Goal: Task Accomplishment & Management: Manage account settings

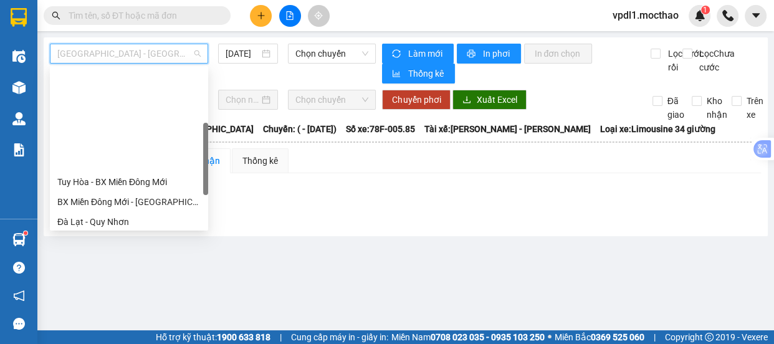
scroll to position [169, 0]
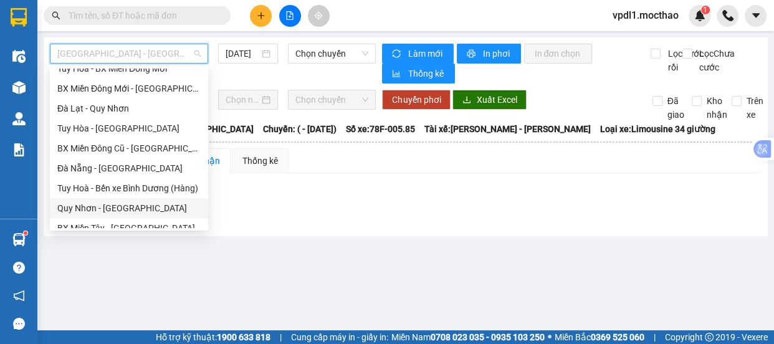
click at [107, 214] on div "Quy Nhơn - [GEOGRAPHIC_DATA]" at bounding box center [129, 208] width 158 height 20
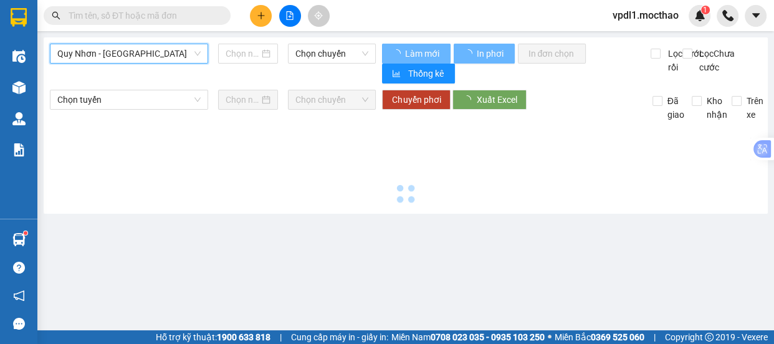
type input "[DATE]"
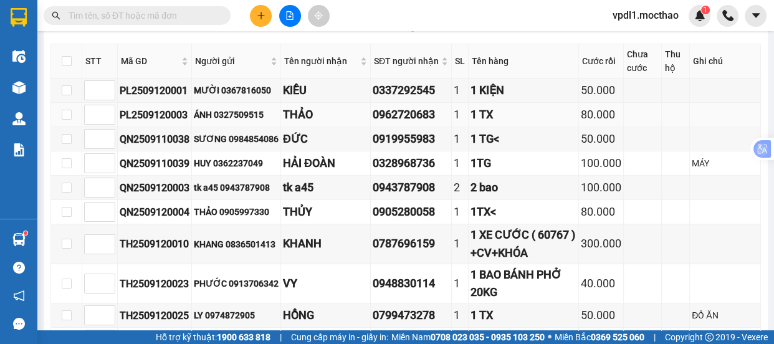
scroll to position [113, 0]
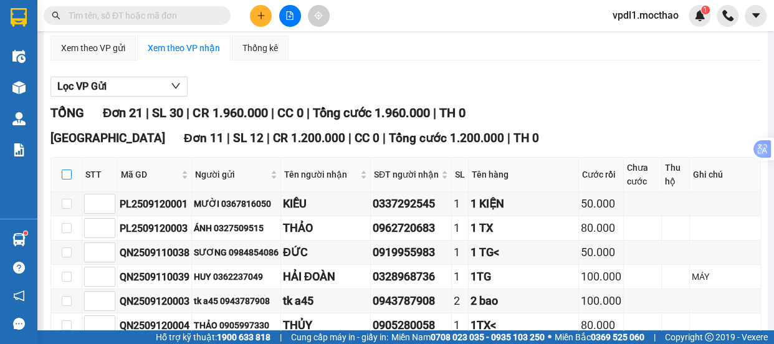
click at [64, 175] on input "checkbox" at bounding box center [67, 174] width 10 height 10
checkbox input "true"
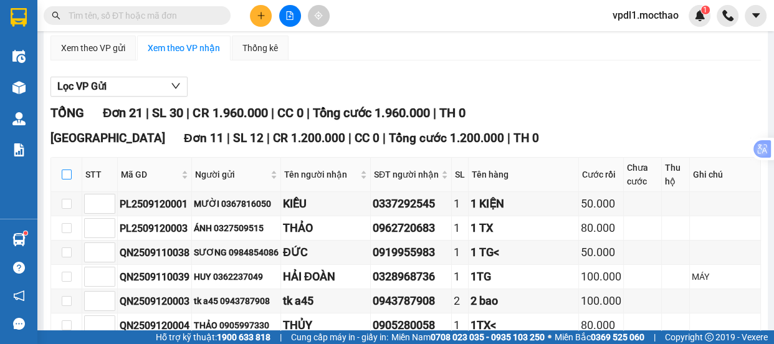
checkbox input "true"
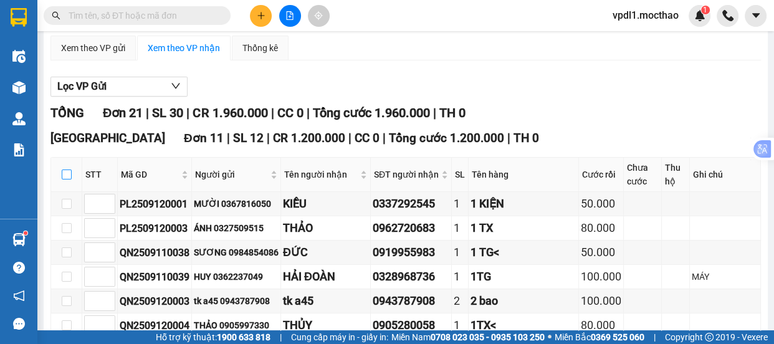
checkbox input "true"
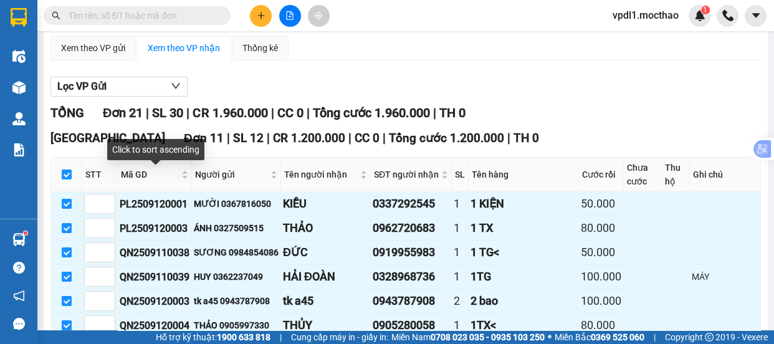
scroll to position [339, 0]
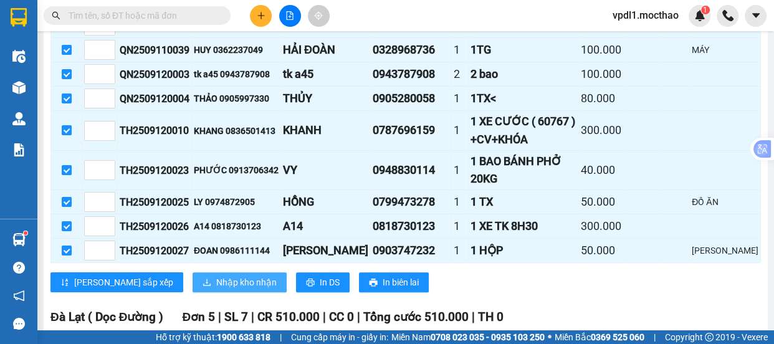
click at [216, 275] on span "Nhập kho nhận" at bounding box center [246, 282] width 60 height 14
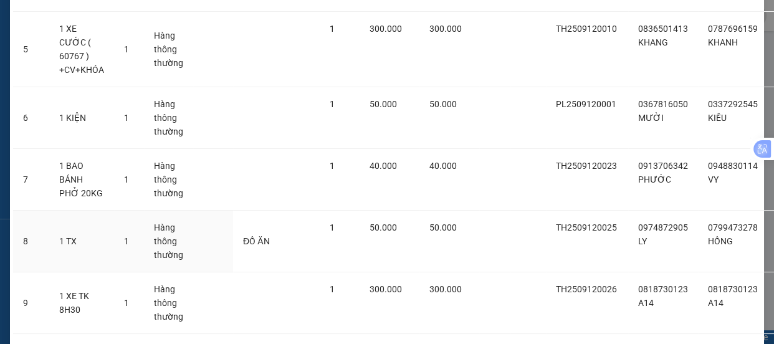
scroll to position [529, 0]
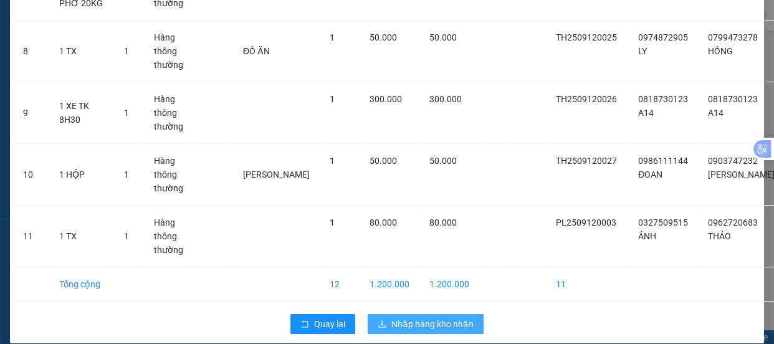
click at [408, 317] on span "Nhập hàng kho nhận" at bounding box center [432, 324] width 82 height 14
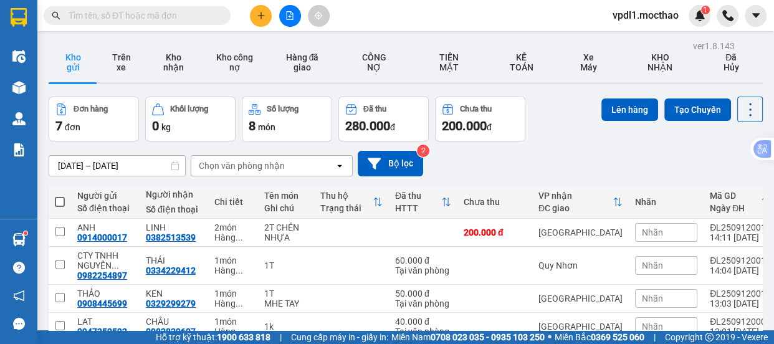
click at [368, 19] on div "Kết quả tìm kiếm ( 0 ) Bộ lọc No Data vpdl1.mocthao 1" at bounding box center [387, 15] width 774 height 31
click at [146, 20] on input "text" at bounding box center [142, 16] width 147 height 14
click at [293, 21] on button at bounding box center [290, 16] width 22 height 22
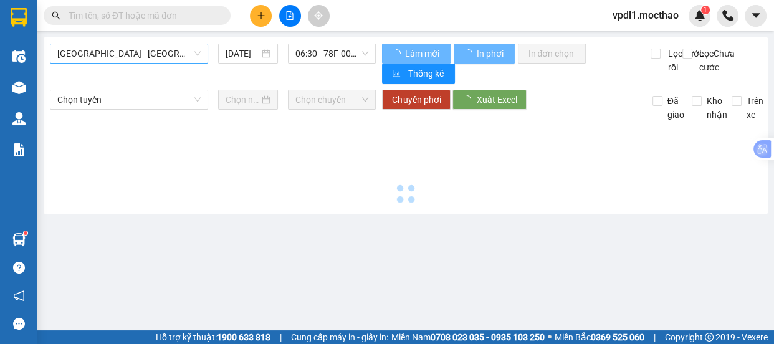
click at [151, 61] on span "[GEOGRAPHIC_DATA] - [GEOGRAPHIC_DATA]" at bounding box center [128, 53] width 143 height 19
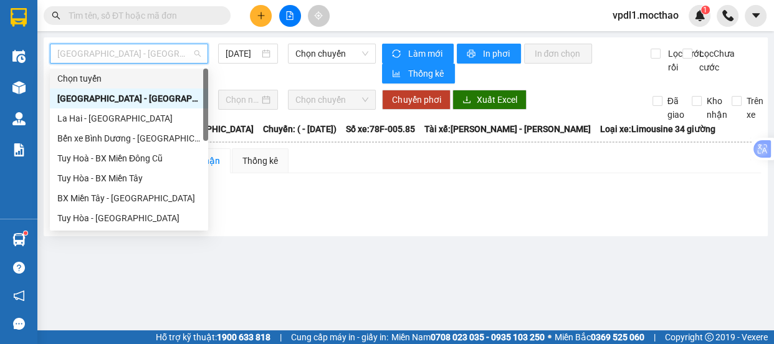
scroll to position [274, 0]
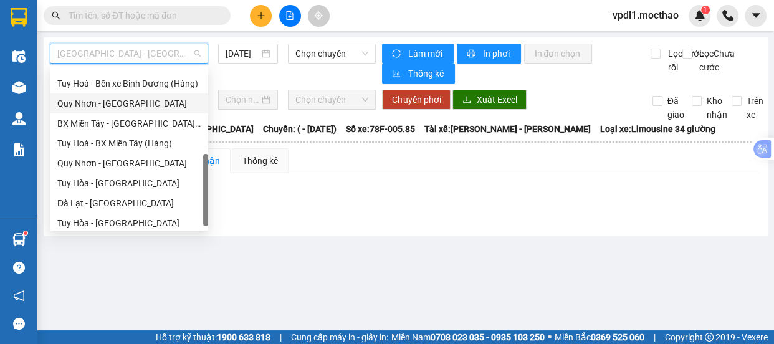
click at [105, 104] on div "Quy Nhơn - [GEOGRAPHIC_DATA]" at bounding box center [128, 104] width 143 height 14
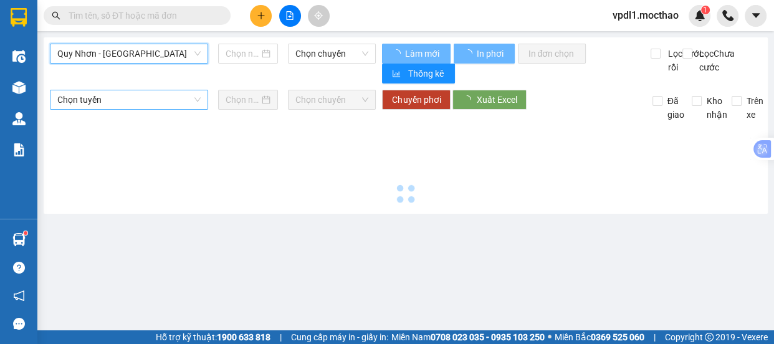
type input "[DATE]"
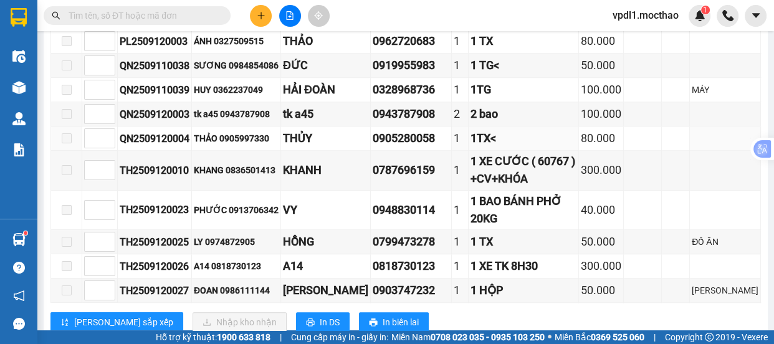
scroll to position [634, 0]
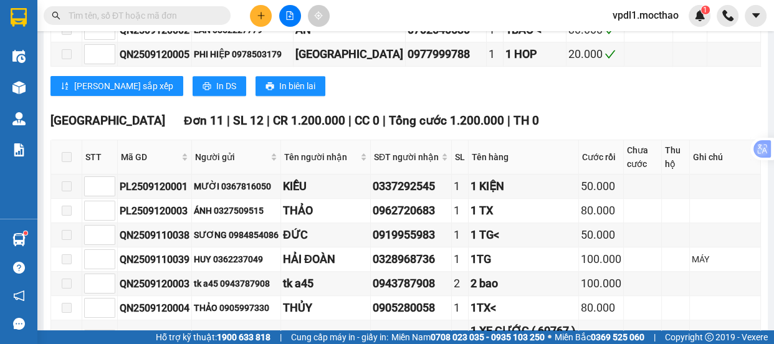
click at [68, 150] on label at bounding box center [67, 157] width 10 height 14
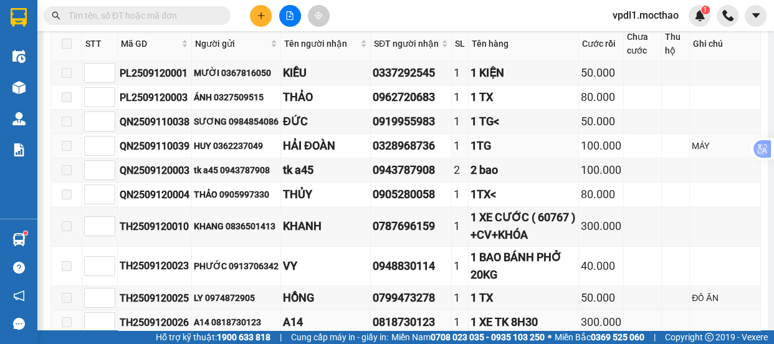
scroll to position [804, 0]
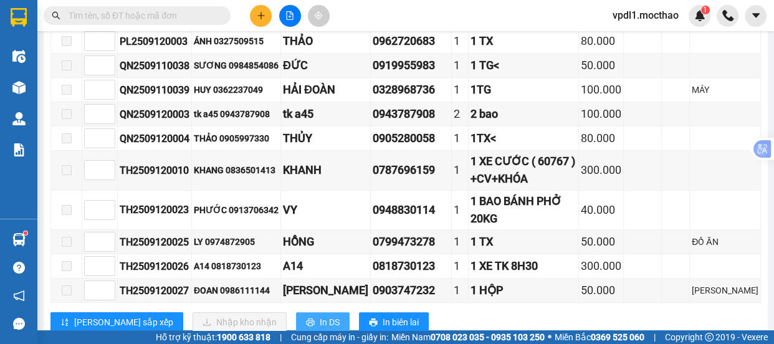
click at [296, 312] on button "In DS" at bounding box center [323, 322] width 54 height 20
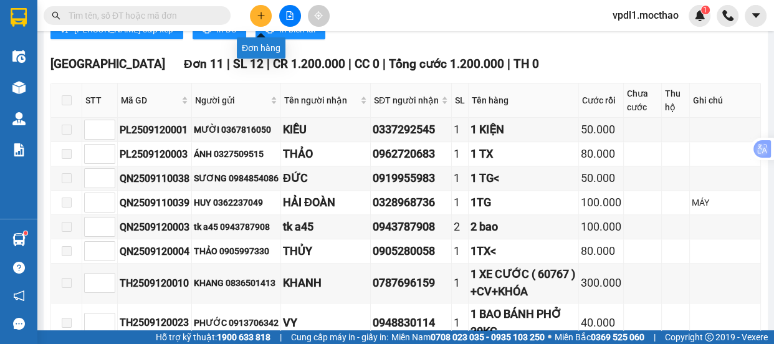
click at [261, 16] on icon "plus" at bounding box center [261, 15] width 9 height 9
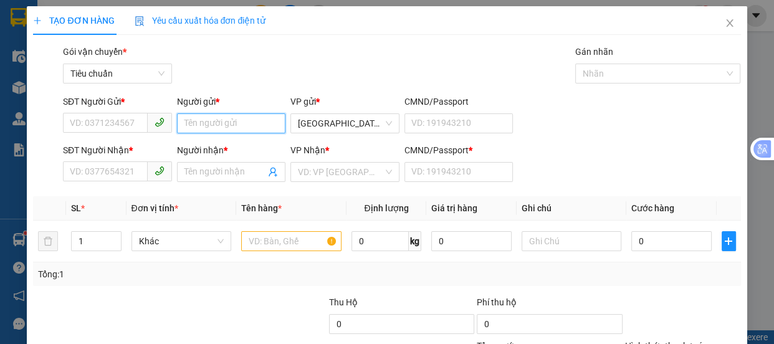
click at [216, 128] on input "Người gửi *" at bounding box center [231, 123] width 109 height 20
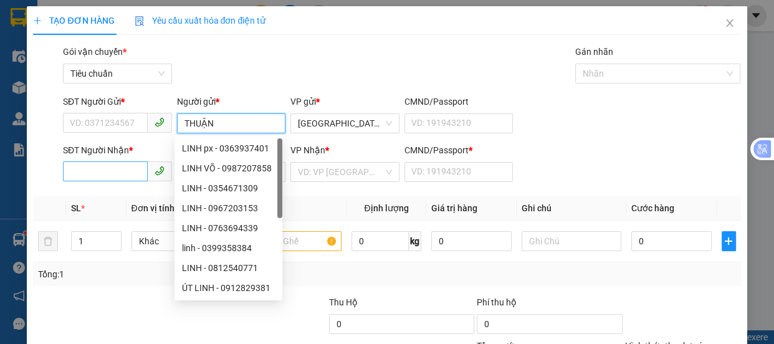
type input "THUẬN"
click at [80, 170] on input "SĐT Người Nhận *" at bounding box center [105, 171] width 85 height 20
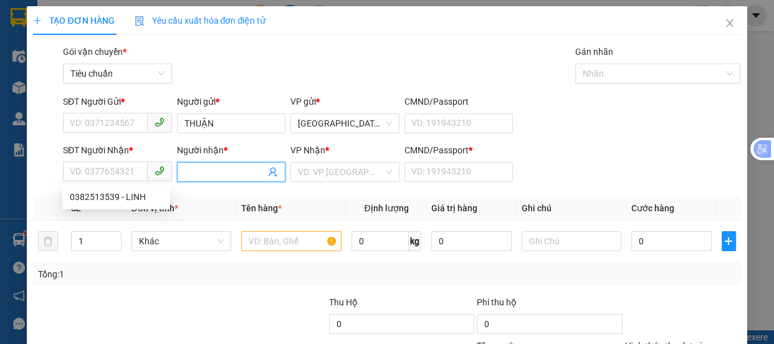
drag, startPoint x: 206, startPoint y: 176, endPoint x: 146, endPoint y: 159, distance: 61.7
click at [206, 174] on input "Người nhận *" at bounding box center [225, 172] width 82 height 14
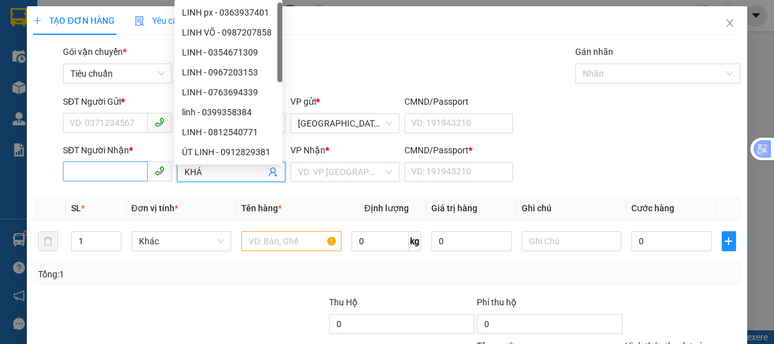
type input "KHÁ"
drag, startPoint x: 116, startPoint y: 176, endPoint x: 111, endPoint y: 169, distance: 8.5
click at [113, 176] on input "SĐT Người Nhận *" at bounding box center [105, 171] width 85 height 20
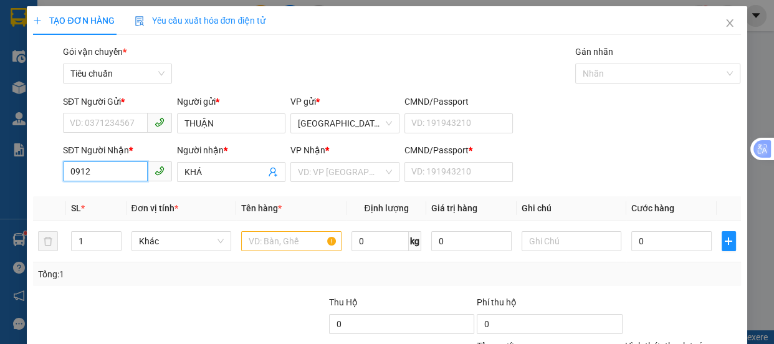
click at [118, 173] on input "0912" at bounding box center [105, 171] width 85 height 20
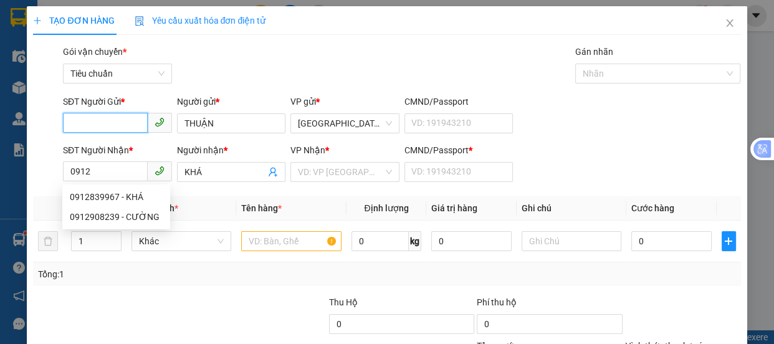
click at [131, 122] on input "SĐT Người Gửi *" at bounding box center [105, 123] width 85 height 20
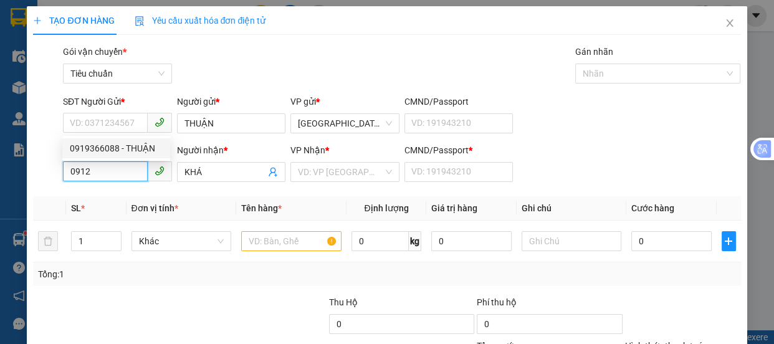
click at [116, 173] on input "0912" at bounding box center [105, 171] width 85 height 20
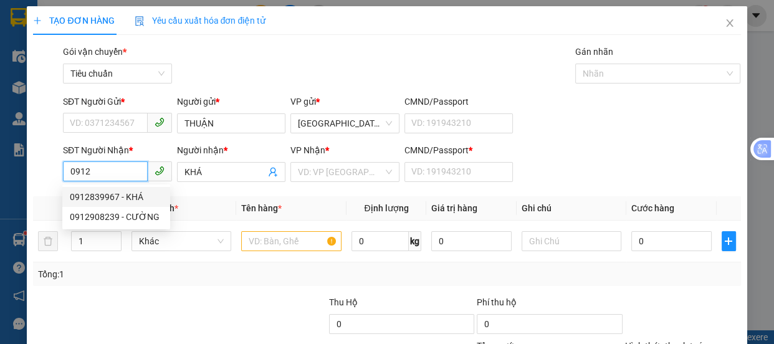
click at [132, 201] on div "0912839967 - KHÁ" at bounding box center [116, 197] width 93 height 14
type input "0912839967"
type input "A"
type input "320.000"
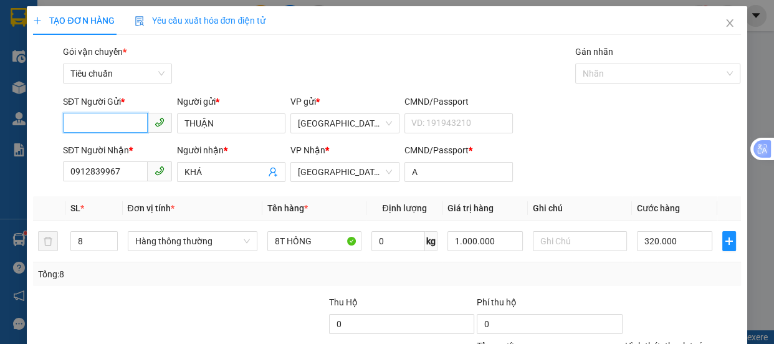
click at [124, 124] on input "SĐT Người Gửi *" at bounding box center [105, 123] width 85 height 20
drag, startPoint x: 127, startPoint y: 149, endPoint x: 178, endPoint y: 163, distance: 52.3
click at [127, 149] on div "0919366088 - THUẬN" at bounding box center [116, 148] width 93 height 14
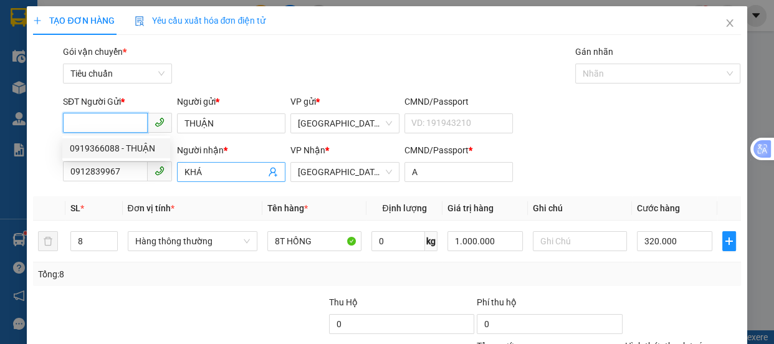
type input "0919366088"
type input "50.000"
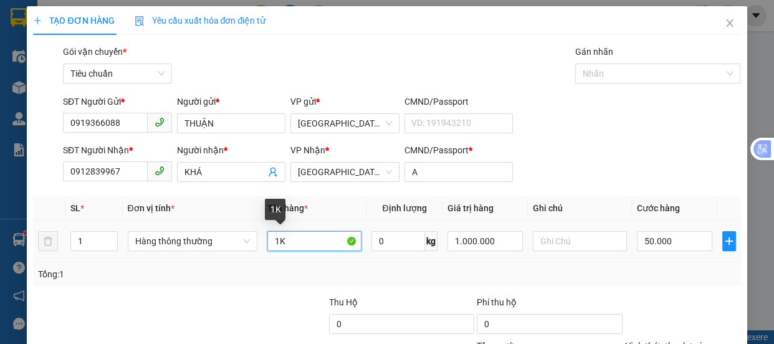
click at [283, 241] on input "1K" at bounding box center [314, 241] width 94 height 20
type input "1"
type input "5T"
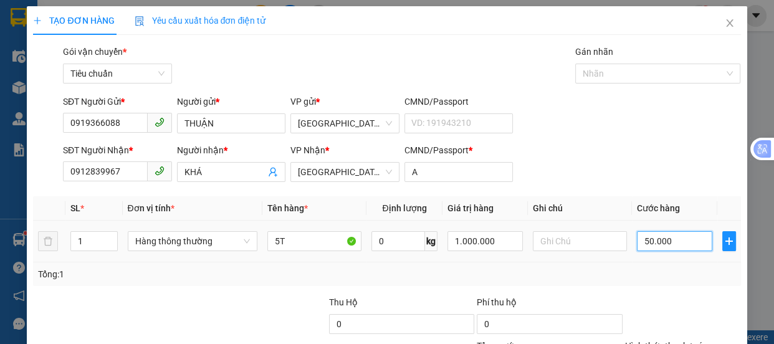
drag, startPoint x: 681, startPoint y: 243, endPoint x: 326, endPoint y: 280, distance: 356.9
click at [679, 243] on input "50.000" at bounding box center [674, 241] width 75 height 20
type input "2"
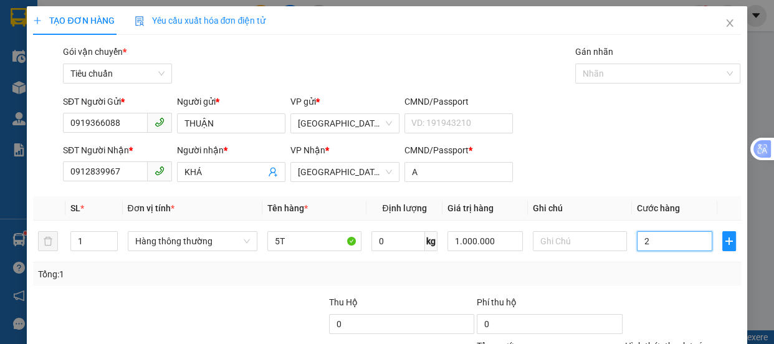
type input "20"
type input "200"
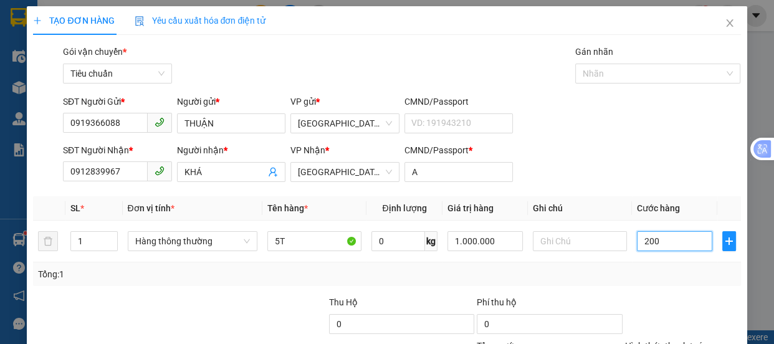
scroll to position [116, 0]
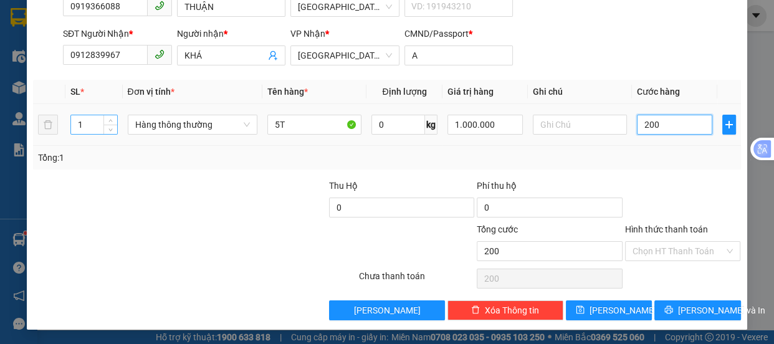
type input "200"
type input "200.000"
click at [85, 126] on input "1" at bounding box center [93, 124] width 45 height 19
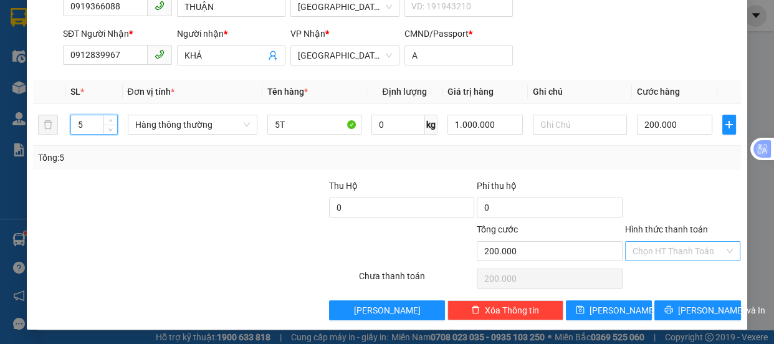
type input "5"
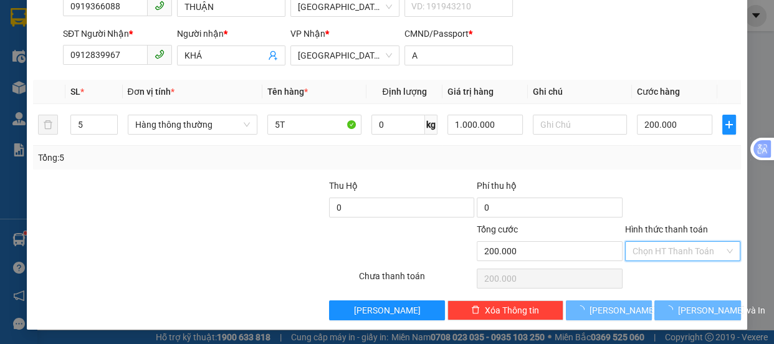
drag, startPoint x: 654, startPoint y: 254, endPoint x: 643, endPoint y: 158, distance: 96.0
click at [652, 249] on input "Hình thức thanh toán" at bounding box center [678, 251] width 92 height 19
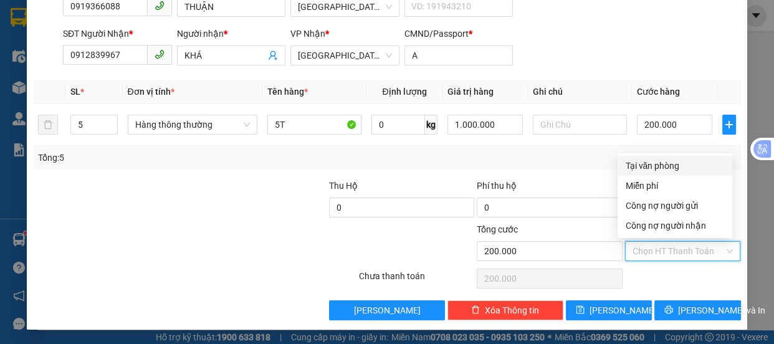
type input "0"
click at [643, 158] on div "Tổng: 5" at bounding box center [386, 158] width 697 height 14
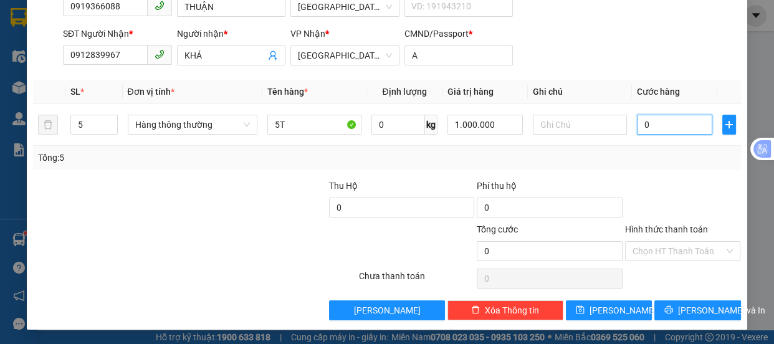
type input "2"
type input "20"
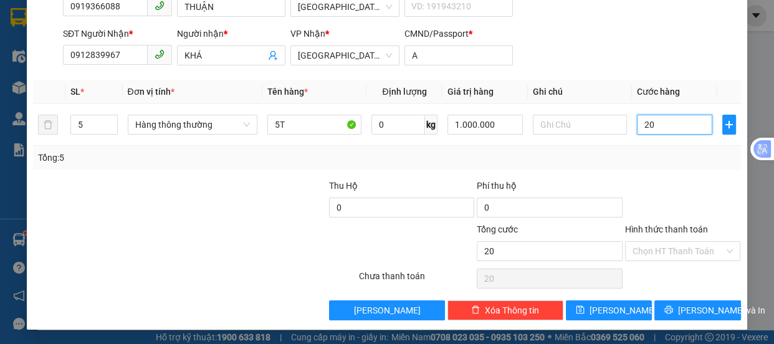
type input "200"
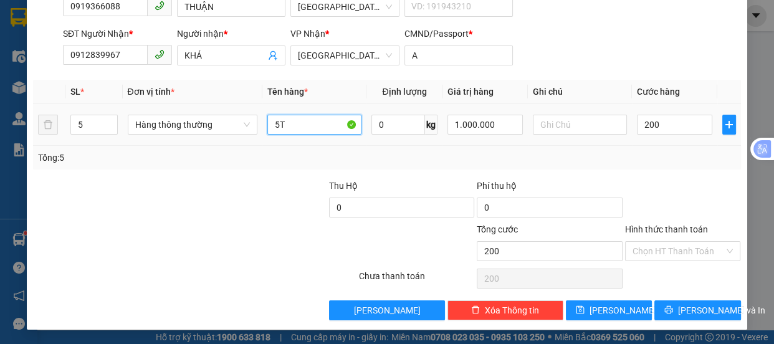
type input "200.000"
click at [291, 126] on input "5T" at bounding box center [314, 125] width 94 height 20
type input "5T HỒNG"
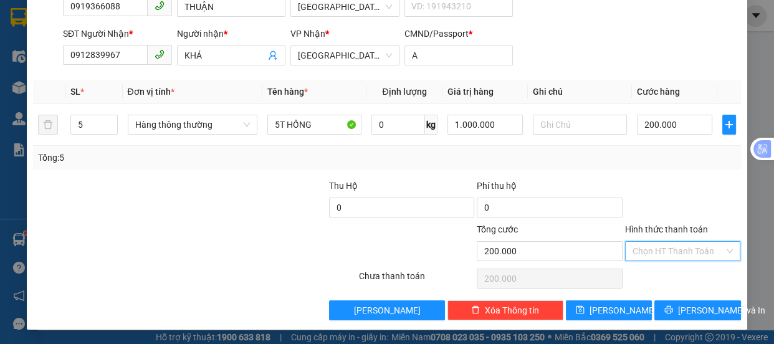
click at [640, 252] on input "Hình thức thanh toán" at bounding box center [678, 251] width 92 height 19
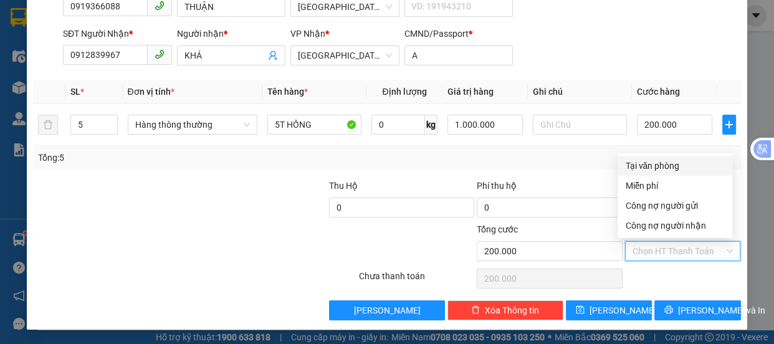
click at [647, 164] on div "Tại văn phòng" at bounding box center [675, 166] width 100 height 14
type input "0"
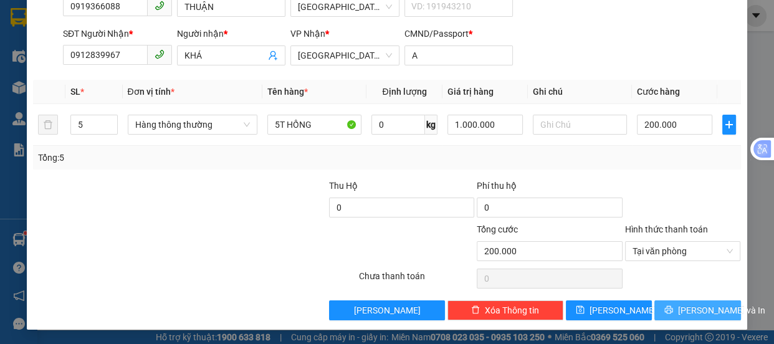
click at [675, 310] on button "[PERSON_NAME] và In" at bounding box center [697, 310] width 86 height 20
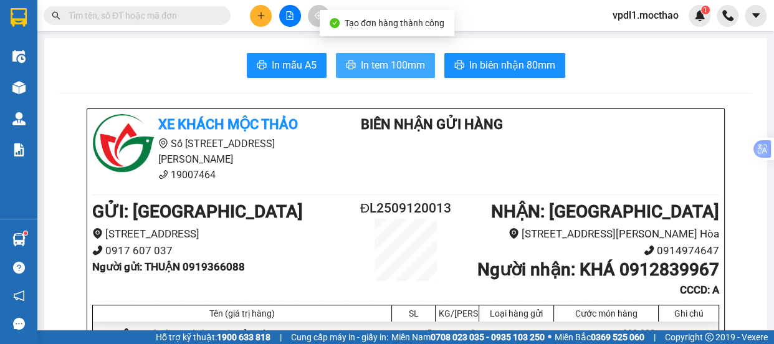
click at [386, 65] on span "In tem 100mm" at bounding box center [393, 65] width 64 height 16
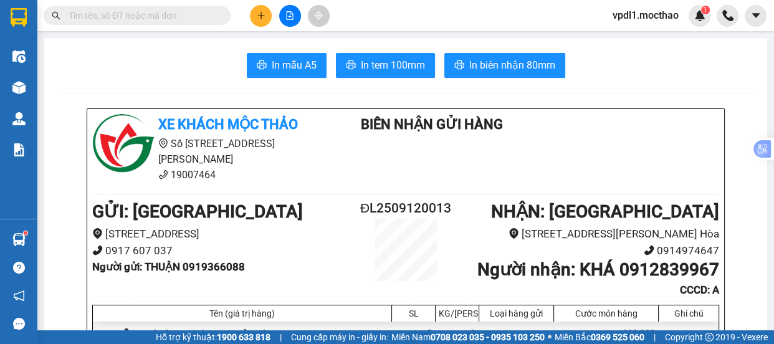
click at [261, 17] on icon "plus" at bounding box center [260, 15] width 1 height 7
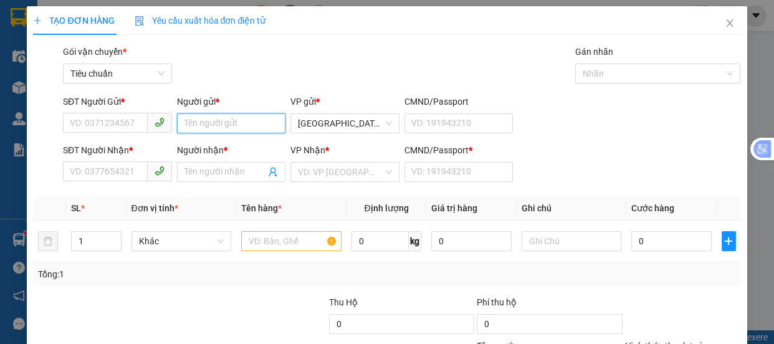
click at [196, 130] on input "Người gửi *" at bounding box center [231, 123] width 109 height 20
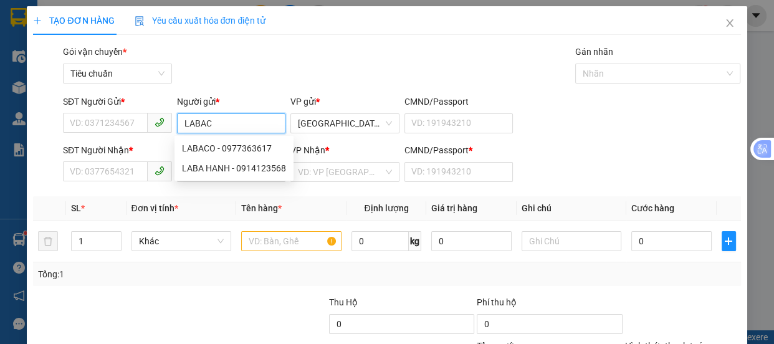
type input "LABACO"
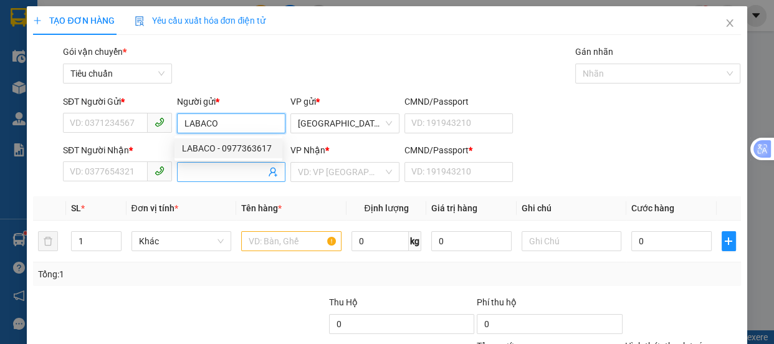
drag, startPoint x: 243, startPoint y: 145, endPoint x: 220, endPoint y: 178, distance: 40.3
click at [240, 153] on div "LABACO - 0977363617" at bounding box center [228, 148] width 93 height 14
type input "0977363617"
type input "LABACO"
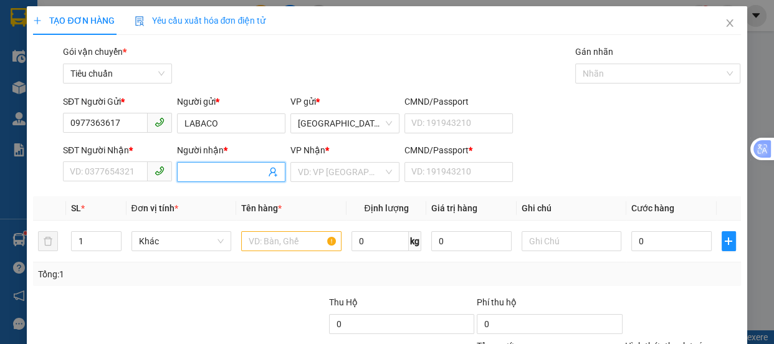
click at [217, 168] on input "Người nhận *" at bounding box center [225, 172] width 82 height 14
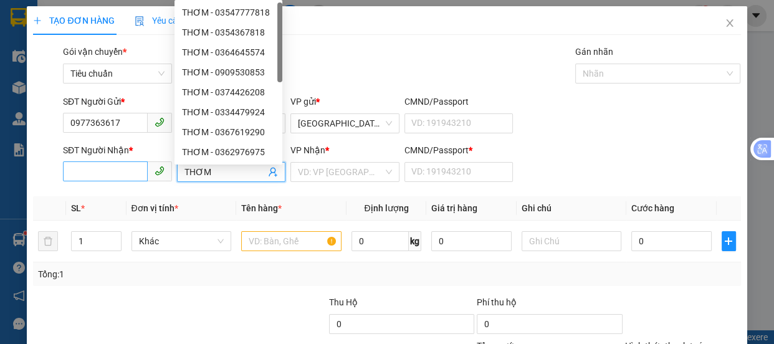
type input "THƠM"
drag, startPoint x: 90, startPoint y: 174, endPoint x: 0, endPoint y: 78, distance: 131.3
click at [88, 174] on input "SĐT Người Nhận *" at bounding box center [105, 171] width 85 height 20
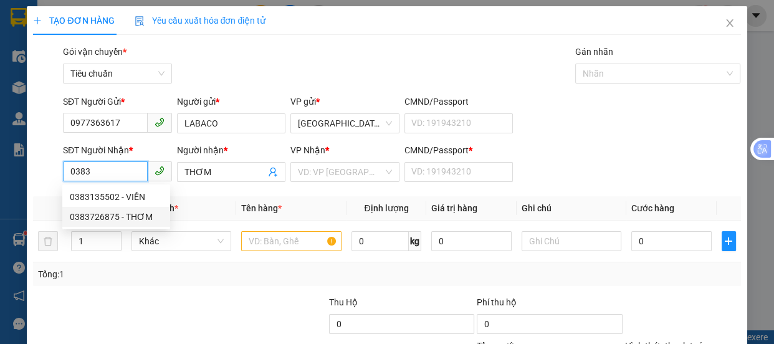
click at [89, 214] on div "0383726875 - THƠM" at bounding box center [116, 217] width 93 height 14
type input "0383726875"
type input "A"
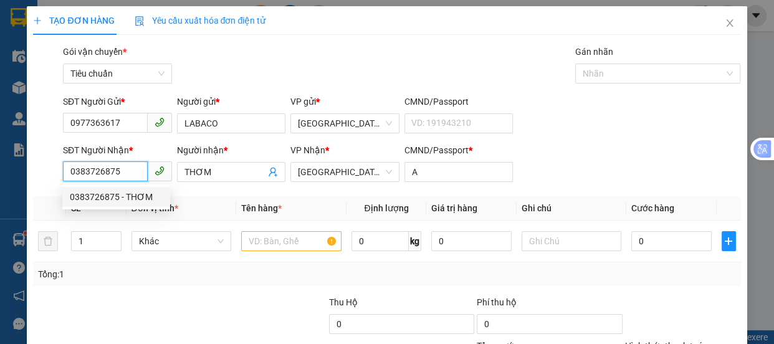
type input "50.000"
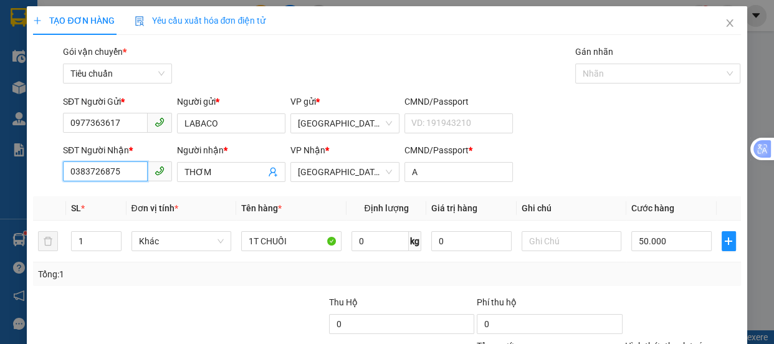
scroll to position [116, 0]
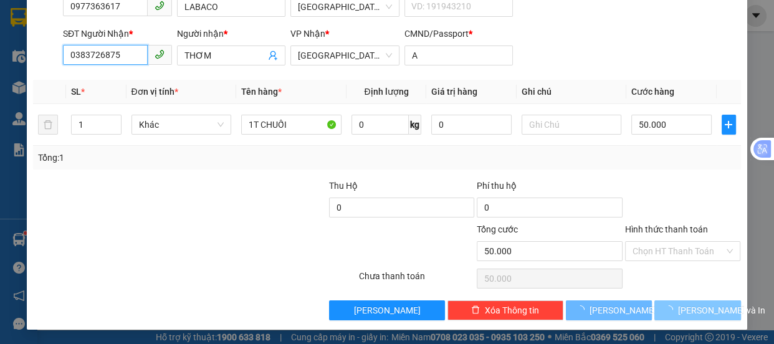
type input "0383726875"
click at [676, 311] on span "loading" at bounding box center [671, 309] width 14 height 9
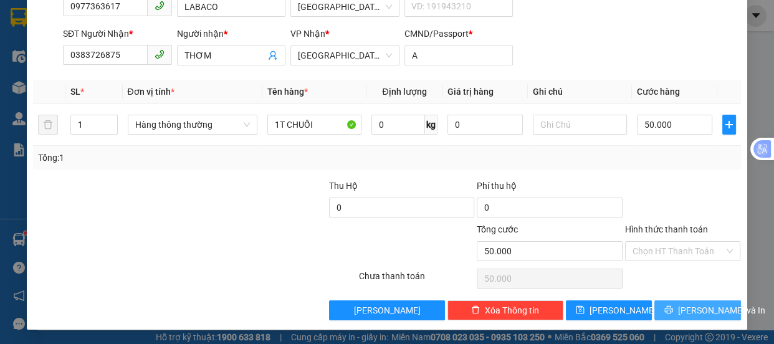
click at [670, 306] on icon "printer" at bounding box center [669, 310] width 8 height 8
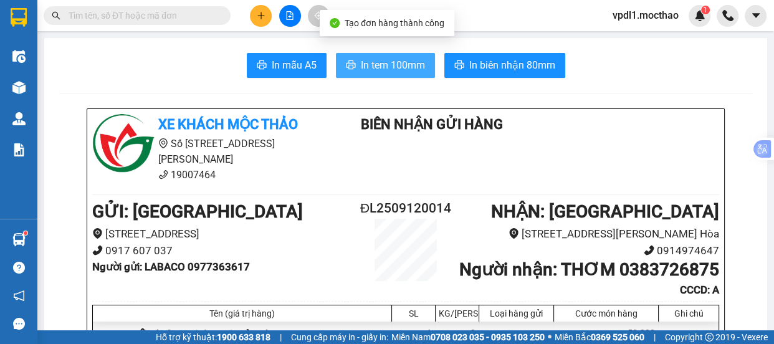
click at [385, 65] on span "In tem 100mm" at bounding box center [393, 65] width 64 height 16
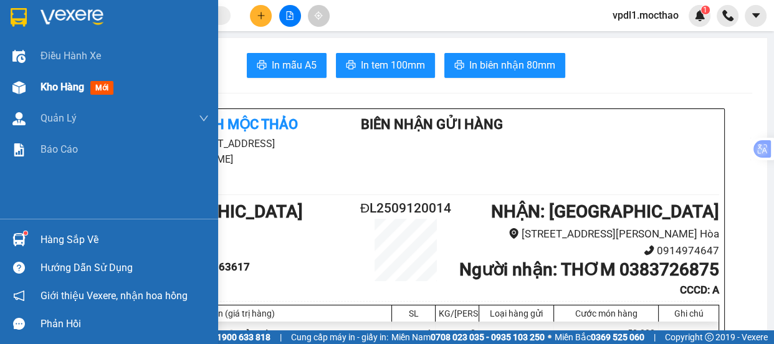
click at [79, 86] on span "Kho hàng" at bounding box center [62, 87] width 44 height 12
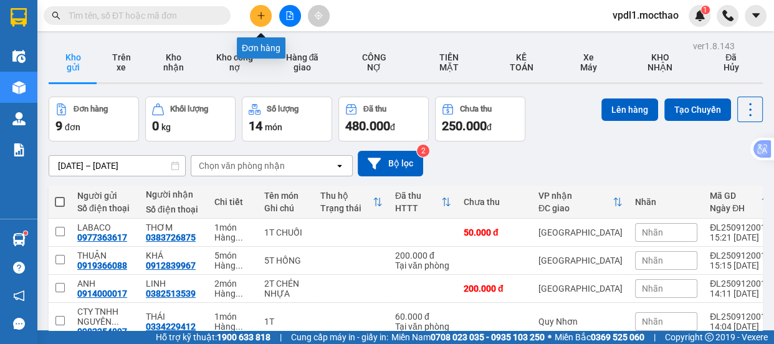
click at [258, 16] on icon "plus" at bounding box center [261, 15] width 9 height 9
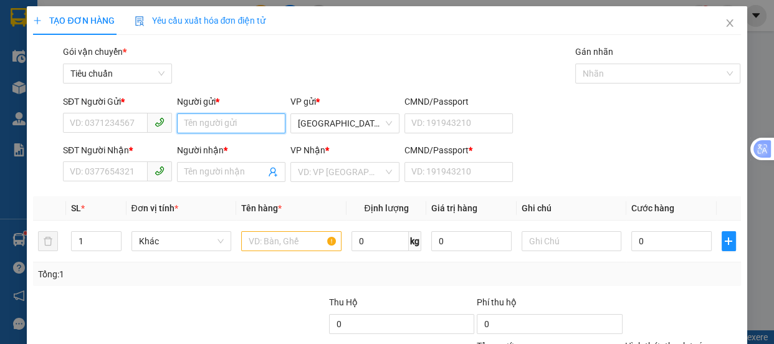
drag, startPoint x: 201, startPoint y: 126, endPoint x: 191, endPoint y: 122, distance: 10.9
click at [201, 126] on input "Người gửi *" at bounding box center [231, 123] width 109 height 20
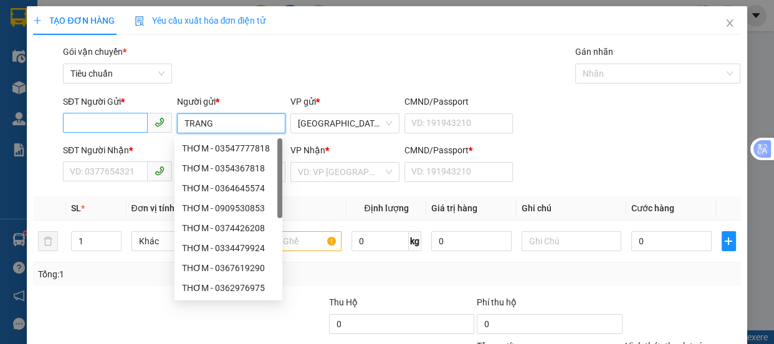
type input "TRANG"
click at [118, 123] on input "SĐT Người Gửi *" at bounding box center [105, 123] width 85 height 20
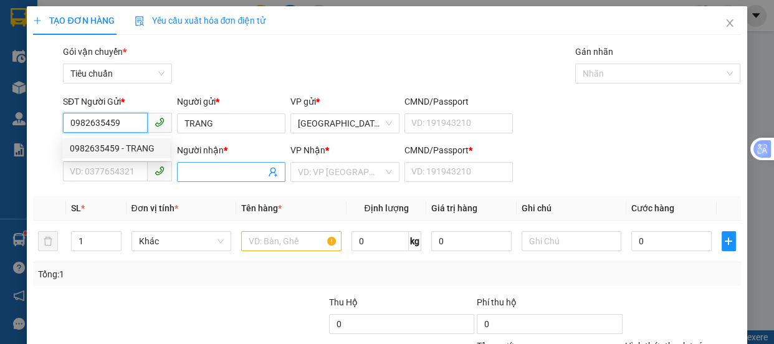
type input "0982635459"
click at [197, 166] on input "Người nhận *" at bounding box center [225, 172] width 82 height 14
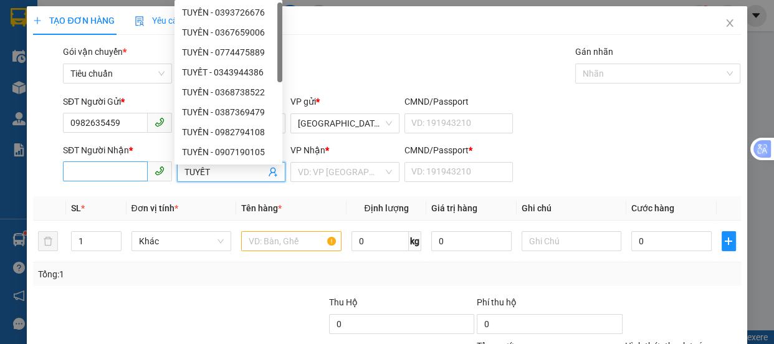
type input "TUYẾT"
click at [100, 176] on input "SĐT Người Nhận *" at bounding box center [105, 171] width 85 height 20
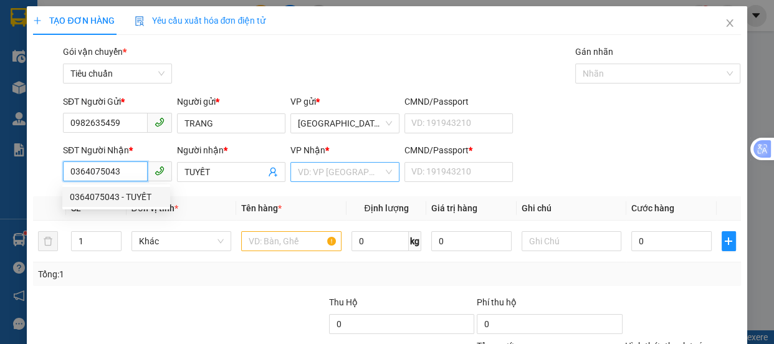
type input "0364075043"
click at [354, 173] on input "search" at bounding box center [340, 172] width 85 height 19
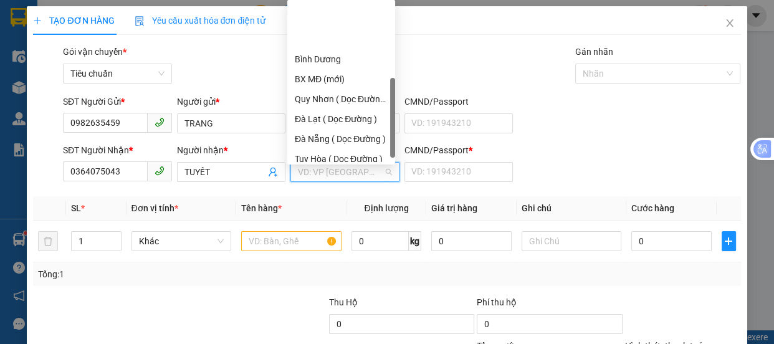
scroll to position [169, 0]
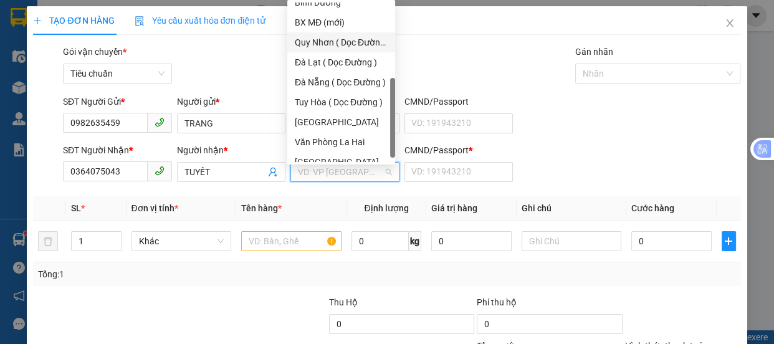
drag, startPoint x: 348, startPoint y: 44, endPoint x: 355, endPoint y: 54, distance: 12.1
click at [349, 44] on div "Quy Nhơn ( Dọc Đường )" at bounding box center [341, 43] width 93 height 14
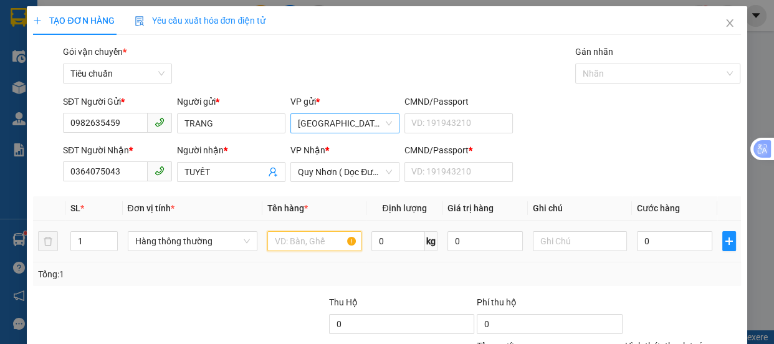
drag, startPoint x: 277, startPoint y: 245, endPoint x: 292, endPoint y: 119, distance: 127.4
click at [277, 239] on input "text" at bounding box center [314, 241] width 94 height 20
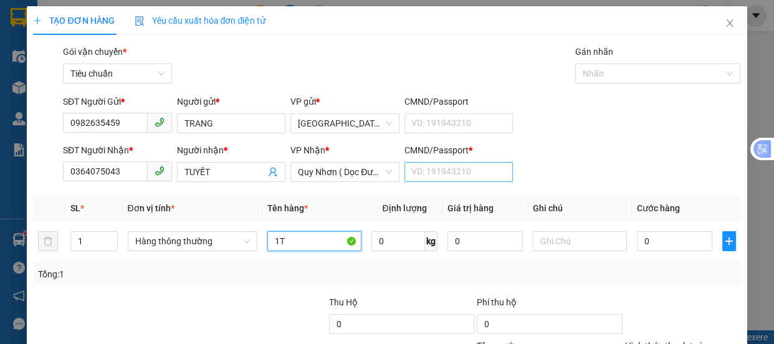
type input "1T"
drag, startPoint x: 430, startPoint y: 172, endPoint x: 414, endPoint y: 146, distance: 30.6
click at [430, 171] on input "CMND/Passport *" at bounding box center [458, 172] width 109 height 20
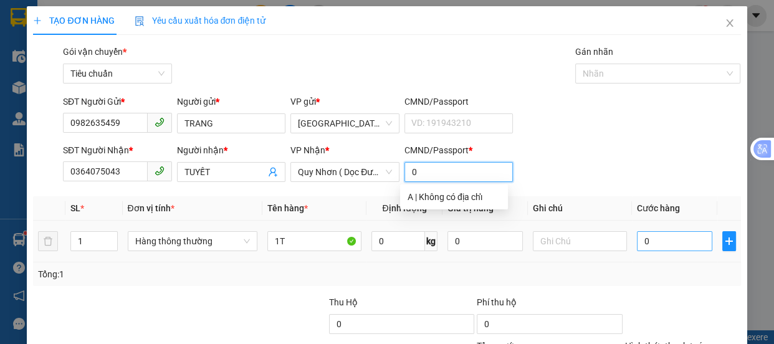
type input "0"
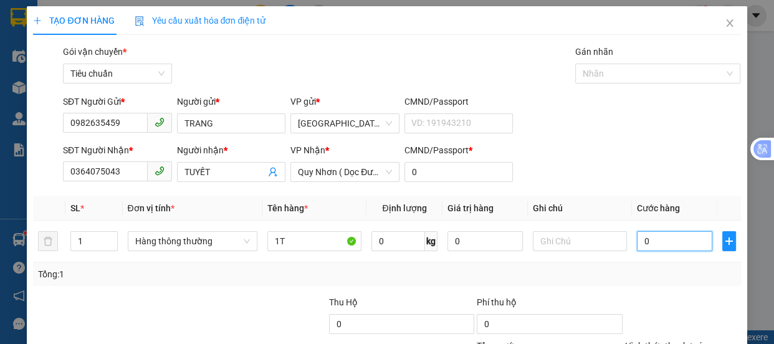
type input "1"
type input "10"
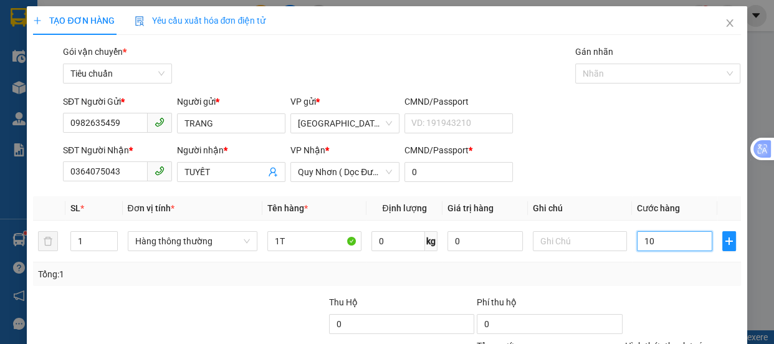
type input "10"
type input "100"
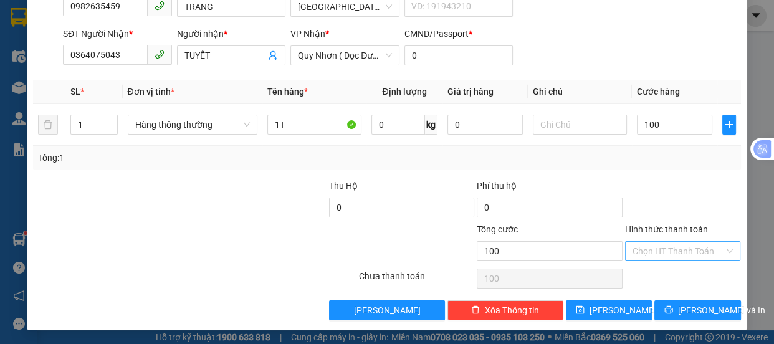
type input "100.000"
drag, startPoint x: 638, startPoint y: 244, endPoint x: 636, endPoint y: 188, distance: 55.5
click at [637, 244] on input "Hình thức thanh toán" at bounding box center [678, 251] width 92 height 19
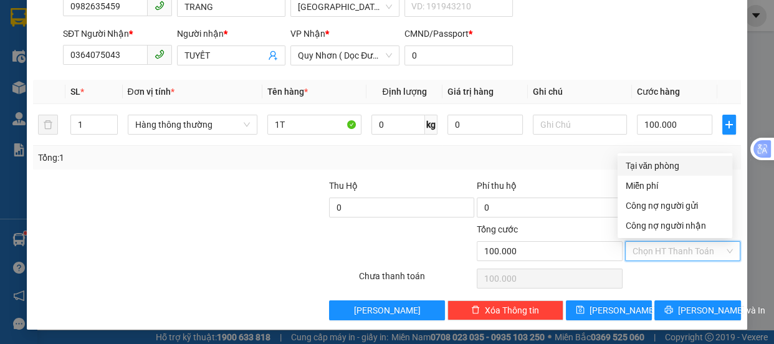
click at [639, 165] on div "Tại văn phòng" at bounding box center [675, 166] width 100 height 14
type input "0"
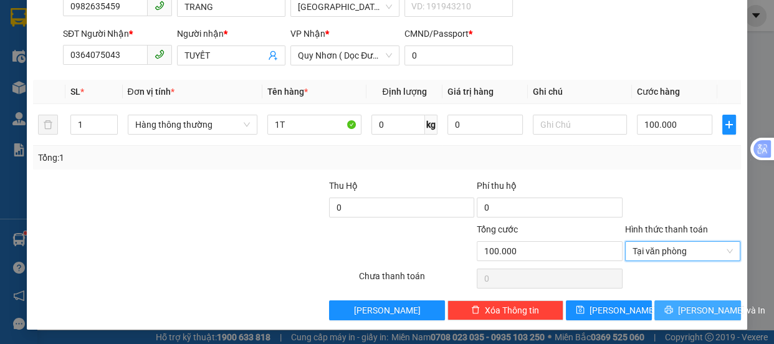
click at [673, 307] on icon "printer" at bounding box center [668, 309] width 9 height 9
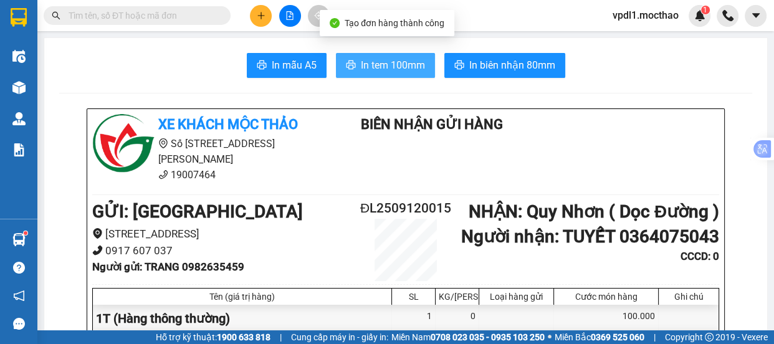
drag, startPoint x: 389, startPoint y: 65, endPoint x: 387, endPoint y: 97, distance: 32.4
click at [391, 68] on span "In tem 100mm" at bounding box center [393, 65] width 64 height 16
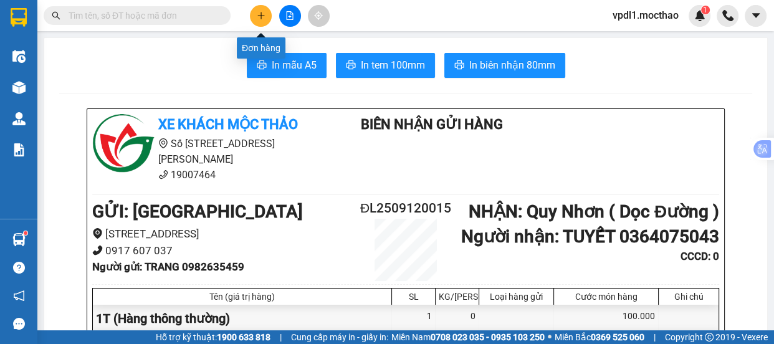
click at [262, 12] on icon "plus" at bounding box center [261, 15] width 9 height 9
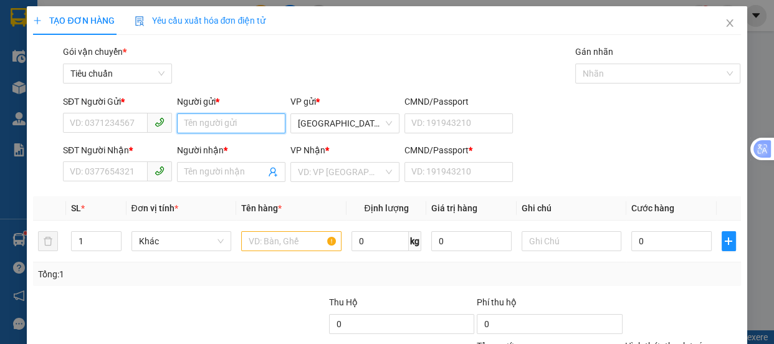
drag, startPoint x: 197, startPoint y: 127, endPoint x: 234, endPoint y: 88, distance: 53.3
click at [197, 119] on input "Người gửi *" at bounding box center [231, 123] width 109 height 20
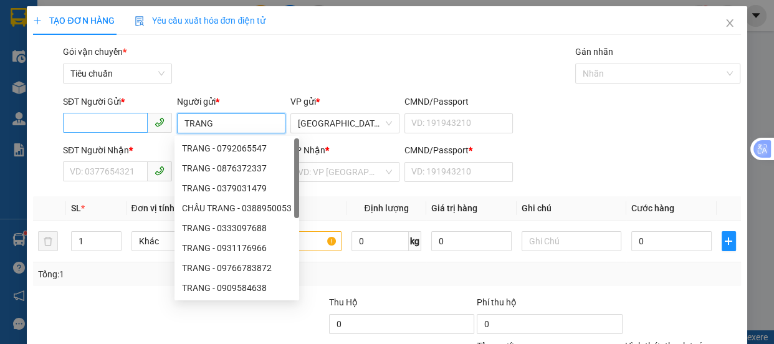
type input "TRANG"
drag, startPoint x: 87, startPoint y: 126, endPoint x: 136, endPoint y: 88, distance: 62.7
click at [83, 124] on input "SĐT Người Gửi *" at bounding box center [105, 123] width 85 height 20
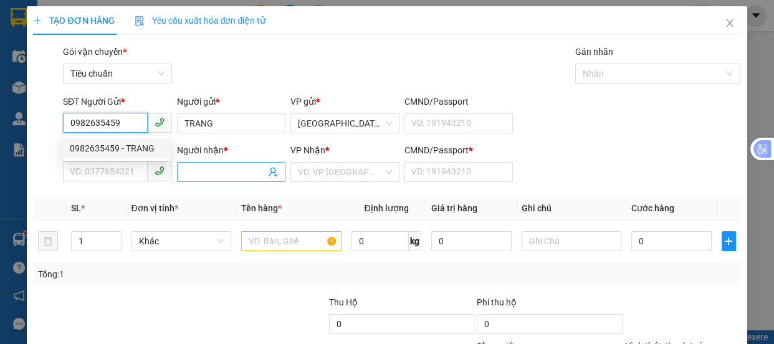
type input "0982635459"
click at [197, 173] on input "Người nhận *" at bounding box center [225, 172] width 82 height 14
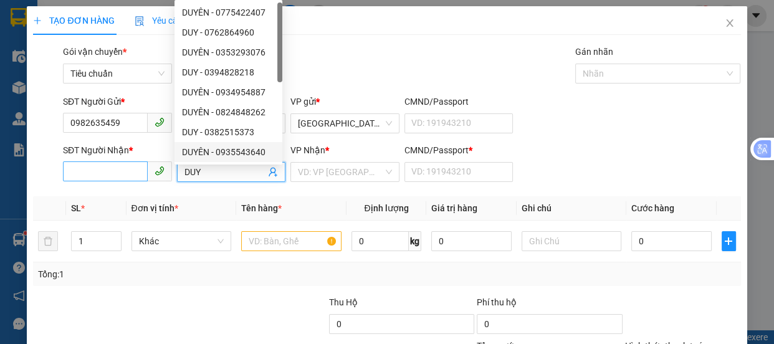
type input "DUY"
click at [100, 166] on input "SĐT Người Nhận *" at bounding box center [105, 171] width 85 height 20
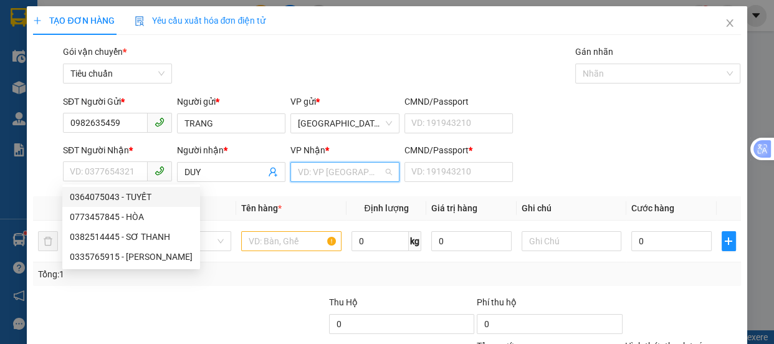
click at [328, 171] on input "search" at bounding box center [340, 172] width 85 height 19
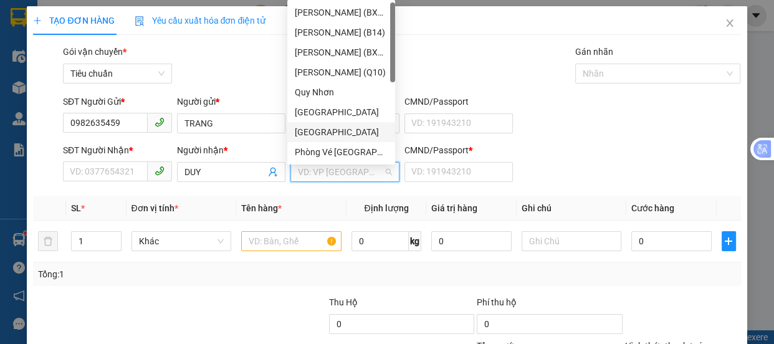
scroll to position [179, 0]
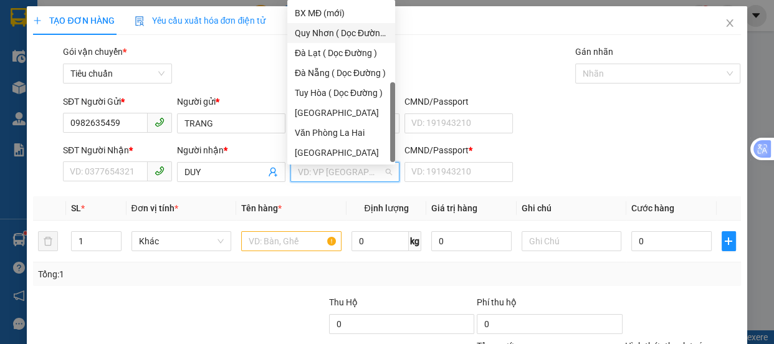
click at [337, 36] on div "Quy Nhơn ( Dọc Đường )" at bounding box center [341, 33] width 93 height 14
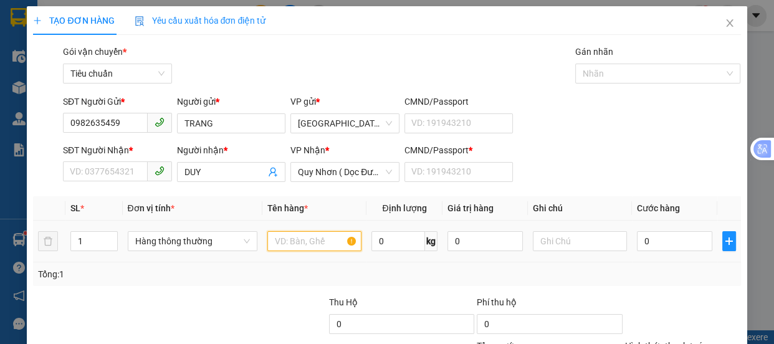
click at [281, 244] on input "text" at bounding box center [314, 241] width 94 height 20
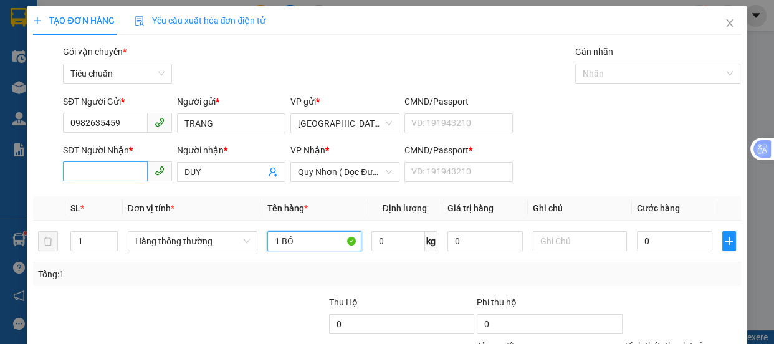
type input "1 BÓ"
drag, startPoint x: 121, startPoint y: 165, endPoint x: 130, endPoint y: 92, distance: 73.3
click at [116, 164] on input "SĐT Người Nhận *" at bounding box center [105, 171] width 85 height 20
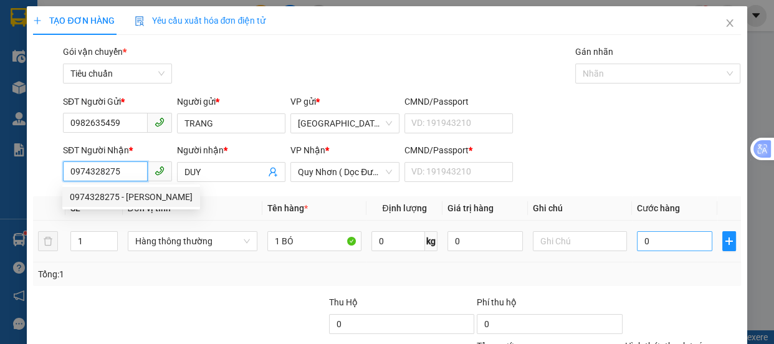
type input "0974328275"
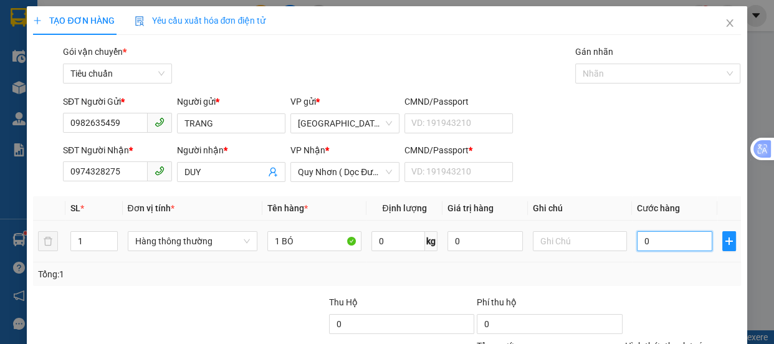
type input "5"
type input "50"
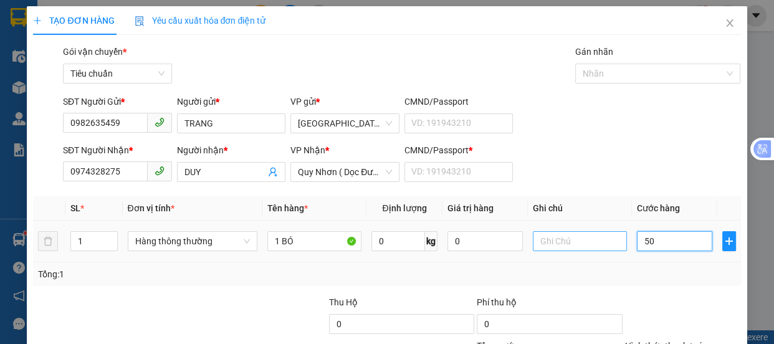
type input "50"
type input "50.000"
click at [567, 238] on input "text" at bounding box center [580, 241] width 94 height 20
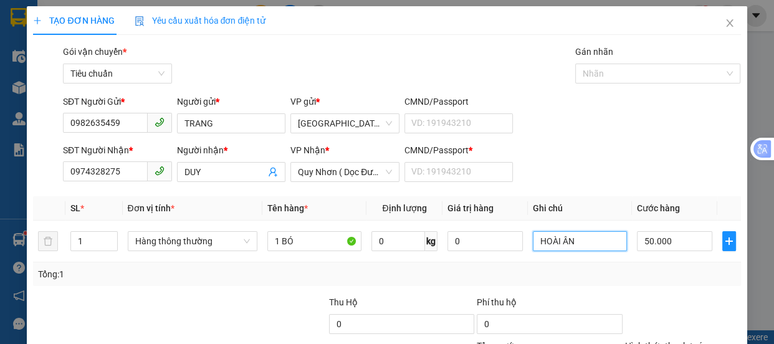
scroll to position [116, 0]
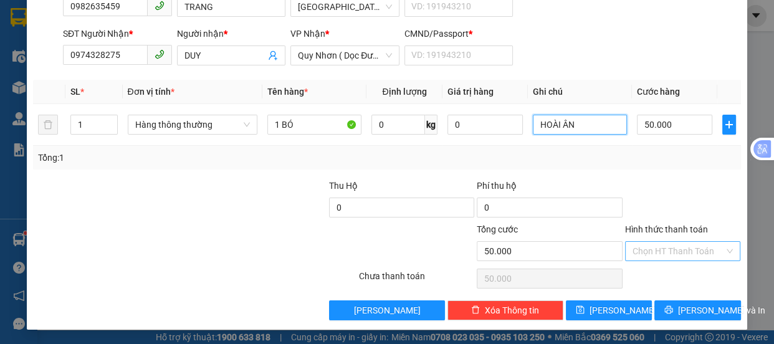
type input "HOÀI ÂN"
click at [640, 247] on input "Hình thức thanh toán" at bounding box center [678, 251] width 92 height 19
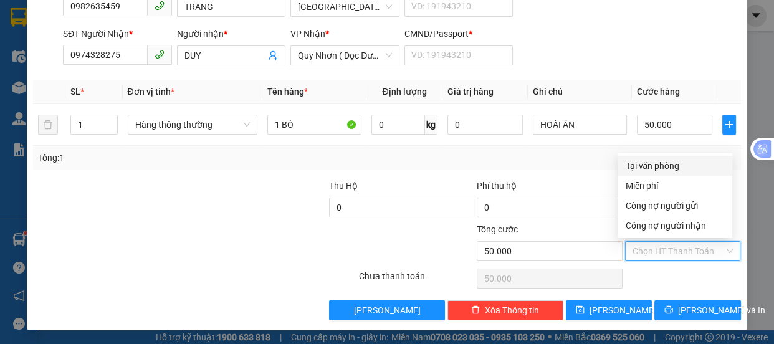
drag, startPoint x: 649, startPoint y: 165, endPoint x: 673, endPoint y: 186, distance: 31.3
click at [650, 164] on div "Tại văn phòng" at bounding box center [675, 166] width 100 height 14
type input "0"
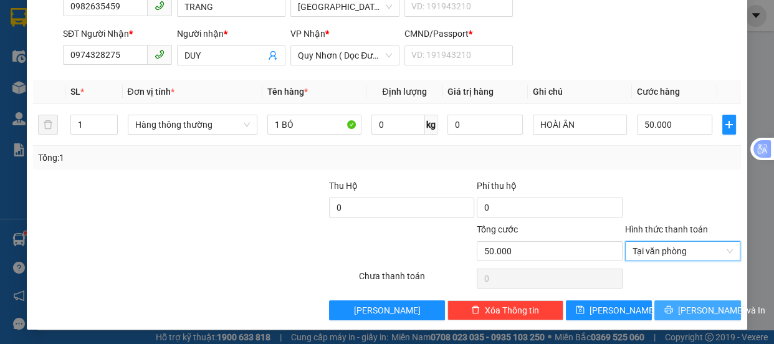
drag, startPoint x: 691, startPoint y: 309, endPoint x: 676, endPoint y: 300, distance: 17.8
click at [691, 308] on span "[PERSON_NAME] và In" at bounding box center [721, 310] width 87 height 14
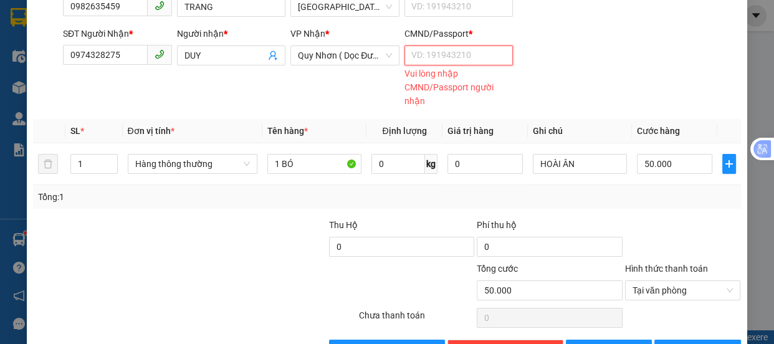
click at [430, 61] on input "CMND/Passport *" at bounding box center [458, 55] width 109 height 20
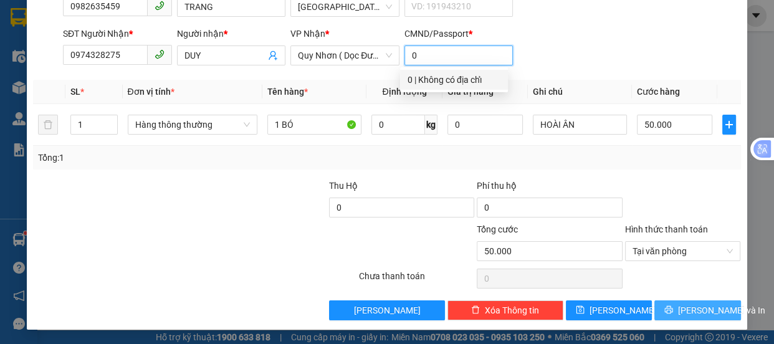
type input "0"
click at [673, 310] on icon "printer" at bounding box center [669, 310] width 8 height 8
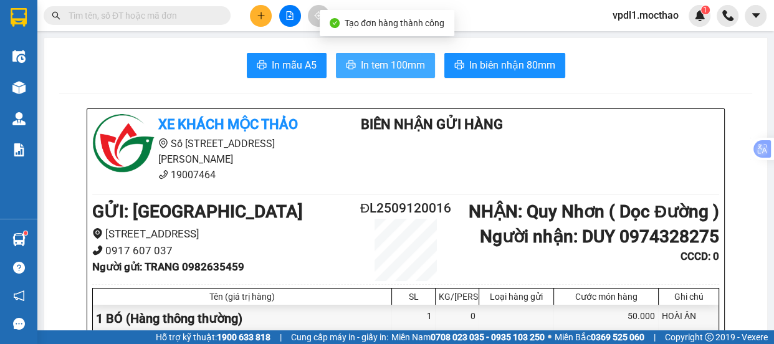
click at [367, 64] on span "In tem 100mm" at bounding box center [393, 65] width 64 height 16
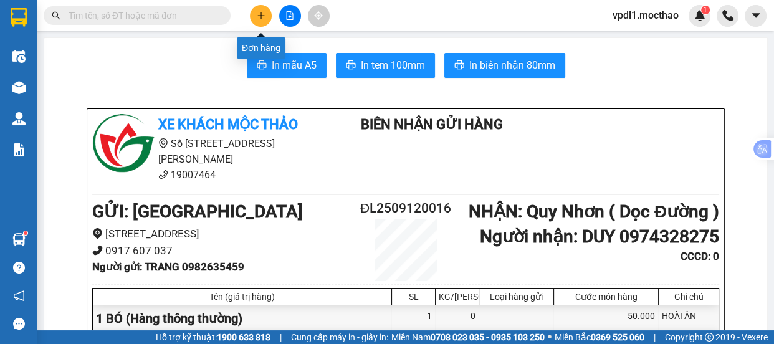
click at [255, 15] on button at bounding box center [261, 16] width 22 height 22
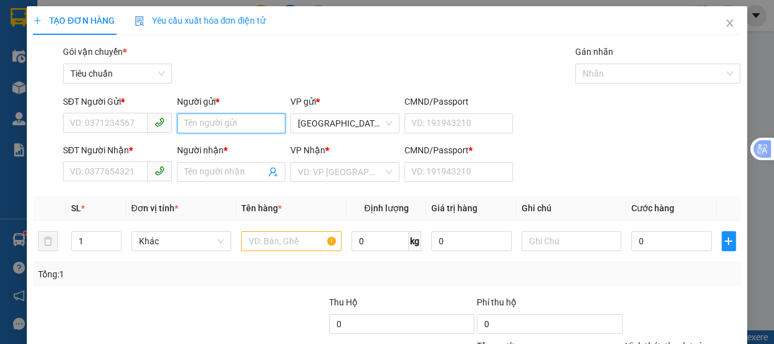
drag, startPoint x: 202, startPoint y: 132, endPoint x: 207, endPoint y: 102, distance: 30.4
click at [204, 124] on input "Người gửi *" at bounding box center [231, 123] width 109 height 20
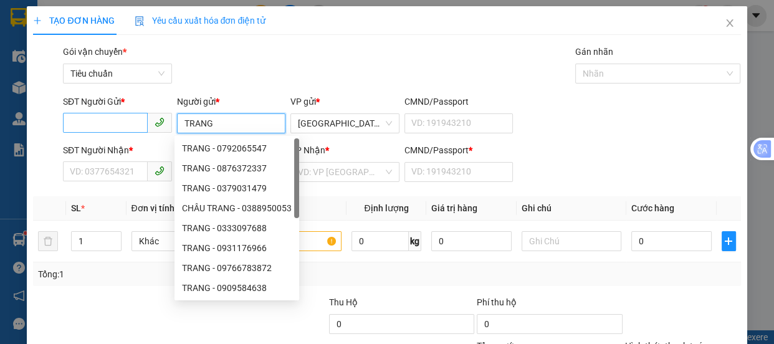
type input "TRANG"
click at [97, 125] on input "SĐT Người Gửi *" at bounding box center [105, 123] width 85 height 20
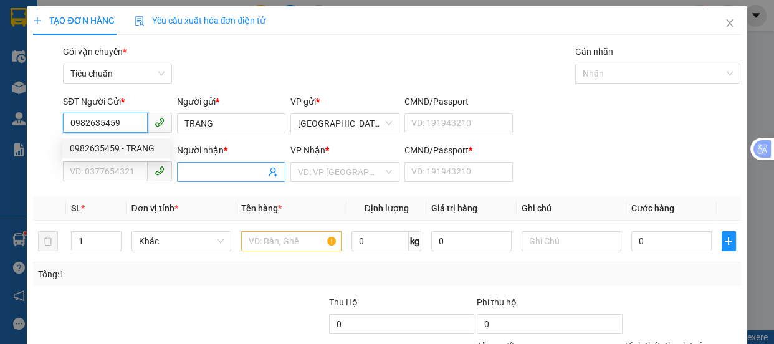
type input "0982635459"
click at [214, 169] on input "Người nhận *" at bounding box center [225, 172] width 82 height 14
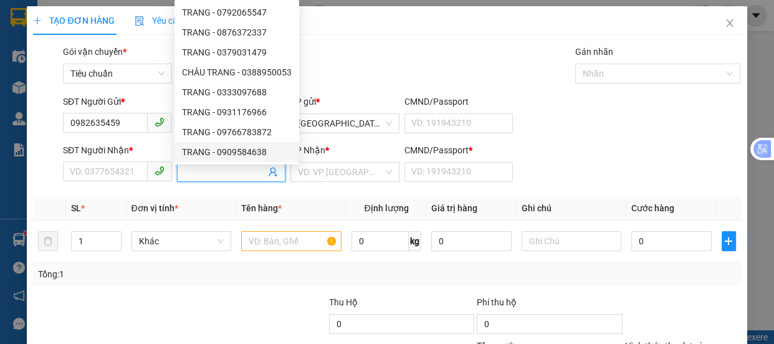
drag, startPoint x: 209, startPoint y: 175, endPoint x: 254, endPoint y: 140, distance: 56.7
click at [209, 174] on input "Người nhận *" at bounding box center [225, 172] width 82 height 14
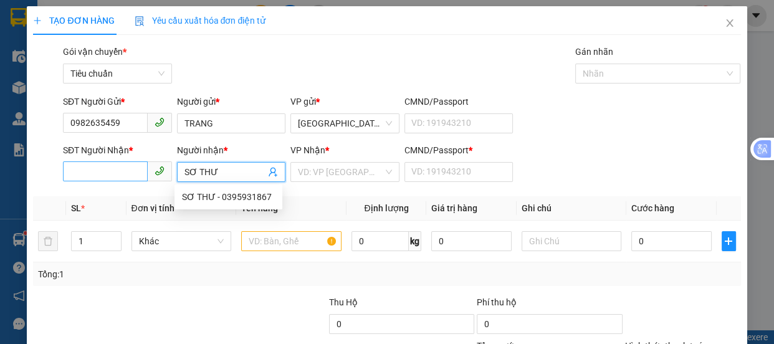
type input "SƠ THƯ"
click at [86, 162] on input "SĐT Người Nhận *" at bounding box center [105, 171] width 85 height 20
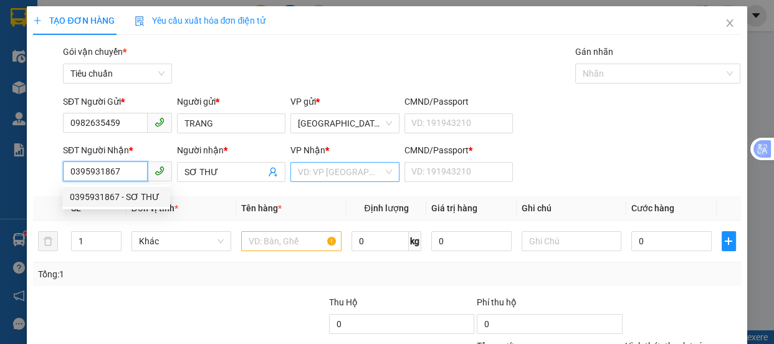
type input "0395931867"
click at [356, 177] on input "search" at bounding box center [340, 172] width 85 height 19
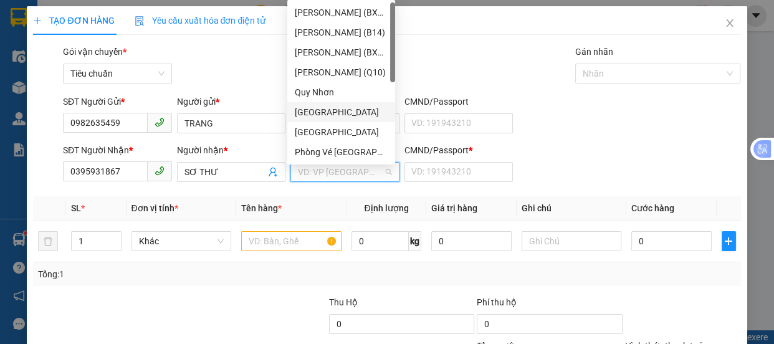
click at [318, 112] on div "[GEOGRAPHIC_DATA]" at bounding box center [341, 112] width 93 height 14
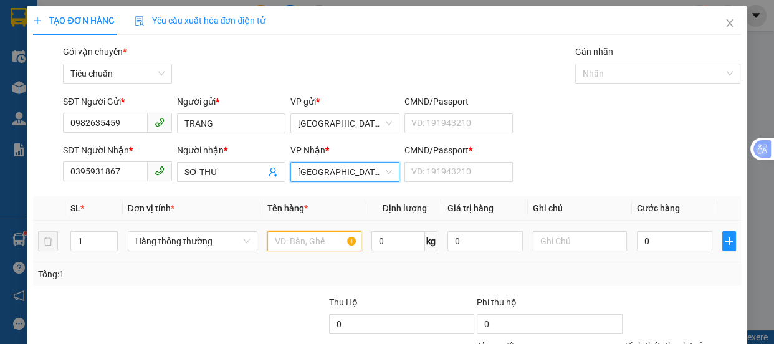
click at [291, 249] on input "text" at bounding box center [314, 241] width 94 height 20
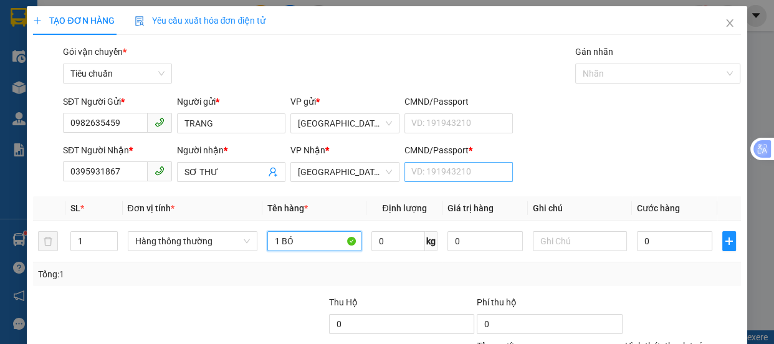
type input "1 BÓ"
drag, startPoint x: 436, startPoint y: 173, endPoint x: 426, endPoint y: 181, distance: 13.2
click at [432, 178] on input "CMND/Passport *" at bounding box center [458, 172] width 109 height 20
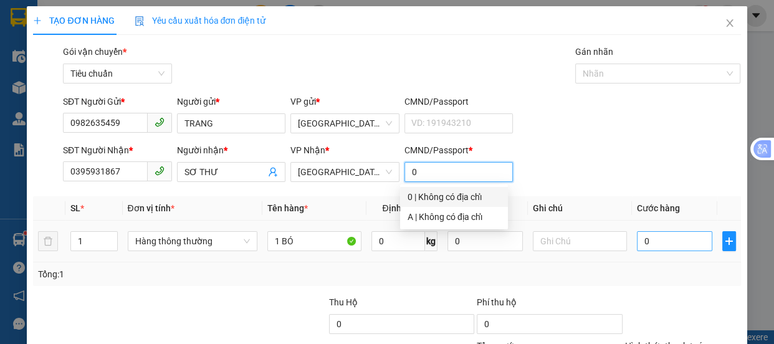
type input "0"
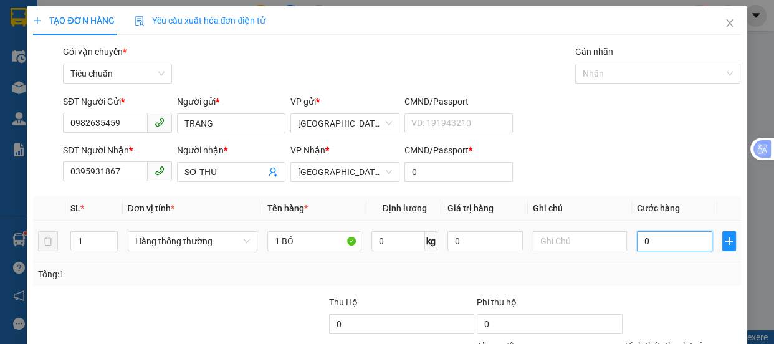
drag, startPoint x: 660, startPoint y: 243, endPoint x: 622, endPoint y: 257, distance: 40.4
click at [660, 243] on input "0" at bounding box center [674, 241] width 75 height 20
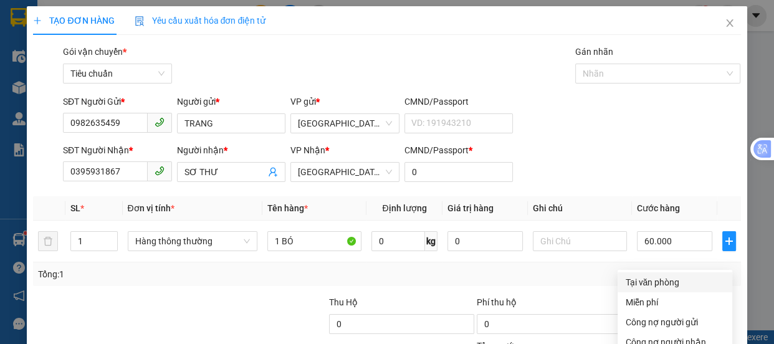
click at [647, 275] on div "Tại văn phòng" at bounding box center [675, 282] width 100 height 14
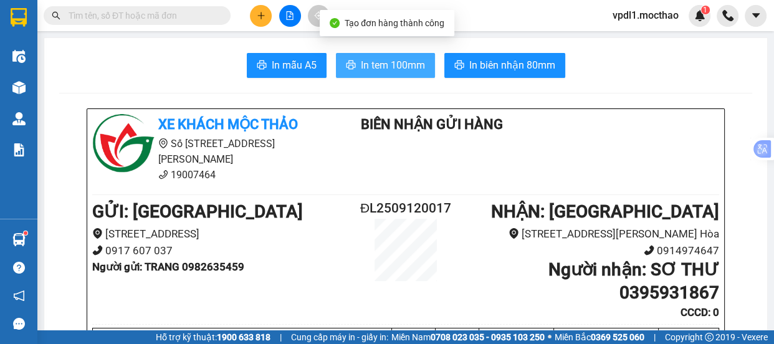
click at [394, 63] on span "In tem 100mm" at bounding box center [393, 65] width 64 height 16
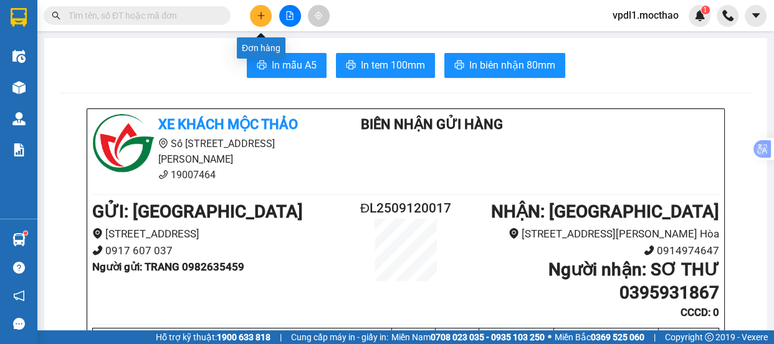
click at [252, 17] on button at bounding box center [261, 16] width 22 height 22
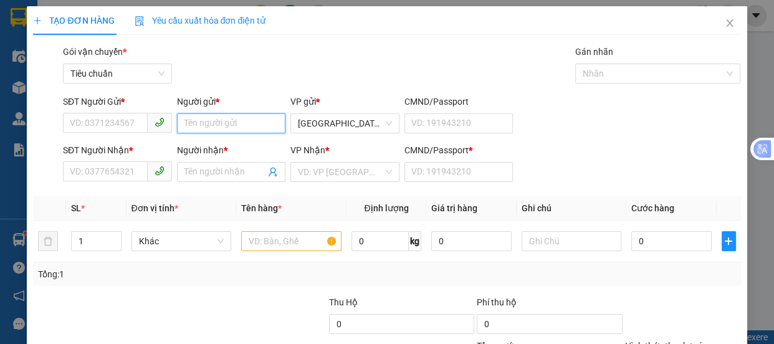
click at [222, 131] on input "Người gửi *" at bounding box center [231, 123] width 109 height 20
type input "[PERSON_NAME]"
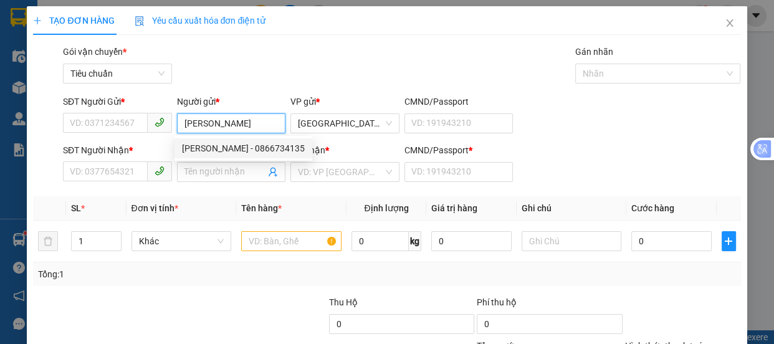
click at [243, 153] on div "[PERSON_NAME] - 0866734135" at bounding box center [243, 148] width 123 height 14
type input "0866734135"
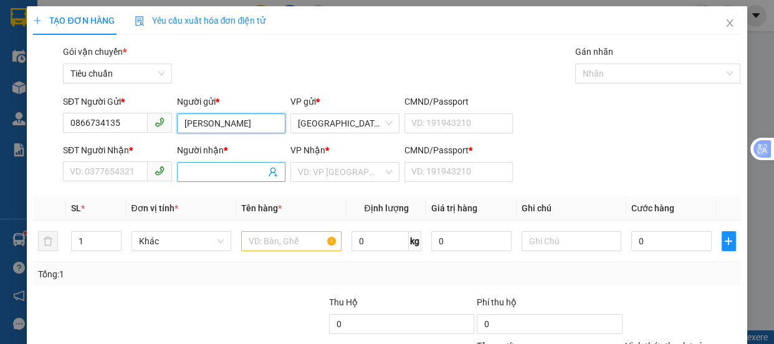
type input "[PERSON_NAME]"
click at [210, 173] on input "Người nhận *" at bounding box center [225, 172] width 82 height 14
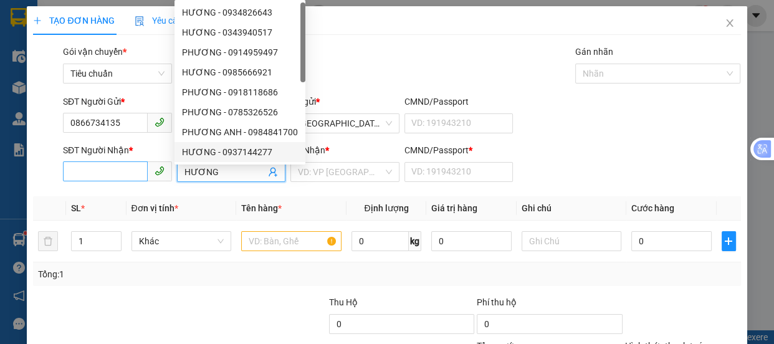
type input "HƯƠNG"
click at [109, 175] on input "SĐT Người Nhận *" at bounding box center [105, 171] width 85 height 20
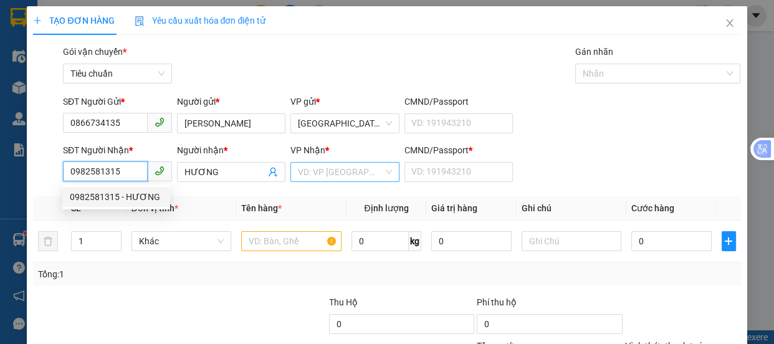
type input "0982581315"
click at [350, 176] on input "search" at bounding box center [340, 172] width 85 height 19
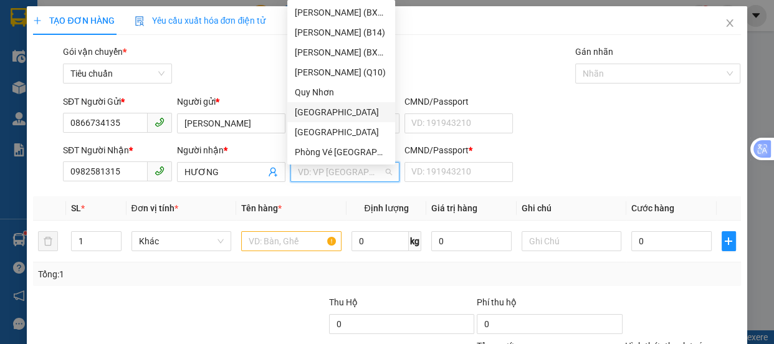
click at [309, 112] on div "[GEOGRAPHIC_DATA]" at bounding box center [341, 112] width 93 height 14
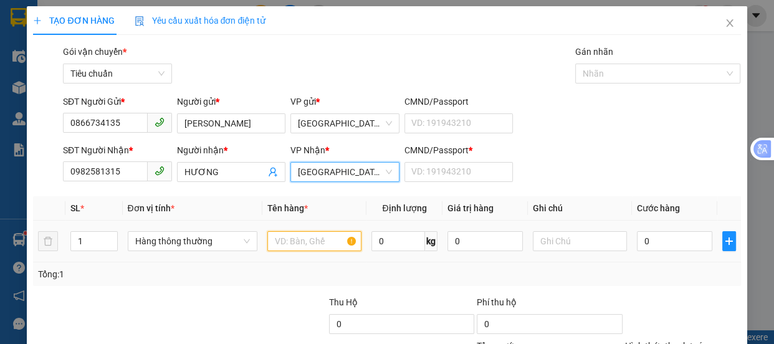
click at [276, 244] on input "text" at bounding box center [314, 241] width 94 height 20
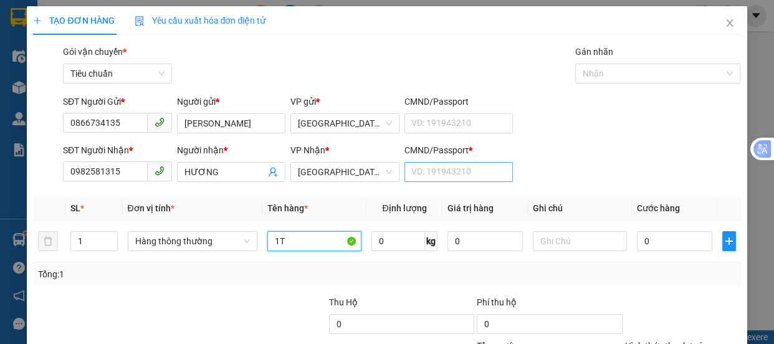
type input "1T"
drag, startPoint x: 410, startPoint y: 168, endPoint x: 292, endPoint y: 193, distance: 120.9
click at [410, 168] on input "CMND/Passport *" at bounding box center [458, 172] width 109 height 20
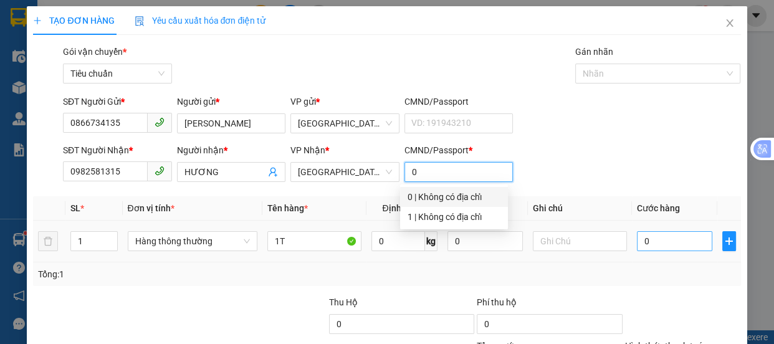
type input "0"
drag, startPoint x: 655, startPoint y: 249, endPoint x: 555, endPoint y: 268, distance: 101.6
click at [654, 248] on input "0" at bounding box center [674, 241] width 75 height 20
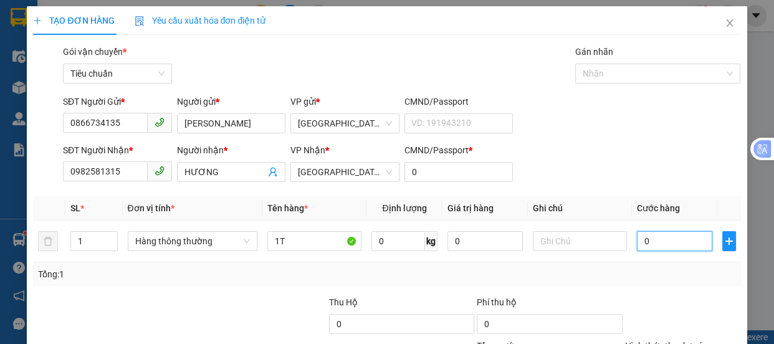
type input "5"
type input "50"
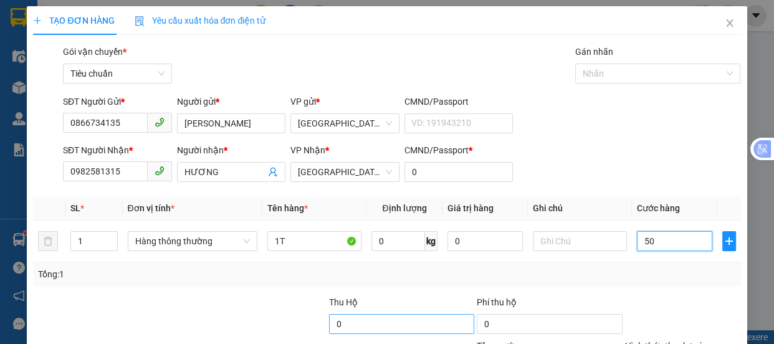
type input "50"
type input "50.000"
drag, startPoint x: 638, startPoint y: 247, endPoint x: 632, endPoint y: 197, distance: 49.7
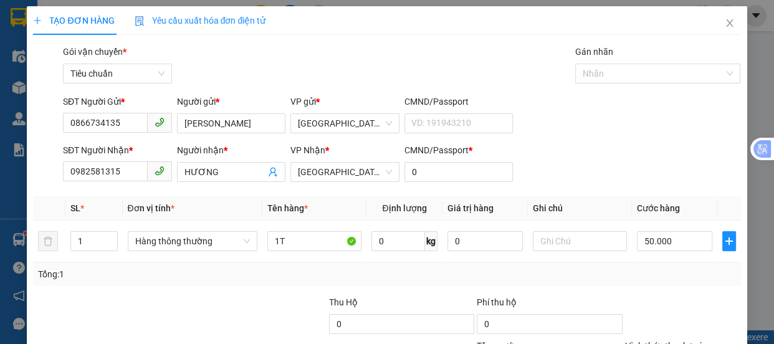
drag, startPoint x: 641, startPoint y: 159, endPoint x: 689, endPoint y: 196, distance: 60.8
click at [641, 275] on div "Tại văn phòng" at bounding box center [675, 282] width 100 height 14
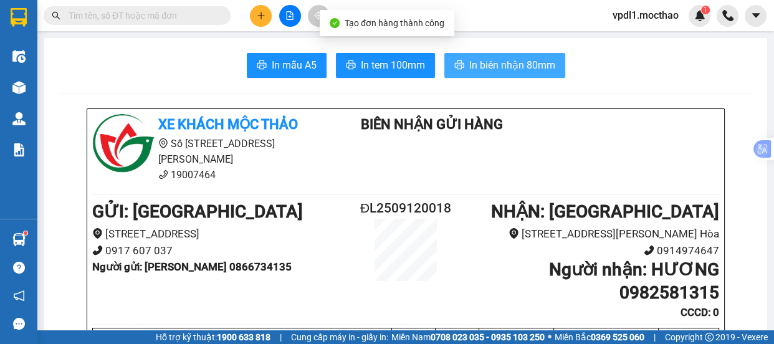
click at [498, 72] on span "In biên nhận 80mm" at bounding box center [512, 65] width 86 height 16
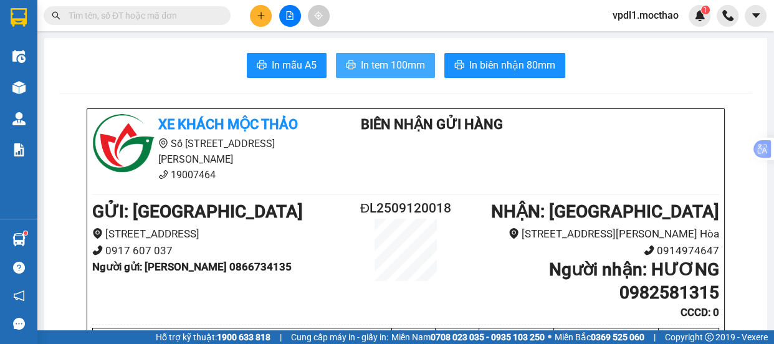
click at [365, 68] on span "In tem 100mm" at bounding box center [393, 65] width 64 height 16
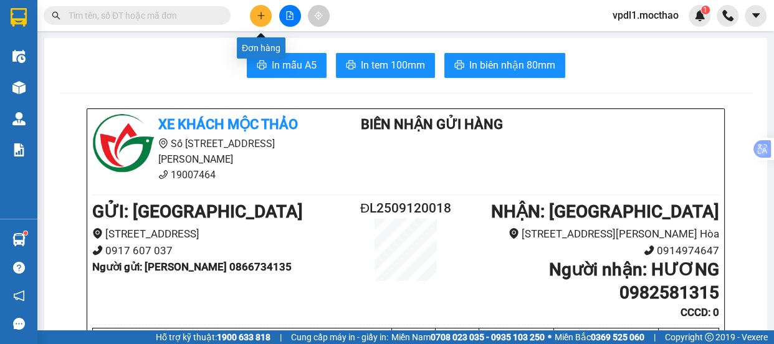
click at [257, 16] on icon "plus" at bounding box center [260, 15] width 7 height 1
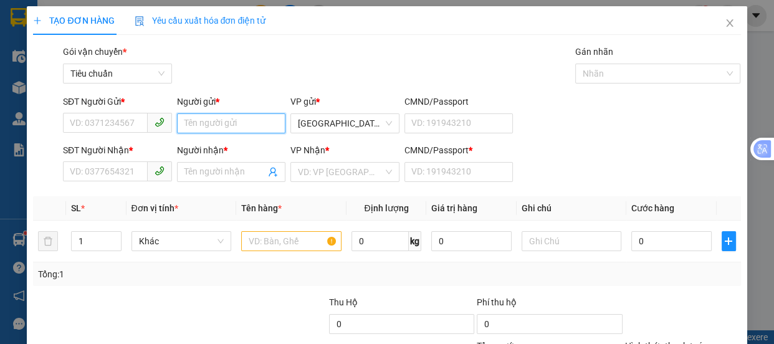
click at [222, 130] on input "Người gửi *" at bounding box center [231, 123] width 109 height 20
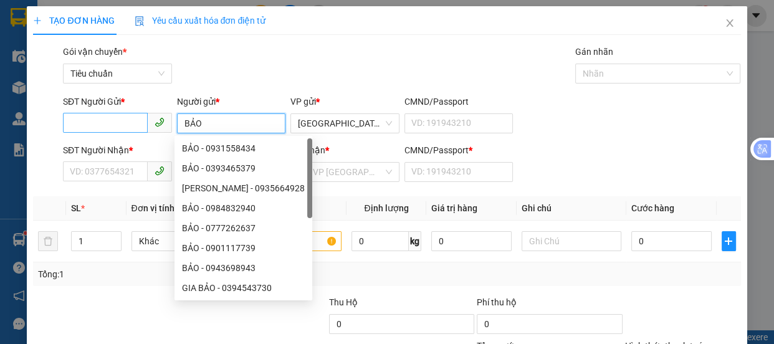
type input "BẢO"
click at [82, 125] on input "SĐT Người Gửi *" at bounding box center [105, 123] width 85 height 20
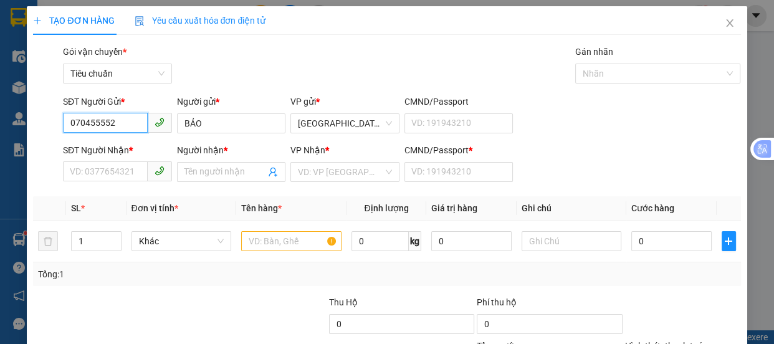
click at [107, 121] on input "070455552" at bounding box center [105, 123] width 85 height 20
type input "0704555552"
click at [125, 149] on div "0704555552 - BẢO" at bounding box center [116, 148] width 93 height 14
type input "0819030345"
type input "GIANG"
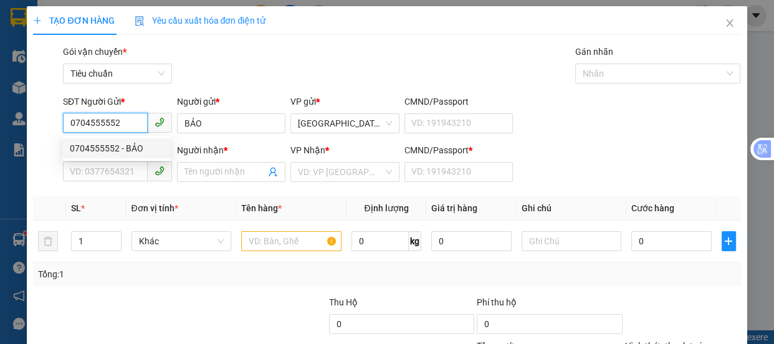
type input "A"
type input "60.000"
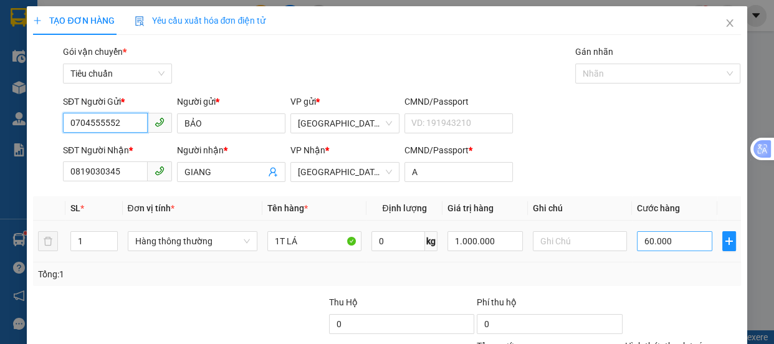
type input "0704555552"
click at [666, 239] on input "60.000" at bounding box center [674, 241] width 75 height 20
type input "5"
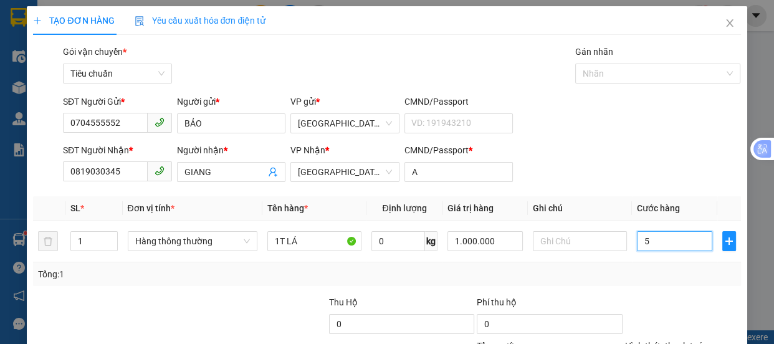
type input "50"
type input "5"
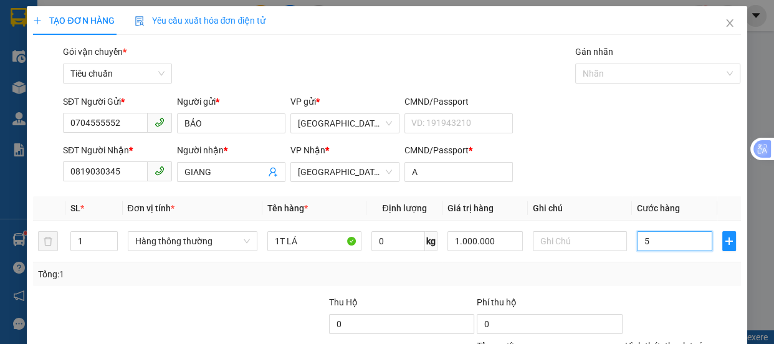
type input "0"
drag, startPoint x: 633, startPoint y: 247, endPoint x: 457, endPoint y: 125, distance: 214.9
click at [637, 247] on input "0" at bounding box center [674, 241] width 75 height 20
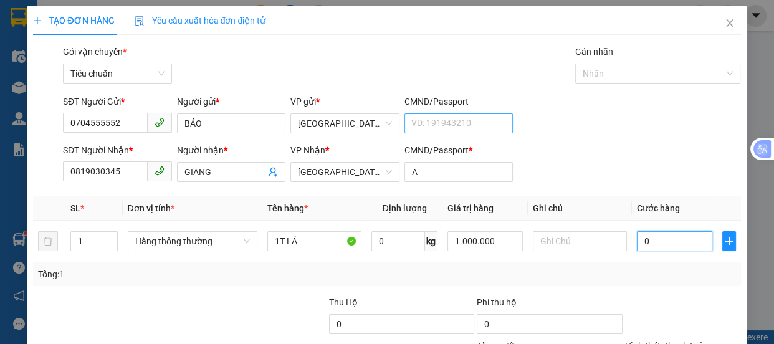
type input "40"
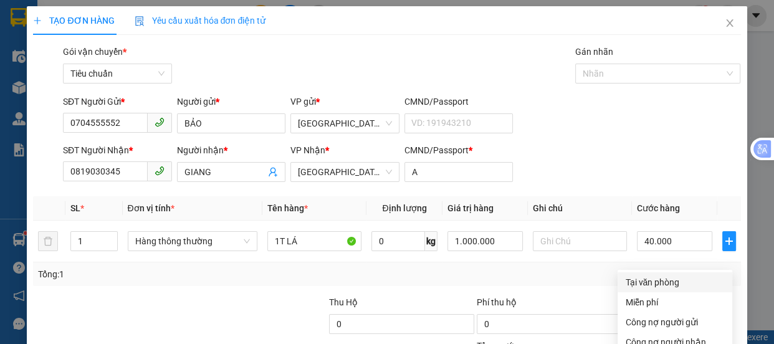
click at [647, 275] on div "Tại văn phòng" at bounding box center [675, 282] width 100 height 14
drag, startPoint x: 678, startPoint y: 310, endPoint x: 654, endPoint y: 277, distance: 40.6
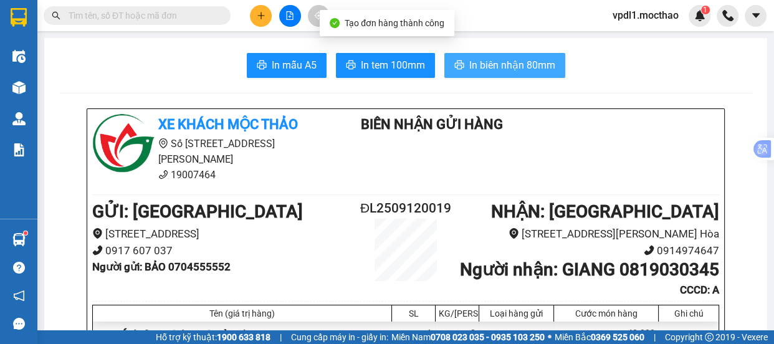
click at [498, 68] on span "In biên nhận 80mm" at bounding box center [512, 65] width 86 height 16
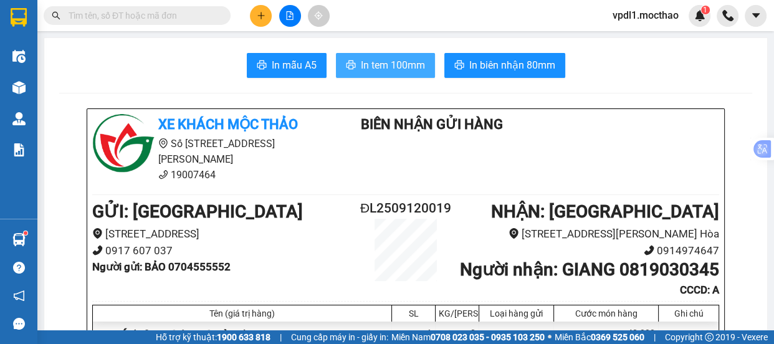
click at [379, 62] on span "In tem 100mm" at bounding box center [393, 65] width 64 height 16
click at [249, 18] on div at bounding box center [289, 16] width 93 height 22
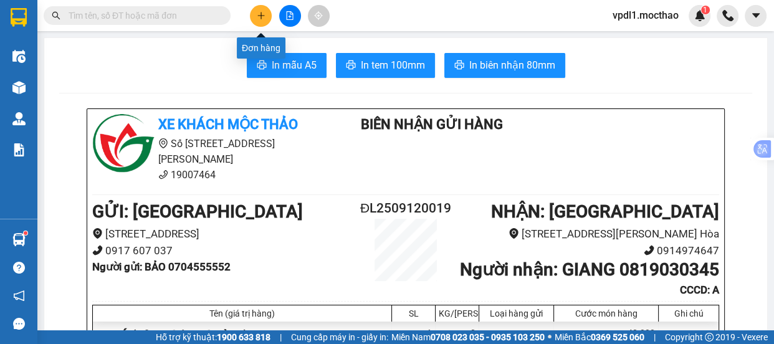
click at [255, 21] on button at bounding box center [261, 16] width 22 height 22
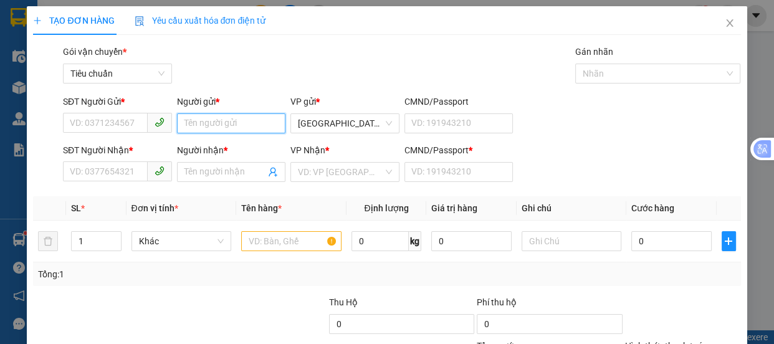
drag, startPoint x: 227, startPoint y: 125, endPoint x: 305, endPoint y: 100, distance: 81.7
click at [237, 125] on input "Người gửi *" at bounding box center [231, 123] width 109 height 20
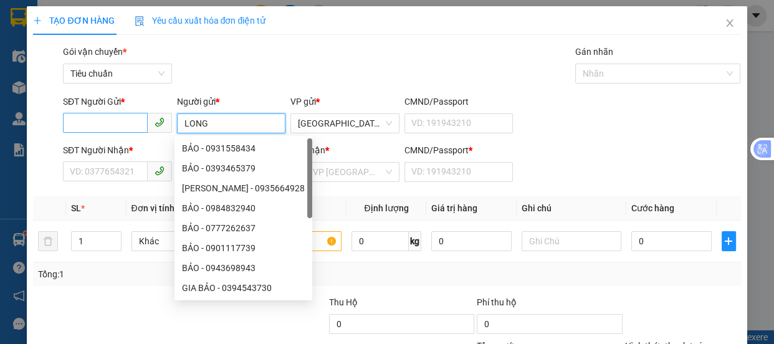
type input "LONG"
drag, startPoint x: 97, startPoint y: 125, endPoint x: 69, endPoint y: 58, distance: 72.5
click at [87, 116] on input "SĐT Người Gửi *" at bounding box center [105, 123] width 85 height 20
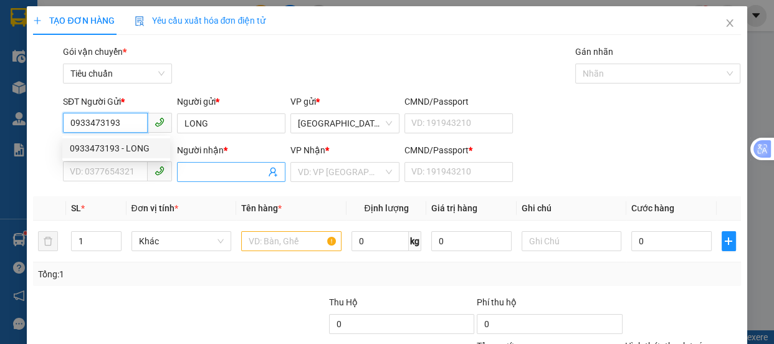
type input "0933473193"
click at [212, 179] on span at bounding box center [231, 172] width 109 height 20
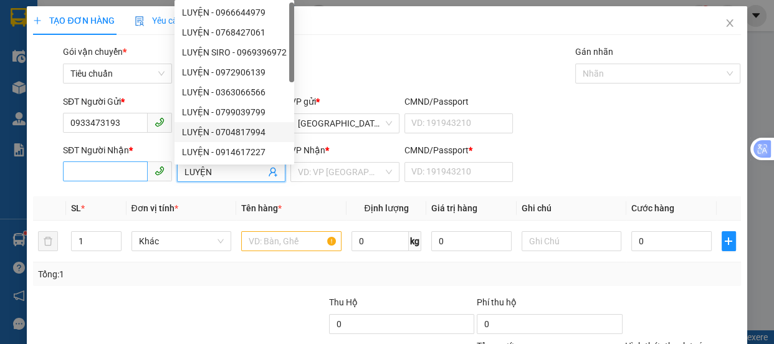
type input "LUYỆN"
drag, startPoint x: 95, startPoint y: 174, endPoint x: 98, endPoint y: 54, distance: 119.7
click at [91, 164] on input "SĐT Người Nhận *" at bounding box center [105, 171] width 85 height 20
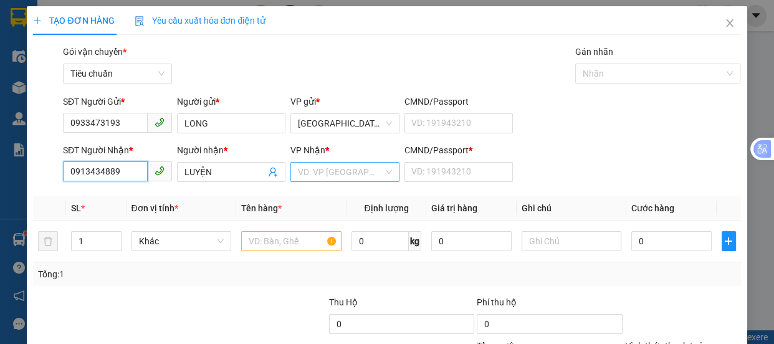
type input "0913434889"
click at [344, 179] on input "search" at bounding box center [340, 172] width 85 height 19
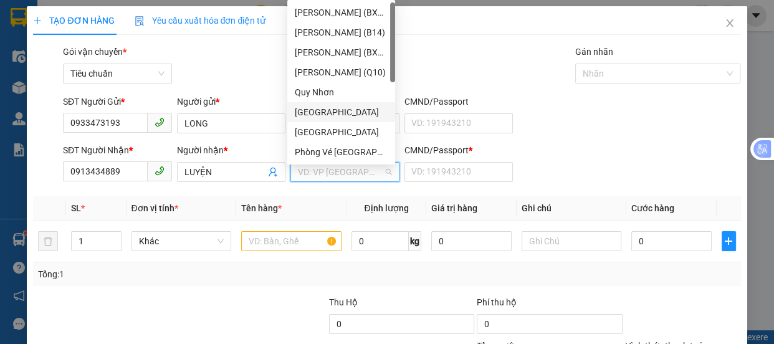
click at [323, 107] on div "[GEOGRAPHIC_DATA]" at bounding box center [341, 112] width 93 height 14
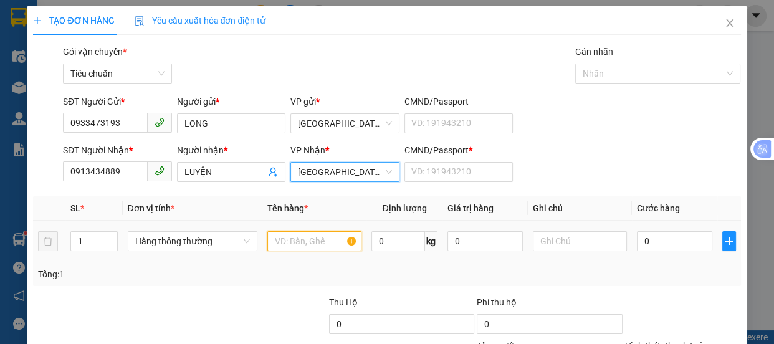
click at [298, 242] on input "text" at bounding box center [314, 241] width 94 height 20
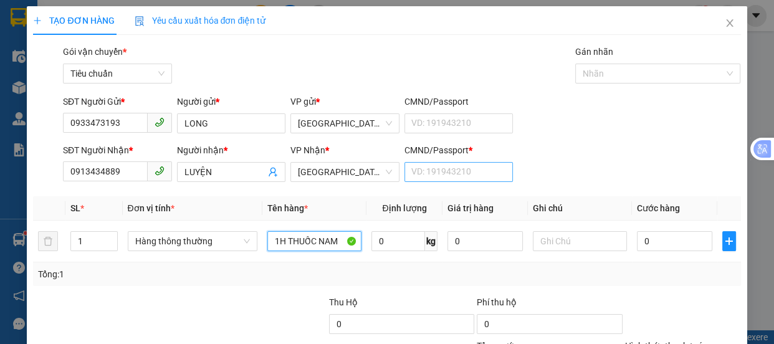
type input "1H THUỐC NAM"
click at [434, 179] on input "CMND/Passport *" at bounding box center [458, 172] width 109 height 20
type input "0"
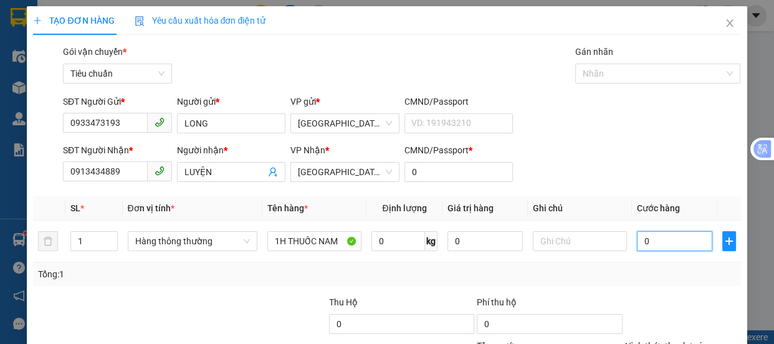
type input "3"
type input "30"
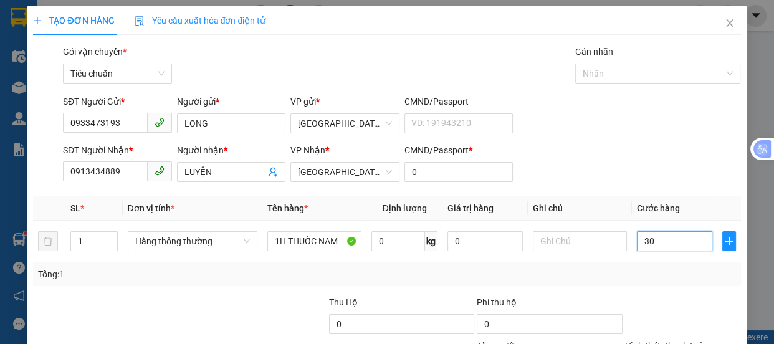
type input "30"
drag, startPoint x: 631, startPoint y: 254, endPoint x: 629, endPoint y: 245, distance: 9.5
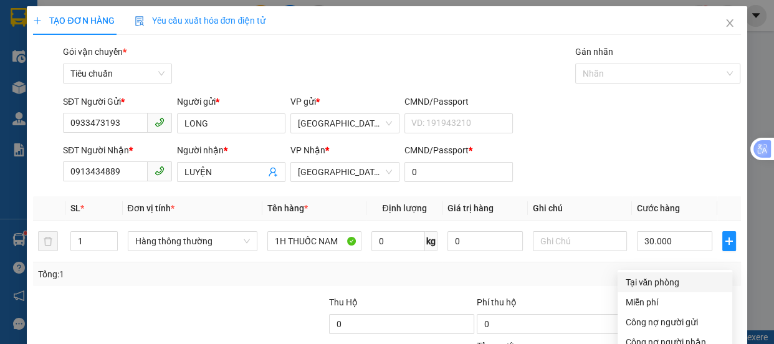
click at [629, 275] on div "Tại văn phòng" at bounding box center [675, 282] width 100 height 14
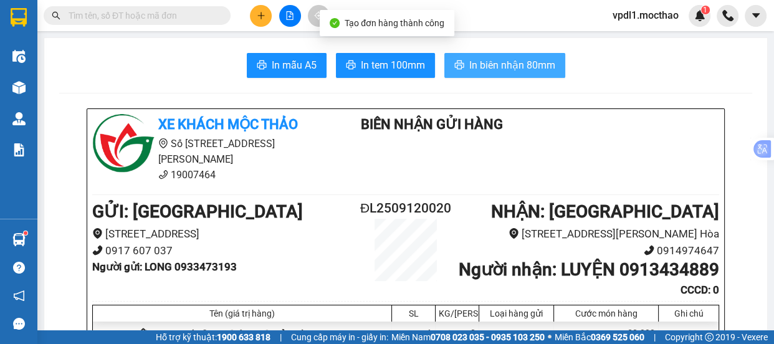
click at [493, 70] on span "In biên nhận 80mm" at bounding box center [512, 65] width 86 height 16
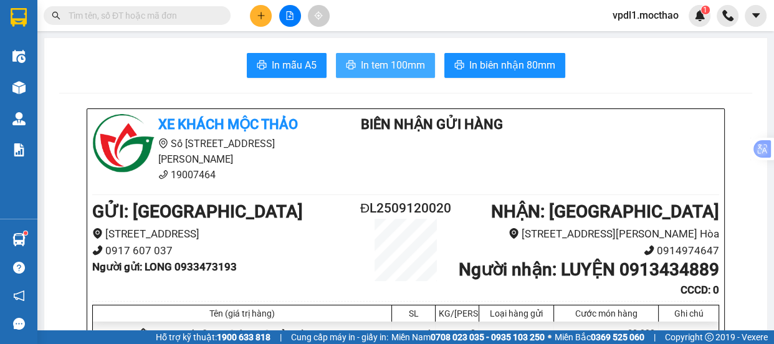
click at [380, 68] on span "In tem 100mm" at bounding box center [393, 65] width 64 height 16
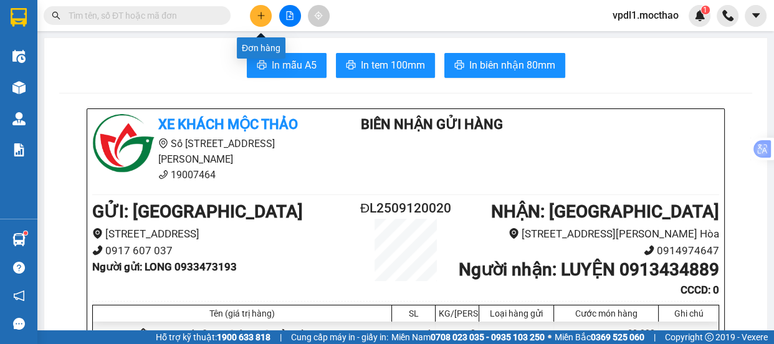
click at [263, 18] on icon "plus" at bounding box center [261, 15] width 9 height 9
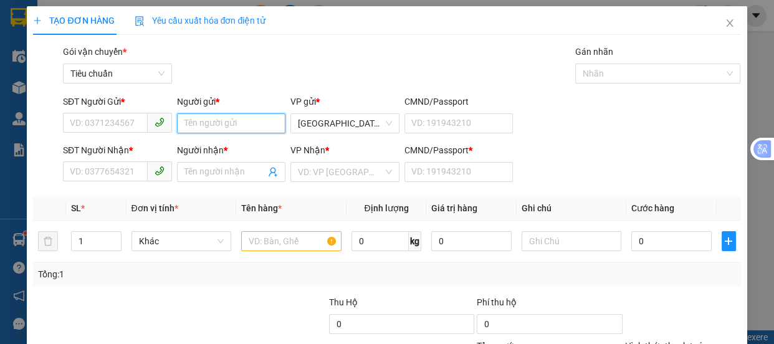
click at [217, 125] on input "Người gửi *" at bounding box center [231, 123] width 109 height 20
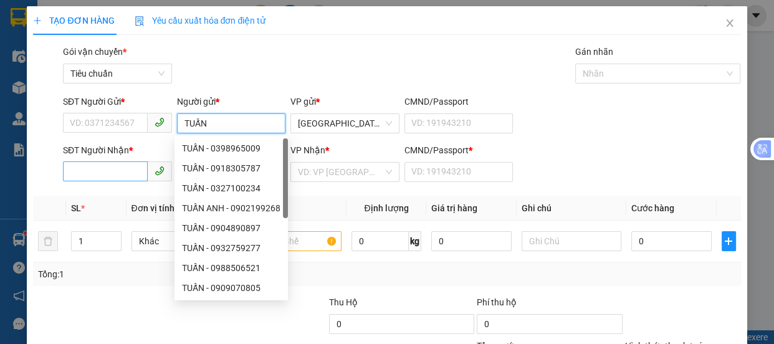
type input "TUẤN"
drag, startPoint x: 109, startPoint y: 176, endPoint x: 118, endPoint y: 174, distance: 9.5
click at [118, 174] on input "SĐT Người Nhận *" at bounding box center [105, 171] width 85 height 20
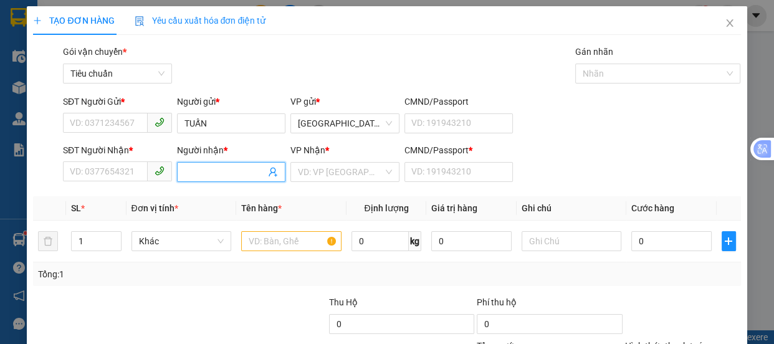
click at [206, 162] on span at bounding box center [231, 172] width 109 height 20
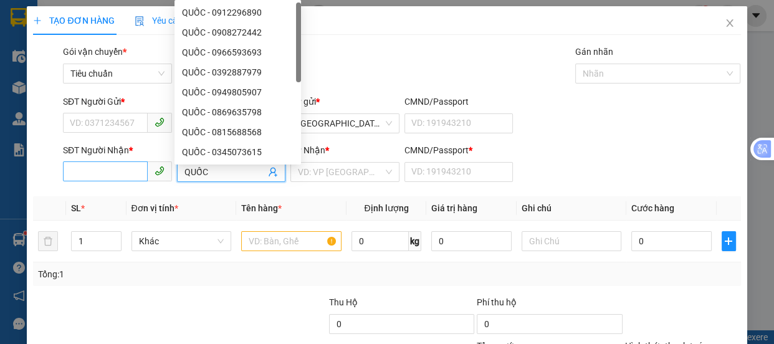
type input "QUỐC"
click at [76, 173] on input "SĐT Người Nhận *" at bounding box center [105, 171] width 85 height 20
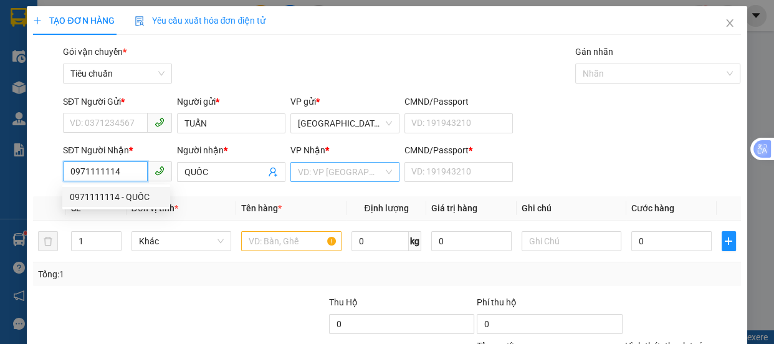
type input "0971111114"
click at [349, 163] on input "search" at bounding box center [340, 172] width 85 height 19
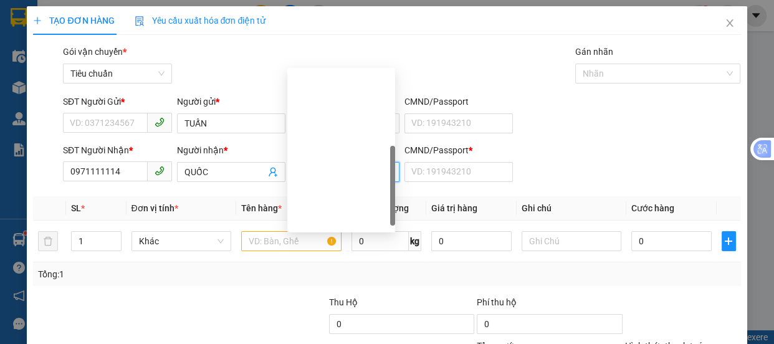
drag, startPoint x: 344, startPoint y: 107, endPoint x: 302, endPoint y: 125, distance: 46.3
click at [343, 273] on div "Quy Nhơn ( Dọc Đường )" at bounding box center [341, 280] width 93 height 14
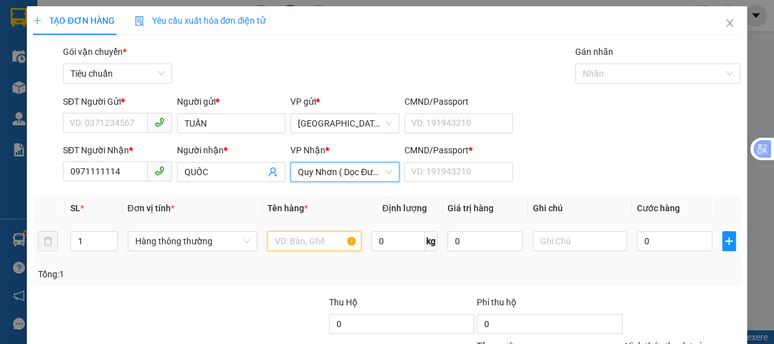
drag, startPoint x: 281, startPoint y: 128, endPoint x: 284, endPoint y: 109, distance: 19.6
click at [282, 231] on input "text" at bounding box center [314, 241] width 94 height 20
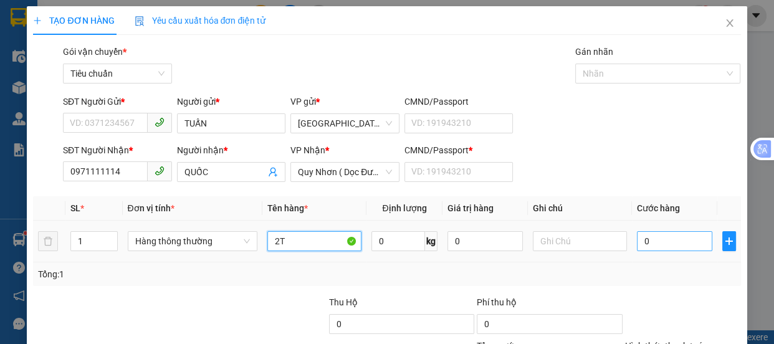
type input "2T"
type input "1"
type input "13"
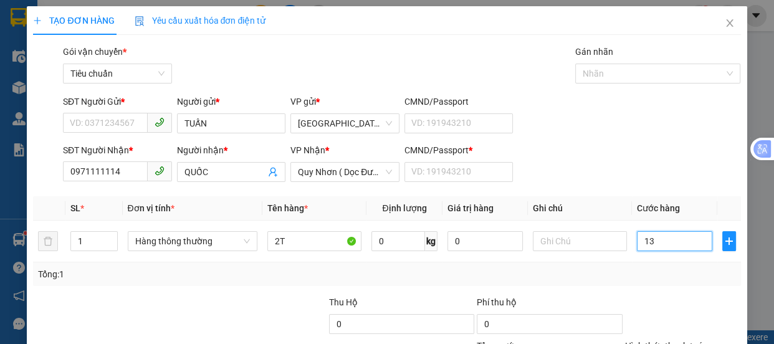
type input "13"
type input "130"
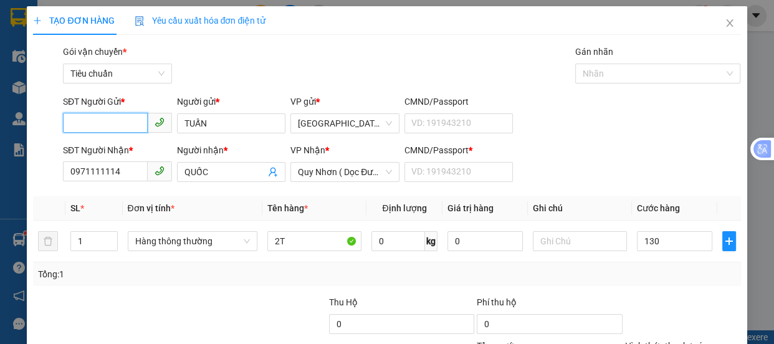
type input "130.000"
click at [112, 118] on input "SĐT Người Gửi *" at bounding box center [105, 123] width 85 height 20
click at [128, 146] on div "0948972323 - TUẤN" at bounding box center [116, 148] width 93 height 14
type input "0948972323"
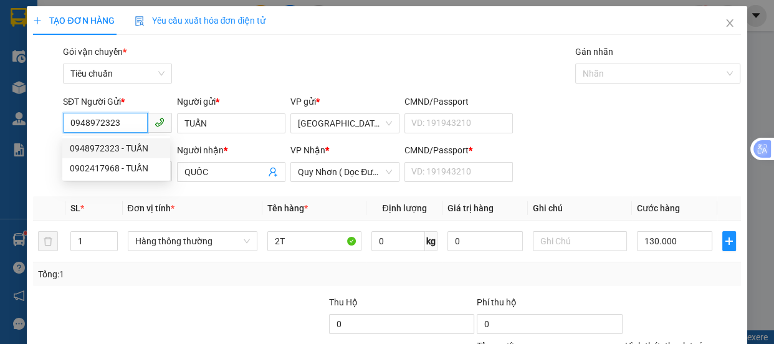
type input "70.000"
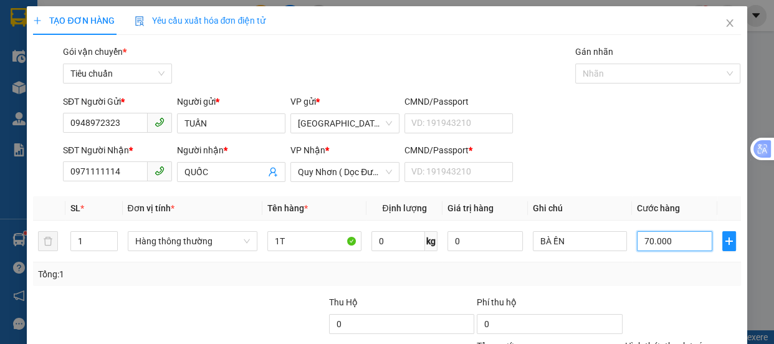
type input "1"
type input "13"
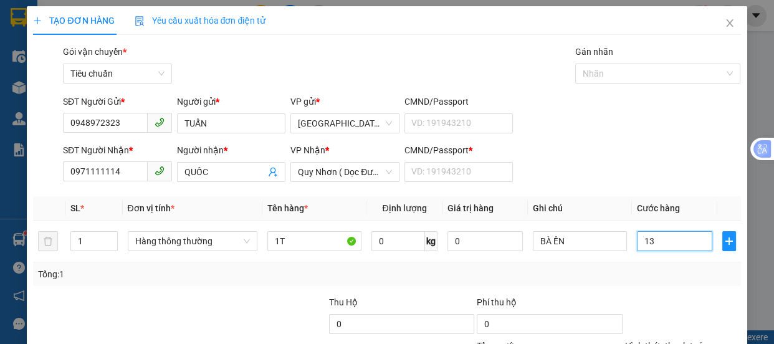
type input "130"
type input "130.000"
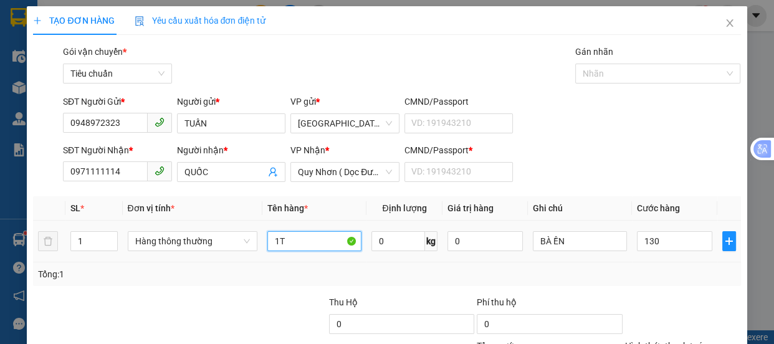
type input "130.000"
drag, startPoint x: 292, startPoint y: 119, endPoint x: 0, endPoint y: 184, distance: 298.6
click at [0, 184] on div "TẠO ĐƠN HÀNG Yêu cầu xuất hóa đơn điện tử Transit Pickup Surcharge Ids Transit …" at bounding box center [387, 172] width 774 height 344
type input "2T"
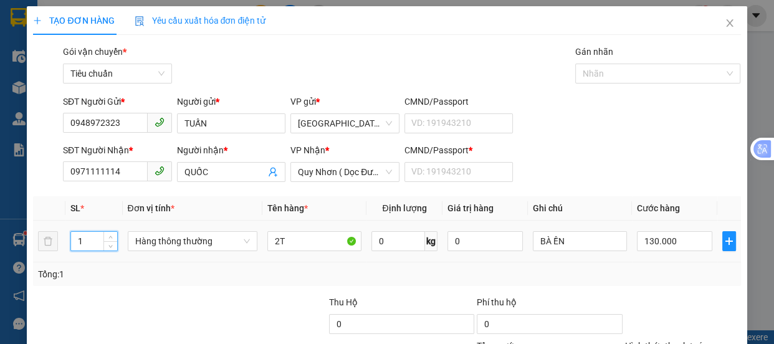
drag, startPoint x: 85, startPoint y: 122, endPoint x: 40, endPoint y: 42, distance: 91.2
click at [85, 232] on input "1" at bounding box center [93, 241] width 45 height 19
type input "2"
click at [642, 237] on div "Transit Pickup Surcharge Ids Transit Deliver Surcharge Ids Transit Deliver Surc…" at bounding box center [386, 241] width 707 height 392
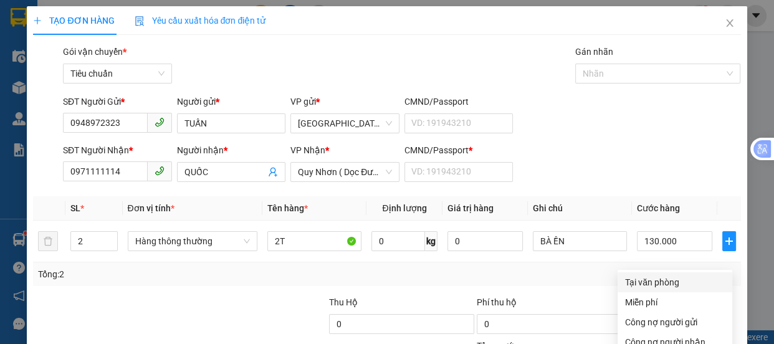
click at [638, 275] on div "Tại văn phòng" at bounding box center [675, 282] width 100 height 14
type input "0"
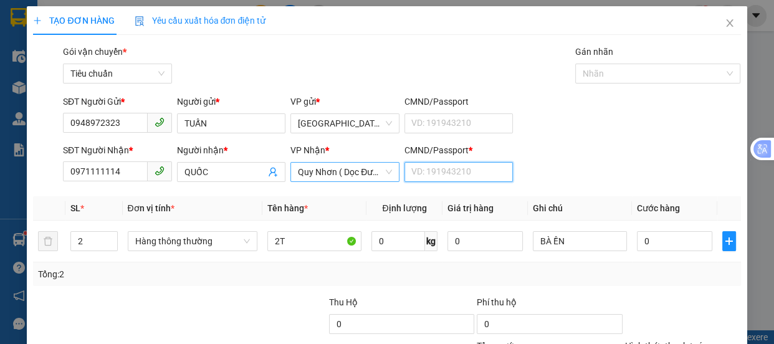
drag, startPoint x: 423, startPoint y: 53, endPoint x: 364, endPoint y: 45, distance: 59.6
click at [414, 162] on input "CMND/Passport *" at bounding box center [458, 172] width 109 height 20
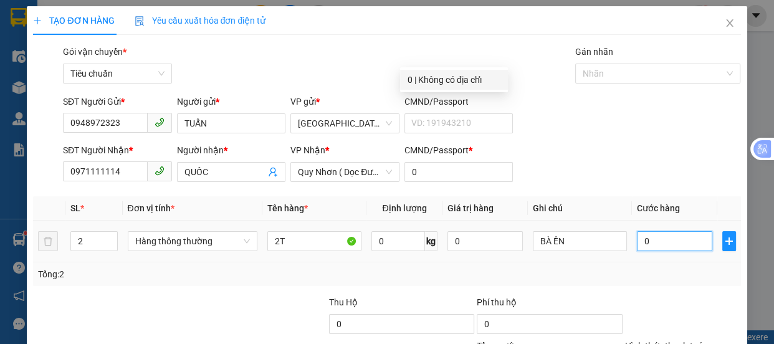
drag, startPoint x: 632, startPoint y: 123, endPoint x: 559, endPoint y: 67, distance: 91.5
click at [637, 231] on input "0" at bounding box center [674, 241] width 75 height 20
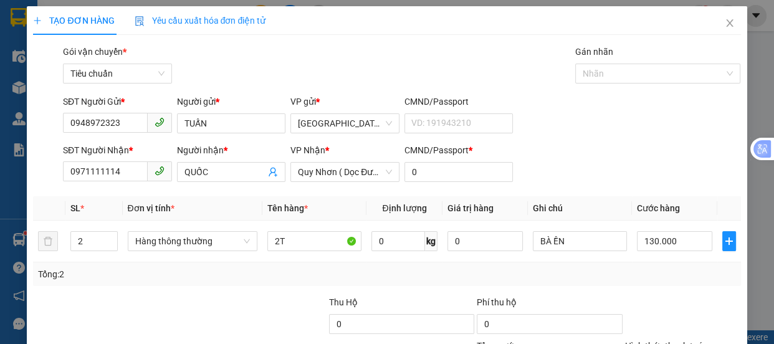
drag, startPoint x: 676, startPoint y: 313, endPoint x: 652, endPoint y: 287, distance: 35.7
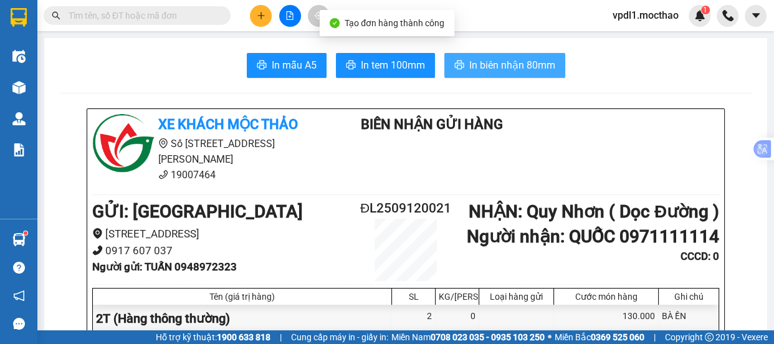
drag, startPoint x: 493, startPoint y: 62, endPoint x: 503, endPoint y: 63, distance: 10.0
click at [493, 62] on span "In biên nhận 80mm" at bounding box center [512, 65] width 86 height 16
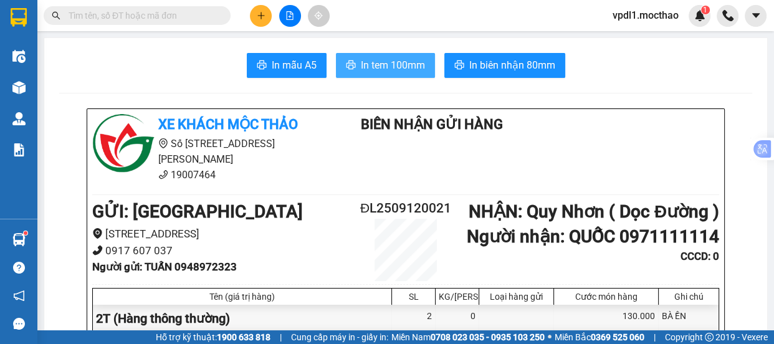
click at [374, 64] on span "In tem 100mm" at bounding box center [393, 65] width 64 height 16
click at [374, 66] on span "In tem 100mm" at bounding box center [393, 65] width 64 height 16
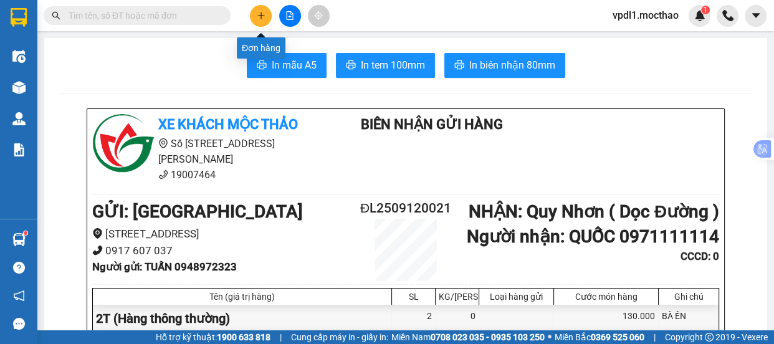
click at [262, 19] on icon "plus" at bounding box center [261, 15] width 9 height 9
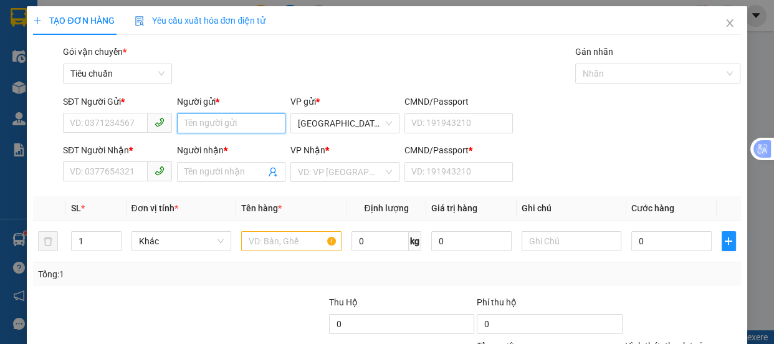
drag, startPoint x: 208, startPoint y: 131, endPoint x: 209, endPoint y: 123, distance: 8.2
click at [208, 128] on input "Người gửi *" at bounding box center [231, 123] width 109 height 20
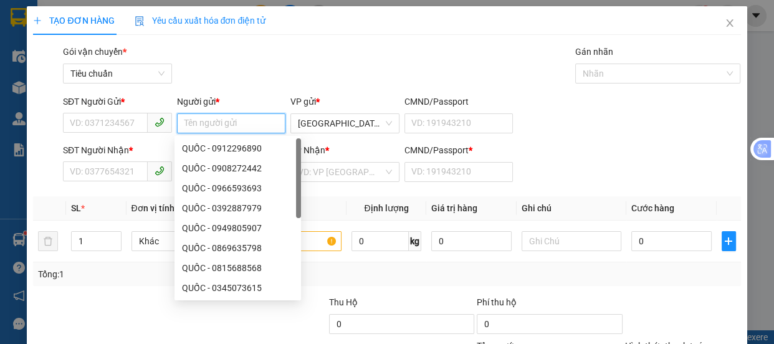
type input "Y"
type input "UYÊ"
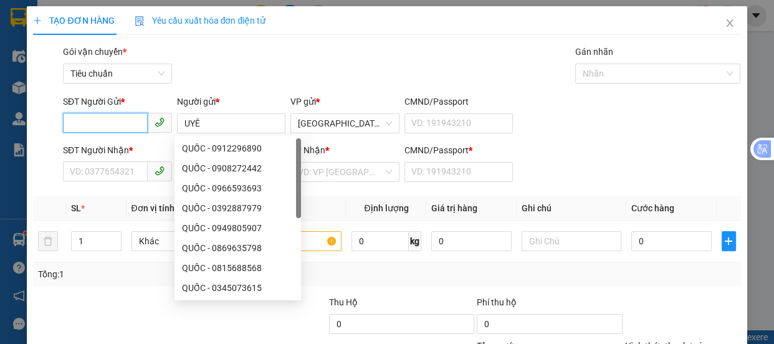
click at [78, 118] on input "SĐT Người Gửi *" at bounding box center [105, 123] width 85 height 20
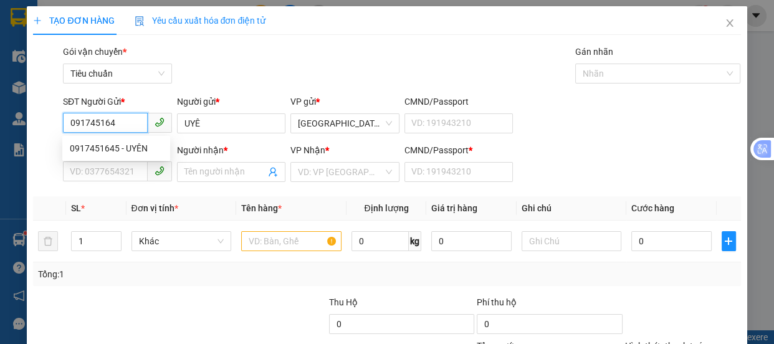
type input "0917451645"
click at [143, 143] on div "0917451645 - UYÊN" at bounding box center [116, 148] width 93 height 14
type input "UYÊN"
type input "0905365651"
type input "THỨC"
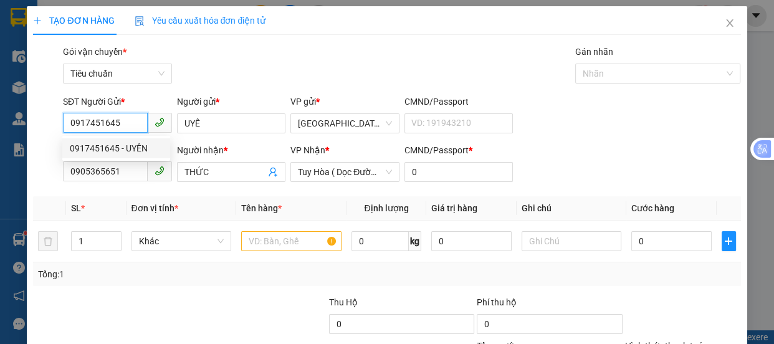
type input "0"
type input "50.000"
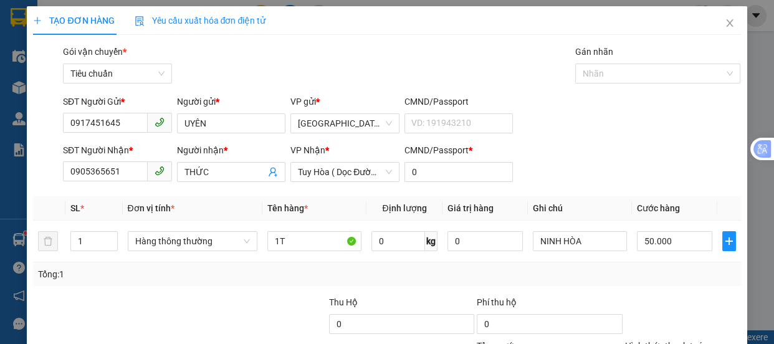
click at [640, 275] on div "Tại văn phòng" at bounding box center [675, 282] width 100 height 14
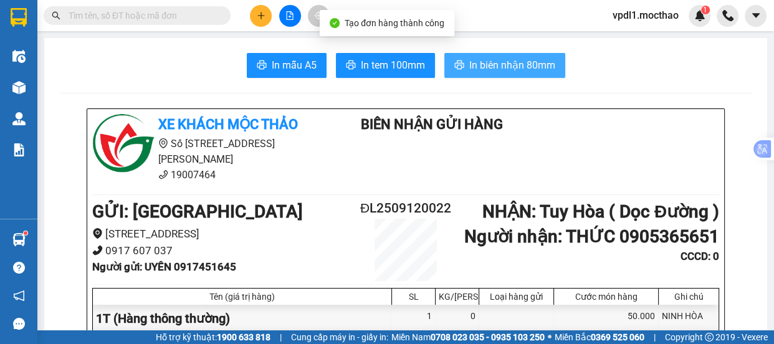
click at [513, 68] on span "In biên nhận 80mm" at bounding box center [512, 65] width 86 height 16
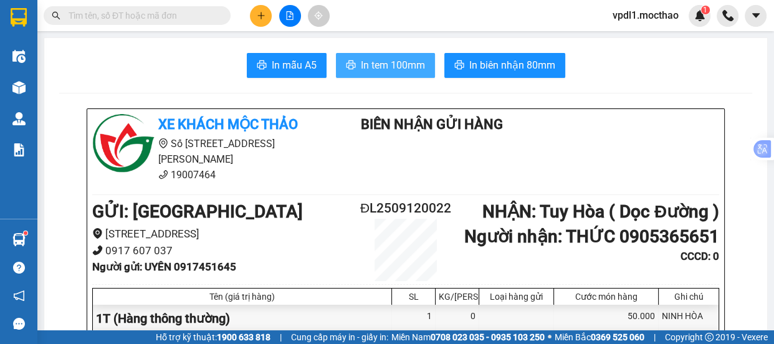
drag, startPoint x: 390, startPoint y: 58, endPoint x: 397, endPoint y: 65, distance: 10.1
click at [390, 59] on span "In tem 100mm" at bounding box center [393, 65] width 64 height 16
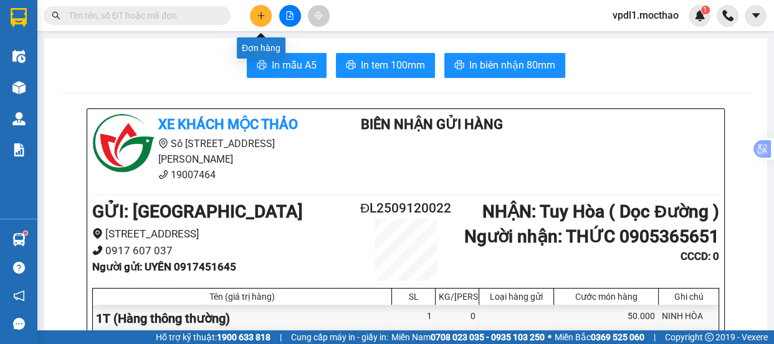
click at [260, 16] on icon "plus" at bounding box center [260, 15] width 1 height 7
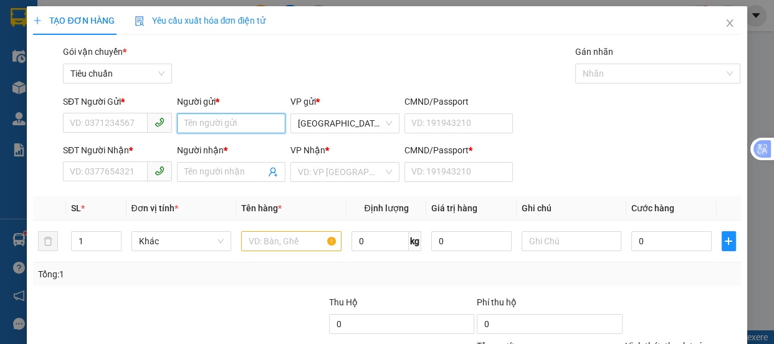
click at [199, 115] on input "Người gửi *" at bounding box center [231, 123] width 109 height 20
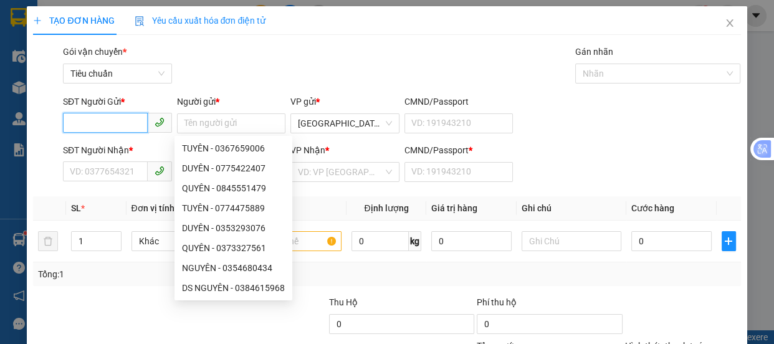
click at [79, 114] on input "SĐT Người Gửi *" at bounding box center [105, 123] width 85 height 20
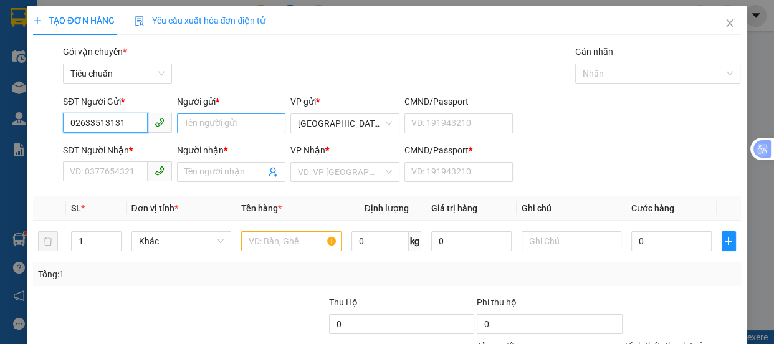
type input "02633513131"
click at [208, 123] on input "Người gửi *" at bounding box center [231, 123] width 109 height 20
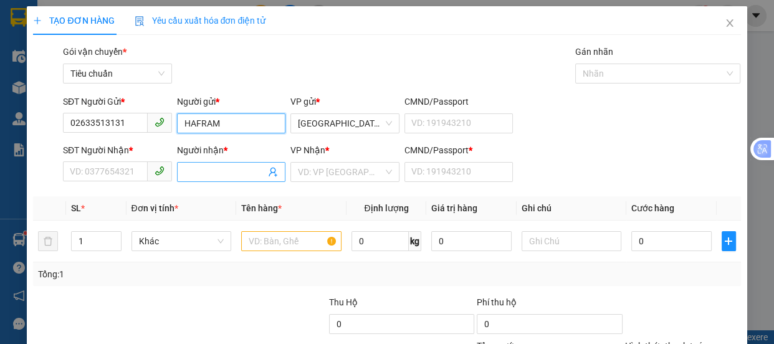
type input "HAFRAM"
click at [204, 171] on input "Người nhận *" at bounding box center [225, 172] width 82 height 14
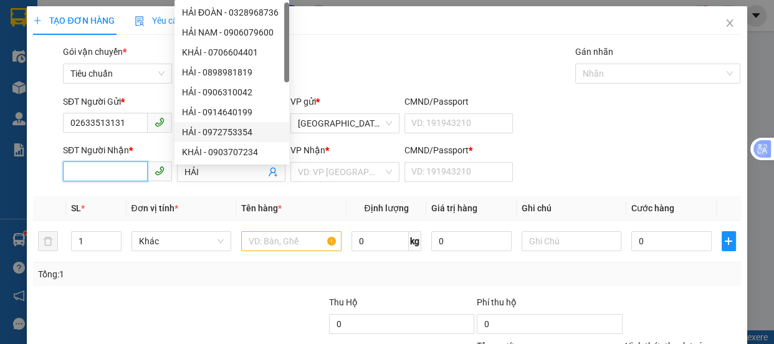
drag, startPoint x: 100, startPoint y: 169, endPoint x: 60, endPoint y: 34, distance: 140.9
click at [100, 167] on input "SĐT Người Nhận *" at bounding box center [105, 171] width 85 height 20
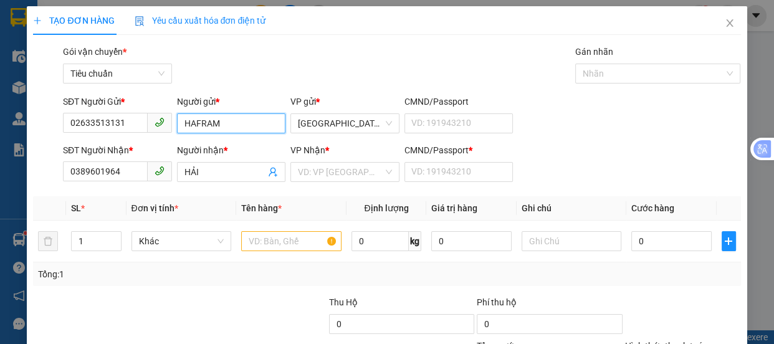
click at [192, 122] on input "HAFRAM" at bounding box center [231, 123] width 109 height 20
click at [559, 121] on div "SĐT Người Gửi * 02633513131 Người gửi * HASFRAM HASFRAM VP gửi * Đà Lạt CMND/Pa…" at bounding box center [401, 117] width 683 height 44
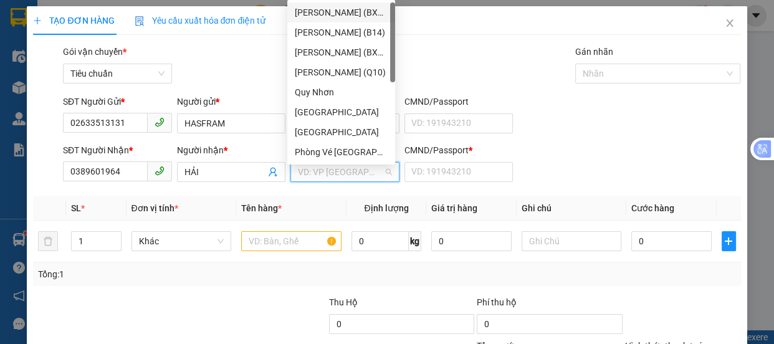
click at [335, 168] on input "search" at bounding box center [340, 172] width 85 height 19
click at [320, 113] on div "[GEOGRAPHIC_DATA]" at bounding box center [341, 112] width 93 height 14
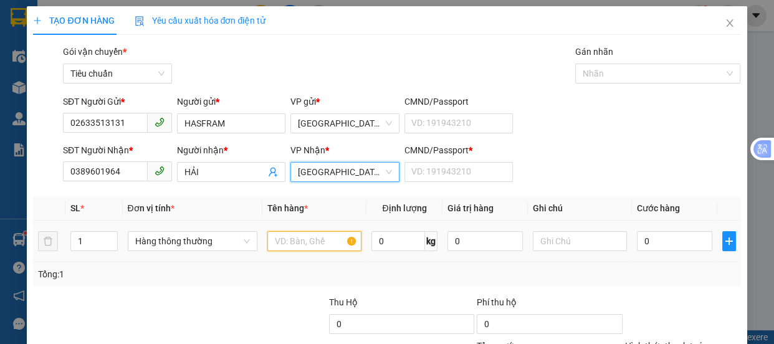
click at [278, 239] on input "text" at bounding box center [314, 241] width 94 height 20
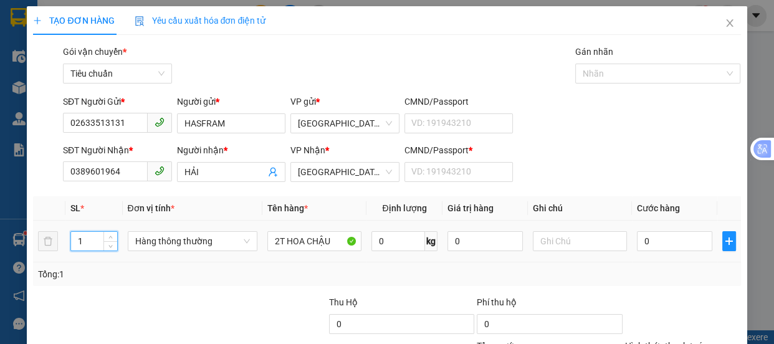
click at [97, 242] on input "1" at bounding box center [93, 241] width 45 height 19
click at [638, 241] on input "0" at bounding box center [674, 241] width 75 height 20
click at [559, 235] on input "text" at bounding box center [580, 241] width 94 height 20
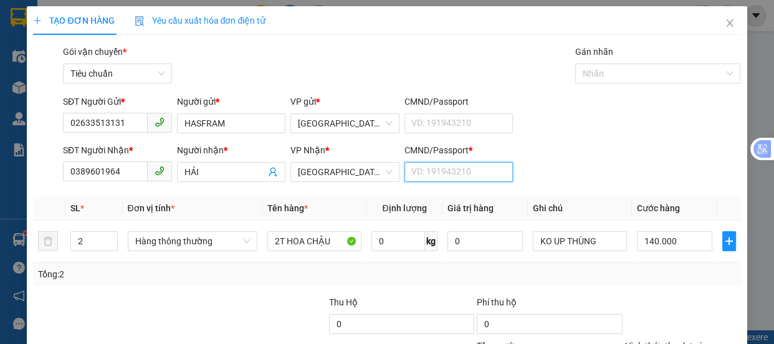
click at [415, 167] on input "CMND/Passport *" at bounding box center [458, 172] width 109 height 20
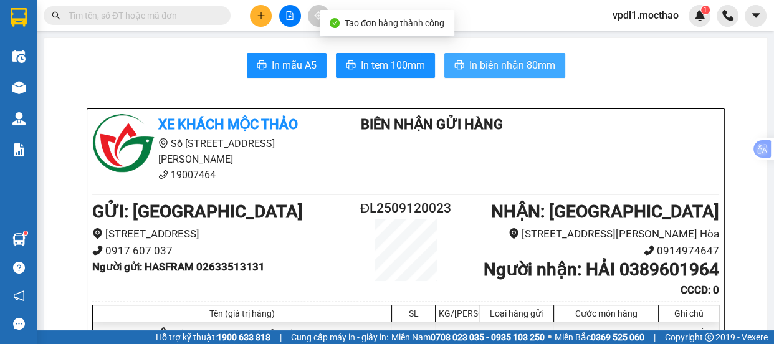
click at [500, 67] on span "In biên nhận 80mm" at bounding box center [512, 65] width 86 height 16
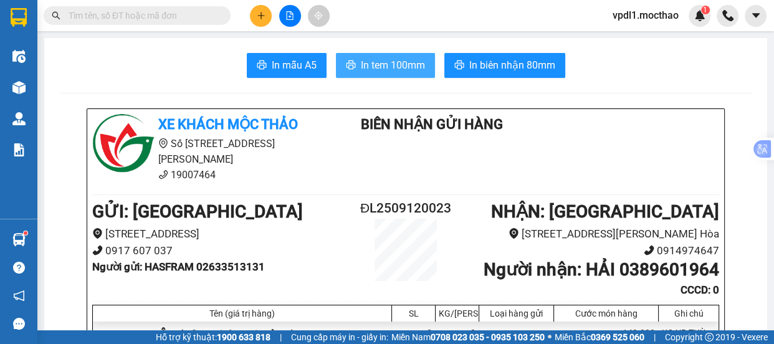
click at [396, 67] on span "In tem 100mm" at bounding box center [393, 65] width 64 height 16
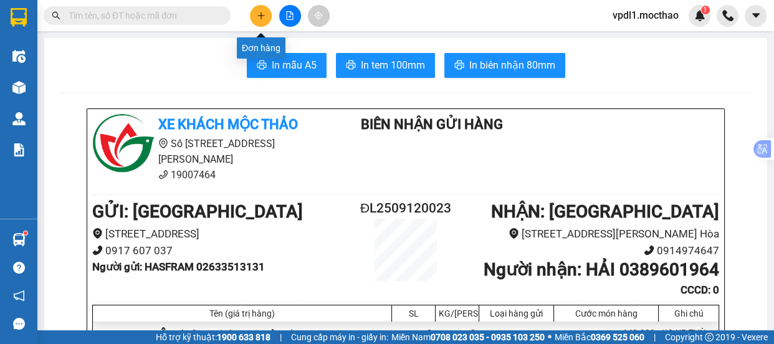
click at [266, 11] on button at bounding box center [261, 16] width 22 height 22
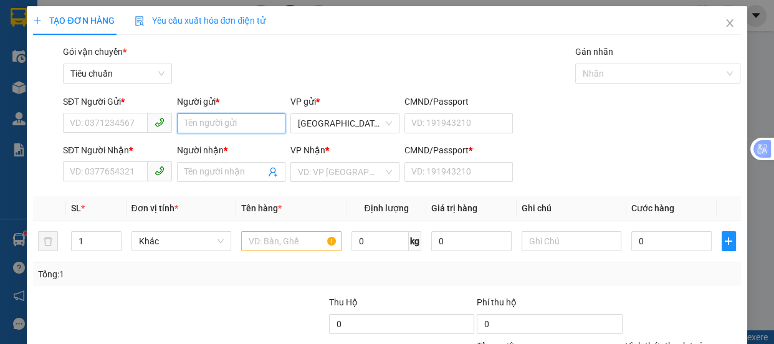
click at [194, 123] on input "Người gửi *" at bounding box center [231, 123] width 109 height 20
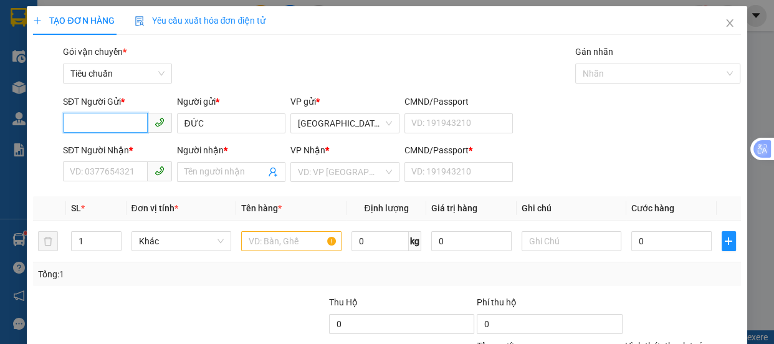
drag, startPoint x: 115, startPoint y: 117, endPoint x: 0, endPoint y: 139, distance: 116.7
click at [113, 117] on input "SĐT Người Gửi *" at bounding box center [105, 123] width 85 height 20
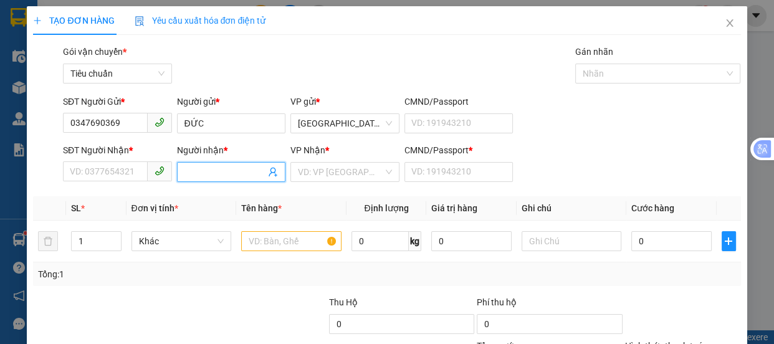
click at [199, 169] on input "Người nhận *" at bounding box center [225, 172] width 82 height 14
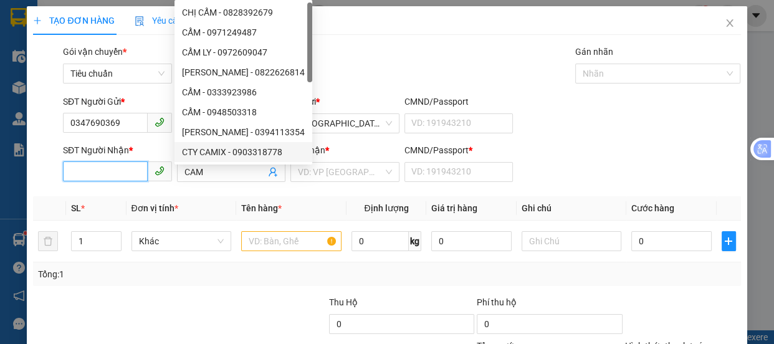
click at [92, 176] on input "SĐT Người Nhận *" at bounding box center [105, 171] width 85 height 20
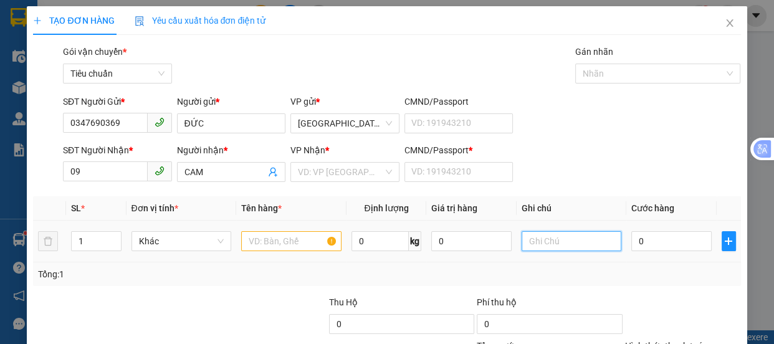
click at [554, 232] on input "text" at bounding box center [571, 241] width 100 height 20
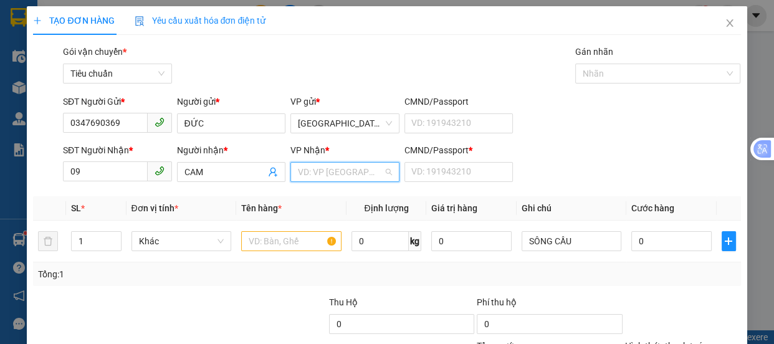
drag, startPoint x: 353, startPoint y: 179, endPoint x: 354, endPoint y: 173, distance: 6.3
click at [354, 178] on input "search" at bounding box center [340, 172] width 85 height 19
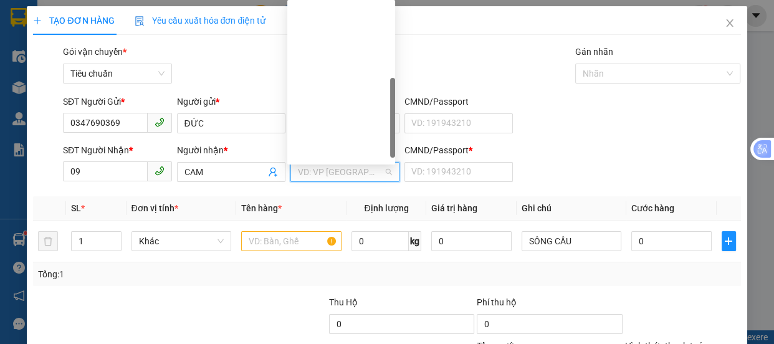
click at [340, 205] on div "Quy Nhơn ( Dọc Đường )" at bounding box center [341, 212] width 93 height 14
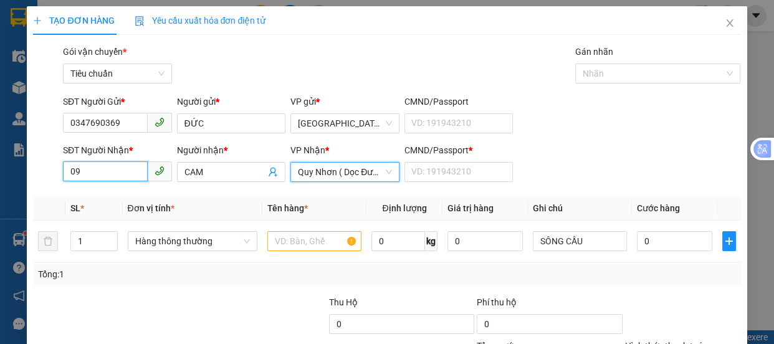
click at [98, 169] on input "09" at bounding box center [105, 171] width 85 height 20
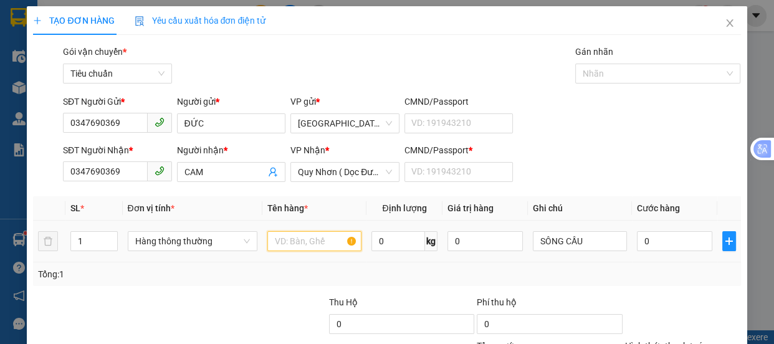
drag, startPoint x: 275, startPoint y: 240, endPoint x: 209, endPoint y: 105, distance: 150.7
click at [273, 229] on div at bounding box center [314, 241] width 94 height 25
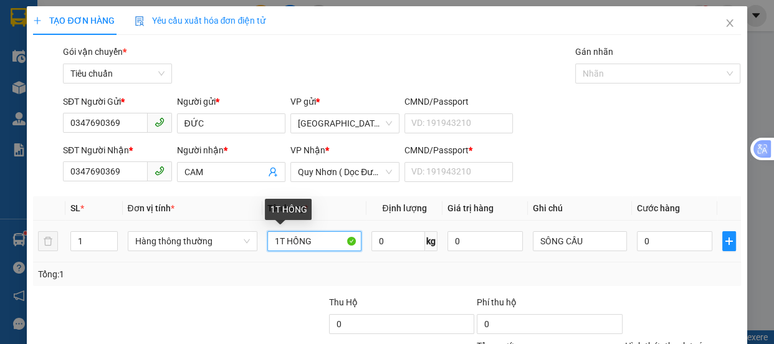
click at [275, 239] on input "1T HỒNG" at bounding box center [314, 241] width 94 height 20
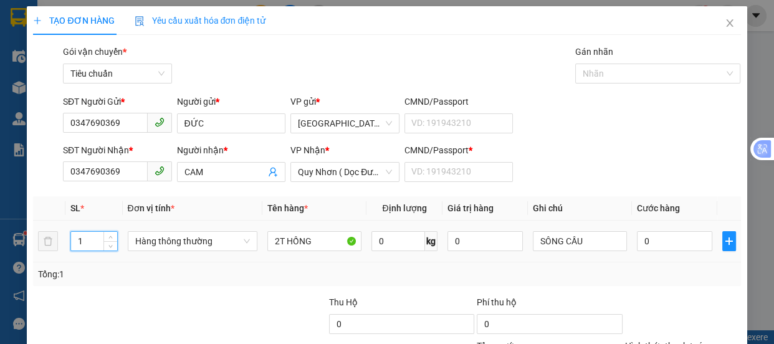
click at [90, 239] on input "1" at bounding box center [93, 241] width 45 height 19
drag, startPoint x: 655, startPoint y: 242, endPoint x: 475, endPoint y: 260, distance: 180.9
click at [655, 242] on input "0" at bounding box center [674, 241] width 75 height 20
drag, startPoint x: 458, startPoint y: 173, endPoint x: 442, endPoint y: 162, distance: 20.2
click at [458, 173] on input "CMND/Passport *" at bounding box center [458, 172] width 109 height 20
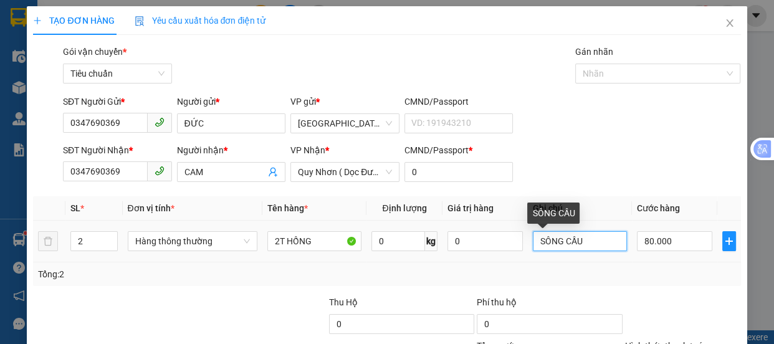
click at [582, 240] on input "SÔNG CẦU" at bounding box center [580, 241] width 94 height 20
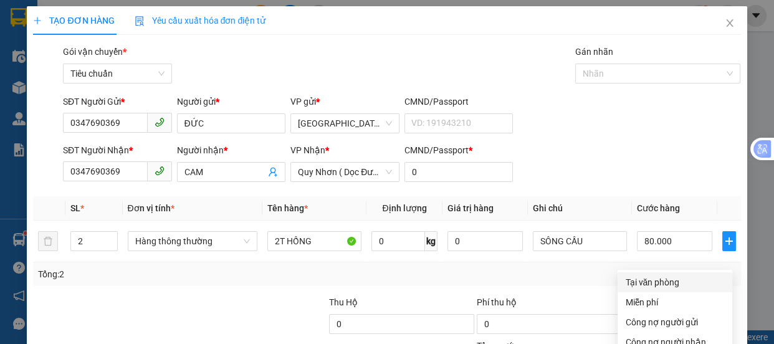
drag, startPoint x: 649, startPoint y: 167, endPoint x: 673, endPoint y: 187, distance: 31.4
click at [648, 275] on div "Tại văn phòng" at bounding box center [675, 282] width 100 height 14
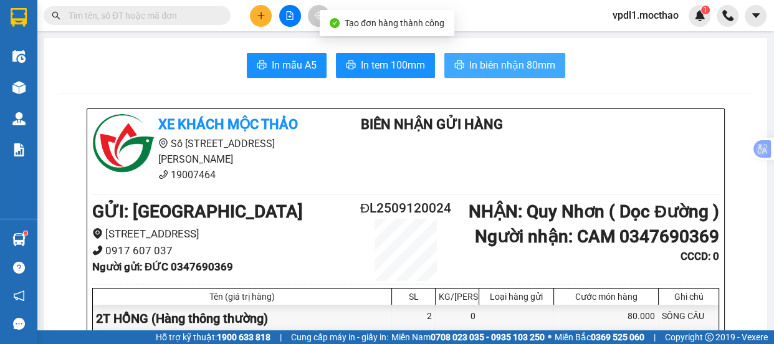
drag, startPoint x: 500, startPoint y: 60, endPoint x: 508, endPoint y: 69, distance: 12.3
click at [500, 60] on span "In biên nhận 80mm" at bounding box center [512, 65] width 86 height 16
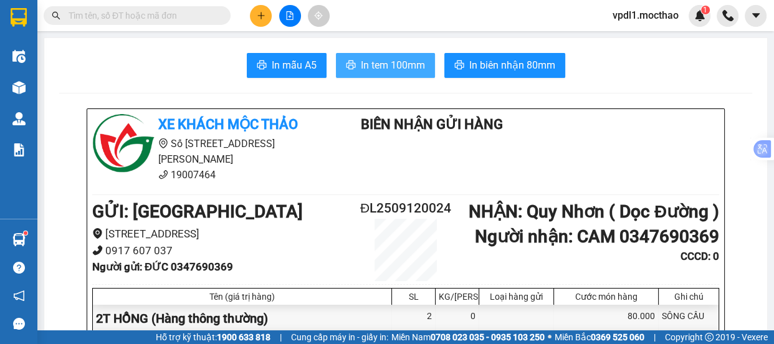
click at [367, 59] on span "In tem 100mm" at bounding box center [393, 65] width 64 height 16
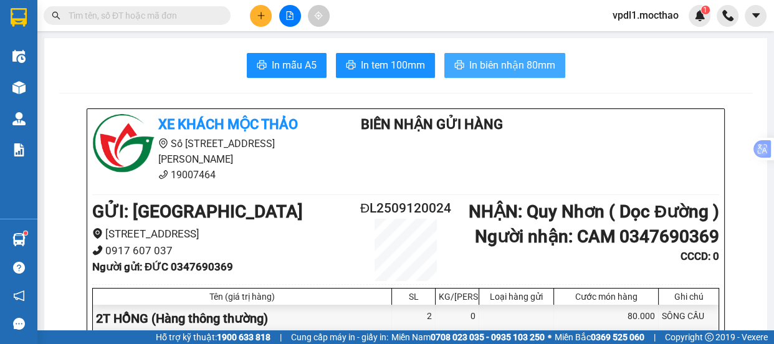
click at [479, 60] on span "In biên nhận 80mm" at bounding box center [512, 65] width 86 height 16
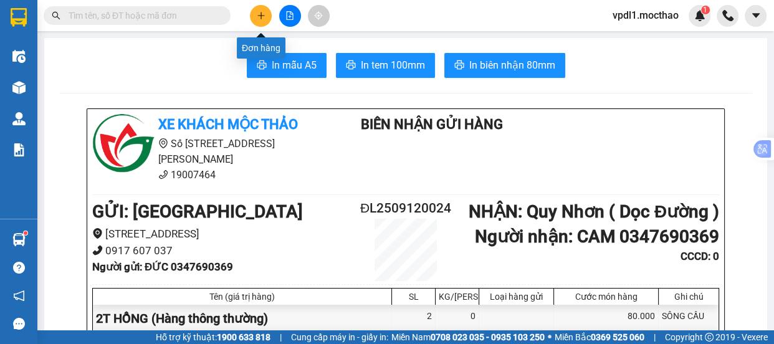
click at [257, 12] on icon "plus" at bounding box center [261, 15] width 9 height 9
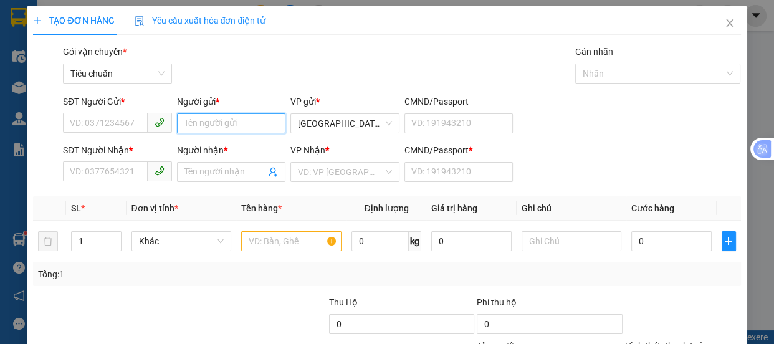
drag, startPoint x: 214, startPoint y: 123, endPoint x: 218, endPoint y: 102, distance: 22.2
click at [214, 121] on input "Người gửi *" at bounding box center [231, 123] width 109 height 20
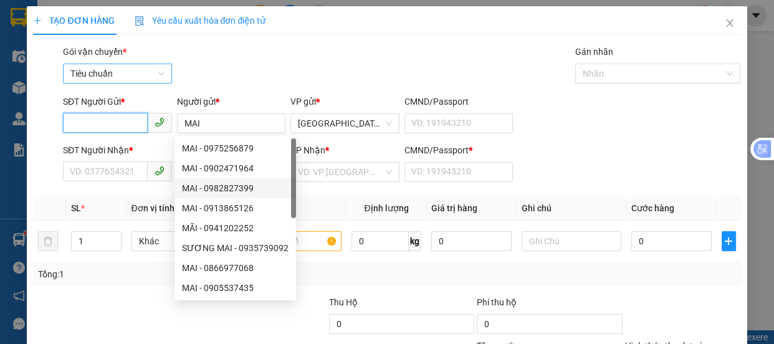
drag, startPoint x: 100, startPoint y: 124, endPoint x: 95, endPoint y: 63, distance: 61.3
click at [100, 118] on input "SĐT Người Gửi *" at bounding box center [105, 123] width 85 height 20
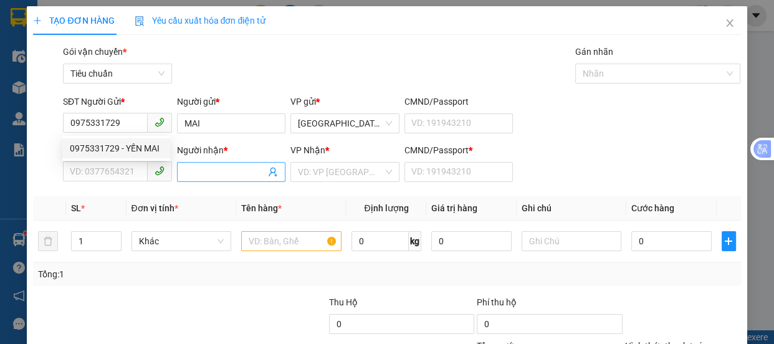
click at [220, 181] on span at bounding box center [231, 172] width 109 height 20
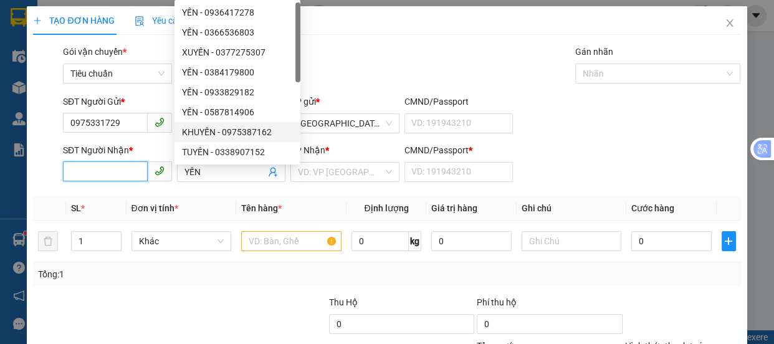
click at [93, 173] on input "SĐT Người Nhận *" at bounding box center [105, 171] width 85 height 20
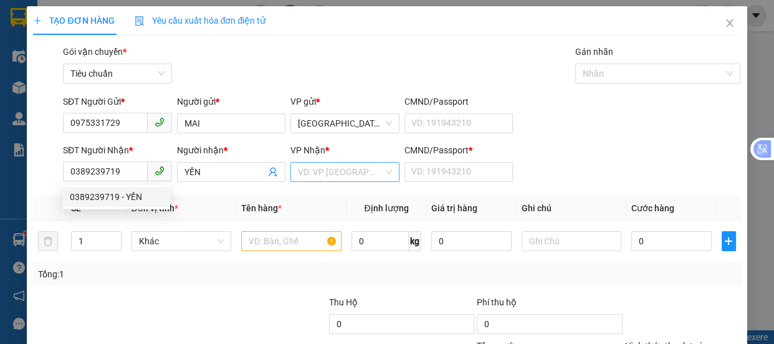
click at [344, 171] on input "search" at bounding box center [340, 172] width 85 height 19
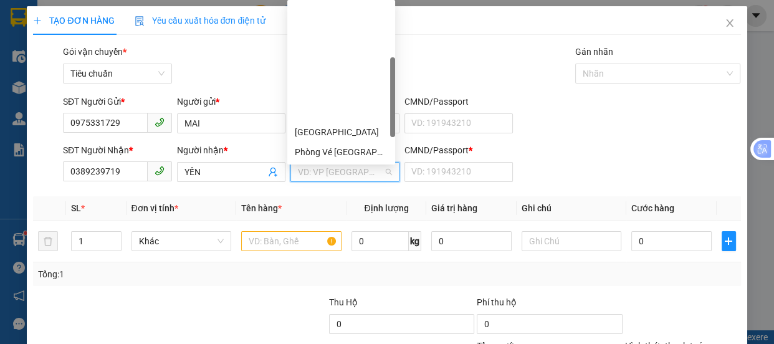
click at [354, 205] on div "Quy Nhơn ( Dọc Đường )" at bounding box center [341, 212] width 93 height 14
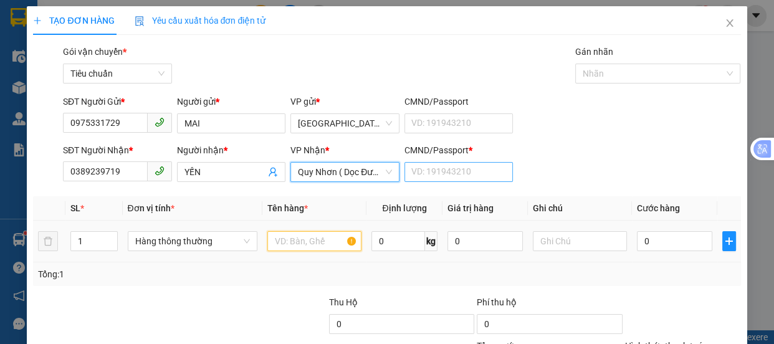
drag, startPoint x: 302, startPoint y: 240, endPoint x: 411, endPoint y: 181, distance: 124.0
click at [303, 238] on input "text" at bounding box center [314, 241] width 94 height 20
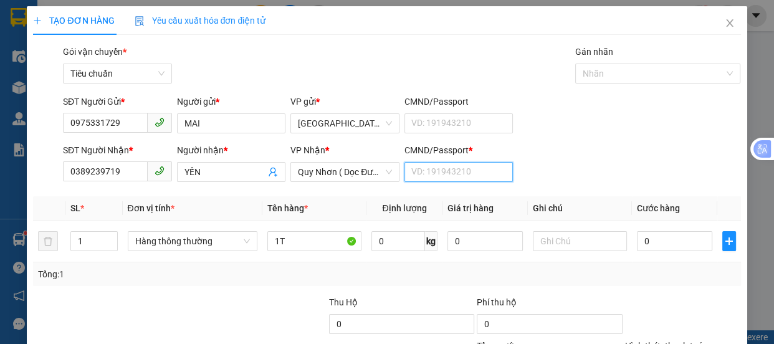
drag, startPoint x: 422, startPoint y: 176, endPoint x: 454, endPoint y: 166, distance: 33.5
click at [420, 174] on input "CMND/Passport *" at bounding box center [458, 172] width 109 height 20
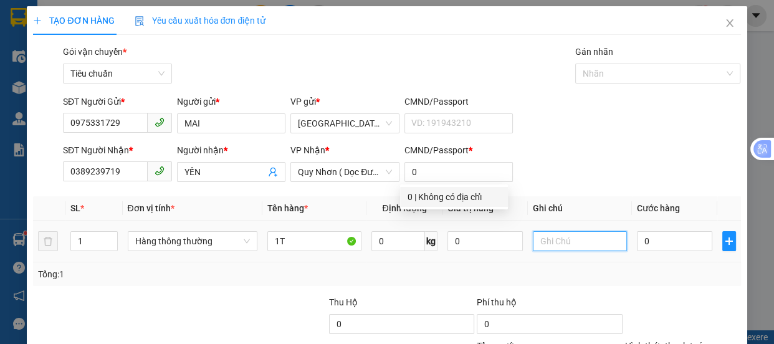
click at [557, 242] on input "text" at bounding box center [580, 241] width 94 height 20
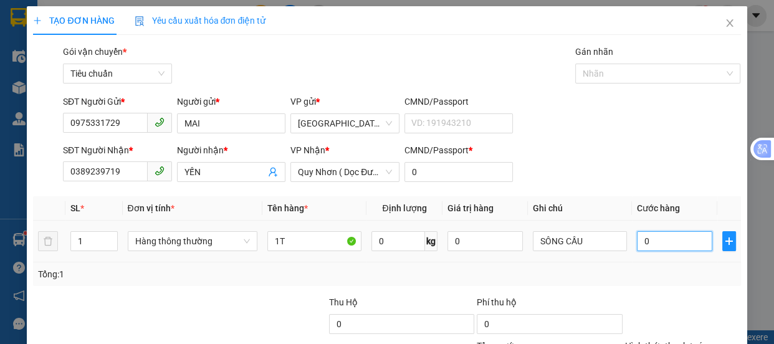
click at [664, 247] on input "0" at bounding box center [674, 241] width 75 height 20
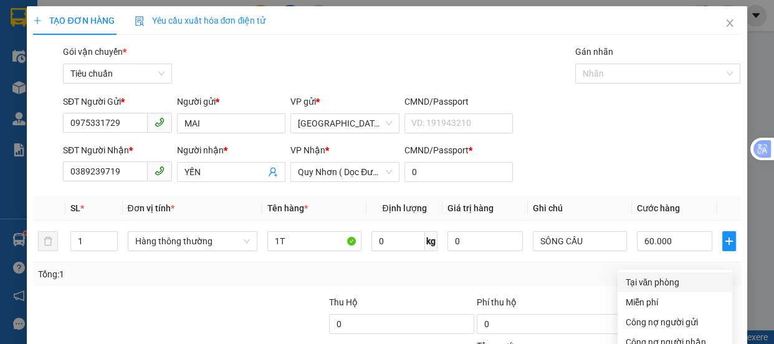
click at [636, 275] on div "Tại văn phòng" at bounding box center [675, 282] width 100 height 14
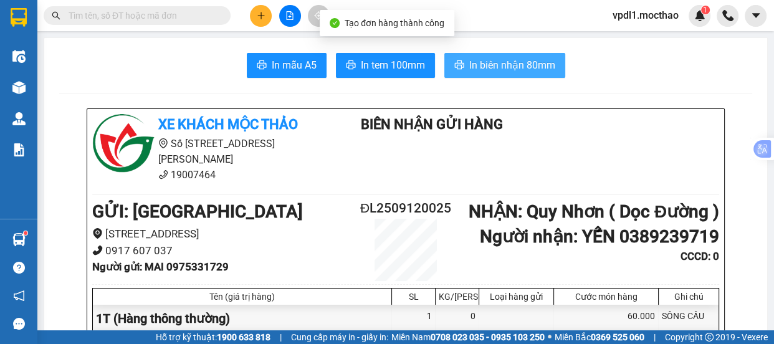
click at [489, 64] on span "In biên nhận 80mm" at bounding box center [512, 65] width 86 height 16
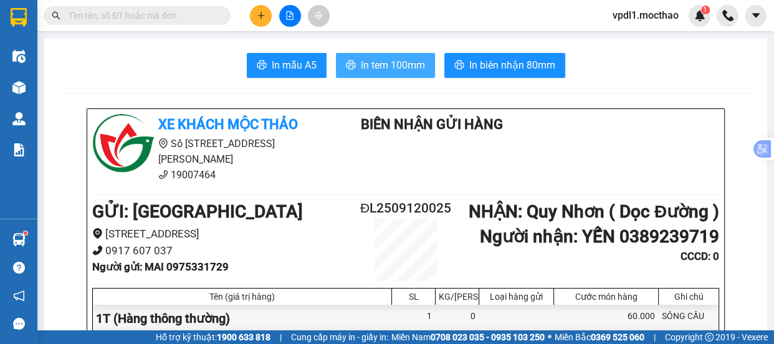
click at [383, 60] on span "In tem 100mm" at bounding box center [393, 65] width 64 height 16
click at [86, 18] on input "text" at bounding box center [142, 16] width 147 height 14
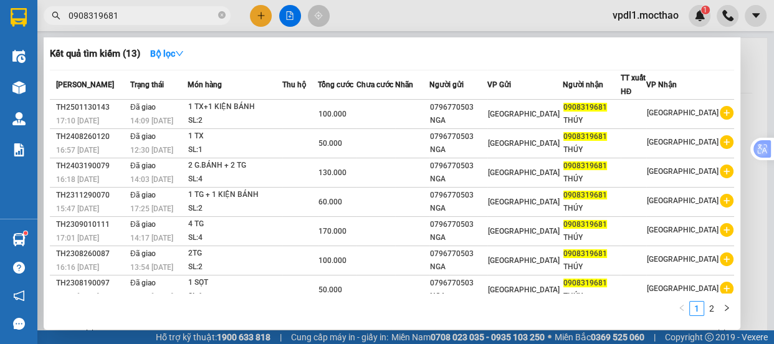
drag, startPoint x: 126, startPoint y: 17, endPoint x: 0, endPoint y: 41, distance: 128.1
click at [0, 41] on section "Kết quả tìm kiếm ( 13 ) Bộ lọc Mã ĐH Trạng thái Món hàng Thu hộ Tổng cước Chưa …" at bounding box center [387, 172] width 774 height 344
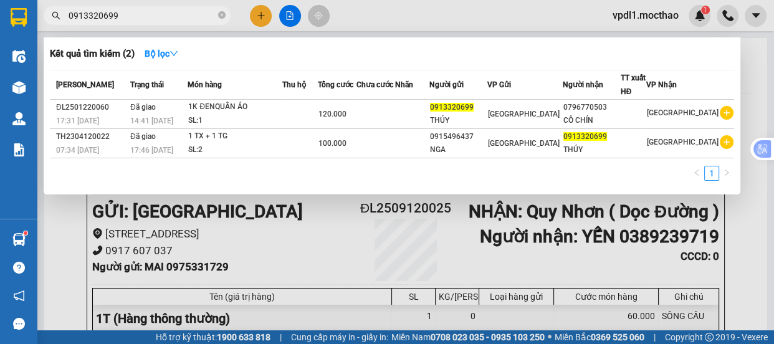
click at [731, 222] on div at bounding box center [387, 172] width 774 height 344
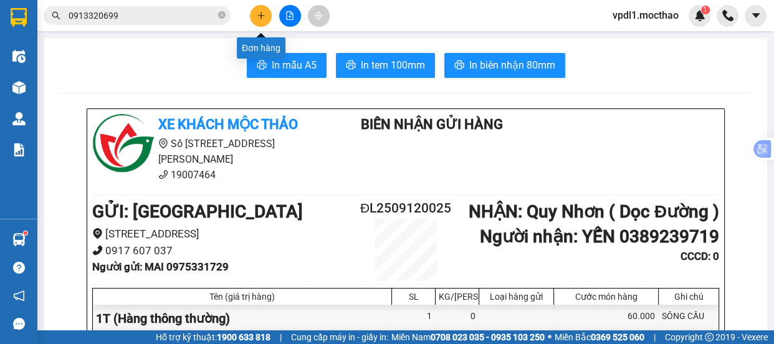
click at [262, 17] on icon "plus" at bounding box center [261, 15] width 9 height 9
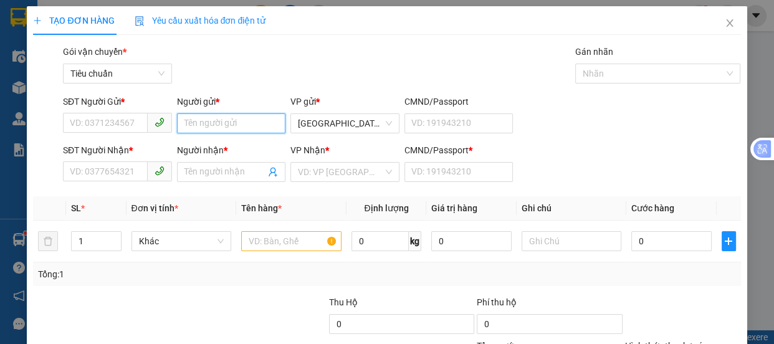
drag, startPoint x: 223, startPoint y: 129, endPoint x: 331, endPoint y: 87, distance: 116.1
click at [223, 125] on input "Người gửi *" at bounding box center [231, 123] width 109 height 20
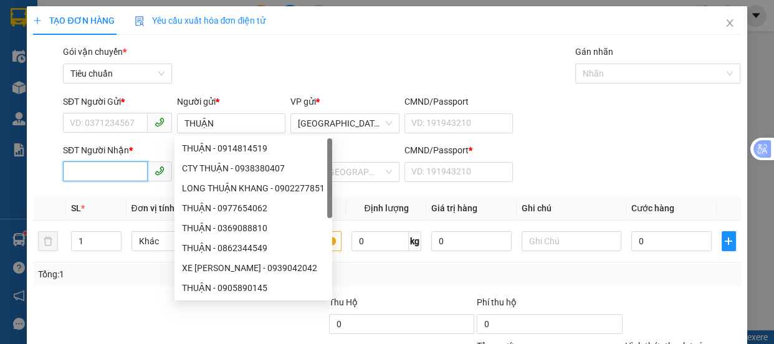
click at [100, 173] on input "SĐT Người Nhận *" at bounding box center [105, 171] width 85 height 20
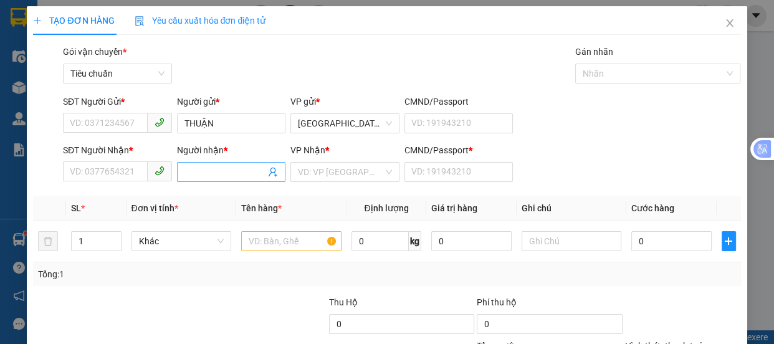
click at [203, 172] on input "Người nhận *" at bounding box center [225, 172] width 82 height 14
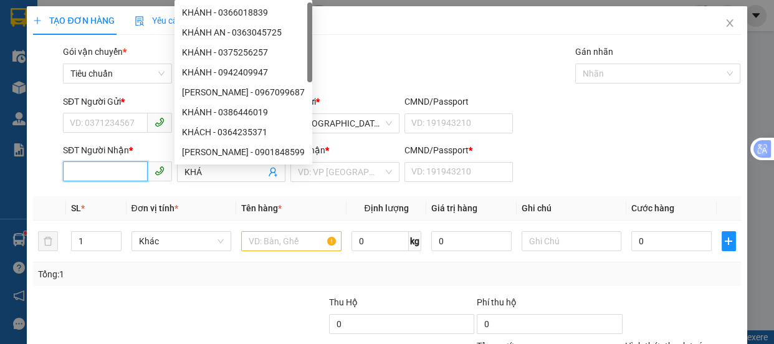
drag, startPoint x: 92, startPoint y: 168, endPoint x: 0, endPoint y: 23, distance: 171.6
click at [90, 168] on input "SĐT Người Nhận *" at bounding box center [105, 171] width 85 height 20
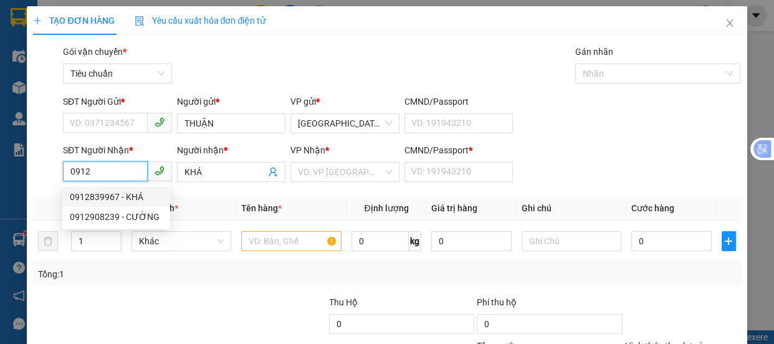
click at [115, 190] on div "0912839967 - KHÁ" at bounding box center [116, 197] width 93 height 14
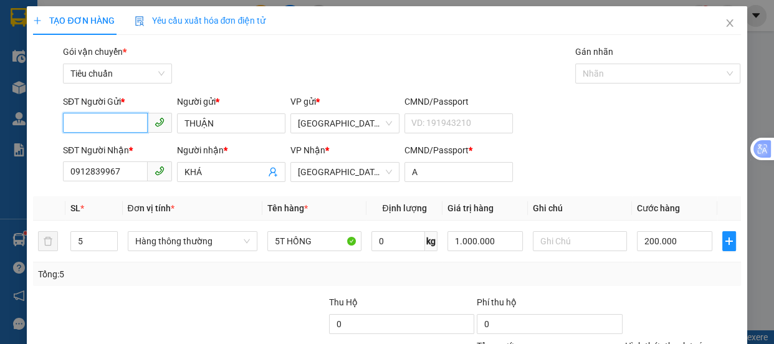
click at [111, 123] on input "SĐT Người Gửi *" at bounding box center [105, 123] width 85 height 20
drag, startPoint x: 126, startPoint y: 149, endPoint x: 137, endPoint y: 150, distance: 11.2
click at [127, 150] on div "0919366088 - THUẬN" at bounding box center [116, 148] width 93 height 14
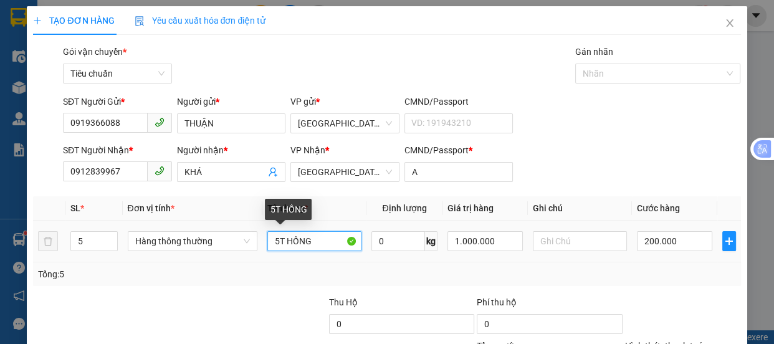
drag, startPoint x: 315, startPoint y: 245, endPoint x: 116, endPoint y: 196, distance: 204.6
click at [262, 240] on td "5T HỒNG" at bounding box center [314, 242] width 104 height 42
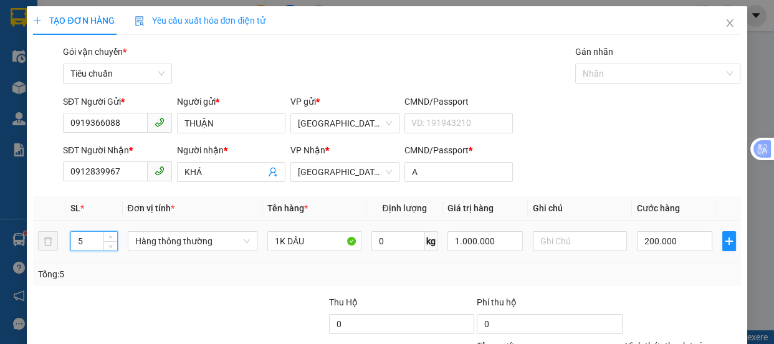
click at [93, 239] on input "5" at bounding box center [93, 241] width 45 height 19
click at [671, 237] on input "200.000" at bounding box center [674, 241] width 75 height 20
click at [637, 242] on input "0" at bounding box center [674, 241] width 75 height 20
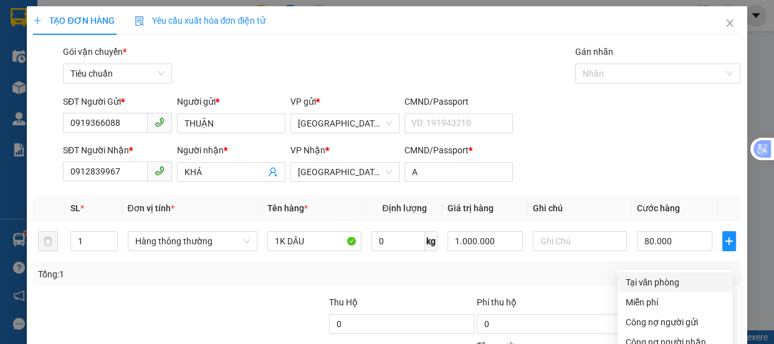
drag, startPoint x: 644, startPoint y: 167, endPoint x: 658, endPoint y: 239, distance: 73.7
click at [645, 275] on div "Tại văn phòng" at bounding box center [675, 282] width 100 height 14
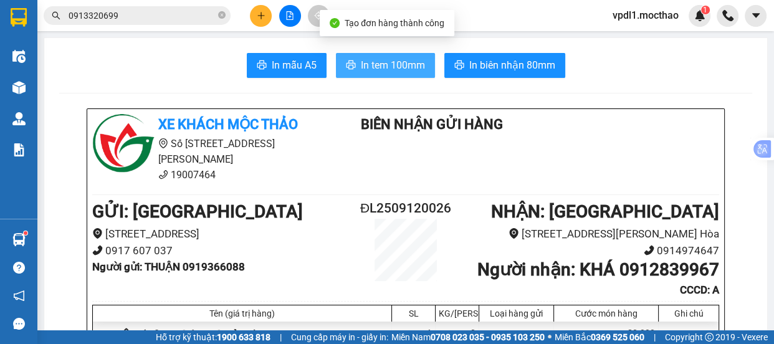
click at [382, 67] on span "In tem 100mm" at bounding box center [393, 65] width 64 height 16
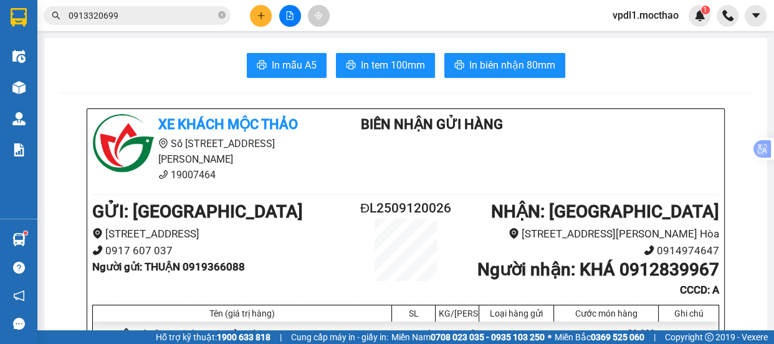
click at [259, 14] on icon "plus" at bounding box center [261, 15] width 9 height 9
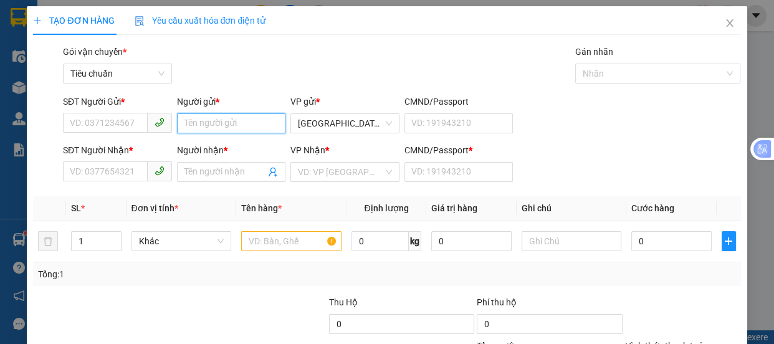
drag, startPoint x: 231, startPoint y: 133, endPoint x: 284, endPoint y: 69, distance: 83.2
click at [230, 131] on input "Người gửi *" at bounding box center [231, 123] width 109 height 20
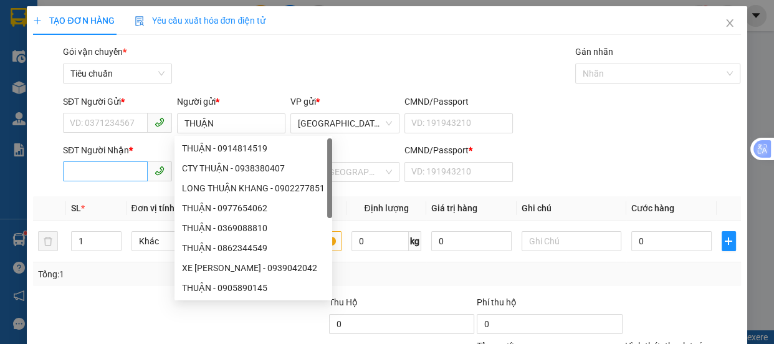
drag, startPoint x: 93, startPoint y: 185, endPoint x: 93, endPoint y: 172, distance: 13.1
click at [93, 178] on div "SĐT Người Nhận * VD: 0377654321" at bounding box center [117, 165] width 109 height 44
click at [93, 172] on input "SĐT Người Nhận *" at bounding box center [105, 171] width 85 height 20
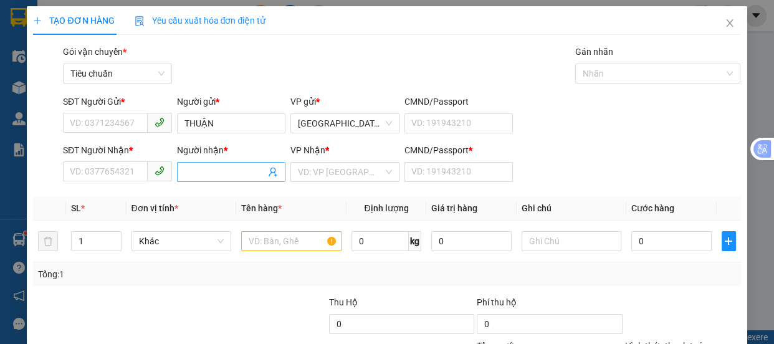
drag, startPoint x: 199, startPoint y: 174, endPoint x: 178, endPoint y: 167, distance: 22.5
click at [194, 174] on input "Người nhận *" at bounding box center [225, 172] width 82 height 14
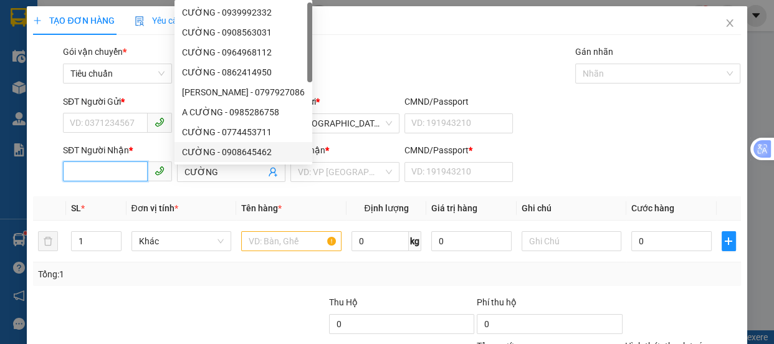
click at [103, 169] on input "SĐT Người Nhận *" at bounding box center [105, 171] width 85 height 20
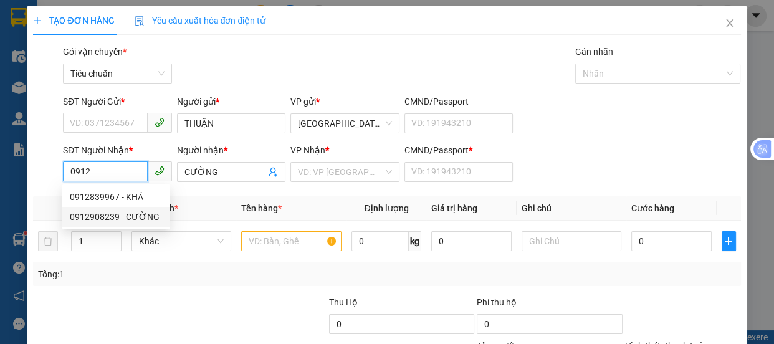
drag, startPoint x: 125, startPoint y: 220, endPoint x: 119, endPoint y: 164, distance: 55.8
click at [125, 217] on div "0912908239 - CƯỜNG" at bounding box center [116, 217] width 93 height 14
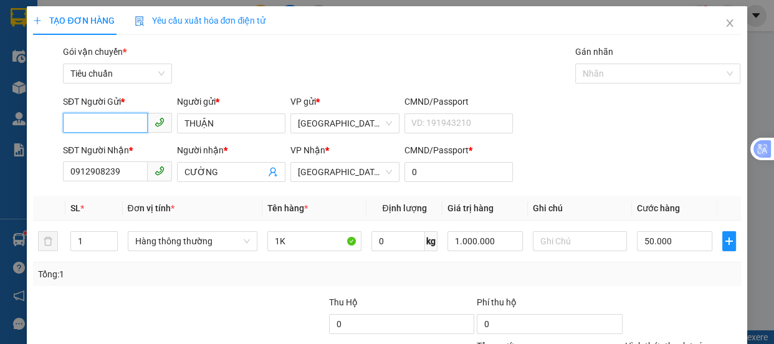
click at [115, 116] on input "SĐT Người Gửi *" at bounding box center [105, 123] width 85 height 20
drag, startPoint x: 135, startPoint y: 149, endPoint x: 148, endPoint y: 145, distance: 13.8
click at [136, 148] on div "0919366088 - THUẬN" at bounding box center [116, 148] width 93 height 14
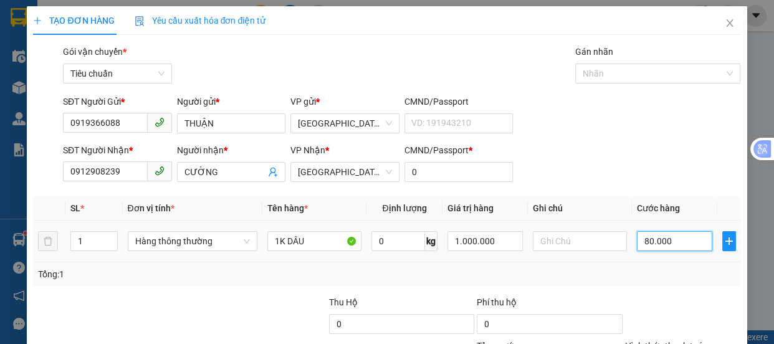
click at [677, 247] on input "80.000" at bounding box center [674, 241] width 75 height 20
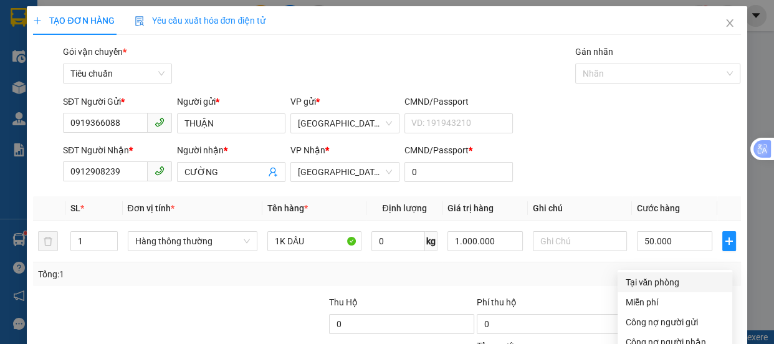
click at [638, 275] on div "Tại văn phòng" at bounding box center [675, 282] width 100 height 14
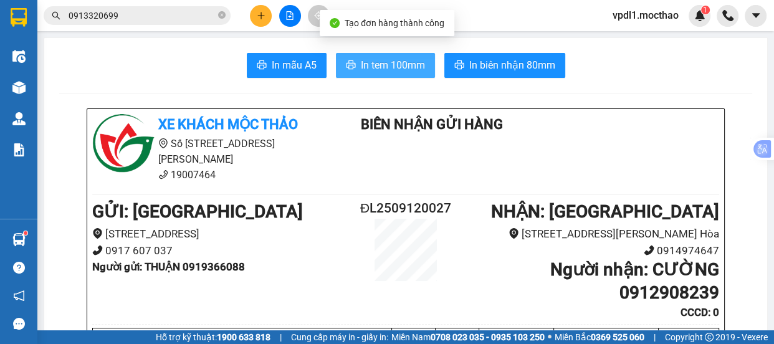
click at [391, 67] on span "In tem 100mm" at bounding box center [393, 65] width 64 height 16
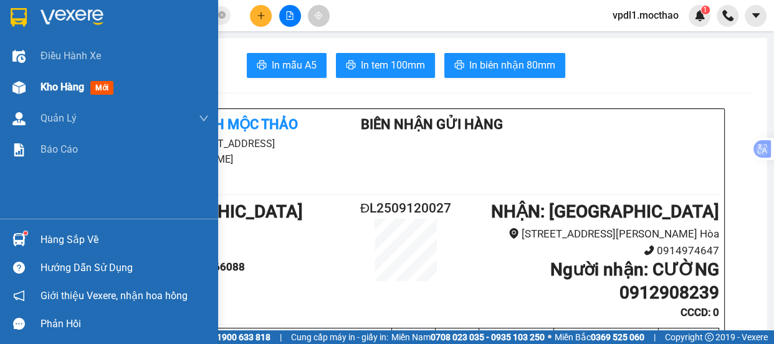
drag, startPoint x: 69, startPoint y: 100, endPoint x: 68, endPoint y: 92, distance: 7.5
click at [68, 96] on div "Kho hàng mới" at bounding box center [124, 87] width 168 height 31
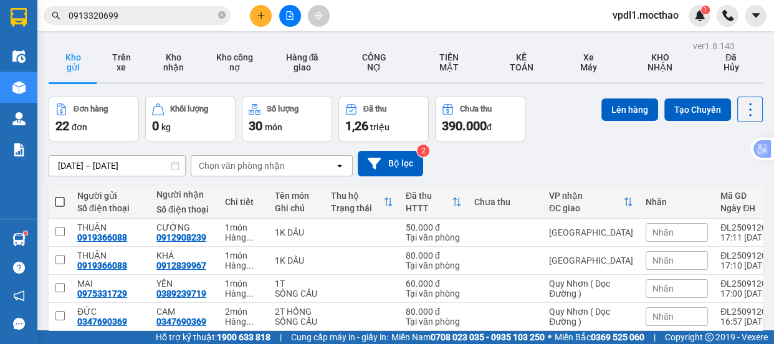
click at [257, 22] on button at bounding box center [261, 16] width 22 height 22
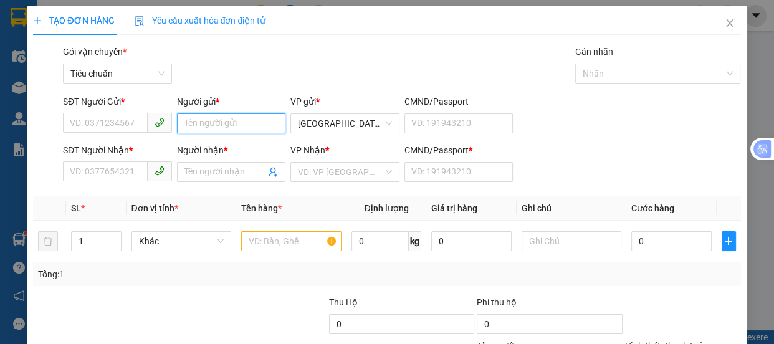
click at [197, 129] on input "Người gửi *" at bounding box center [231, 123] width 109 height 20
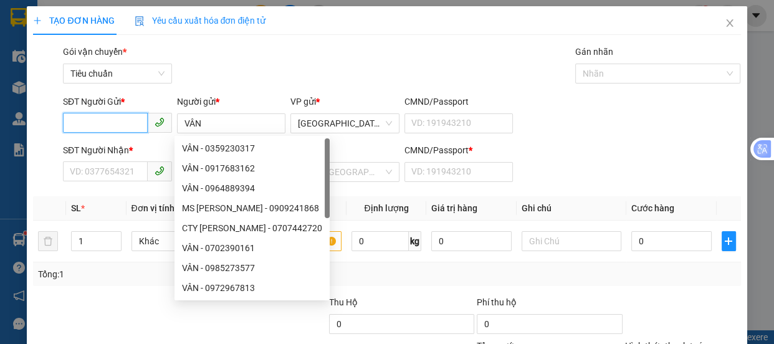
click at [102, 122] on input "SĐT Người Gửi *" at bounding box center [105, 123] width 85 height 20
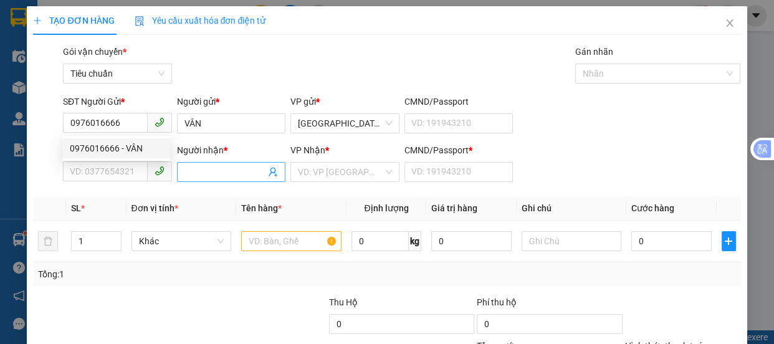
click at [199, 171] on input "Người nhận *" at bounding box center [225, 172] width 82 height 14
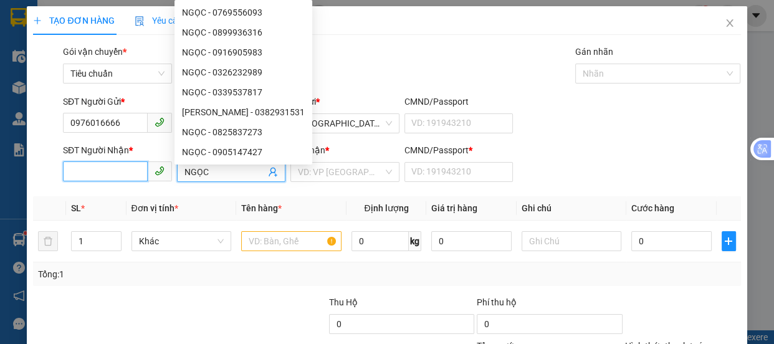
click at [97, 174] on input "SĐT Người Nhận *" at bounding box center [105, 171] width 85 height 20
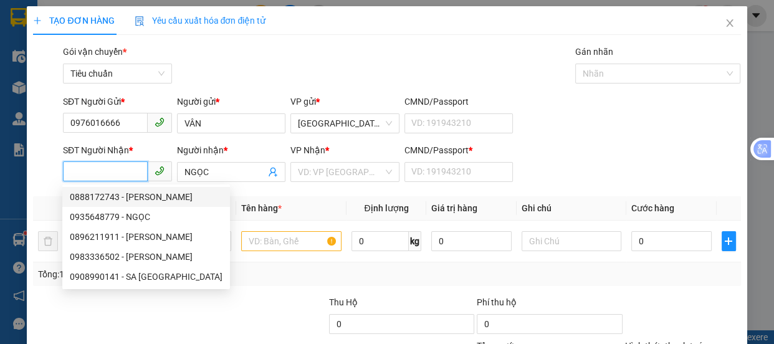
click at [122, 195] on div "0888172743 - [PERSON_NAME]" at bounding box center [146, 197] width 153 height 14
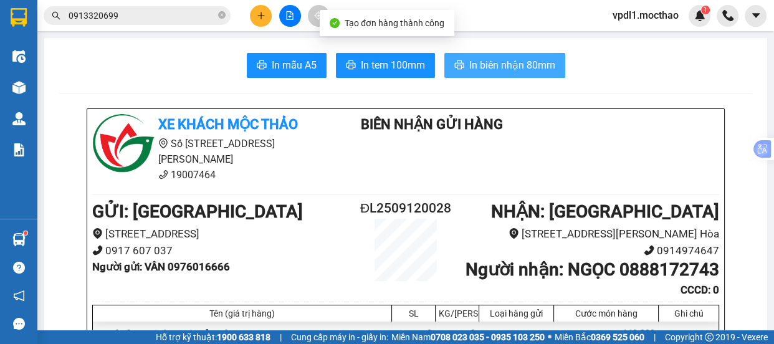
click at [483, 62] on span "In biên nhận 80mm" at bounding box center [512, 65] width 86 height 16
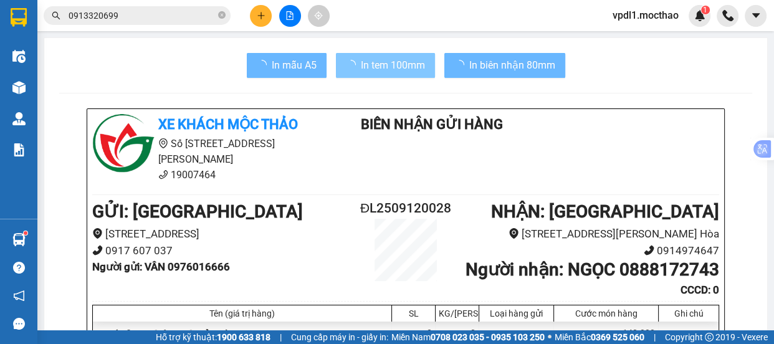
click at [383, 74] on button "In tem 100mm" at bounding box center [385, 65] width 99 height 25
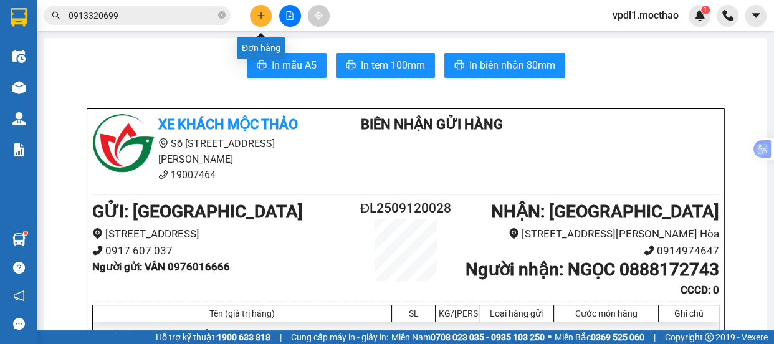
click at [259, 18] on icon "plus" at bounding box center [261, 15] width 9 height 9
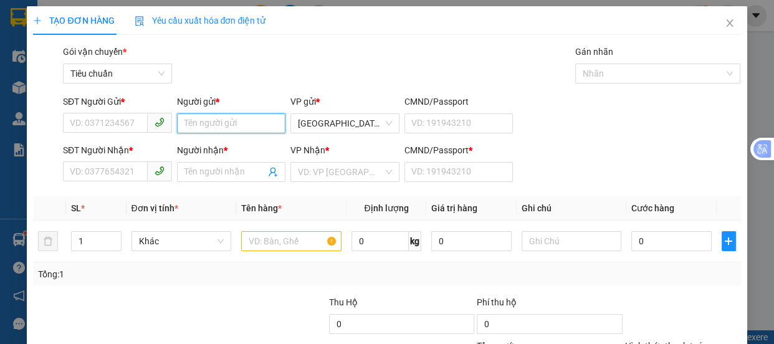
drag, startPoint x: 213, startPoint y: 125, endPoint x: 187, endPoint y: 88, distance: 45.6
click at [213, 125] on input "Người gửi *" at bounding box center [231, 123] width 109 height 20
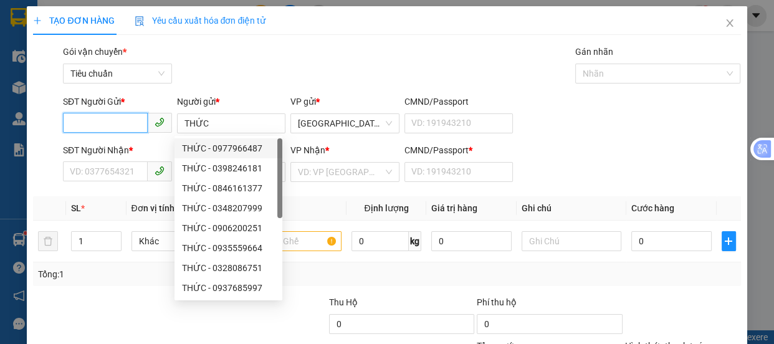
click at [102, 115] on input "SĐT Người Gửi *" at bounding box center [105, 123] width 85 height 20
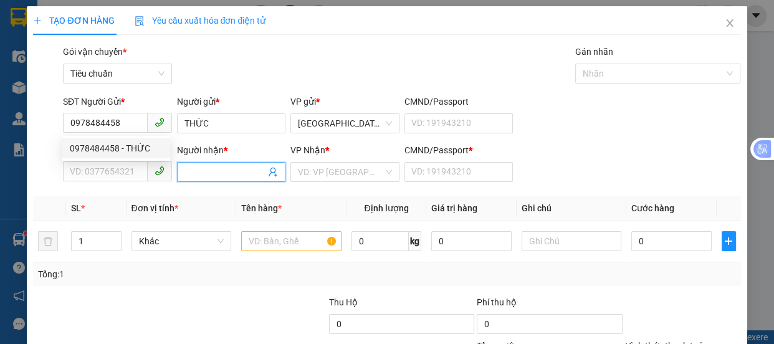
click at [213, 173] on input "Người nhận *" at bounding box center [225, 172] width 82 height 14
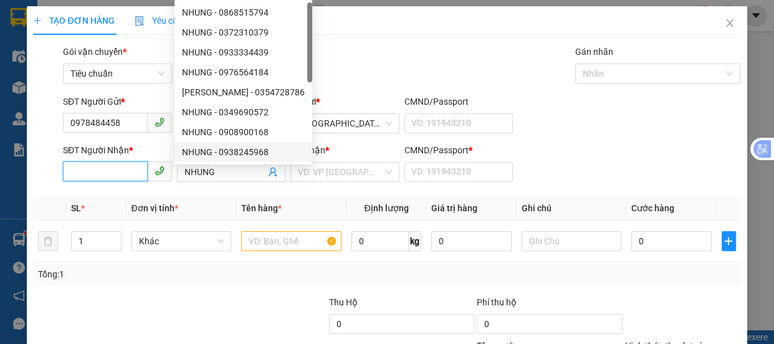
click at [140, 179] on input "SĐT Người Nhận *" at bounding box center [105, 171] width 85 height 20
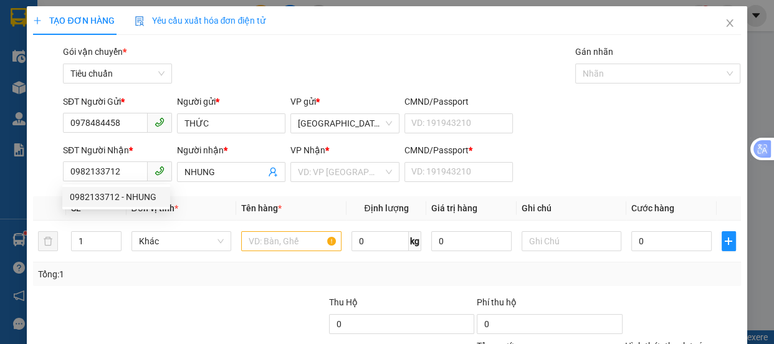
drag, startPoint x: 325, startPoint y: 173, endPoint x: 353, endPoint y: 183, distance: 30.1
click at [326, 173] on input "search" at bounding box center [340, 172] width 85 height 19
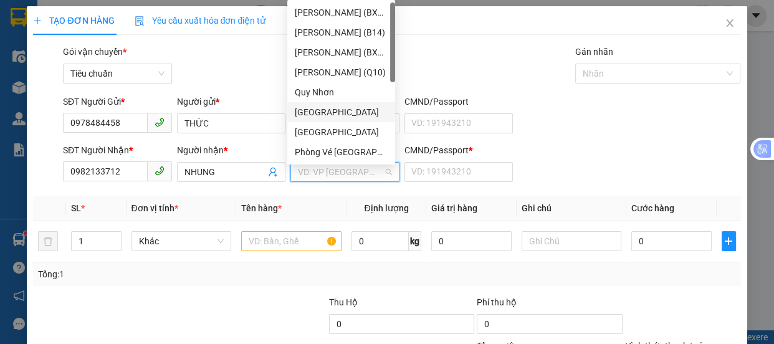
drag, startPoint x: 323, startPoint y: 110, endPoint x: 298, endPoint y: 262, distance: 154.0
click at [323, 110] on div "[GEOGRAPHIC_DATA]" at bounding box center [341, 112] width 93 height 14
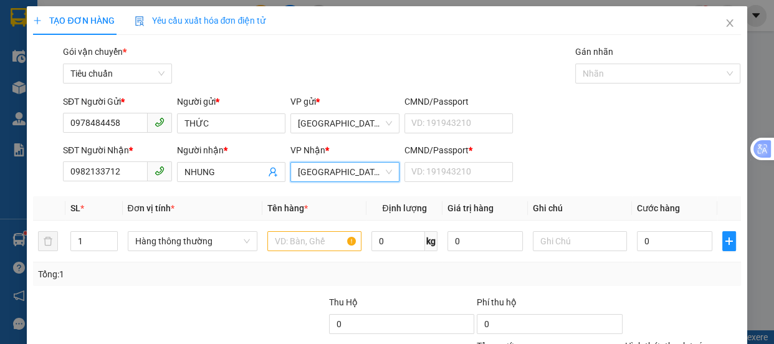
click at [333, 174] on span "[GEOGRAPHIC_DATA]" at bounding box center [345, 172] width 94 height 19
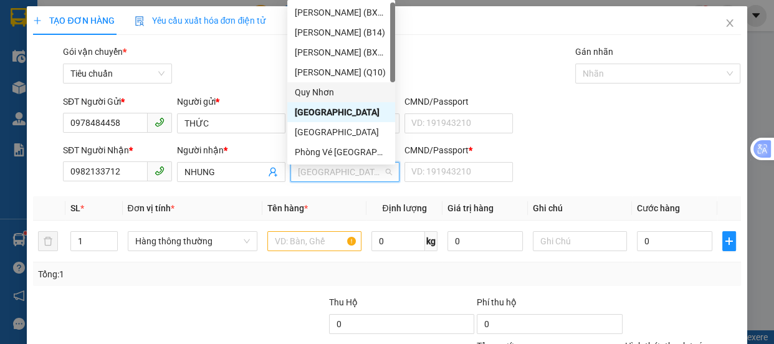
click at [335, 89] on div "Quy Nhơn" at bounding box center [341, 92] width 93 height 14
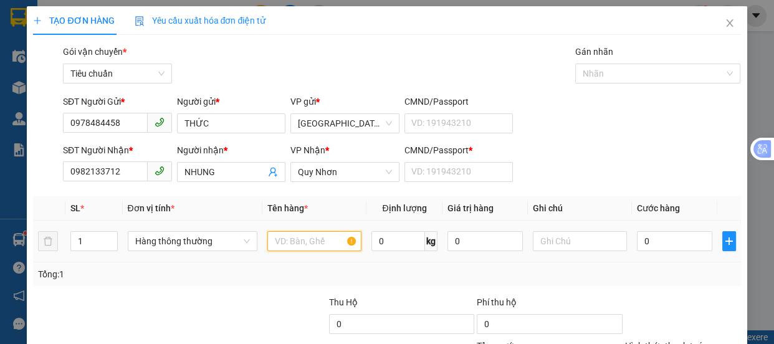
drag, startPoint x: 297, startPoint y: 245, endPoint x: 363, endPoint y: 238, distance: 65.8
click at [296, 242] on input "text" at bounding box center [314, 241] width 94 height 20
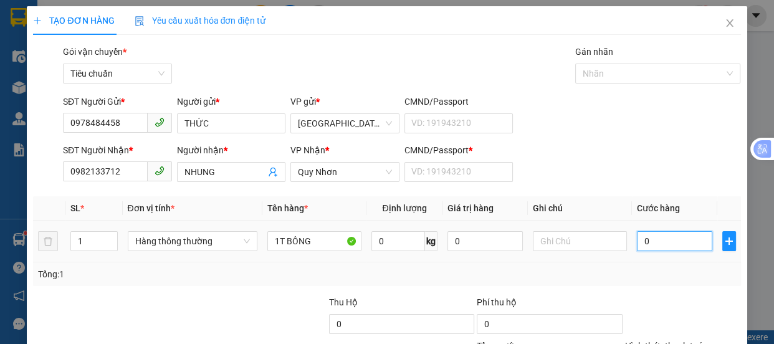
click at [649, 240] on input "0" at bounding box center [674, 241] width 75 height 20
click at [410, 162] on input "CMND/Passport *" at bounding box center [458, 172] width 109 height 20
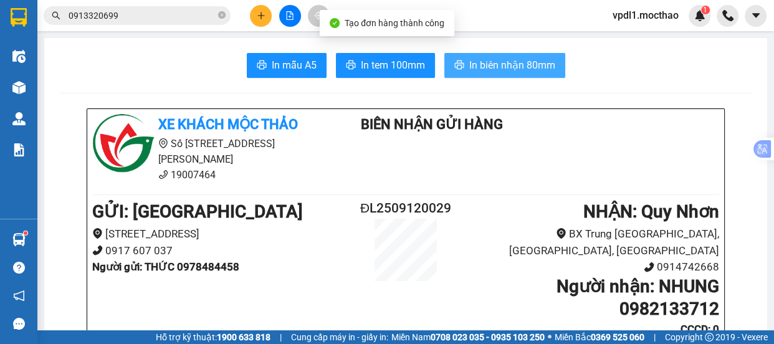
click at [503, 65] on span "In biên nhận 80mm" at bounding box center [512, 65] width 86 height 16
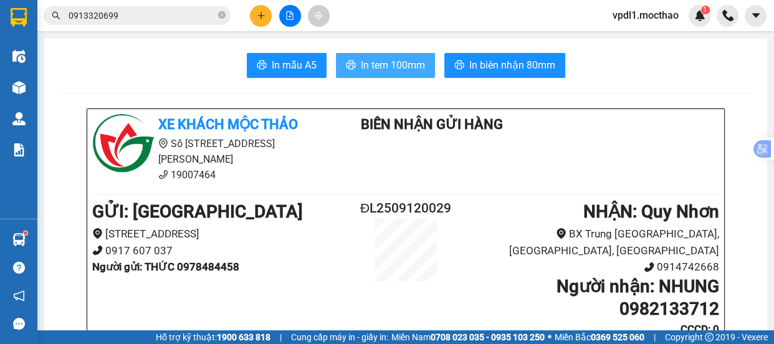
click at [381, 64] on span "In tem 100mm" at bounding box center [393, 65] width 64 height 16
click at [265, 9] on button at bounding box center [261, 16] width 22 height 22
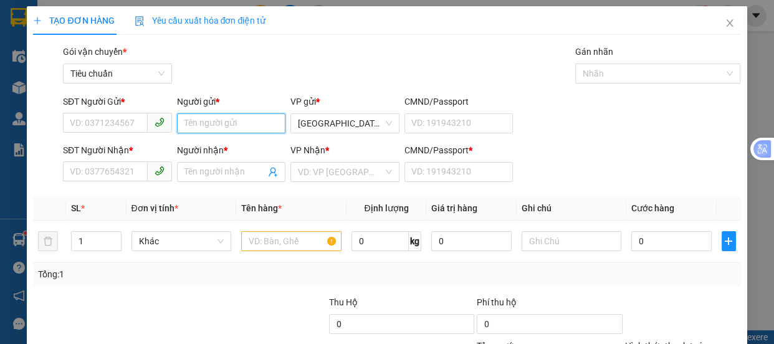
drag, startPoint x: 206, startPoint y: 122, endPoint x: 206, endPoint y: 111, distance: 11.2
click at [206, 111] on div "Người gửi * Tên người gửi" at bounding box center [231, 117] width 109 height 44
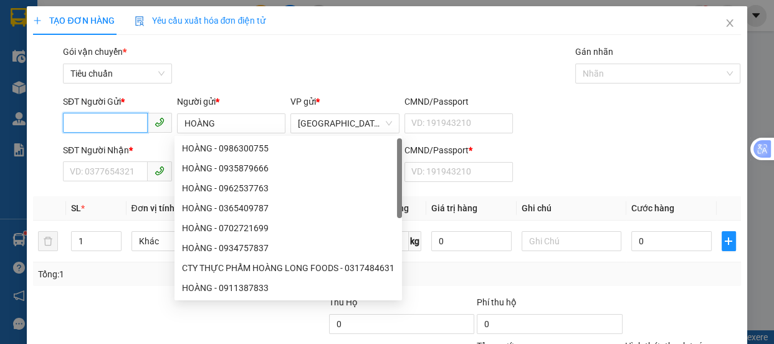
drag, startPoint x: 93, startPoint y: 122, endPoint x: 0, endPoint y: 40, distance: 124.5
click at [93, 121] on input "SĐT Người Gửi *" at bounding box center [105, 123] width 85 height 20
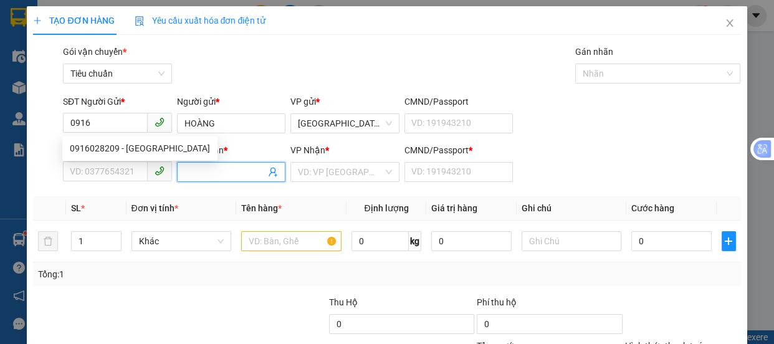
click at [222, 174] on input "Người nhận *" at bounding box center [225, 172] width 82 height 14
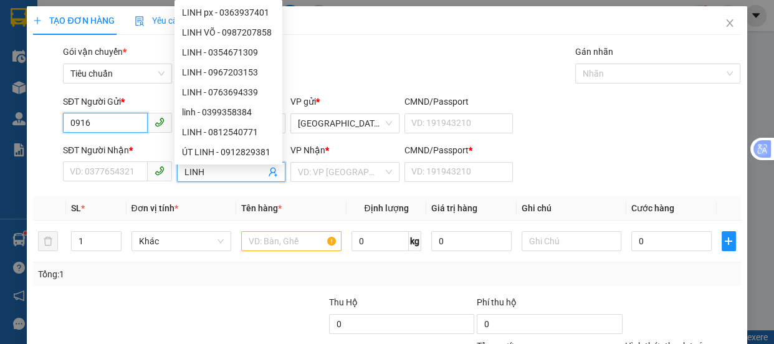
click at [87, 118] on input "0916" at bounding box center [105, 123] width 85 height 20
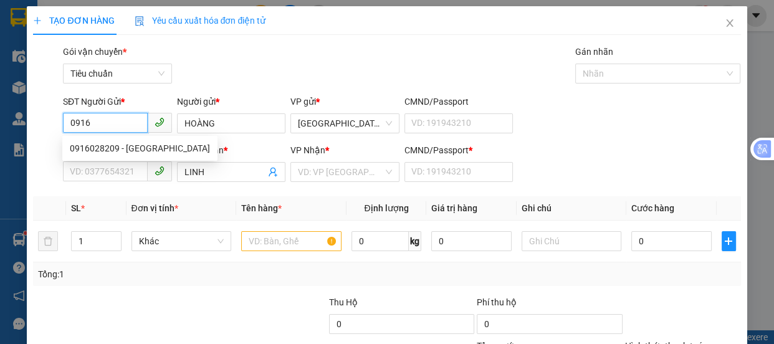
click at [98, 119] on input "0916" at bounding box center [105, 123] width 85 height 20
click at [224, 120] on input "HOÀNG" at bounding box center [231, 123] width 109 height 20
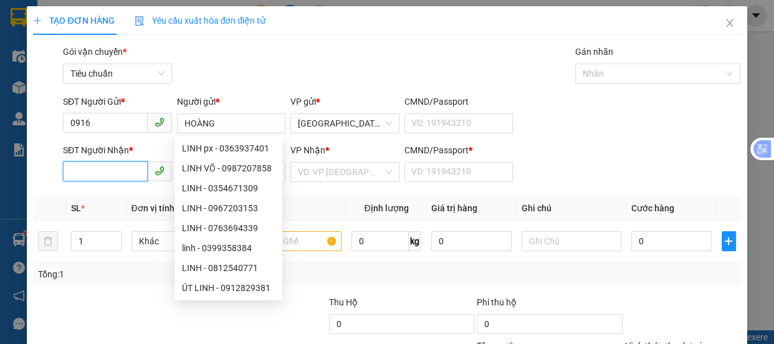
click at [77, 170] on input "SĐT Người Nhận *" at bounding box center [105, 171] width 85 height 20
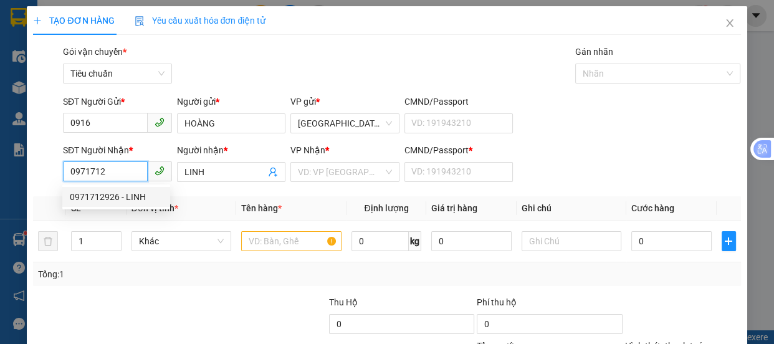
drag, startPoint x: 90, startPoint y: 197, endPoint x: 116, endPoint y: 135, distance: 67.2
click at [90, 197] on div "0971712926 - LINH" at bounding box center [116, 197] width 93 height 14
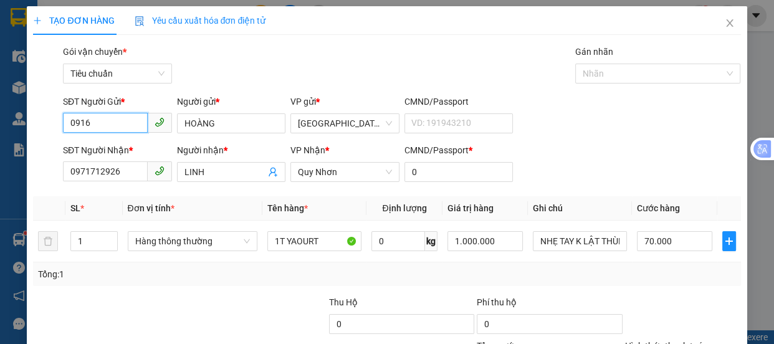
click at [118, 125] on input "0916" at bounding box center [105, 123] width 85 height 20
click at [125, 150] on div "0916077396 - HOÀNG" at bounding box center [116, 148] width 93 height 14
drag, startPoint x: 641, startPoint y: 249, endPoint x: 656, endPoint y: 168, distance: 82.3
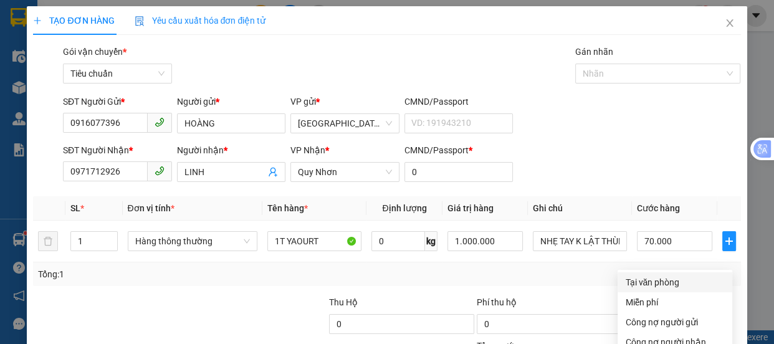
click at [656, 275] on div "Tại văn phòng" at bounding box center [675, 282] width 100 height 14
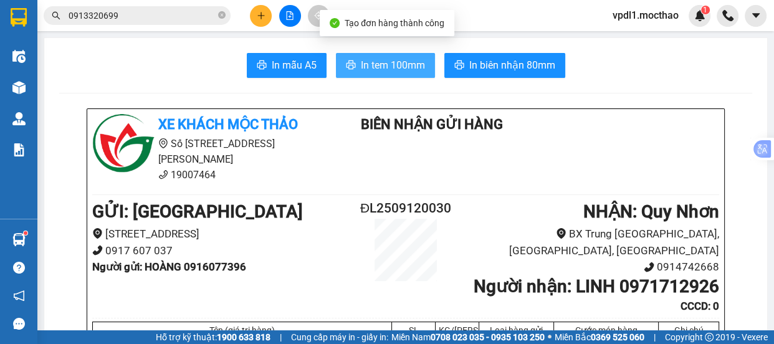
click at [390, 65] on span "In tem 100mm" at bounding box center [393, 65] width 64 height 16
click at [369, 56] on button "In tem 100mm" at bounding box center [385, 65] width 99 height 25
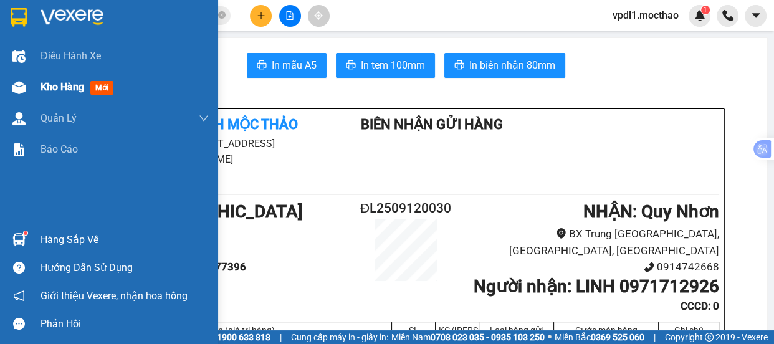
click at [48, 92] on span "Kho hàng" at bounding box center [62, 87] width 44 height 12
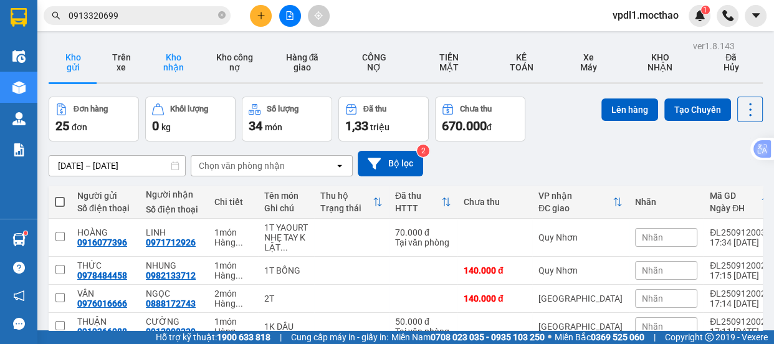
click at [164, 68] on button "Kho nhận" at bounding box center [173, 62] width 56 height 40
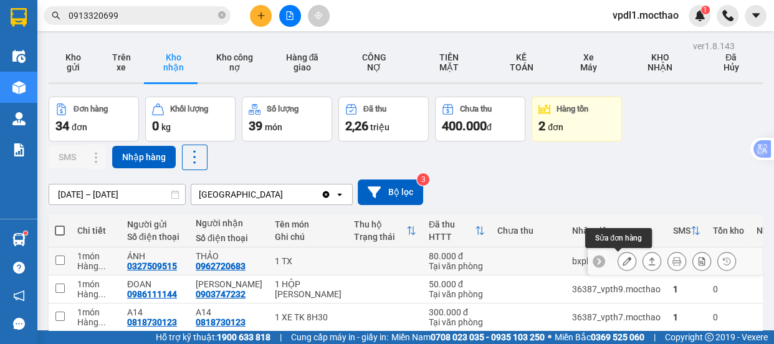
click at [622, 257] on icon at bounding box center [626, 261] width 9 height 9
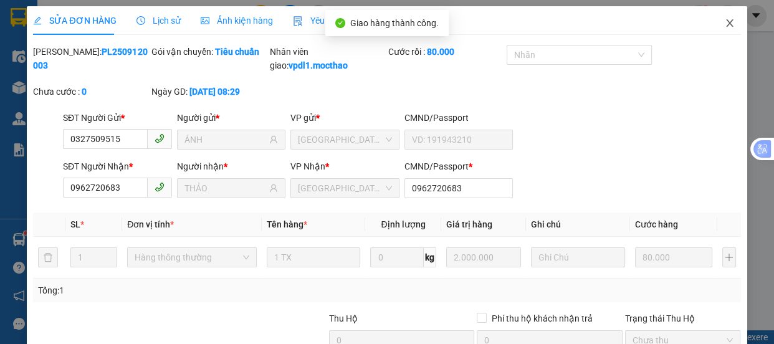
click at [726, 26] on icon "close" at bounding box center [729, 22] width 7 height 7
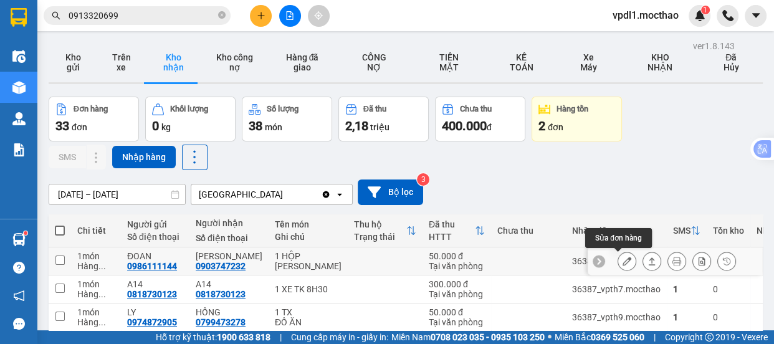
click at [622, 257] on icon at bounding box center [626, 261] width 9 height 9
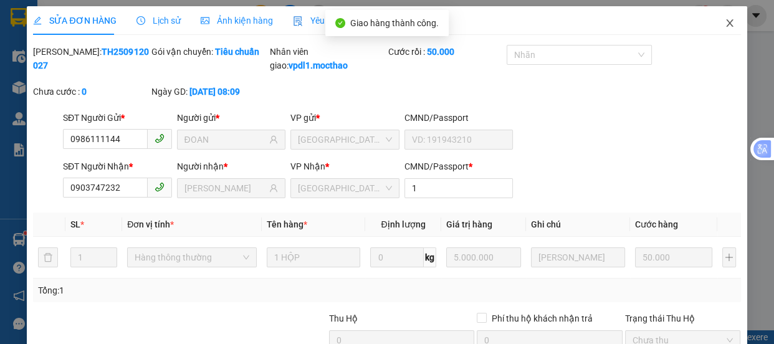
click at [726, 26] on span "Close" at bounding box center [729, 23] width 35 height 35
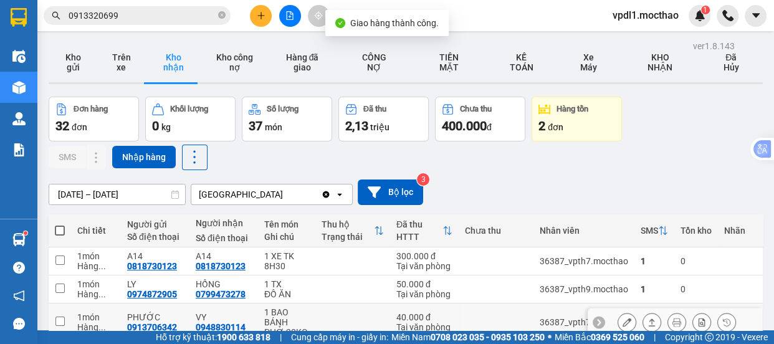
click at [622, 311] on button at bounding box center [626, 322] width 17 height 22
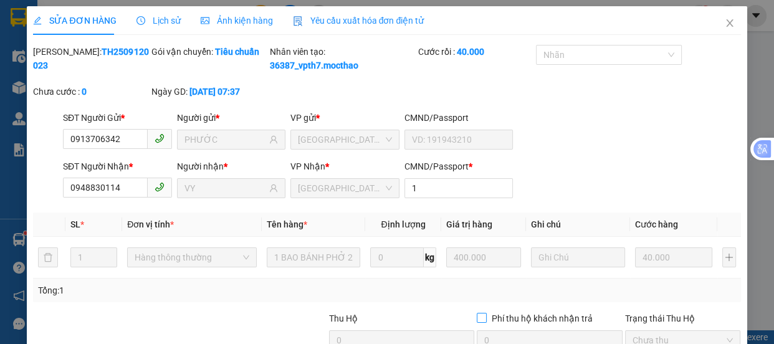
drag, startPoint x: 510, startPoint y: 305, endPoint x: 586, endPoint y: 187, distance: 140.1
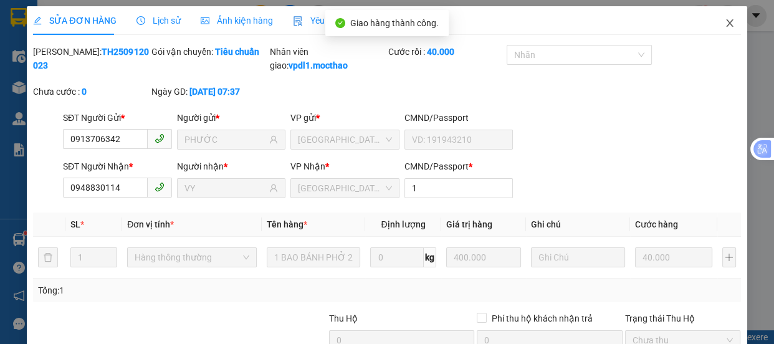
click at [726, 25] on icon "close" at bounding box center [729, 22] width 7 height 7
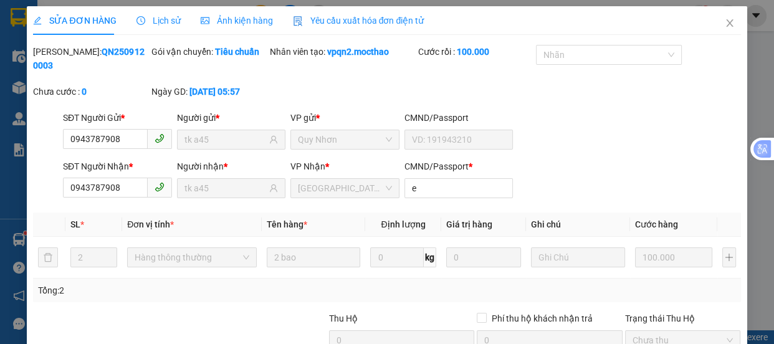
drag, startPoint x: 515, startPoint y: 308, endPoint x: 584, endPoint y: 216, distance: 115.2
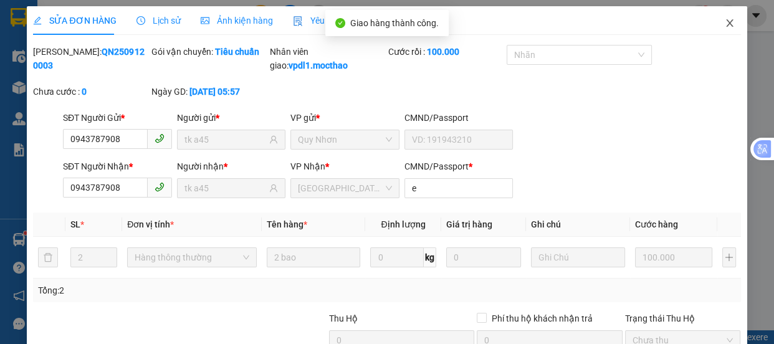
click at [724, 24] on icon "close" at bounding box center [729, 23] width 10 height 10
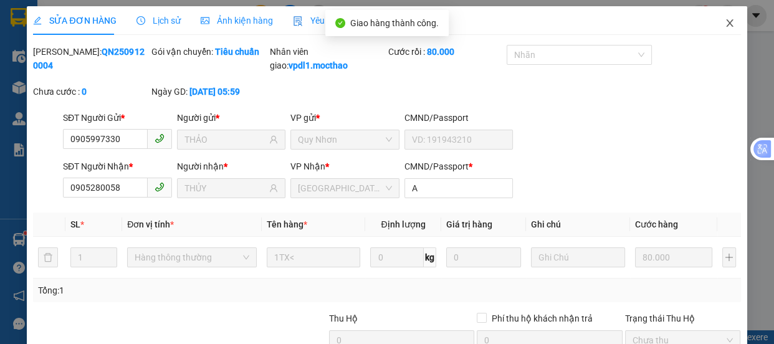
click at [724, 26] on icon "close" at bounding box center [729, 23] width 10 height 10
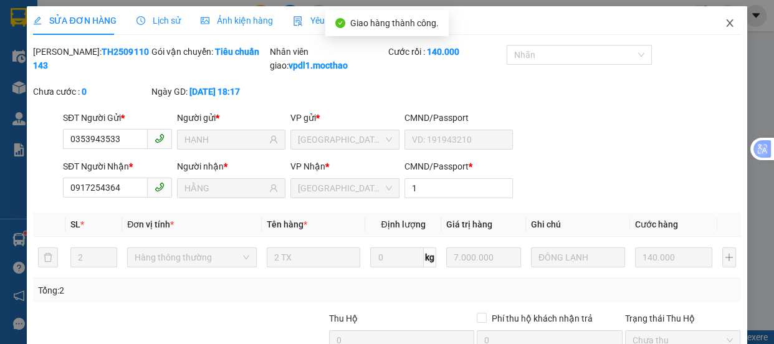
click at [724, 20] on icon "close" at bounding box center [729, 23] width 10 height 10
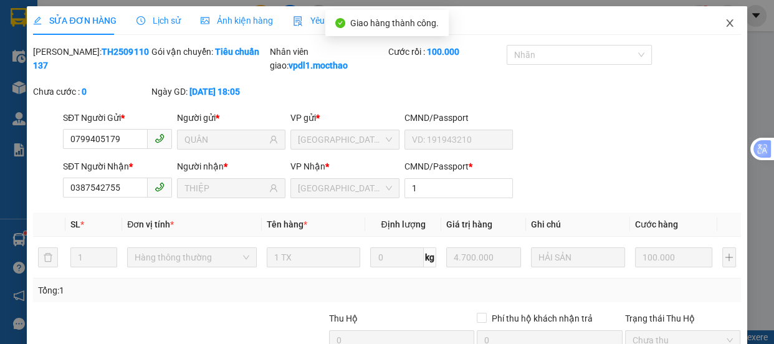
click at [724, 22] on icon "close" at bounding box center [729, 23] width 10 height 10
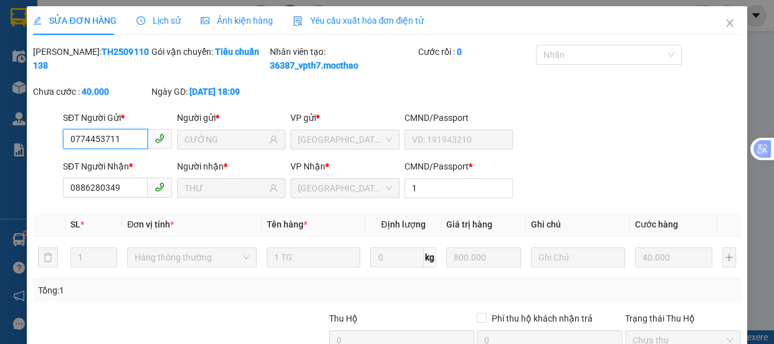
drag, startPoint x: 655, startPoint y: 257, endPoint x: 655, endPoint y: 270, distance: 13.1
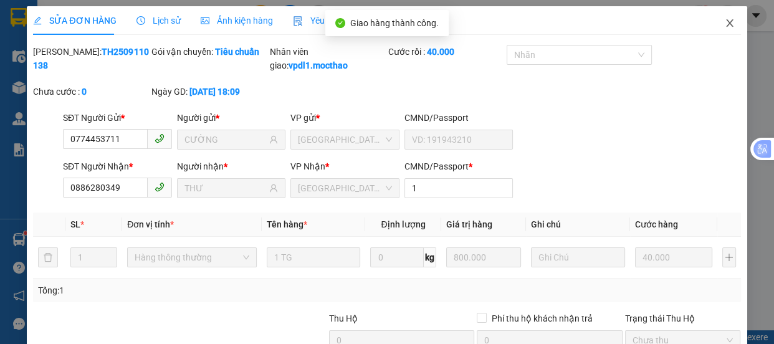
click at [726, 25] on icon "close" at bounding box center [729, 22] width 7 height 7
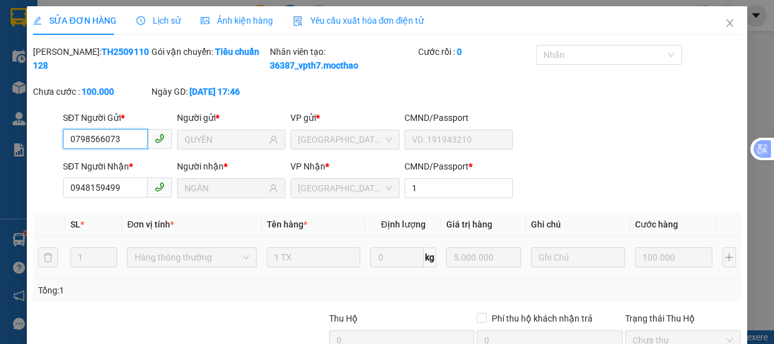
drag, startPoint x: 663, startPoint y: 257, endPoint x: 661, endPoint y: 265, distance: 8.3
drag, startPoint x: 661, startPoint y: 265, endPoint x: 615, endPoint y: 282, distance: 49.3
drag, startPoint x: 501, startPoint y: 305, endPoint x: 587, endPoint y: 210, distance: 128.8
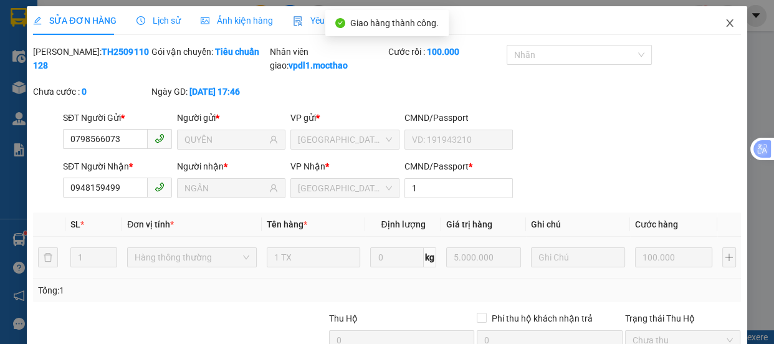
click at [726, 25] on icon "close" at bounding box center [729, 22] width 7 height 7
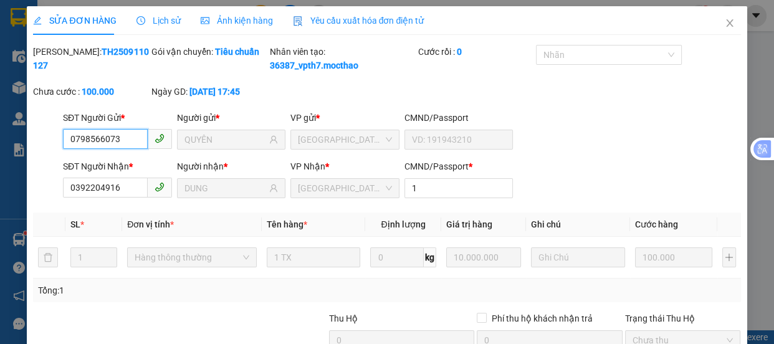
drag, startPoint x: 645, startPoint y: 255, endPoint x: 645, endPoint y: 265, distance: 10.0
drag, startPoint x: 645, startPoint y: 265, endPoint x: 565, endPoint y: 289, distance: 83.8
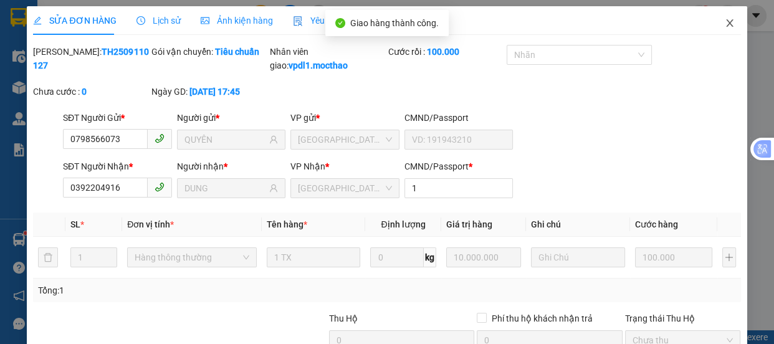
click at [726, 31] on span "Close" at bounding box center [729, 23] width 35 height 35
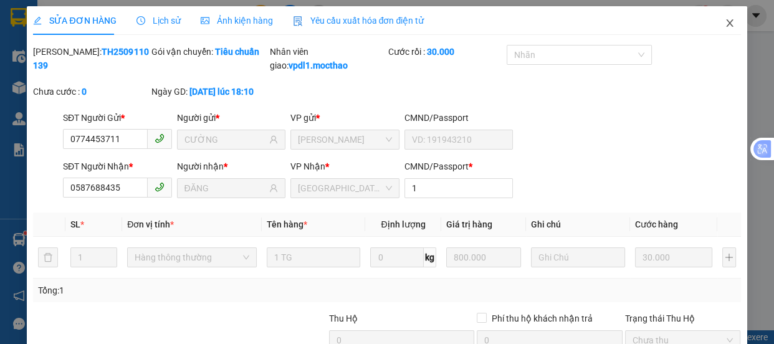
click at [724, 18] on icon "close" at bounding box center [729, 23] width 10 height 10
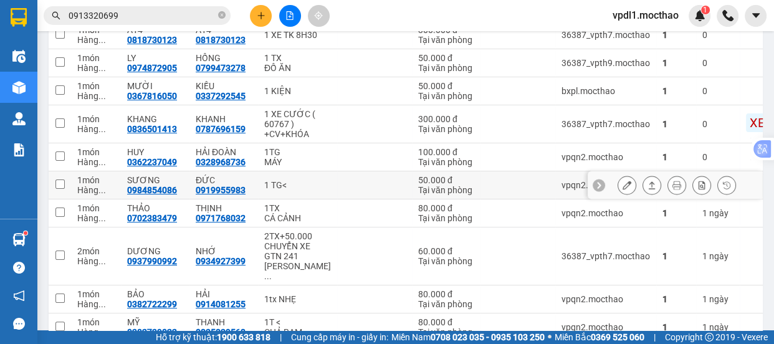
scroll to position [228, 0]
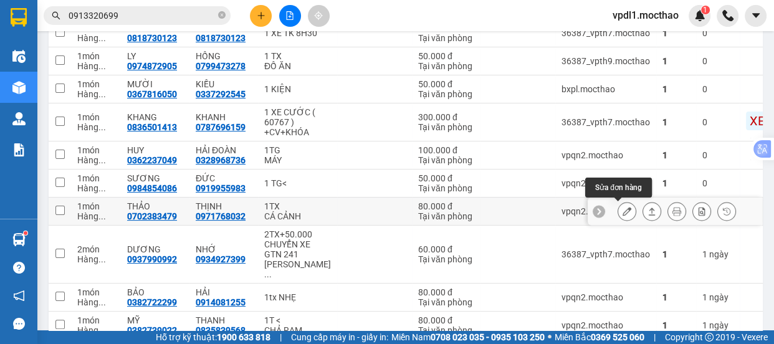
click at [622, 210] on icon at bounding box center [626, 211] width 9 height 9
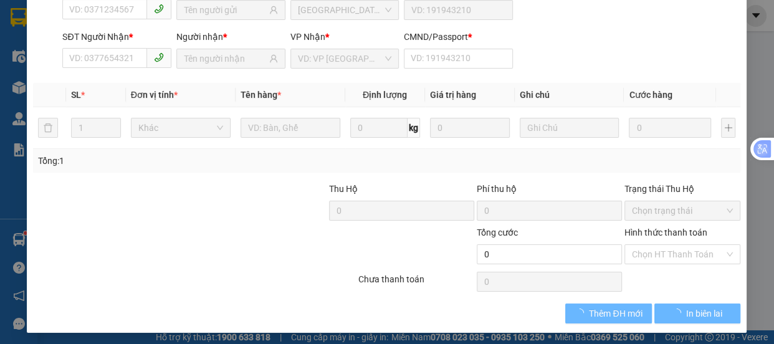
type input "0702383479"
type input "THẢO"
type input "0971768032"
type input "THỊNH"
type input "A"
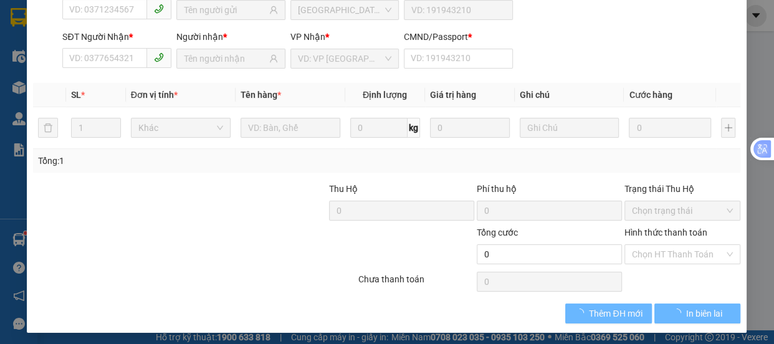
type input "80.000"
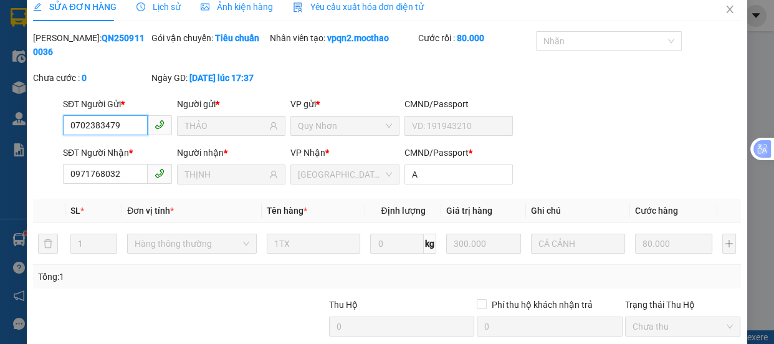
checkbox input "true"
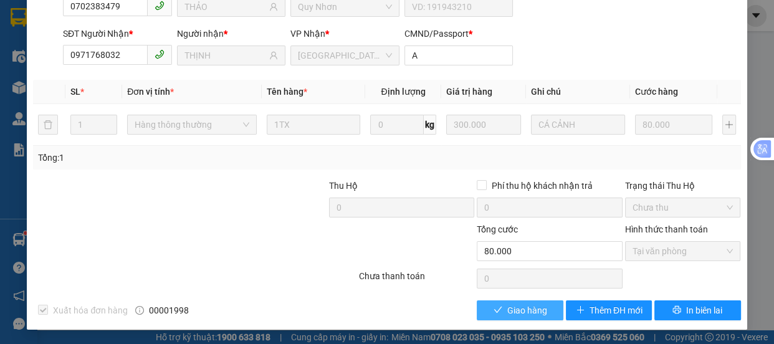
click at [519, 303] on span "Giao hàng" at bounding box center [527, 310] width 40 height 14
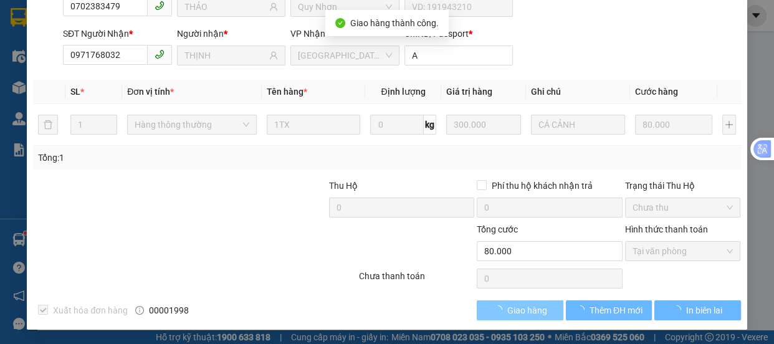
scroll to position [0, 0]
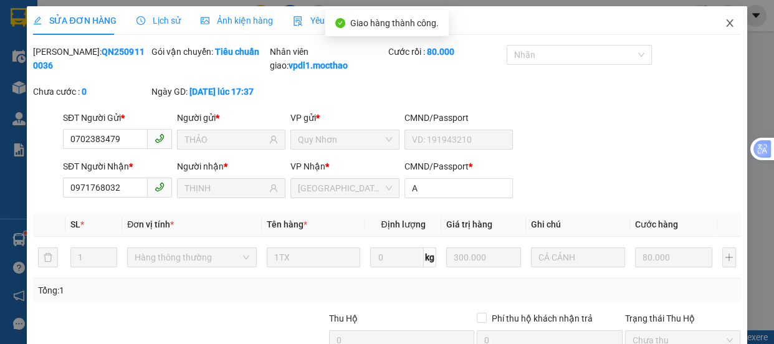
click at [723, 29] on span "Close" at bounding box center [729, 23] width 35 height 35
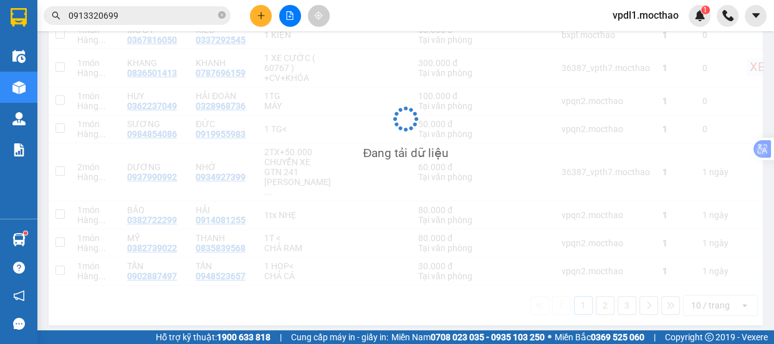
scroll to position [282, 0]
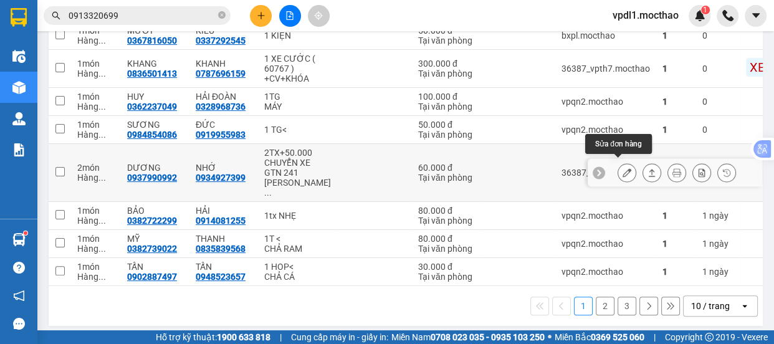
click at [622, 168] on icon at bounding box center [626, 172] width 9 height 9
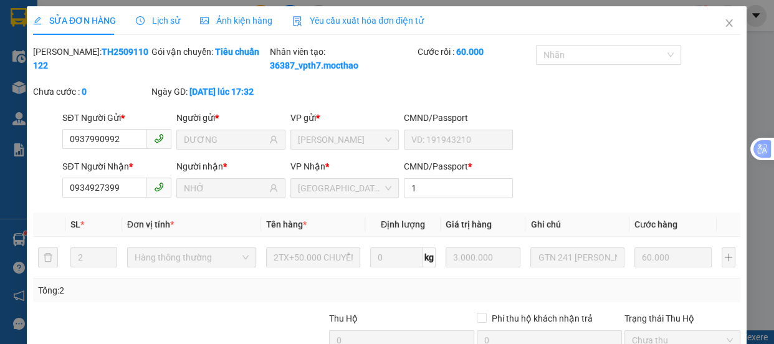
type input "0937990992"
type input "DƯƠNG"
type input "0934927399"
type input "NHỚ"
type input "1"
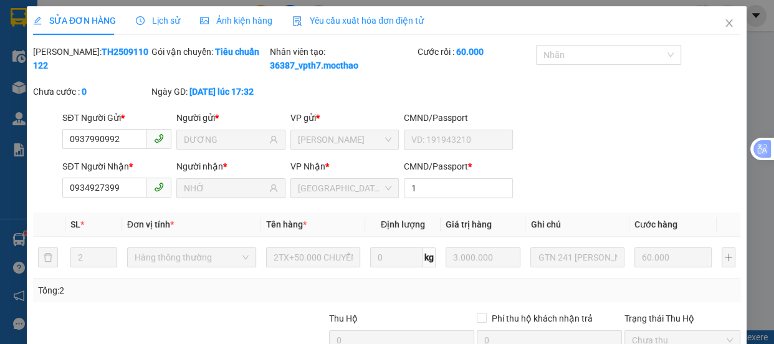
type input "60.000"
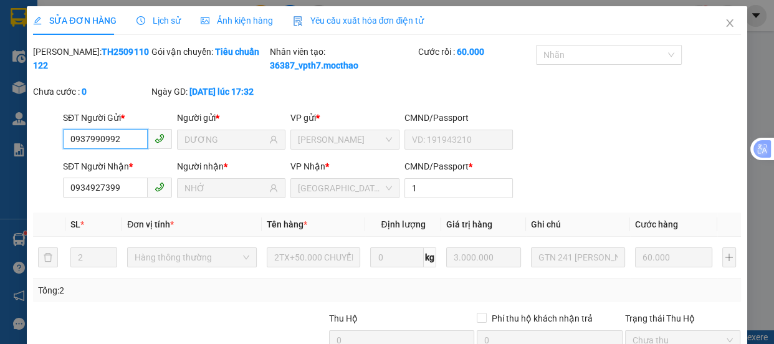
checkbox input "true"
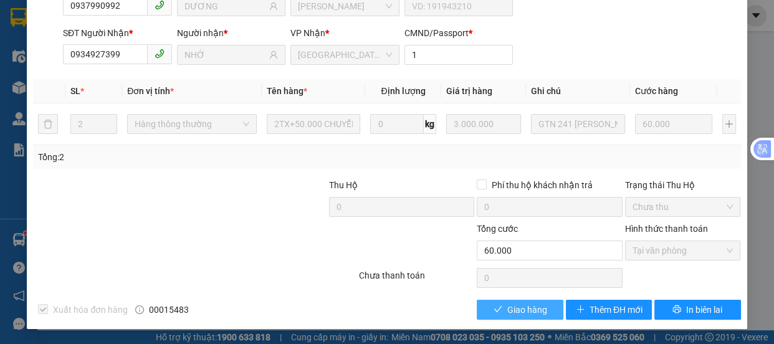
click at [493, 306] on icon "check" at bounding box center [497, 309] width 9 height 9
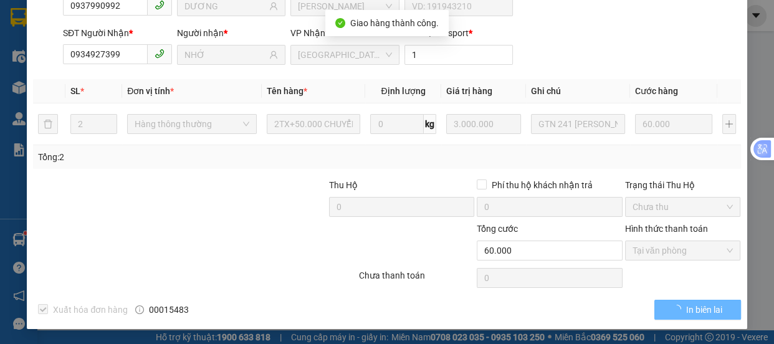
scroll to position [0, 0]
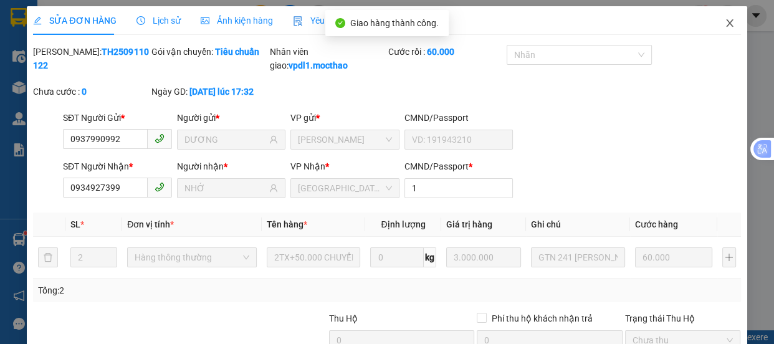
click at [726, 24] on icon "close" at bounding box center [729, 22] width 7 height 7
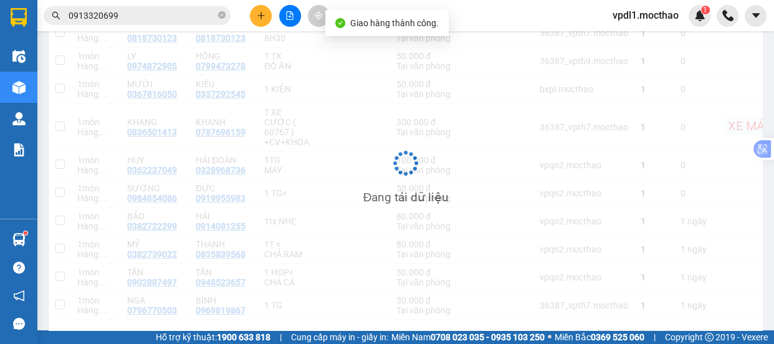
scroll to position [228, 0]
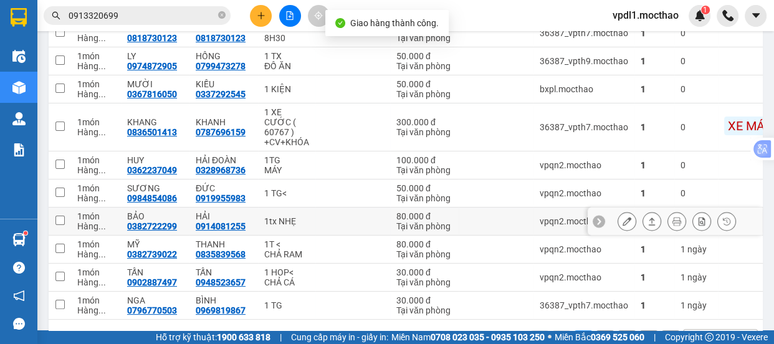
click at [622, 217] on icon at bounding box center [626, 221] width 9 height 9
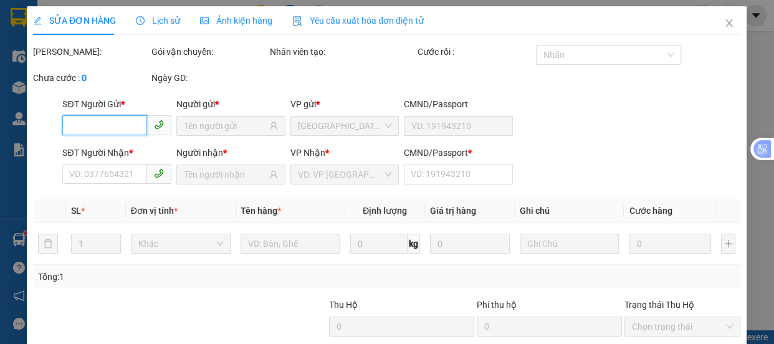
scroll to position [113, 0]
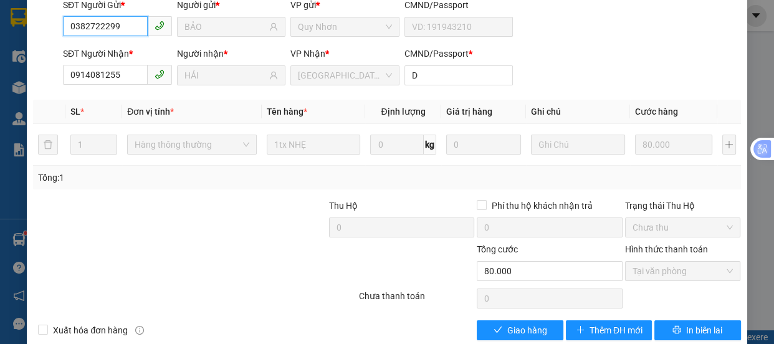
type input "0382722299"
type input "BẢO"
type input "0914081255"
type input "HẢI"
type input "D"
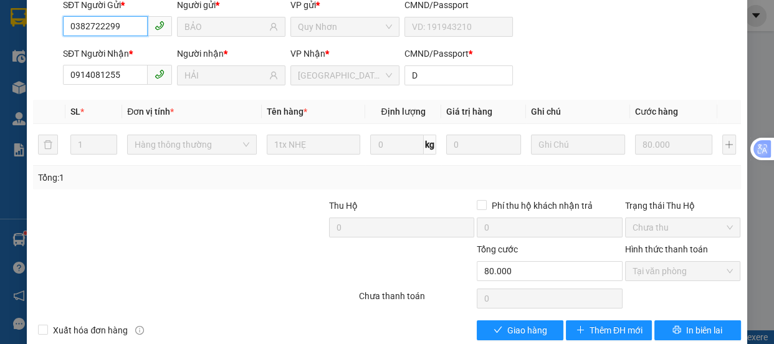
type input "80.000"
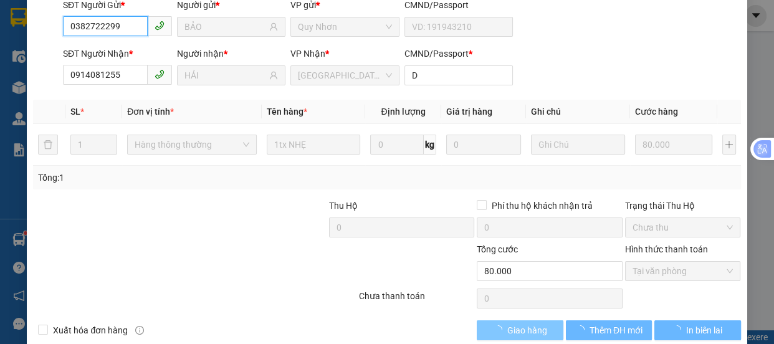
scroll to position [126, 0]
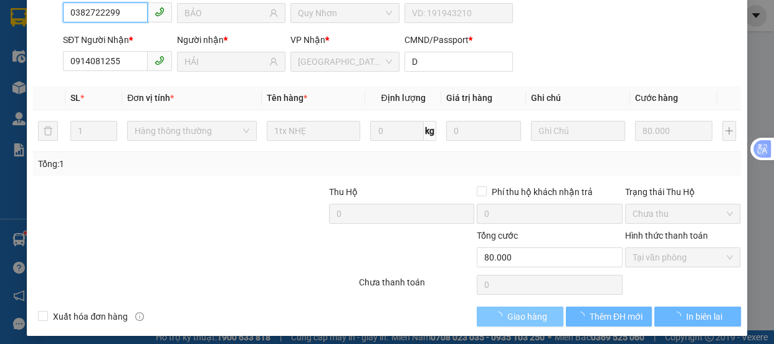
checkbox input "true"
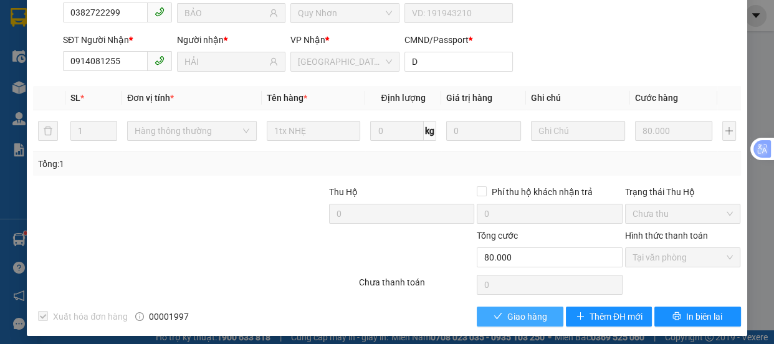
drag, startPoint x: 526, startPoint y: 318, endPoint x: 553, endPoint y: 285, distance: 42.4
click at [529, 315] on span "Giao hàng" at bounding box center [527, 317] width 40 height 14
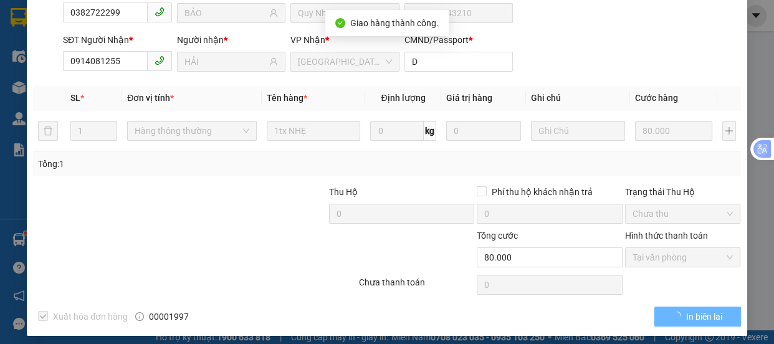
scroll to position [0, 0]
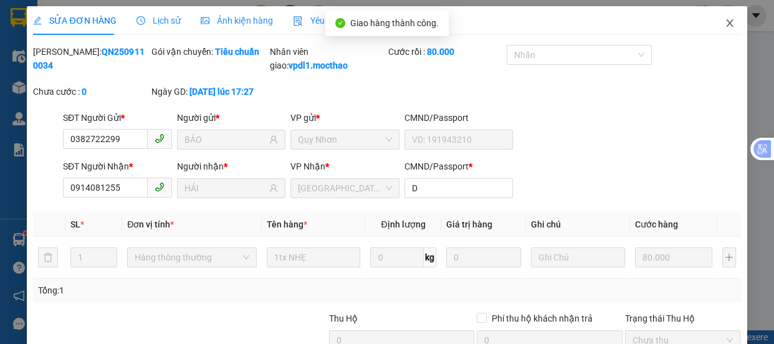
click at [724, 25] on icon "close" at bounding box center [729, 23] width 10 height 10
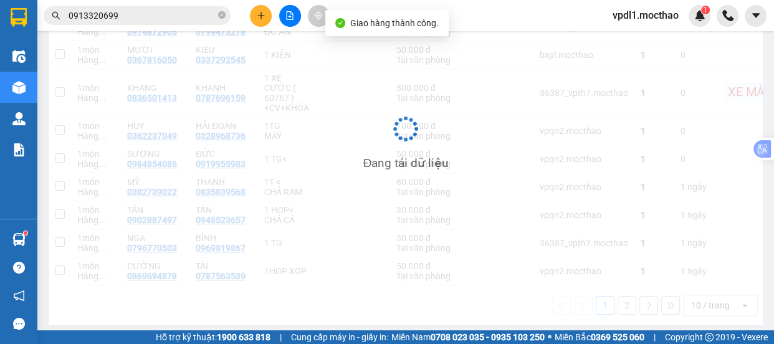
scroll to position [262, 0]
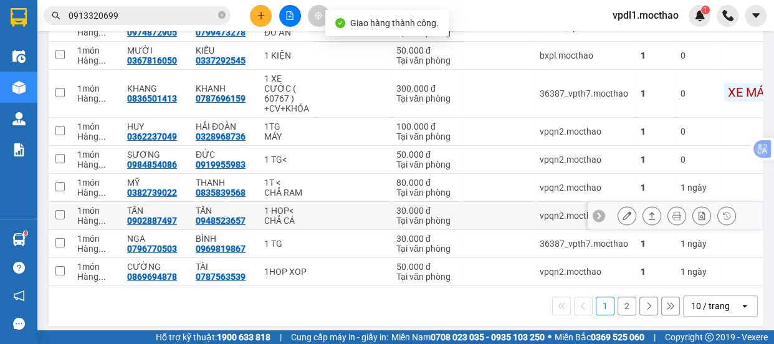
click at [622, 211] on icon at bounding box center [626, 215] width 9 height 9
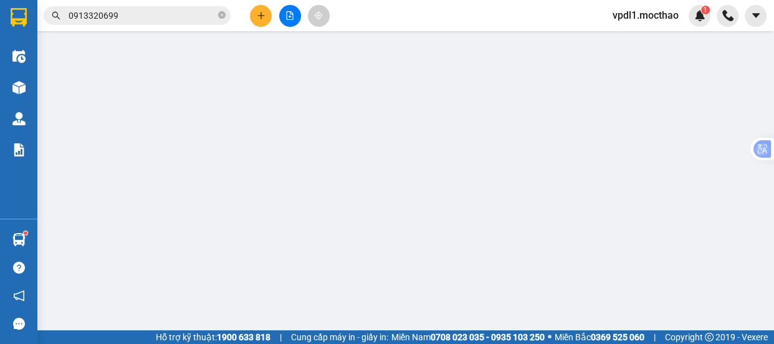
type input "0902887497"
type input "TẤN"
type input "0948523657"
type input "TẤN"
type input "A"
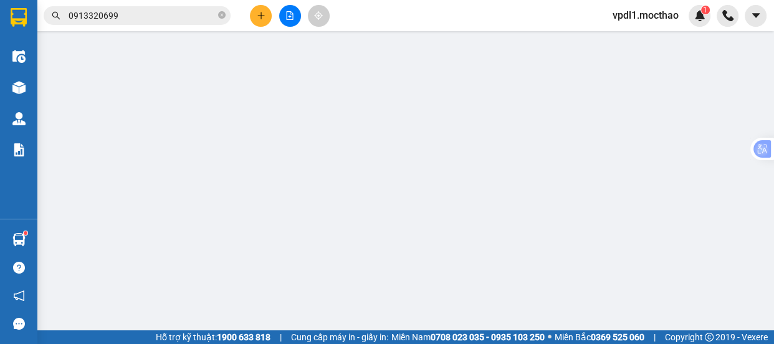
type input "30.000"
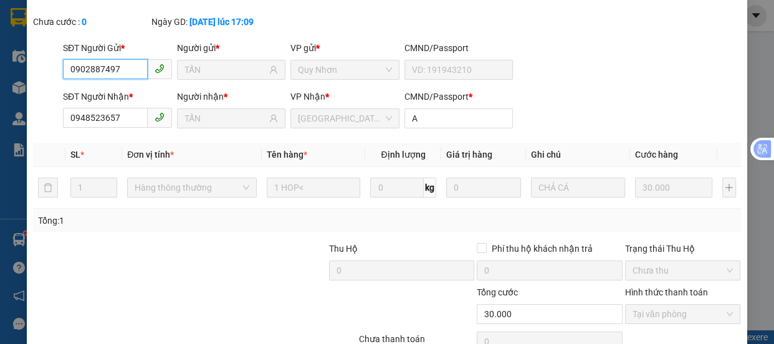
checkbox input "true"
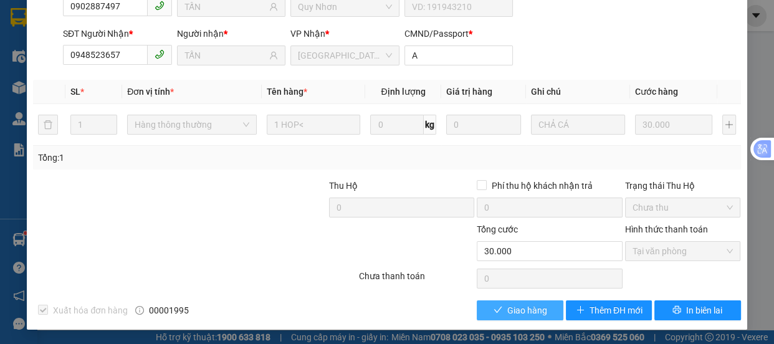
click at [519, 305] on span "Giao hàng" at bounding box center [527, 310] width 40 height 14
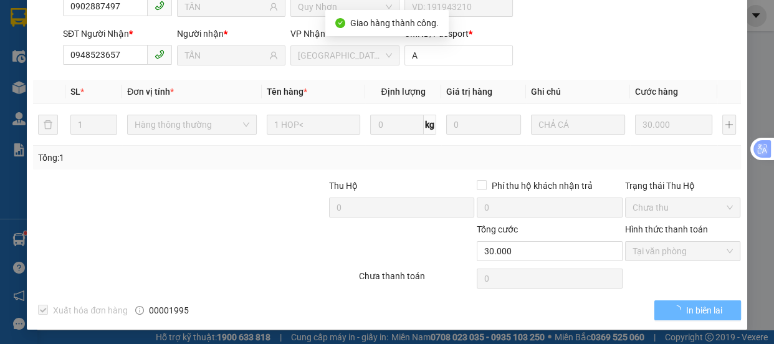
scroll to position [0, 0]
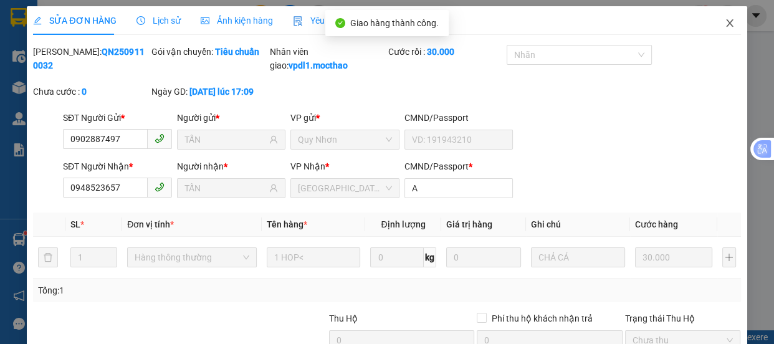
drag, startPoint x: 728, startPoint y: 22, endPoint x: 480, endPoint y: 4, distance: 248.6
click at [728, 24] on span "Close" at bounding box center [729, 23] width 35 height 35
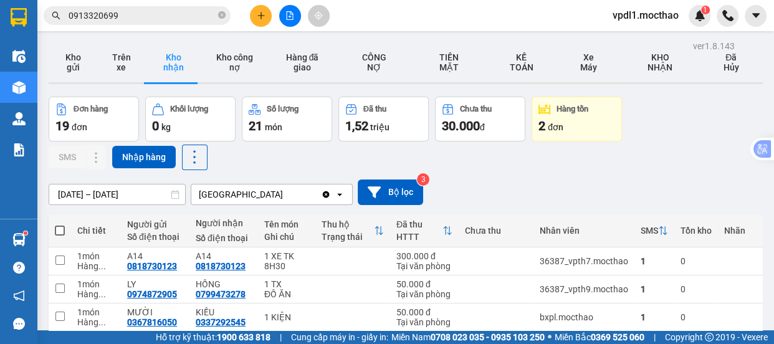
scroll to position [262, 0]
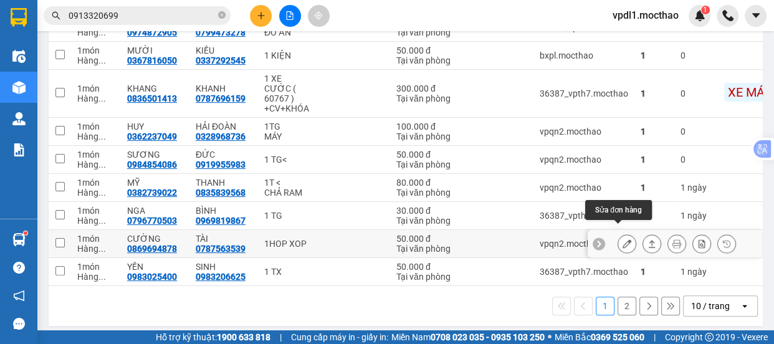
click at [622, 239] on icon at bounding box center [626, 243] width 9 height 9
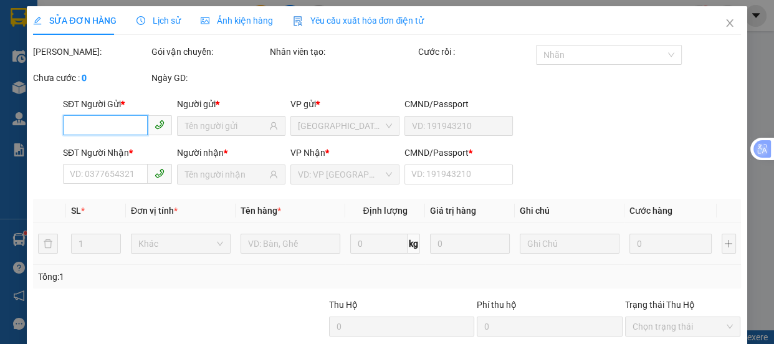
scroll to position [119, 0]
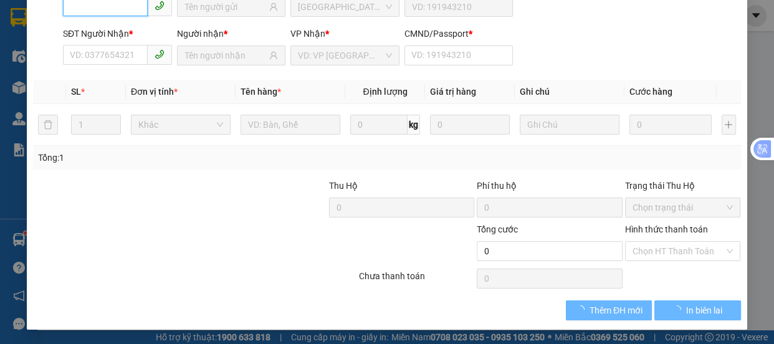
type input "0869694878"
type input "CƯỜNG"
type input "0787563539"
type input "TÀI"
type input "N"
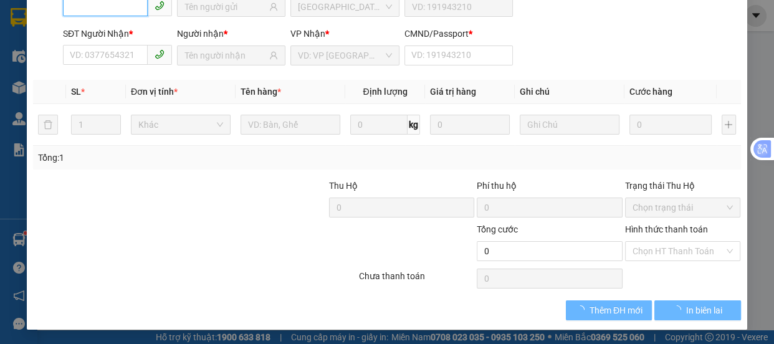
type input "50.000"
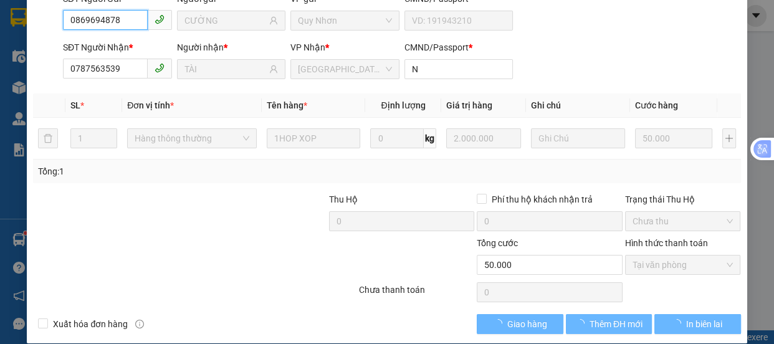
scroll to position [133, 0]
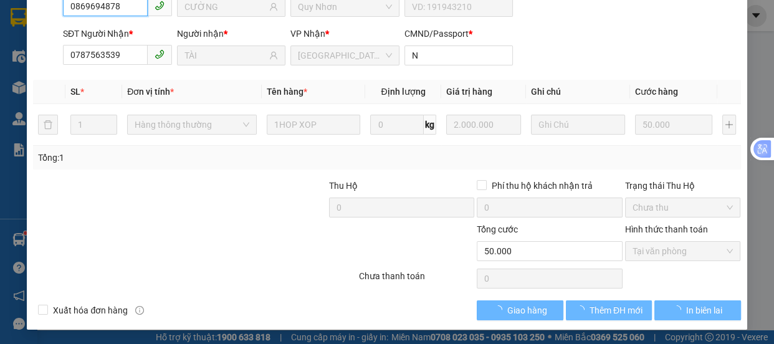
click at [642, 252] on span "Tại văn phòng" at bounding box center [682, 251] width 101 height 19
checkbox input "true"
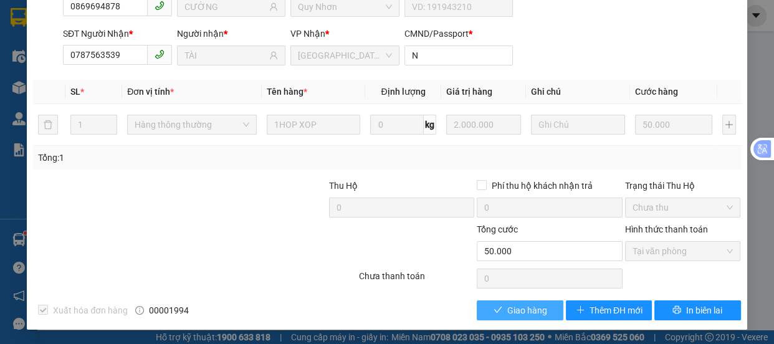
click at [495, 316] on button "Giao hàng" at bounding box center [520, 310] width 86 height 20
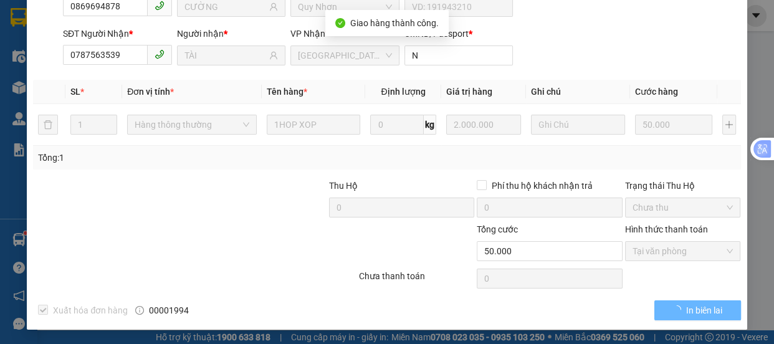
scroll to position [0, 0]
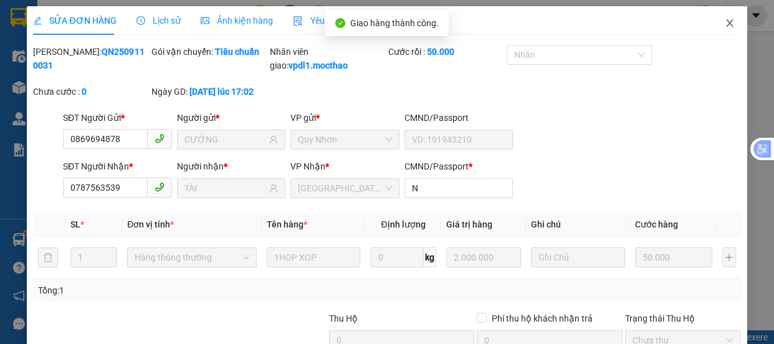
click at [724, 24] on icon "close" at bounding box center [729, 23] width 10 height 10
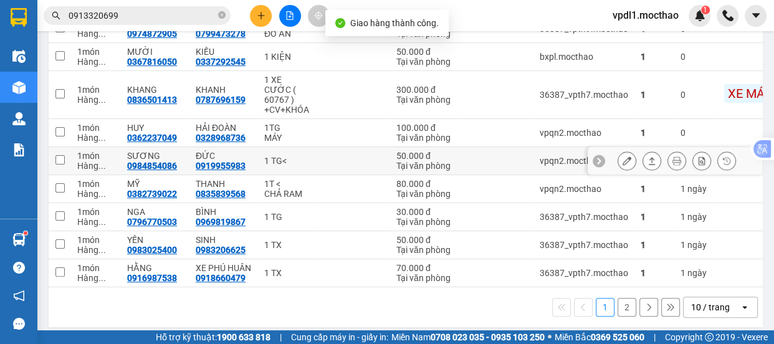
scroll to position [262, 0]
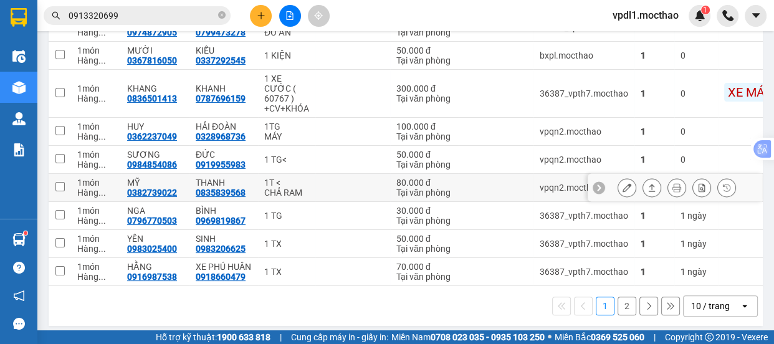
click at [618, 178] on button at bounding box center [626, 188] width 17 height 22
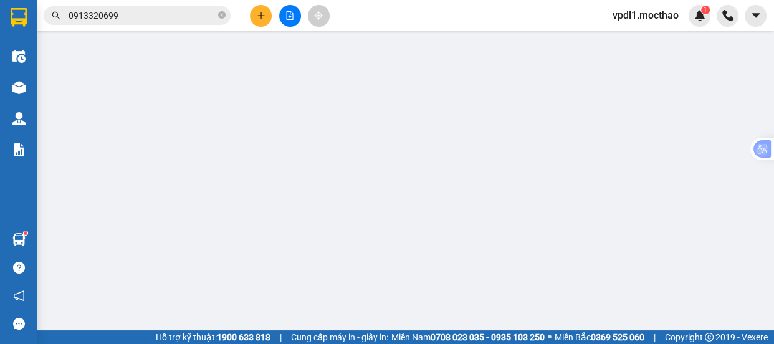
type input "0382739022"
type input "MỸ"
type input "0835839568"
type input "THANH"
type input "a"
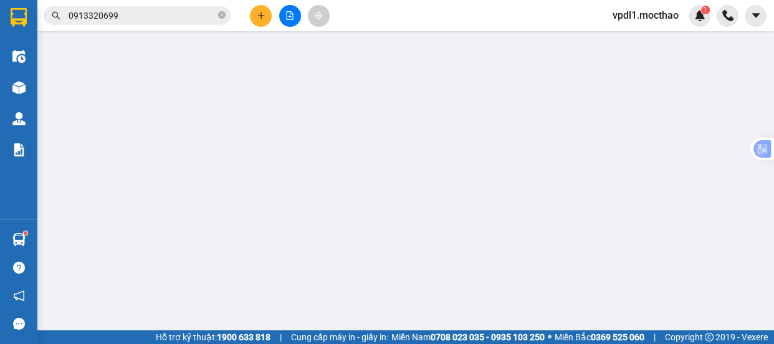
type input "80.000"
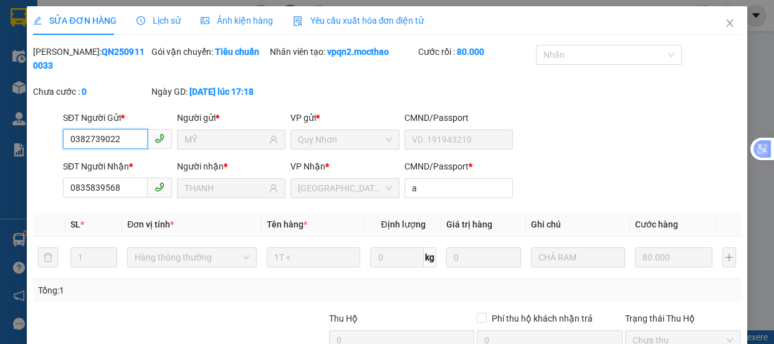
checkbox input "true"
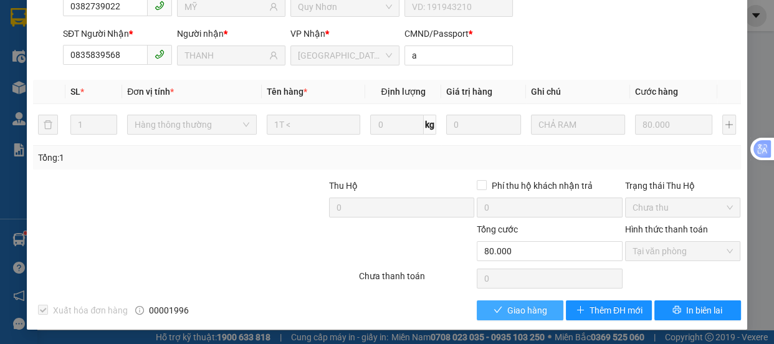
click at [498, 306] on button "Giao hàng" at bounding box center [520, 310] width 86 height 20
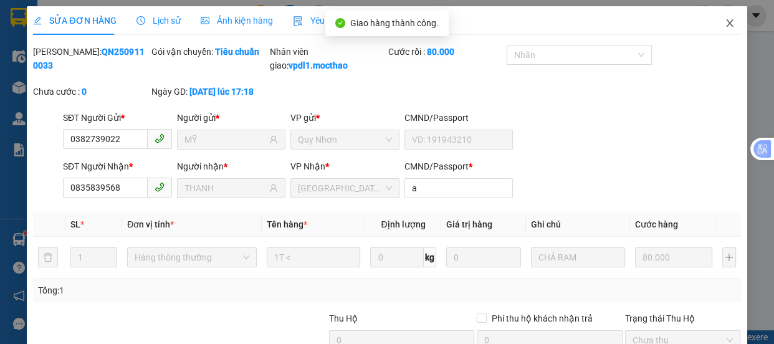
click at [724, 24] on icon "close" at bounding box center [729, 23] width 10 height 10
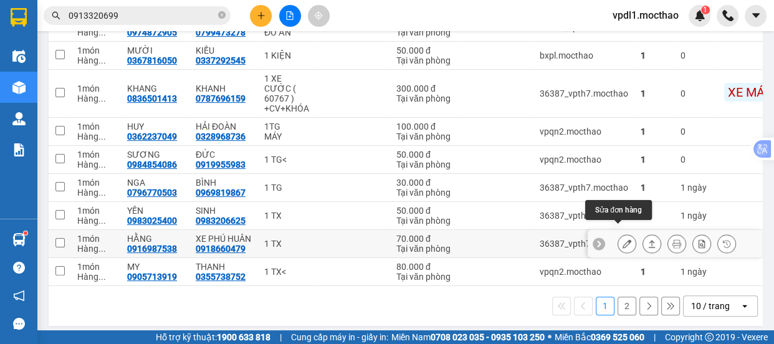
click at [622, 239] on icon at bounding box center [626, 243] width 9 height 9
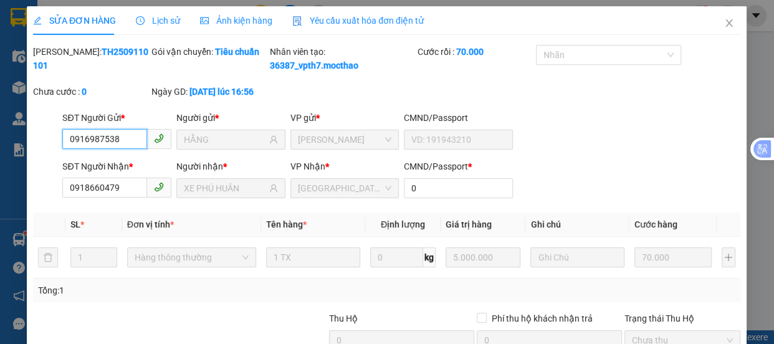
checkbox input "true"
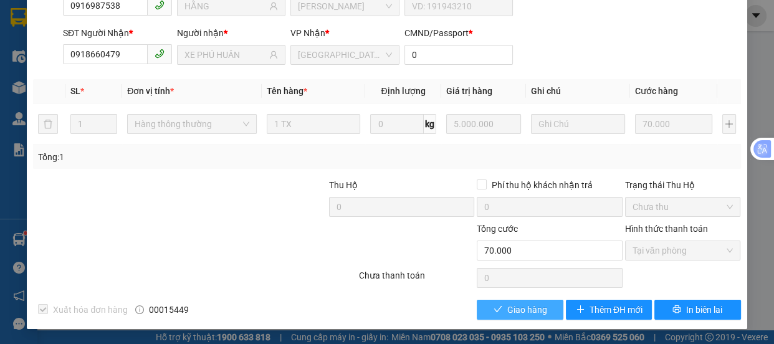
drag, startPoint x: 512, startPoint y: 310, endPoint x: 513, endPoint y: 303, distance: 7.0
click at [512, 308] on span "Giao hàng" at bounding box center [527, 310] width 40 height 14
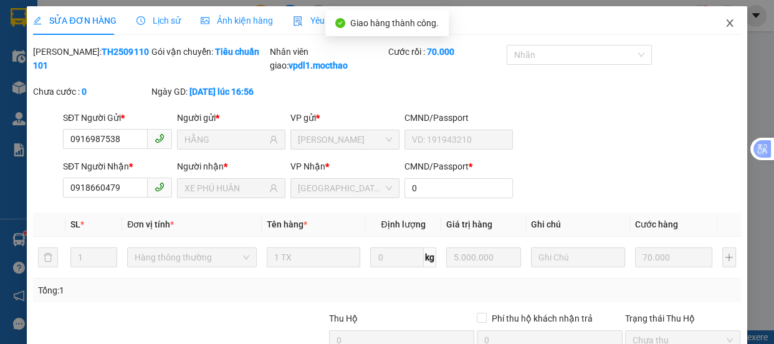
click at [724, 25] on icon "close" at bounding box center [729, 23] width 10 height 10
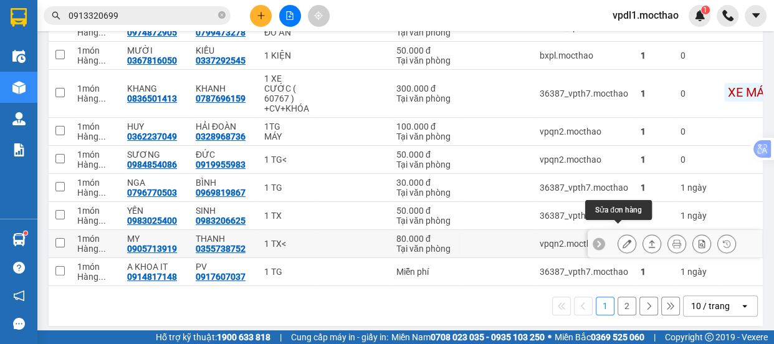
click at [622, 239] on icon at bounding box center [626, 243] width 9 height 9
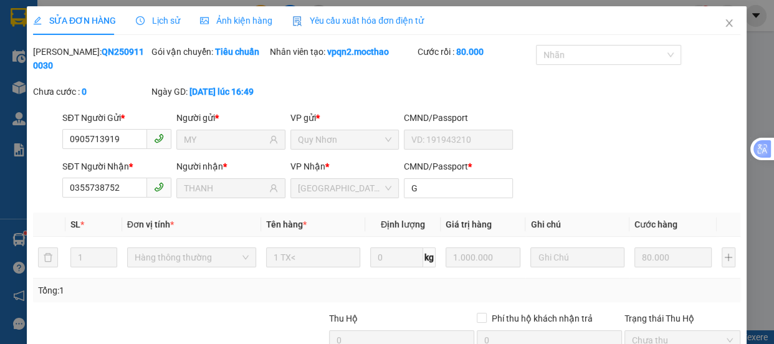
type input "0905713919"
type input "MY"
type input "0355738752"
type input "THANH"
type input "G"
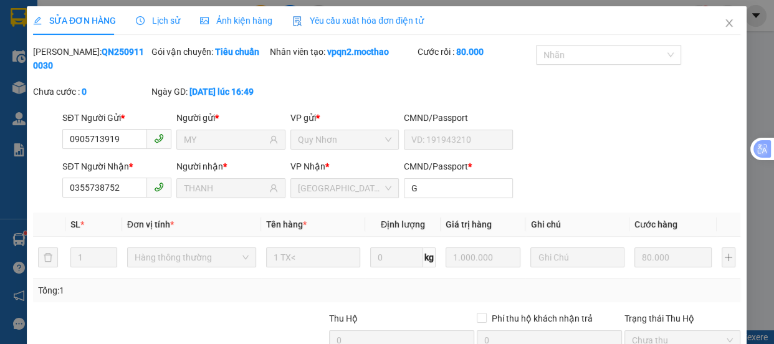
type input "80.000"
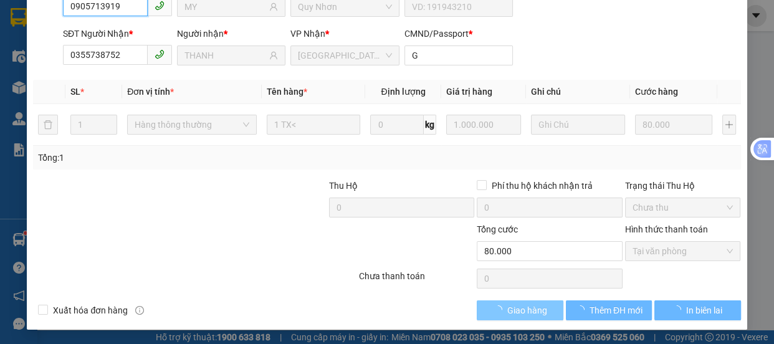
checkbox input "true"
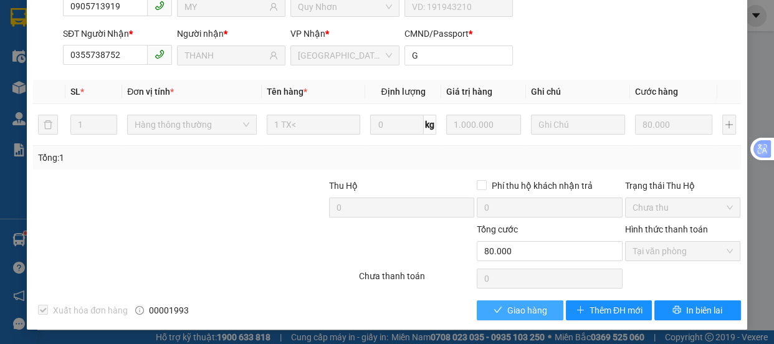
click at [524, 317] on button "Giao hàng" at bounding box center [520, 310] width 86 height 20
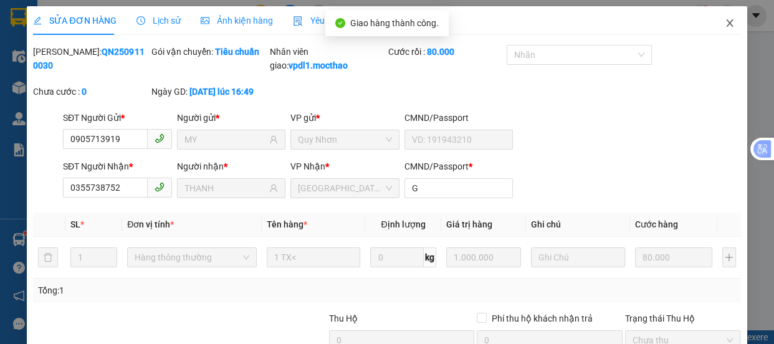
click at [718, 29] on span "Close" at bounding box center [729, 23] width 35 height 35
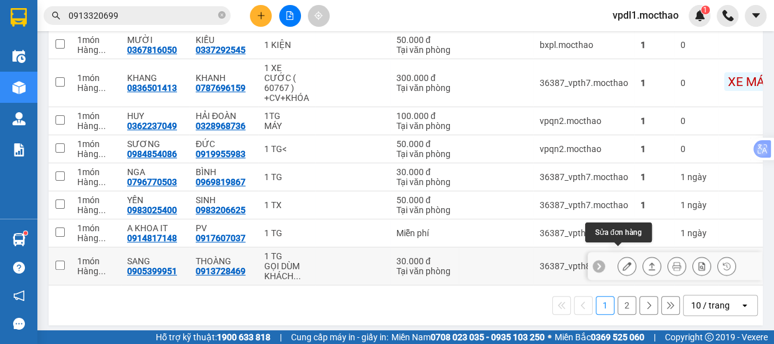
click at [622, 262] on icon at bounding box center [626, 266] width 9 height 9
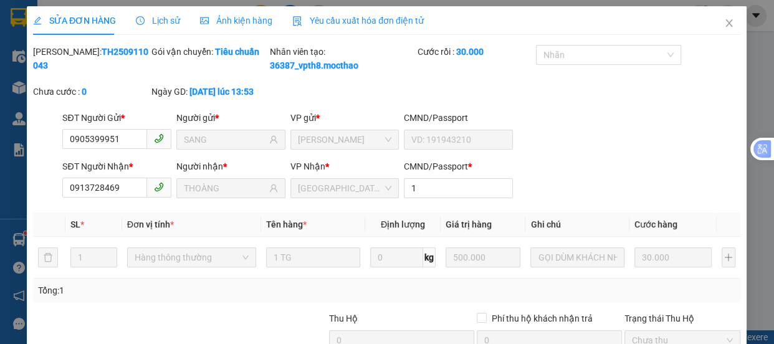
type input "0905399951"
type input "SANG"
type input "0913728469"
type input "THOÀNG"
type input "1"
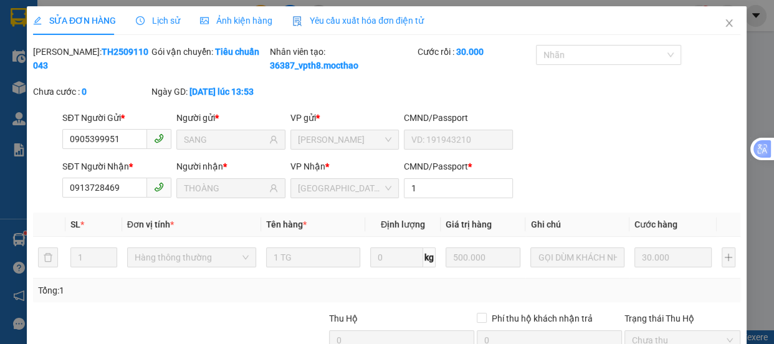
type input "30.000"
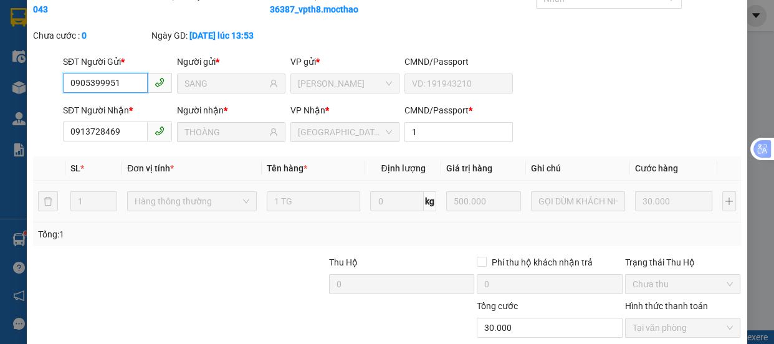
checkbox input "true"
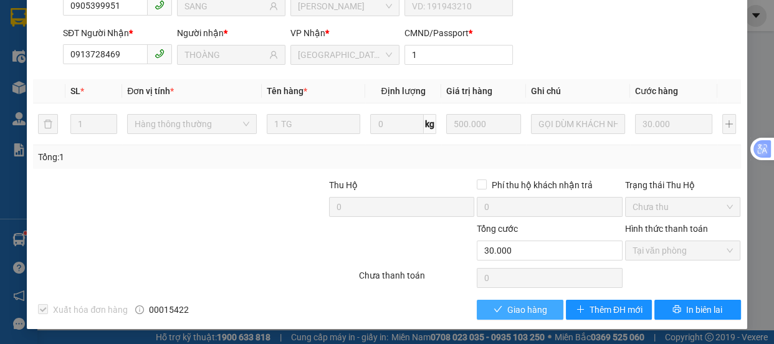
click at [510, 308] on span "Giao hàng" at bounding box center [527, 310] width 40 height 14
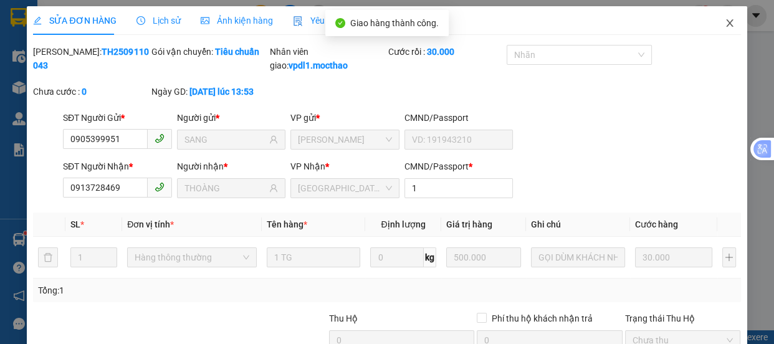
click at [726, 24] on icon "close" at bounding box center [729, 22] width 7 height 7
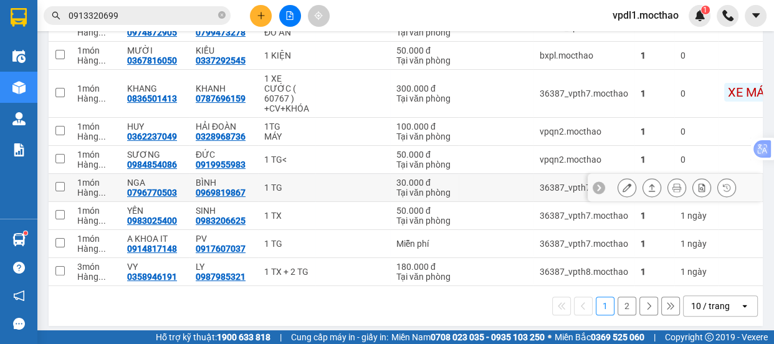
click at [622, 183] on icon at bounding box center [626, 187] width 9 height 9
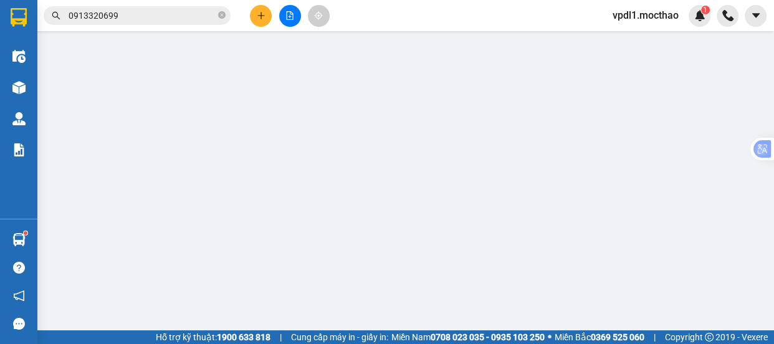
type input "0796770503"
type input "NGA"
type input "0969819867"
type input "BÌNH"
type input "1"
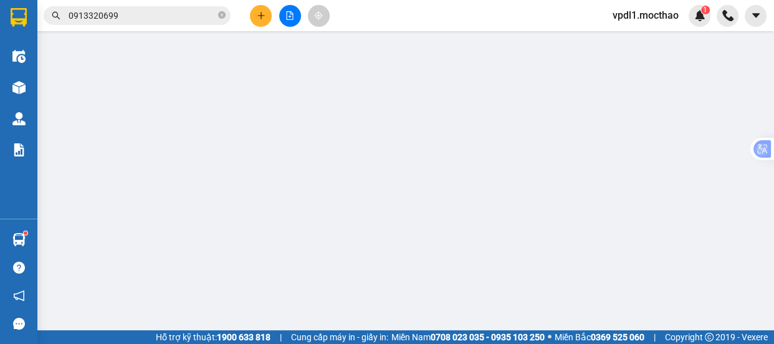
type input "30.000"
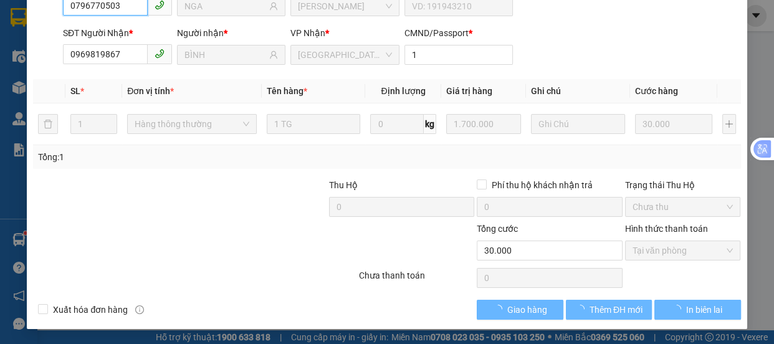
checkbox input "true"
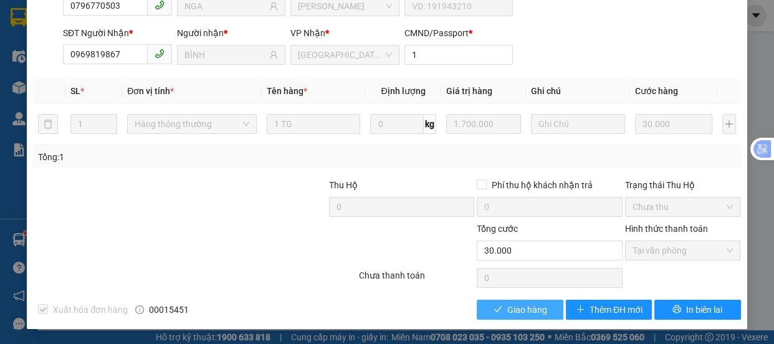
click at [517, 310] on span "Giao hàng" at bounding box center [527, 310] width 40 height 14
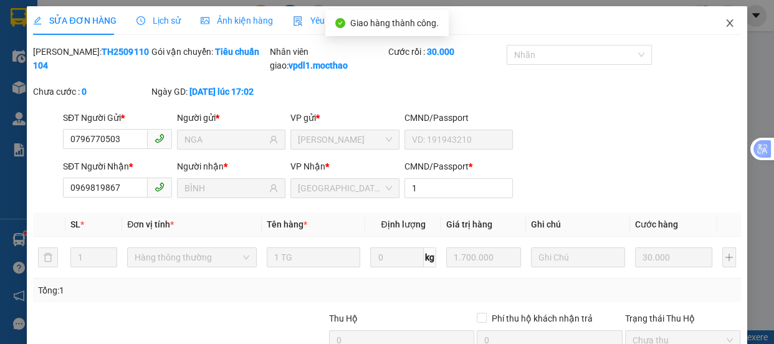
click at [724, 28] on icon "close" at bounding box center [729, 23] width 10 height 10
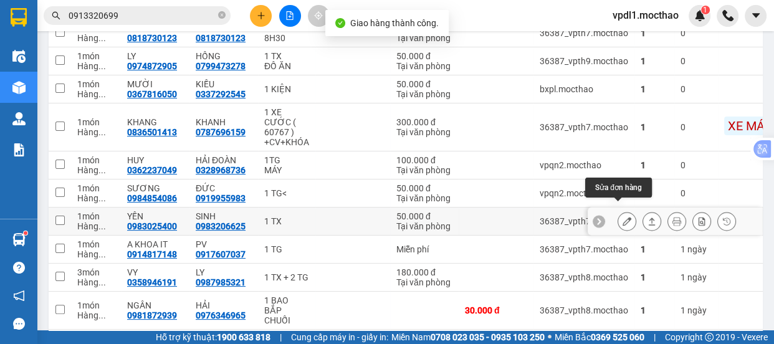
click at [622, 217] on icon at bounding box center [626, 221] width 9 height 9
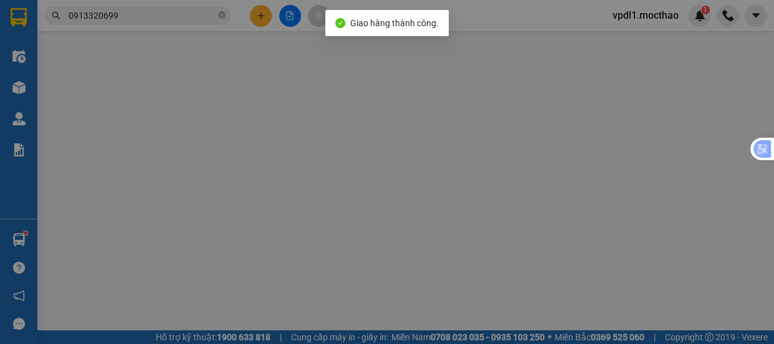
type input "0983025400"
type input "YẾN"
type input "0983206625"
type input "SINH"
type input "1"
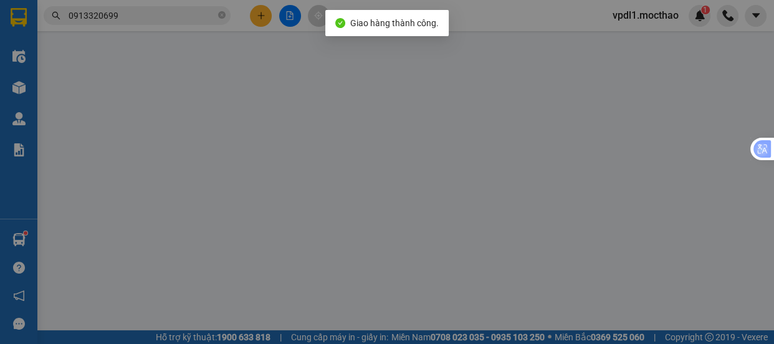
type input "50.000"
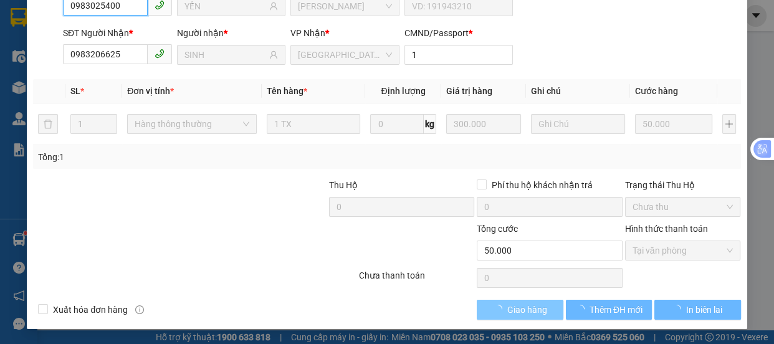
checkbox input "true"
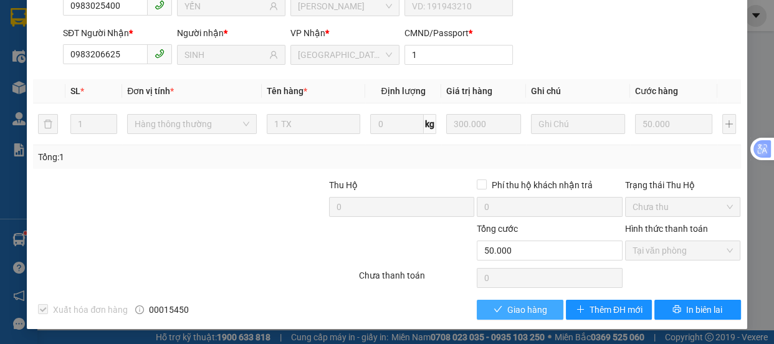
click at [520, 308] on span "Giao hàng" at bounding box center [527, 310] width 40 height 14
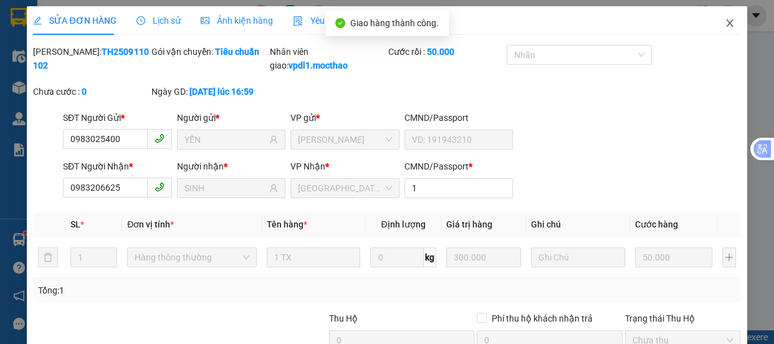
click at [726, 26] on icon "close" at bounding box center [729, 22] width 7 height 7
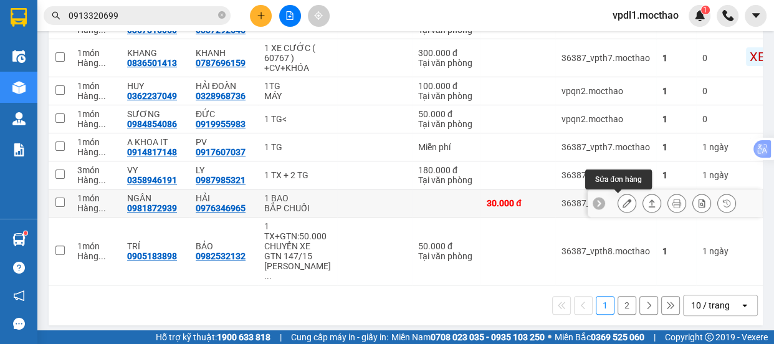
click at [622, 205] on icon at bounding box center [626, 203] width 9 height 9
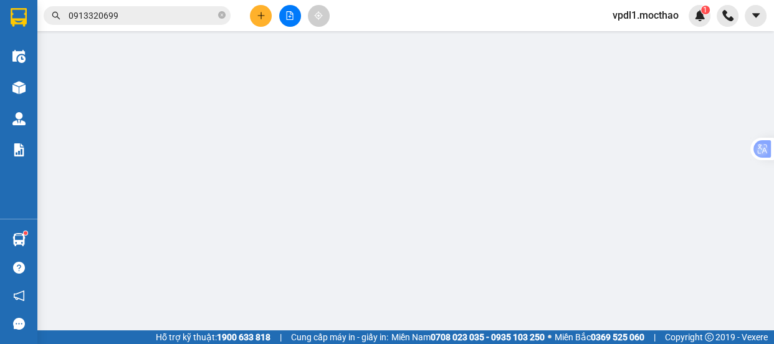
type input "0981872939"
type input "NGÂN"
type input "0976346965"
type input "HẢI"
type input "1"
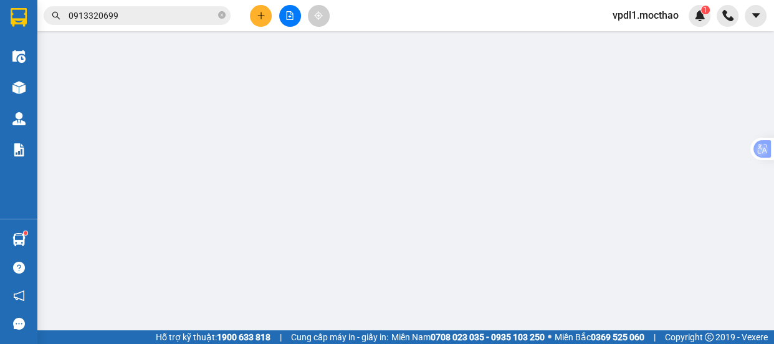
type input "30.000"
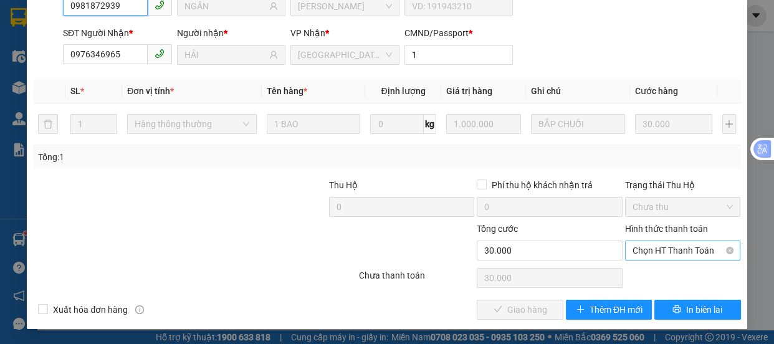
drag, startPoint x: 655, startPoint y: 249, endPoint x: 655, endPoint y: 257, distance: 8.1
click at [655, 250] on span "Chọn HT Thanh Toán" at bounding box center [682, 250] width 101 height 19
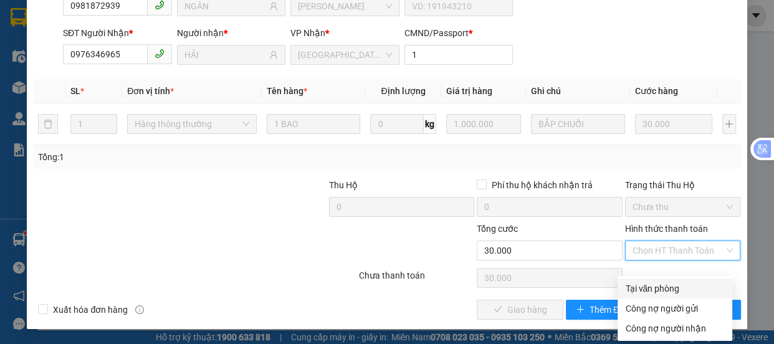
click at [642, 282] on div "Tại văn phòng" at bounding box center [675, 289] width 100 height 14
type input "0"
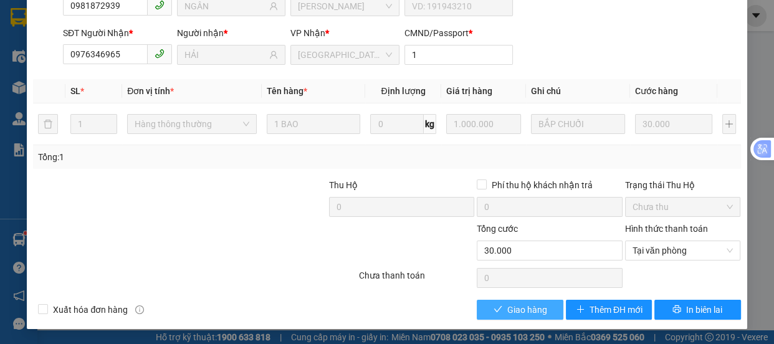
click at [495, 316] on button "Giao hàng" at bounding box center [520, 310] width 86 height 20
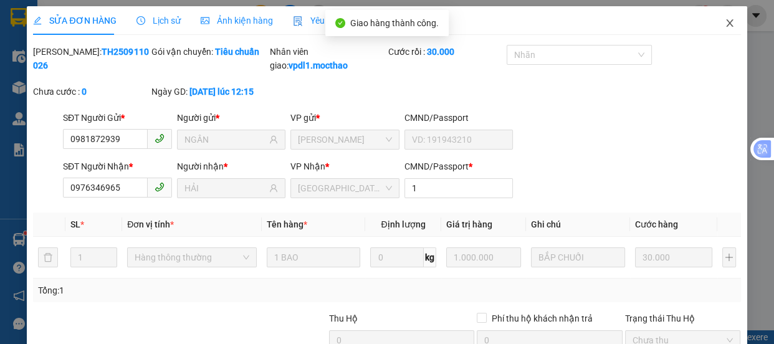
click at [724, 26] on icon "close" at bounding box center [729, 23] width 10 height 10
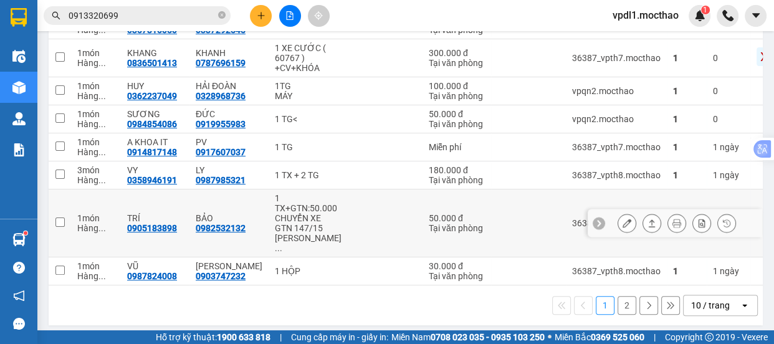
click at [622, 219] on icon at bounding box center [626, 223] width 9 height 9
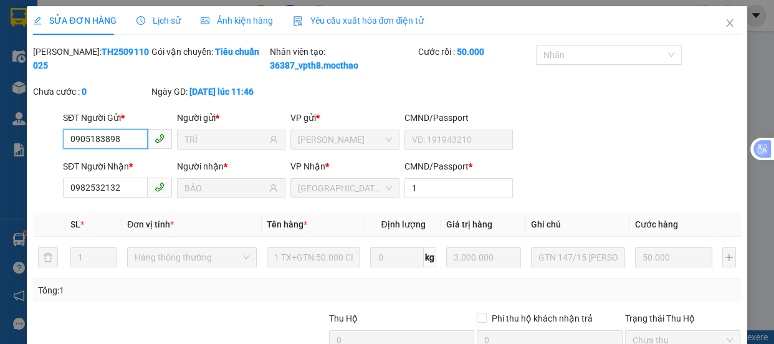
type input "0905183898"
type input "TRÍ"
type input "0982532132"
type input "BẢO"
type input "1"
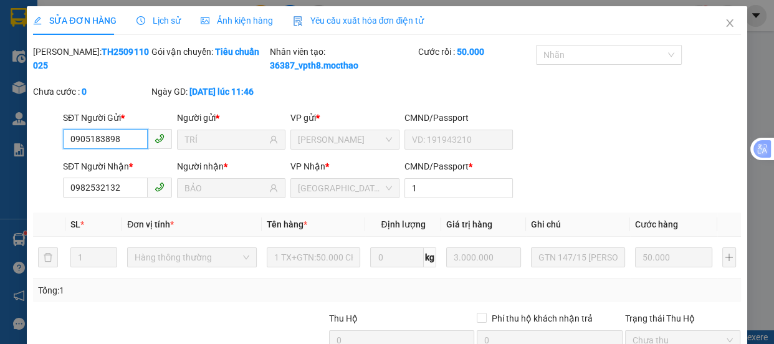
type input "50.000"
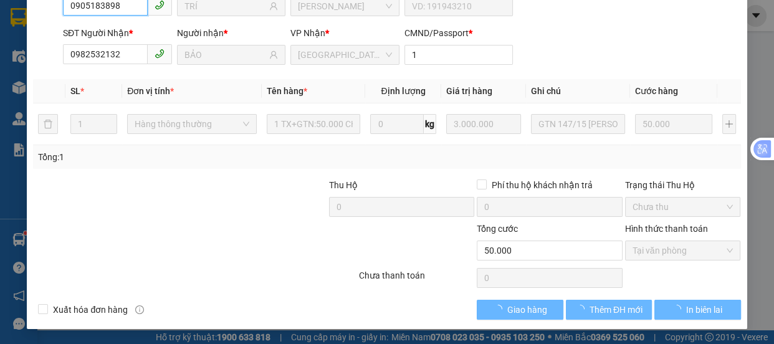
checkbox input "true"
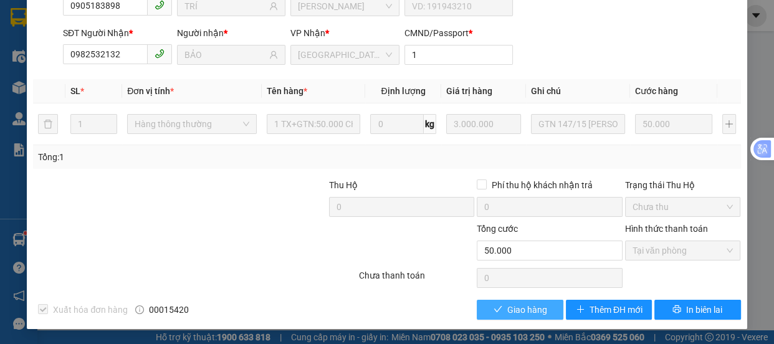
click at [511, 306] on span "Giao hàng" at bounding box center [527, 310] width 40 height 14
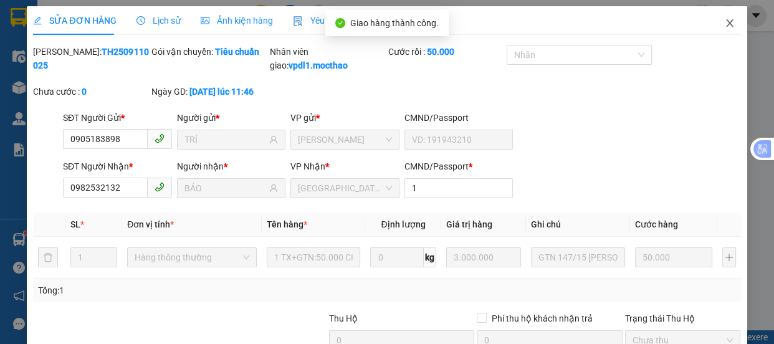
click at [726, 25] on icon "close" at bounding box center [729, 22] width 7 height 7
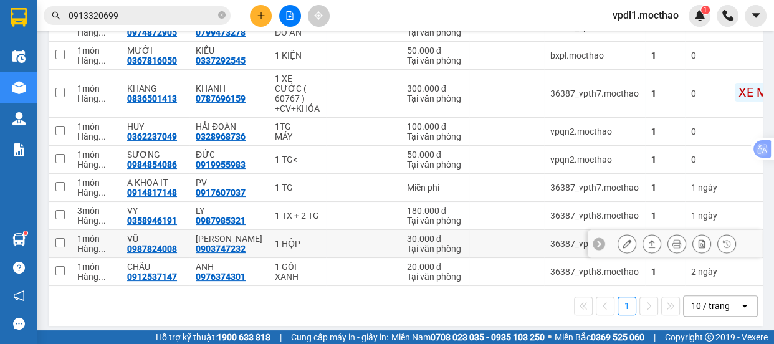
click at [622, 239] on icon at bounding box center [626, 243] width 9 height 9
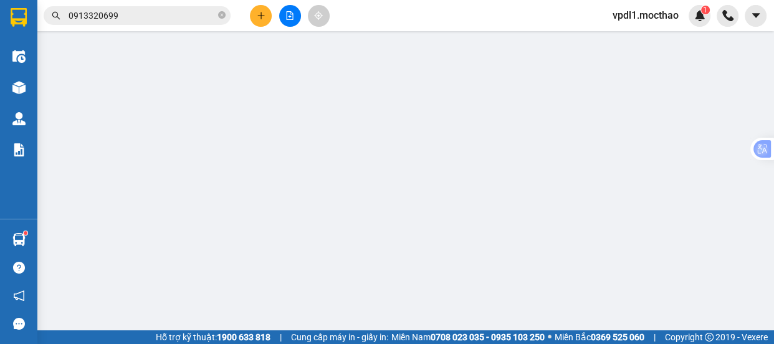
type input "0987824008"
type input "VŨ"
type input "0903747232"
type input "[PERSON_NAME]"
type input "1"
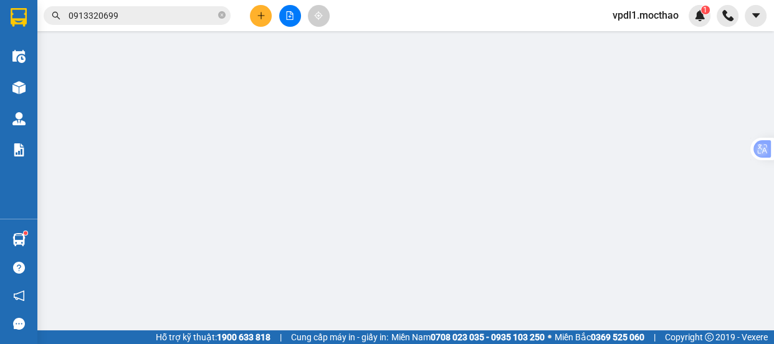
type input "30.000"
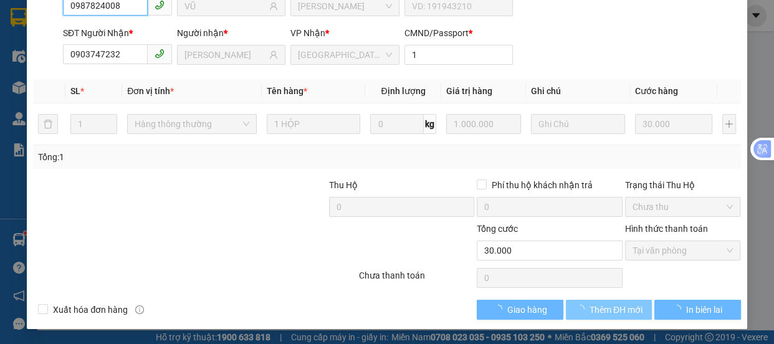
checkbox input "true"
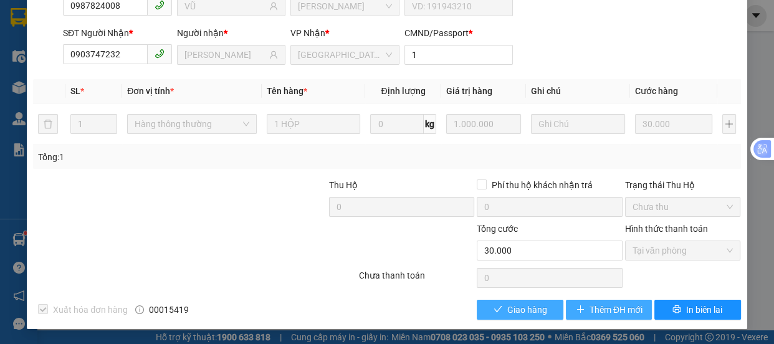
click at [515, 308] on span "Giao hàng" at bounding box center [527, 310] width 40 height 14
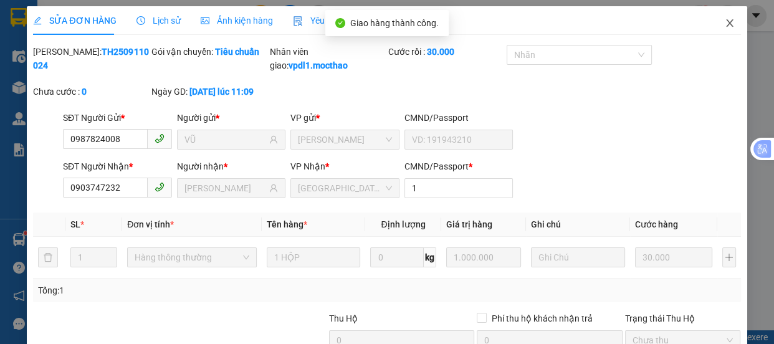
click at [724, 25] on icon "close" at bounding box center [729, 23] width 10 height 10
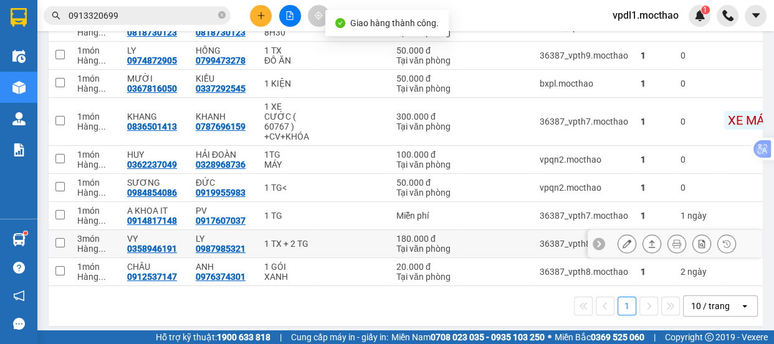
click at [622, 239] on icon at bounding box center [626, 243] width 9 height 9
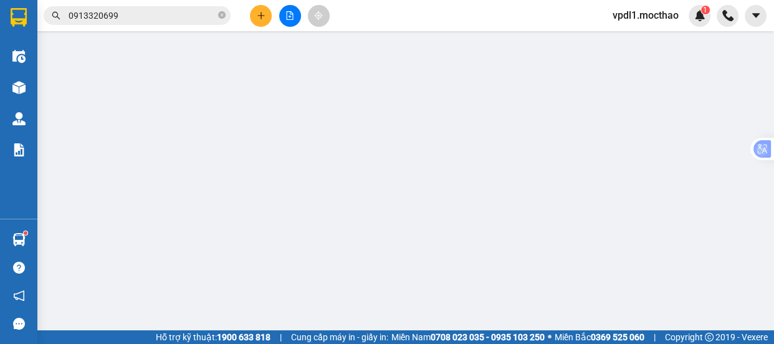
type input "0358946191"
type input "VY"
type input "0987985321"
type input "LY"
type input "1"
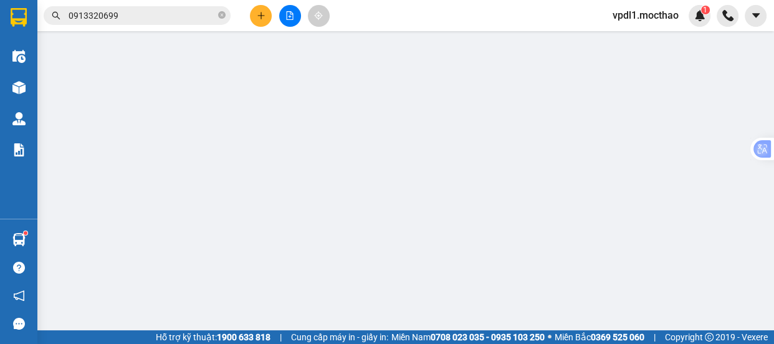
type input "180.000"
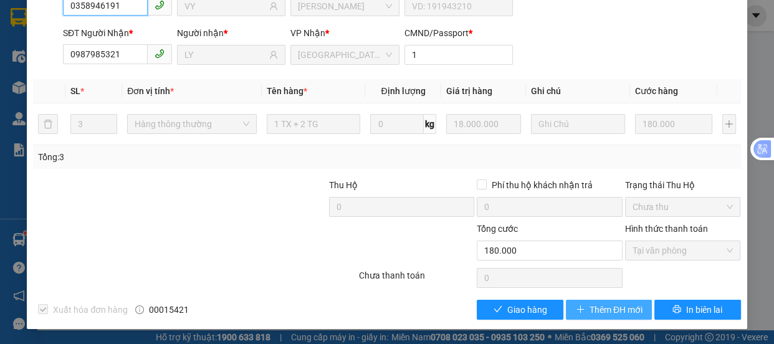
checkbox input "true"
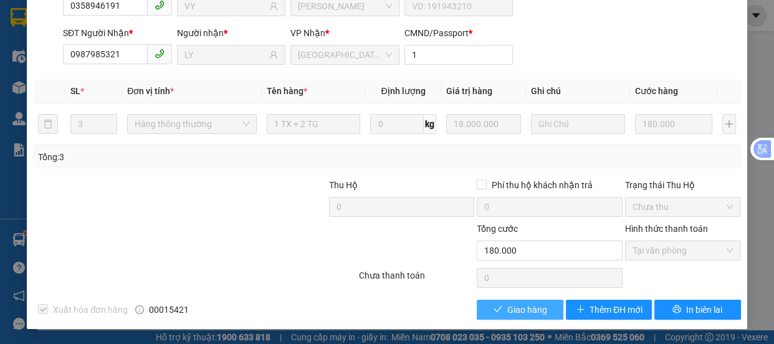
click at [515, 315] on span "Giao hàng" at bounding box center [527, 310] width 40 height 14
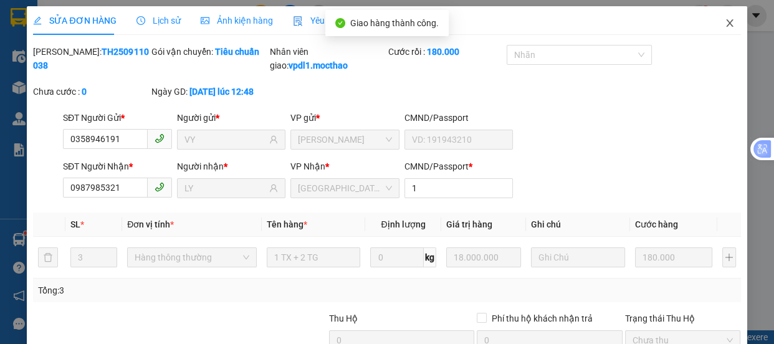
click at [724, 22] on icon "close" at bounding box center [729, 23] width 10 height 10
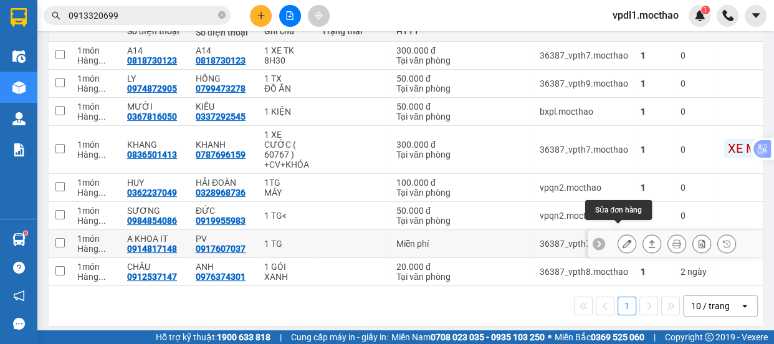
click at [622, 239] on icon at bounding box center [626, 243] width 9 height 9
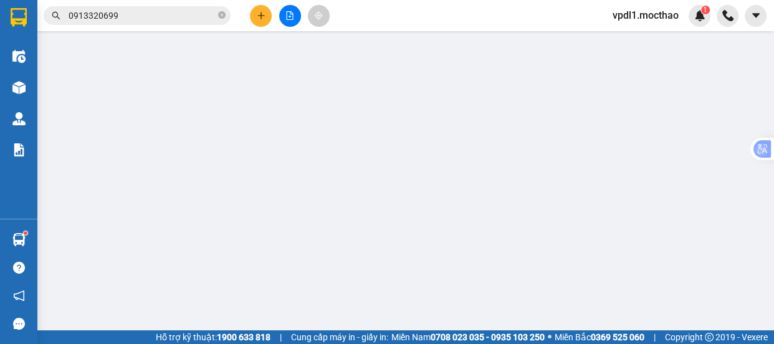
type input "0914817148"
type input "A KHOA IT"
type input "0917607037"
type input "PV"
type input "1"
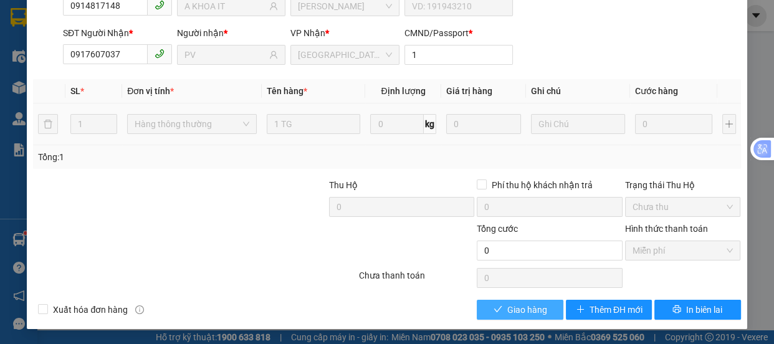
click at [518, 309] on span "Giao hàng" at bounding box center [527, 310] width 40 height 14
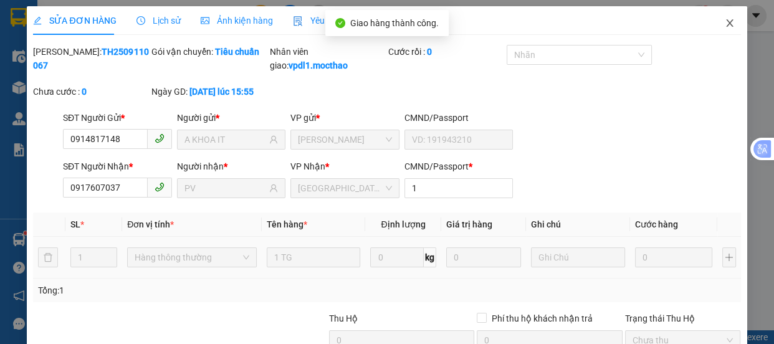
click at [724, 26] on icon "close" at bounding box center [729, 23] width 10 height 10
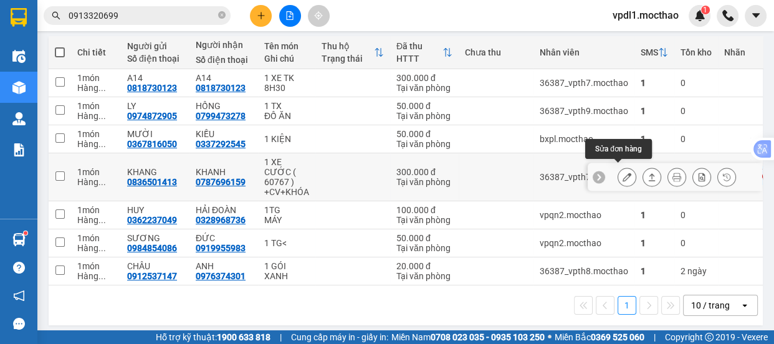
click at [622, 173] on icon at bounding box center [626, 177] width 9 height 9
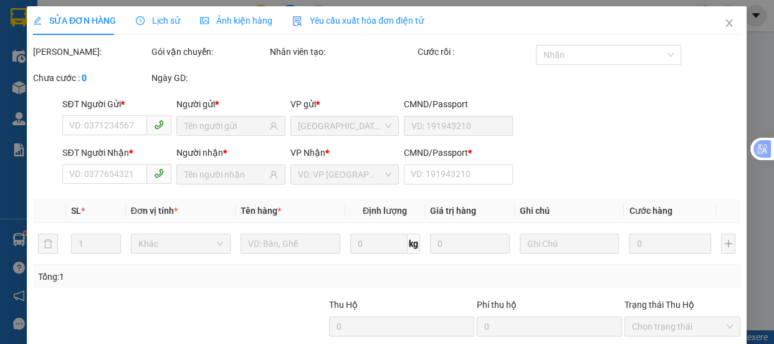
type input "0836501413"
type input "KHANG"
type input "0787696159"
type input "KHANH"
type input "1"
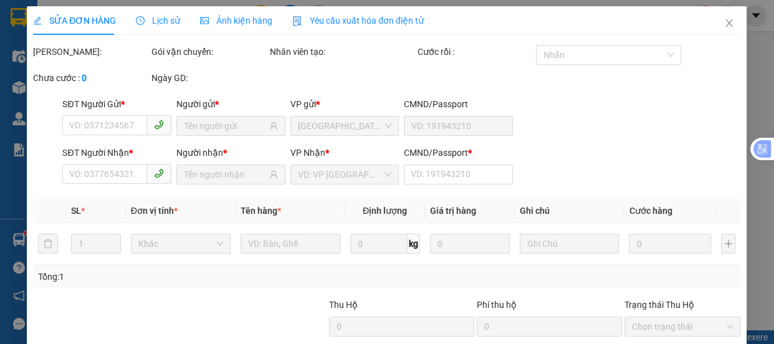
type input "300.000"
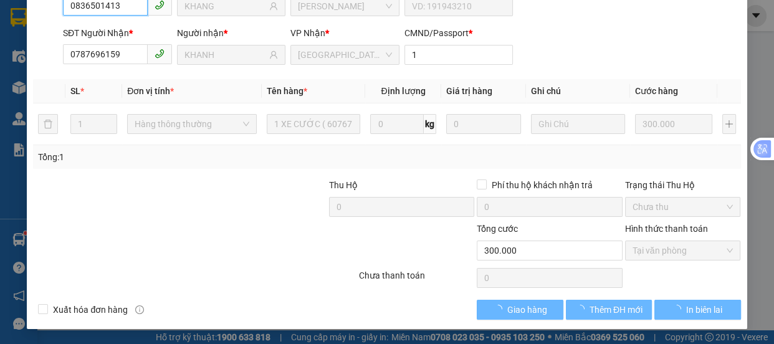
checkbox input "true"
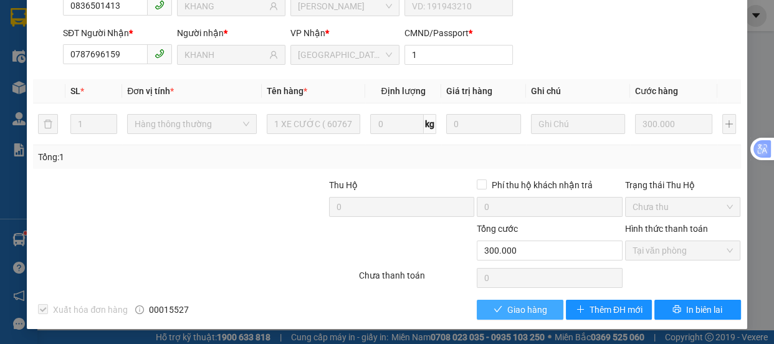
drag, startPoint x: 505, startPoint y: 312, endPoint x: 597, endPoint y: 214, distance: 134.0
click at [507, 311] on span "Giao hàng" at bounding box center [527, 310] width 40 height 14
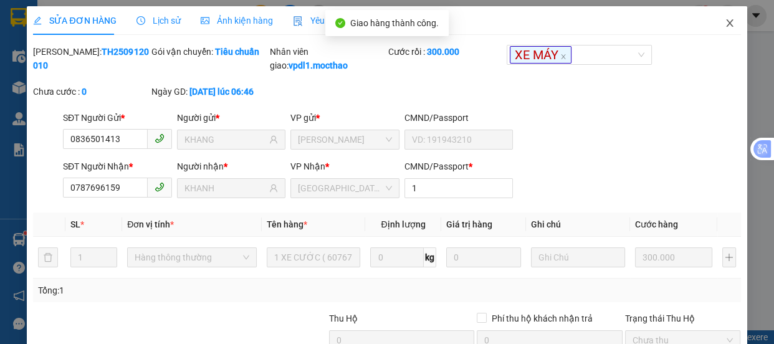
click at [724, 24] on icon "close" at bounding box center [729, 23] width 10 height 10
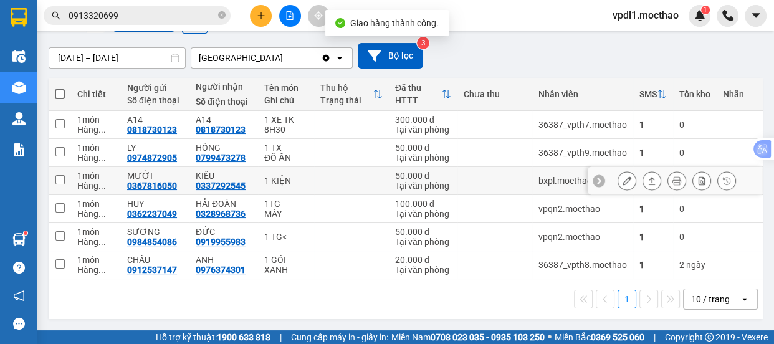
click at [618, 181] on button at bounding box center [626, 181] width 17 height 22
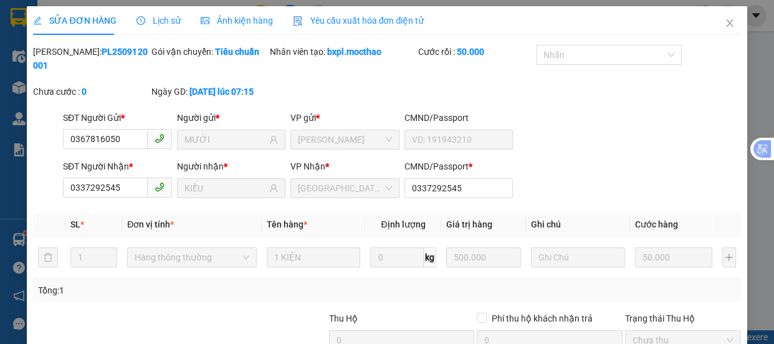
type input "0367816050"
type input "MƯỜI"
type input "0337292545"
type input "KIỀU"
type input "0337292545"
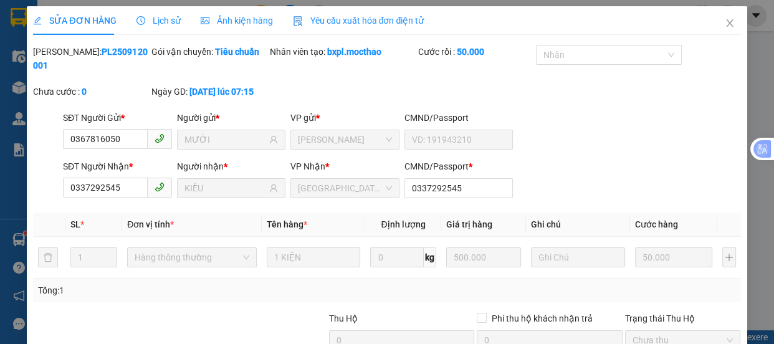
type input "50.000"
checkbox input "true"
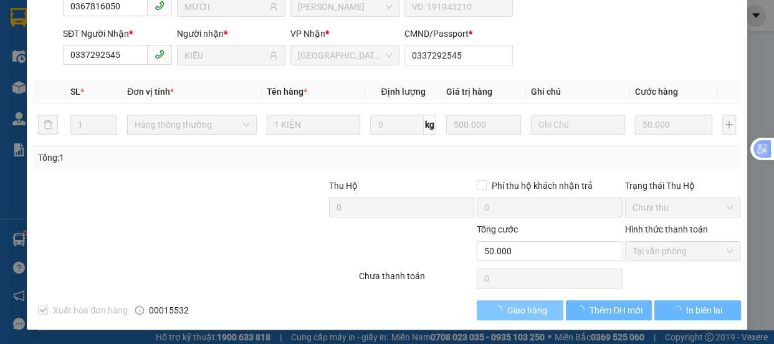
drag, startPoint x: 509, startPoint y: 311, endPoint x: 511, endPoint y: 301, distance: 10.1
click at [509, 311] on span "Giao hàng" at bounding box center [527, 310] width 40 height 14
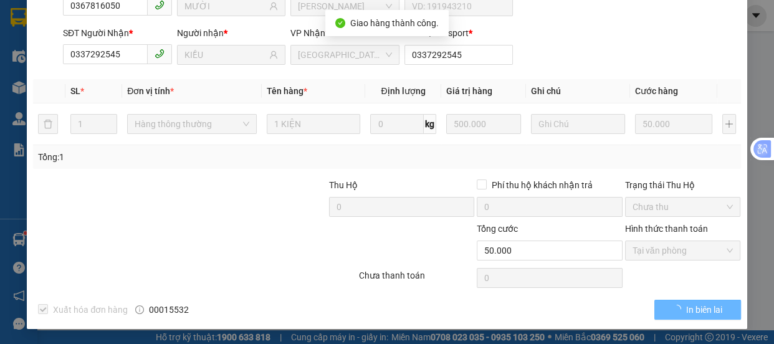
click at [511, 313] on div "Xuất hóa đơn hàng 00015532 In biên lai" at bounding box center [386, 310] width 709 height 20
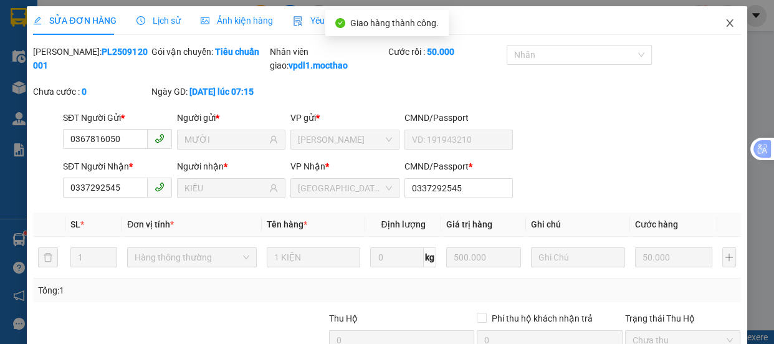
click at [724, 19] on icon "close" at bounding box center [729, 23] width 10 height 10
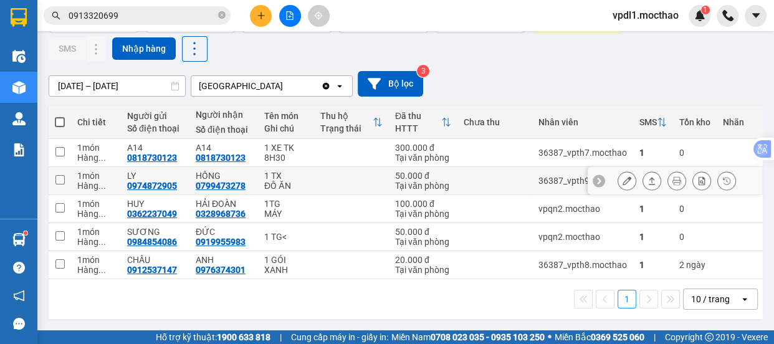
click at [622, 179] on icon at bounding box center [626, 180] width 9 height 9
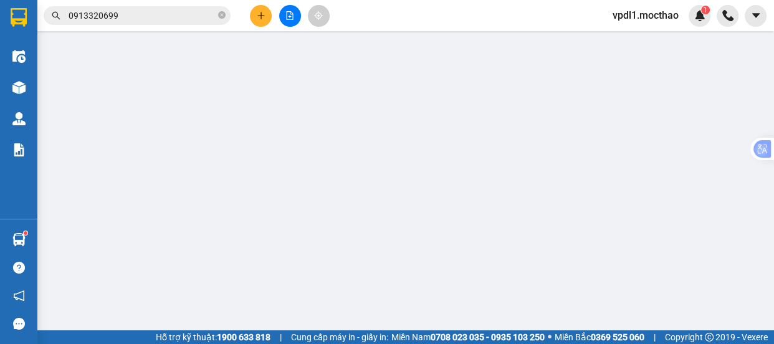
type input "0974872905"
type input "LY"
type input "0799473278"
type input "HỒNG"
type input "1"
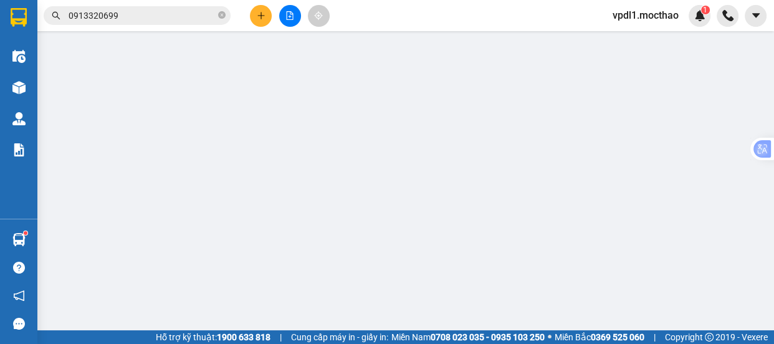
type input "50.000"
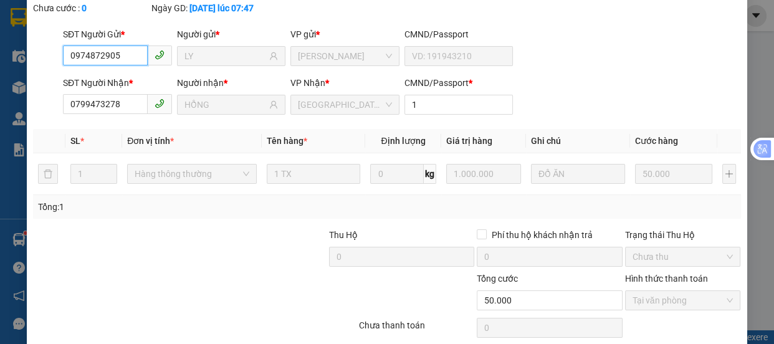
checkbox input "true"
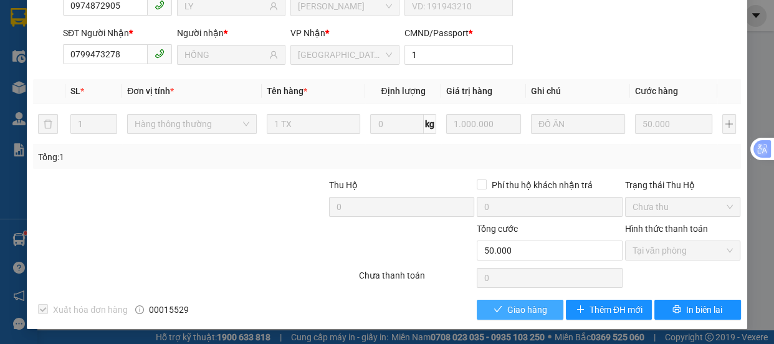
click at [525, 310] on span "Giao hàng" at bounding box center [527, 310] width 40 height 14
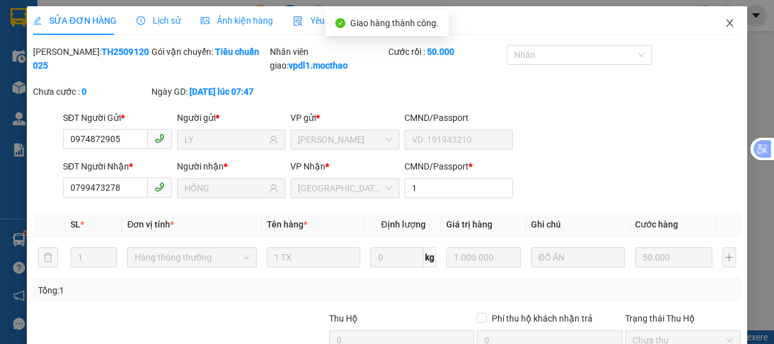
click at [724, 23] on icon "close" at bounding box center [729, 23] width 10 height 10
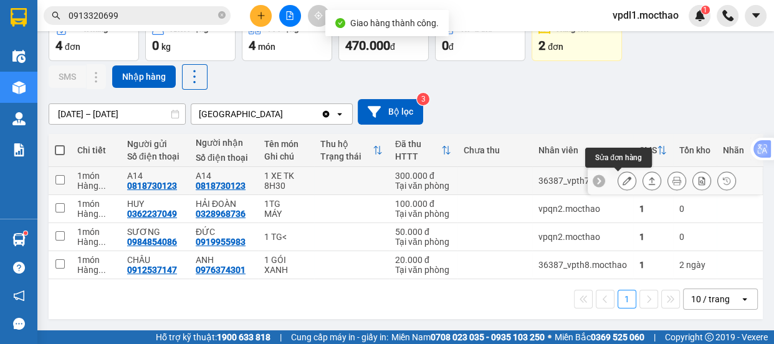
click at [622, 181] on icon at bounding box center [626, 180] width 9 height 9
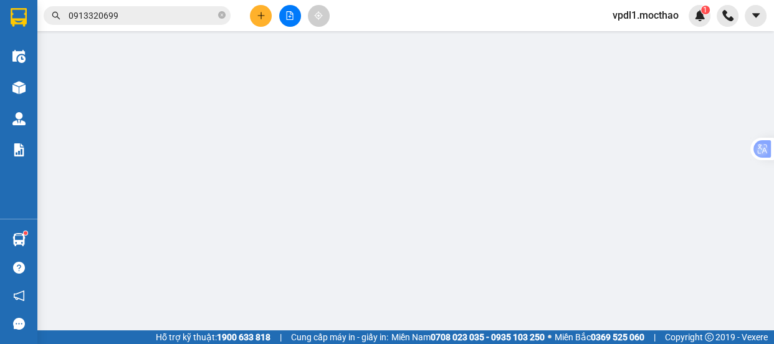
type input "0818730123"
type input "A14"
type input "0818730123"
type input "A14"
type input "1"
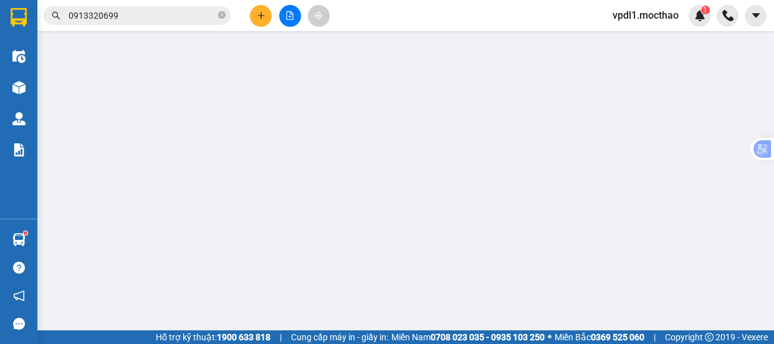
type input "300.000"
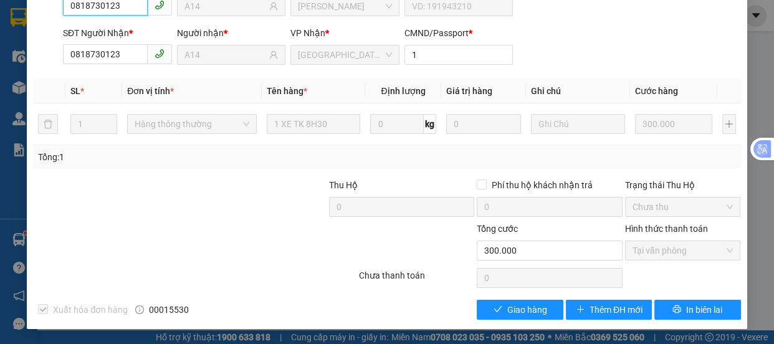
checkbox input "true"
drag, startPoint x: 504, startPoint y: 313, endPoint x: 542, endPoint y: 277, distance: 52.4
click at [507, 312] on span "Giao hàng" at bounding box center [527, 310] width 40 height 14
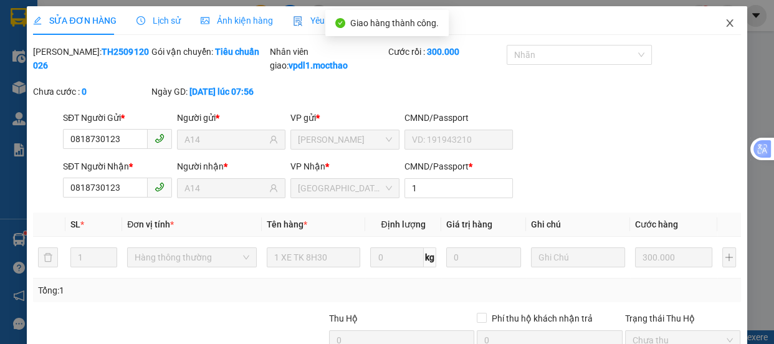
click at [724, 21] on icon "close" at bounding box center [729, 23] width 10 height 10
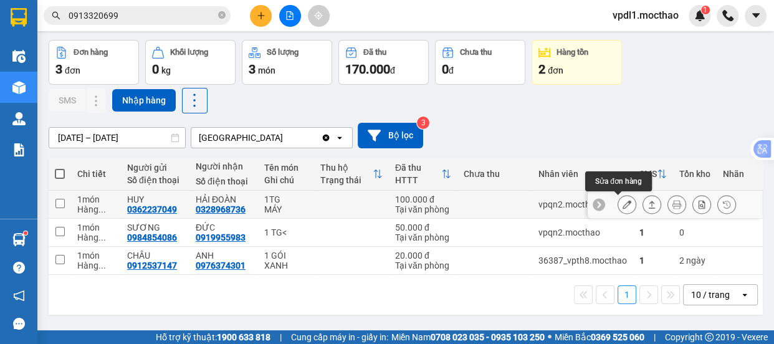
click at [622, 202] on icon at bounding box center [626, 204] width 9 height 9
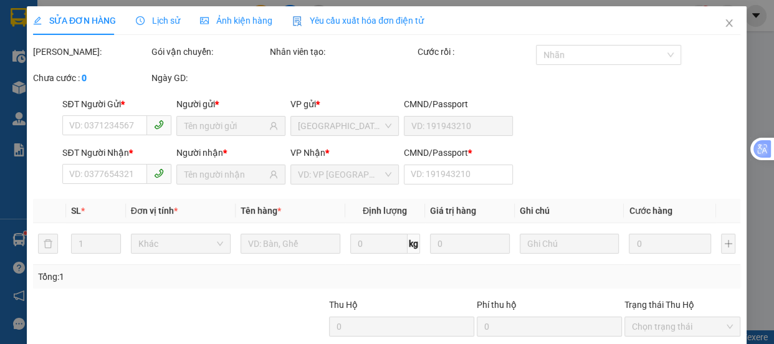
type input "0362237049"
type input "HUY"
type input "0328968736"
type input "HẢI ĐOÀN"
type input "A"
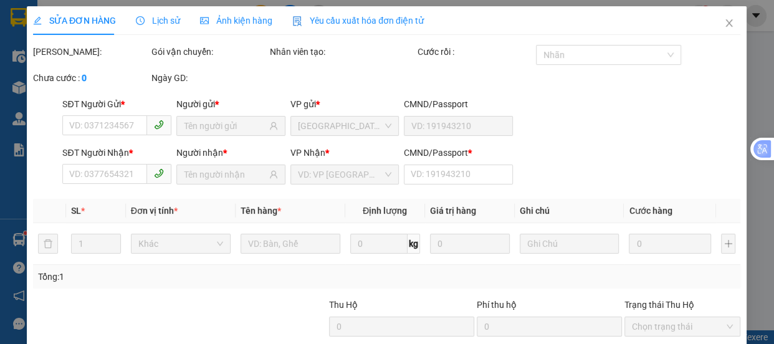
type input "100.000"
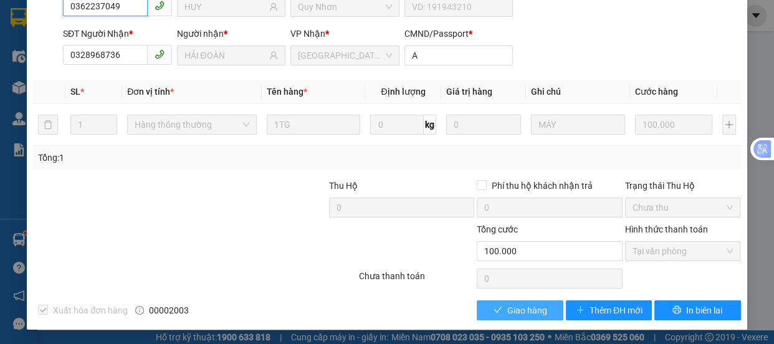
checkbox input "true"
drag, startPoint x: 492, startPoint y: 318, endPoint x: 526, endPoint y: 290, distance: 44.3
click at [492, 316] on button "Giao hàng" at bounding box center [520, 310] width 86 height 20
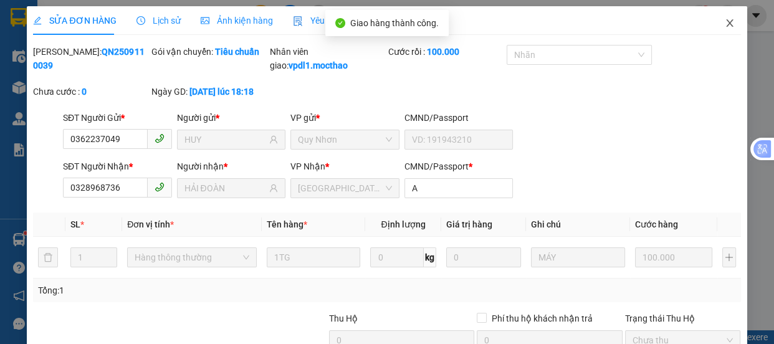
click at [724, 24] on icon "close" at bounding box center [729, 23] width 10 height 10
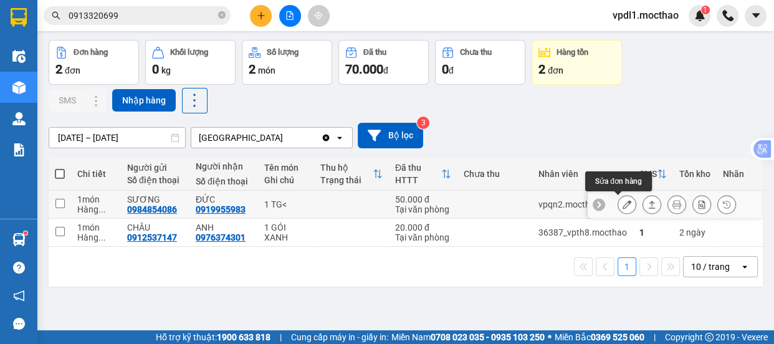
click at [622, 204] on icon at bounding box center [626, 204] width 9 height 9
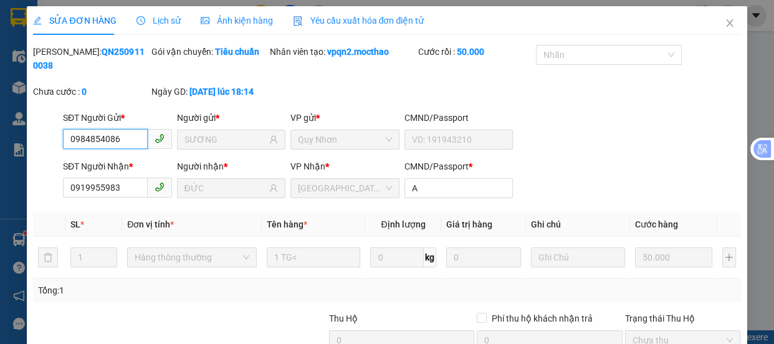
checkbox input "true"
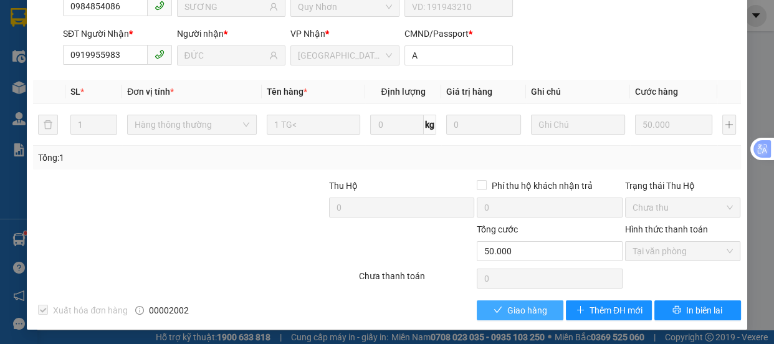
click at [507, 311] on span "Giao hàng" at bounding box center [527, 310] width 40 height 14
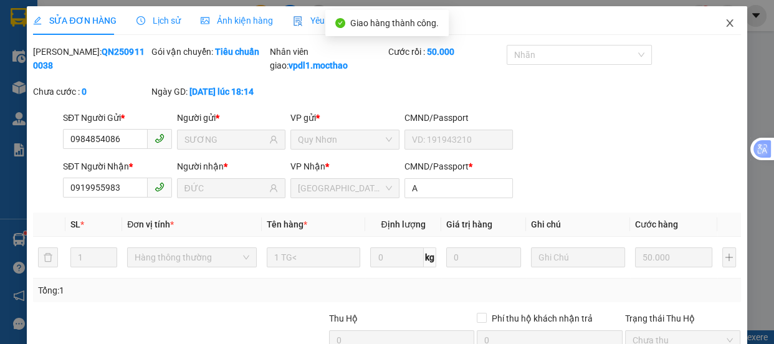
click at [726, 24] on icon "close" at bounding box center [729, 22] width 7 height 7
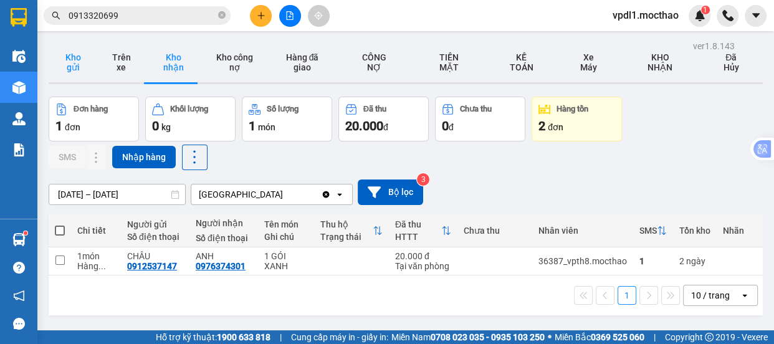
click at [65, 67] on button "Kho gửi" at bounding box center [73, 62] width 49 height 40
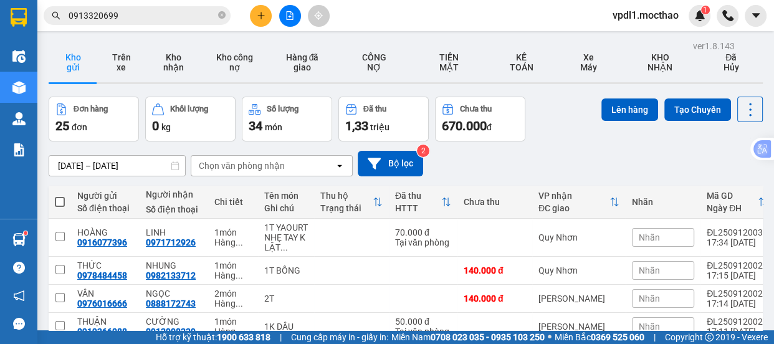
click at [518, 103] on button "Chưa thu 670.000 đ" at bounding box center [480, 119] width 90 height 45
click at [60, 199] on span at bounding box center [60, 202] width 10 height 10
click at [60, 196] on input "checkbox" at bounding box center [60, 196] width 0 height 0
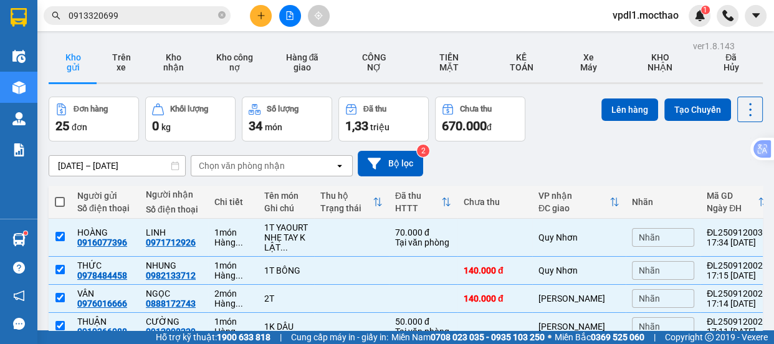
checkbox input "true"
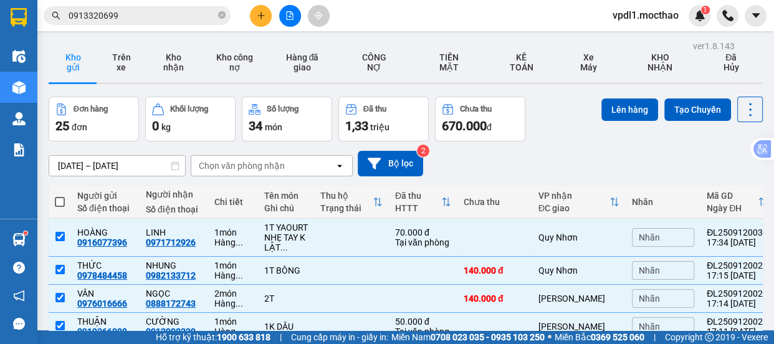
checkbox input "true"
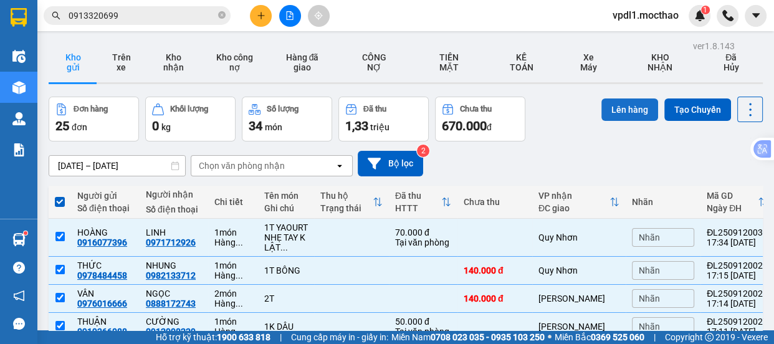
click at [630, 102] on button "Lên hàng" at bounding box center [629, 109] width 57 height 22
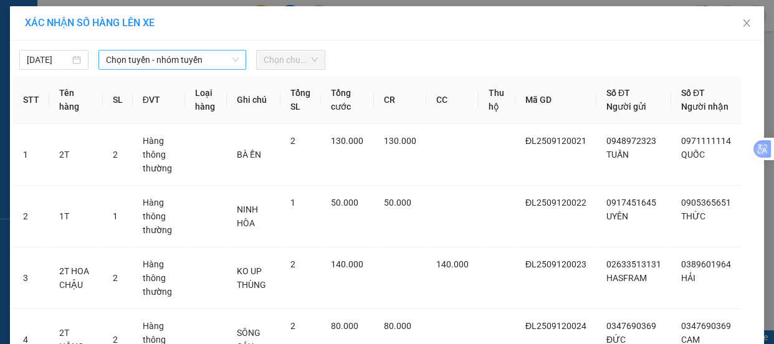
click at [181, 62] on span "Chọn tuyến - nhóm tuyến" at bounding box center [172, 59] width 133 height 19
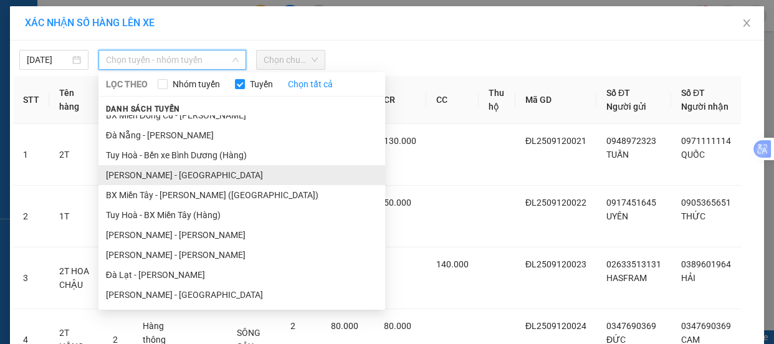
scroll to position [116, 0]
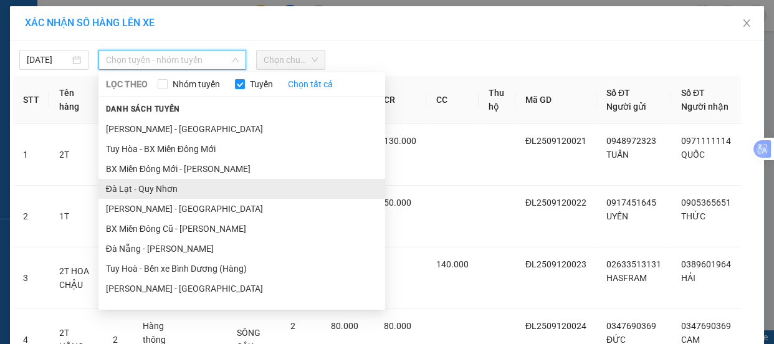
click at [136, 189] on li "Đà Lạt - Quy Nhơn" at bounding box center [241, 189] width 287 height 20
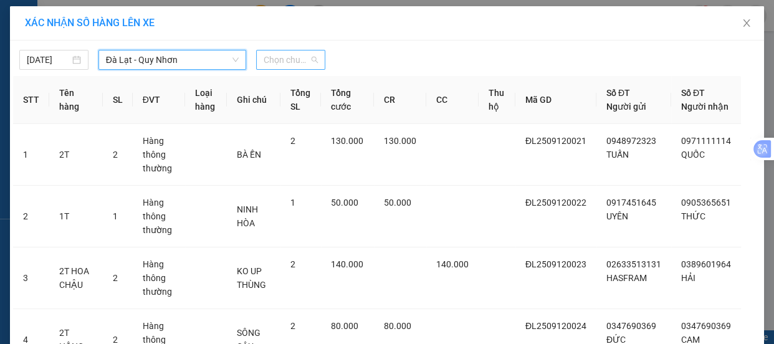
click at [311, 62] on span "Chọn chuyến" at bounding box center [290, 59] width 54 height 19
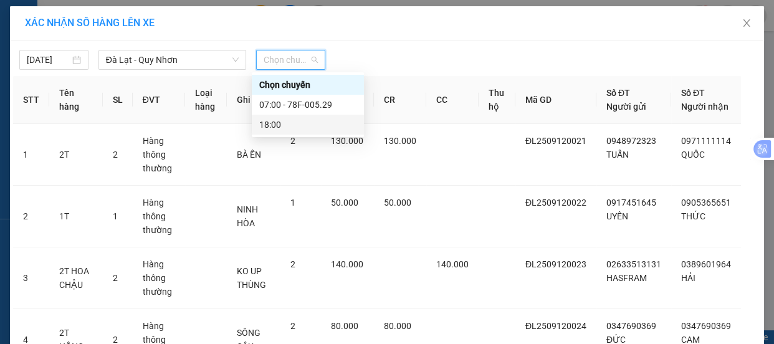
click at [273, 127] on div "18:00" at bounding box center [307, 125] width 97 height 14
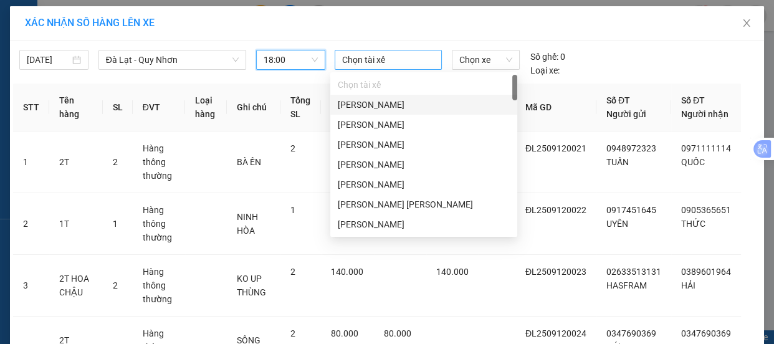
click at [391, 55] on div at bounding box center [388, 59] width 101 height 15
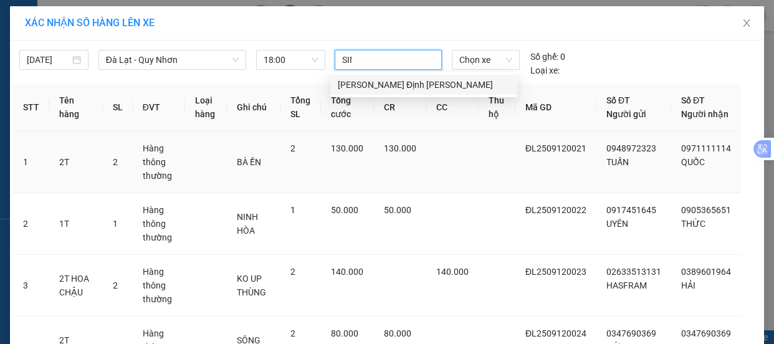
type input "SINH"
drag, startPoint x: 374, startPoint y: 87, endPoint x: 467, endPoint y: 72, distance: 94.0
click at [382, 83] on div "Phạm Định Sinh" at bounding box center [424, 85] width 172 height 14
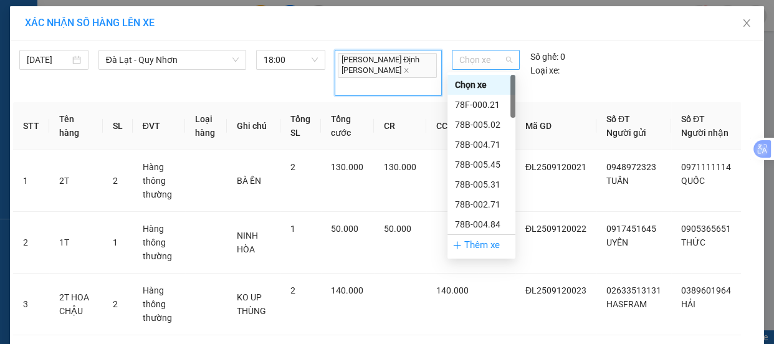
click at [494, 65] on span "Chọn xe" at bounding box center [485, 59] width 53 height 19
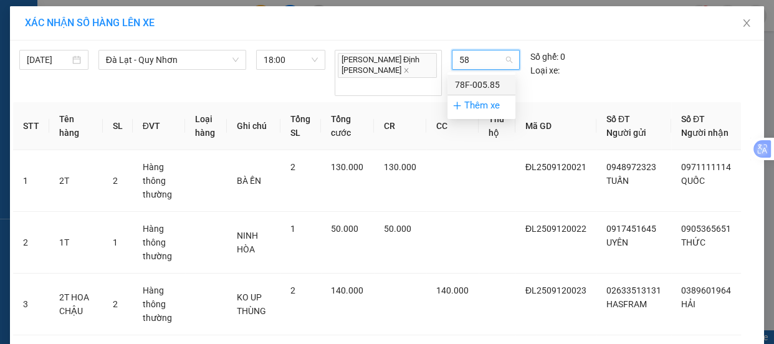
type input "585"
click at [486, 79] on div "78F-005.85" at bounding box center [481, 85] width 53 height 14
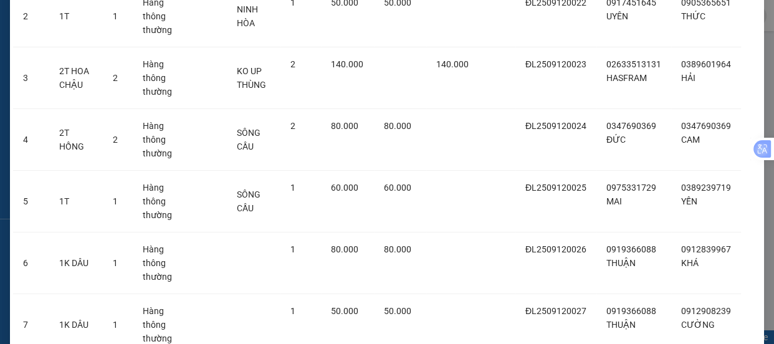
scroll to position [515, 0]
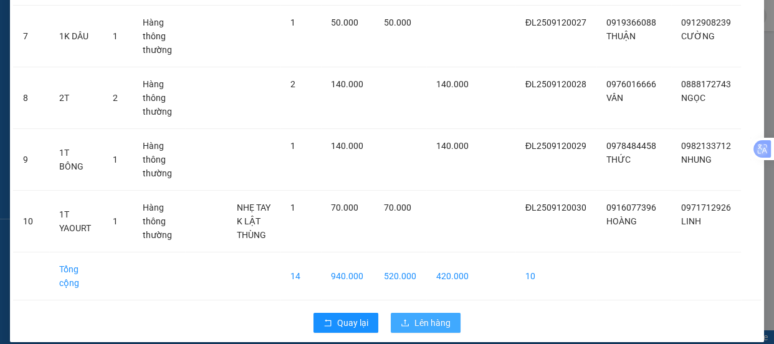
click at [430, 316] on span "Lên hàng" at bounding box center [432, 323] width 36 height 14
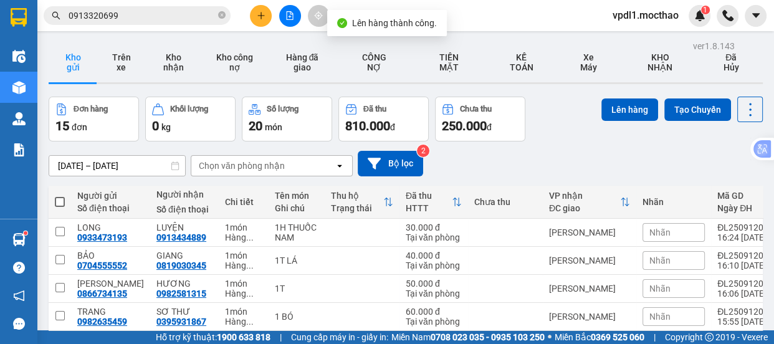
click at [57, 197] on span at bounding box center [60, 202] width 10 height 10
click at [60, 196] on input "checkbox" at bounding box center [60, 196] width 0 height 0
checkbox input "true"
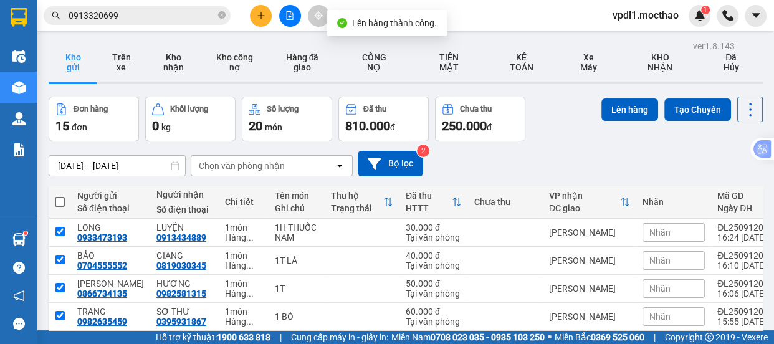
checkbox input "true"
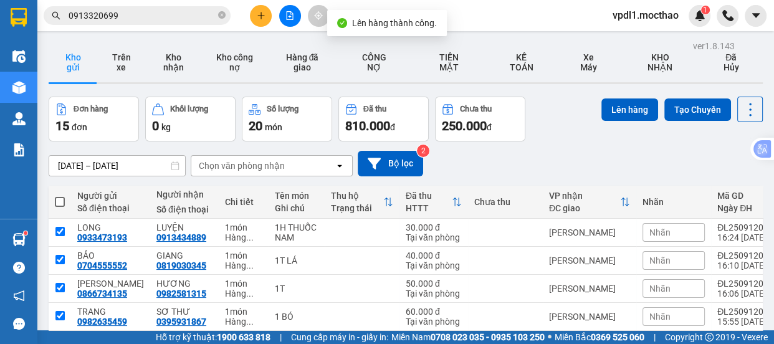
checkbox input "true"
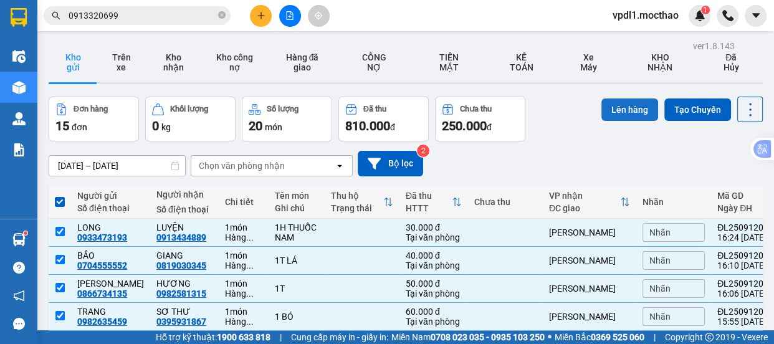
click at [635, 106] on button "Lên hàng" at bounding box center [629, 109] width 57 height 22
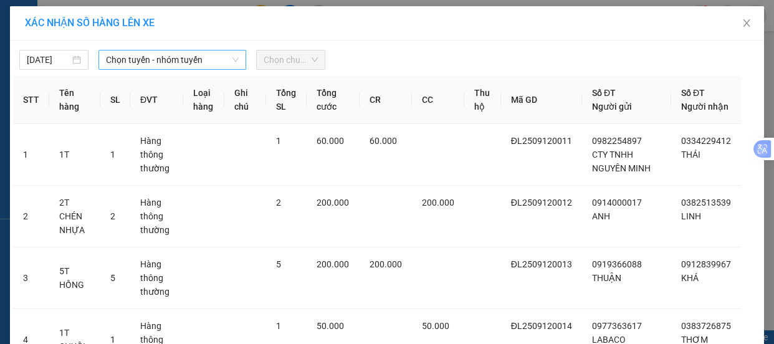
click at [201, 59] on span "Chọn tuyến - nhóm tuyến" at bounding box center [172, 59] width 133 height 19
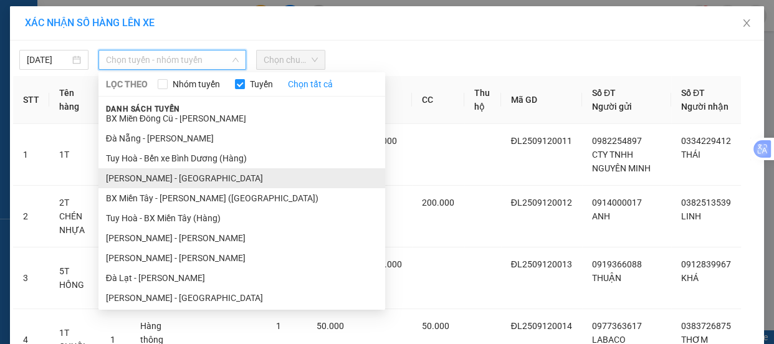
scroll to position [113, 0]
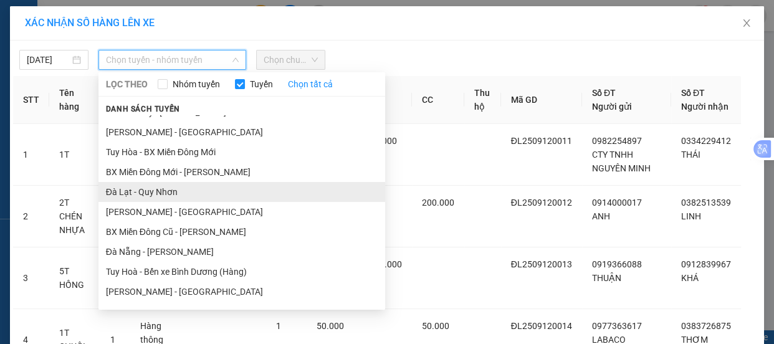
click at [150, 197] on li "Đà Lạt - Quy Nhơn" at bounding box center [241, 192] width 287 height 20
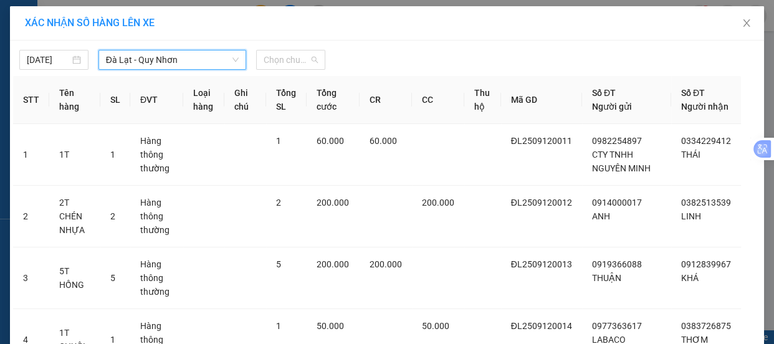
drag, startPoint x: 303, startPoint y: 59, endPoint x: 311, endPoint y: 94, distance: 35.7
click at [304, 59] on span "Chọn chuyến" at bounding box center [290, 59] width 54 height 19
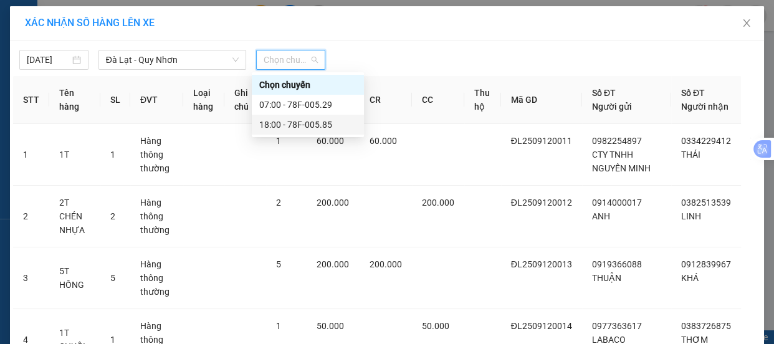
click at [287, 130] on div "18:00 - 78F-005.85" at bounding box center [307, 125] width 97 height 14
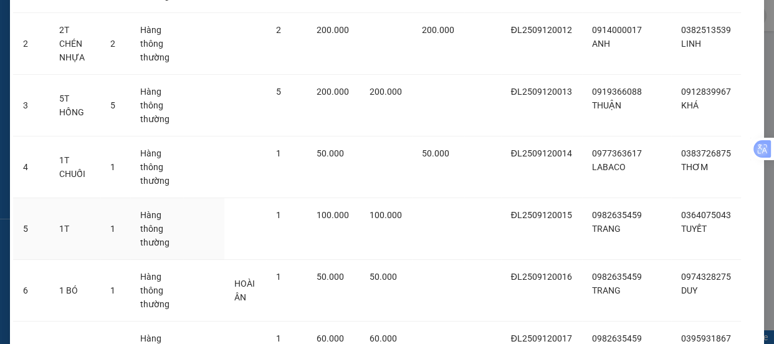
scroll to position [510, 0]
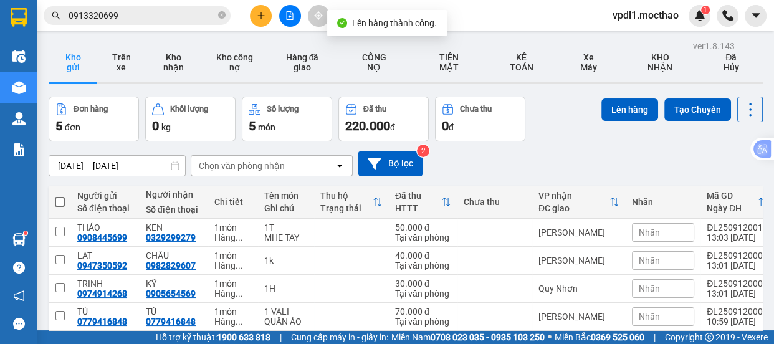
click at [59, 200] on span at bounding box center [60, 202] width 10 height 10
click at [60, 196] on input "checkbox" at bounding box center [60, 196] width 0 height 0
checkbox input "true"
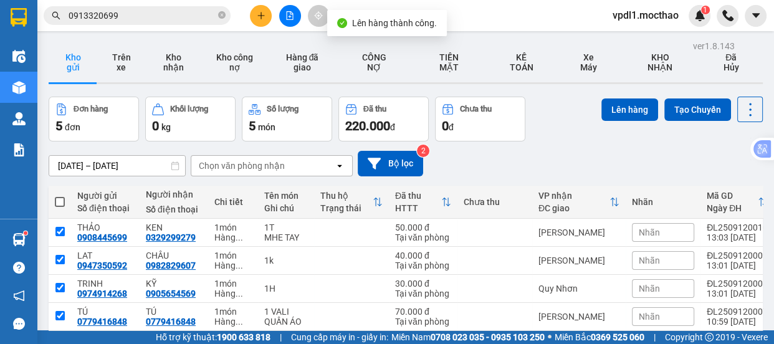
checkbox input "true"
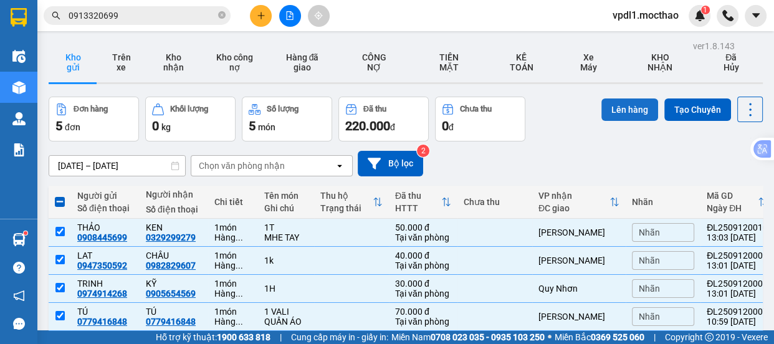
click at [627, 112] on button "Lên hàng" at bounding box center [629, 109] width 57 height 22
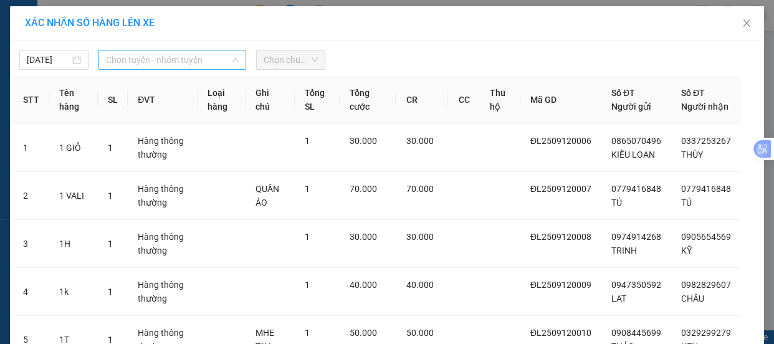
click at [194, 60] on span "Chọn tuyến - nhóm tuyến" at bounding box center [172, 59] width 133 height 19
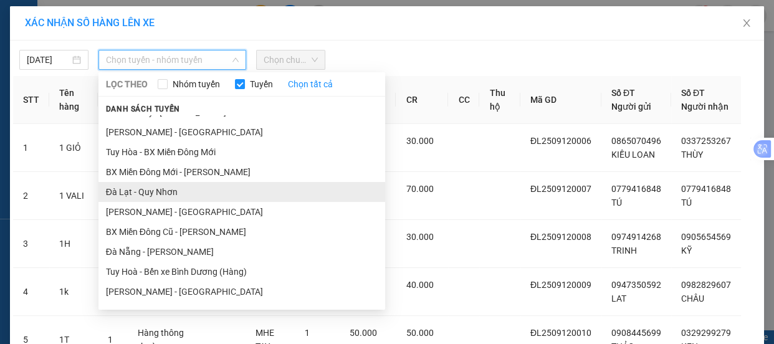
click at [151, 77] on div "LỌC THEO Nhóm tuyến Tuyến Chọn tất cả Danh sách tuyến Sài Gòn - Tuy Hòa La Hai …" at bounding box center [241, 191] width 287 height 232
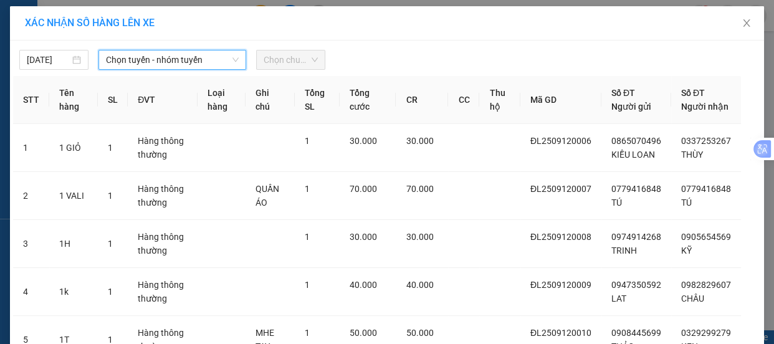
click at [159, 59] on span "Chọn tuyến - nhóm tuyến" at bounding box center [172, 59] width 133 height 19
click at [174, 59] on span "Chọn tuyến - nhóm tuyến" at bounding box center [172, 59] width 133 height 19
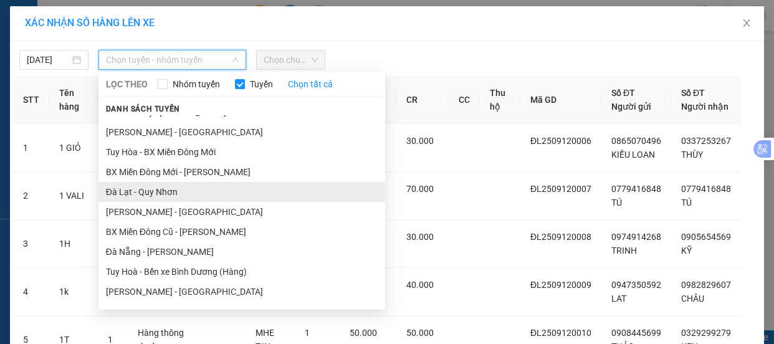
click at [143, 196] on li "Đà Lạt - Quy Nhơn" at bounding box center [241, 192] width 287 height 20
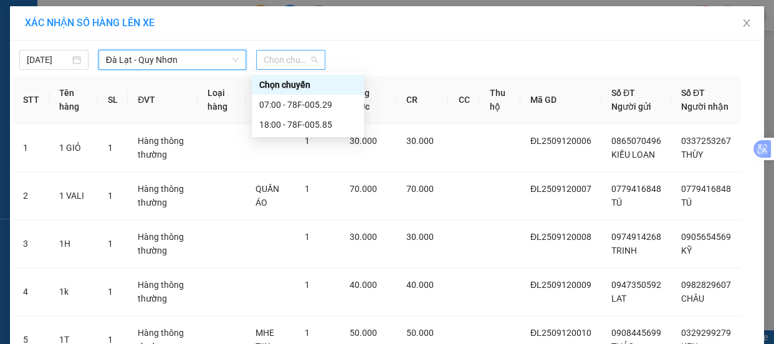
click at [305, 62] on span "Chọn chuyến" at bounding box center [290, 59] width 54 height 19
click at [300, 124] on div "18:00 - 78F-005.85" at bounding box center [307, 125] width 97 height 14
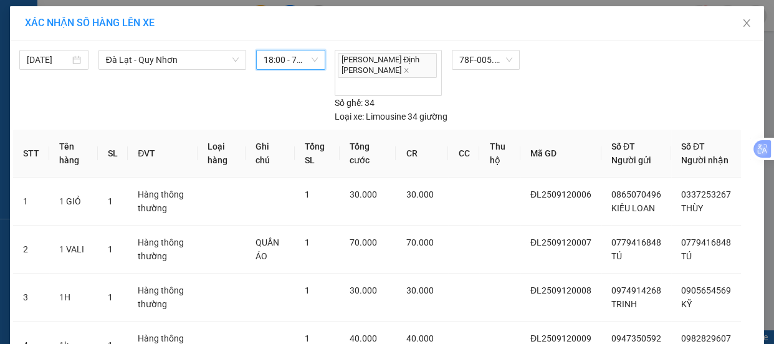
scroll to position [165, 0]
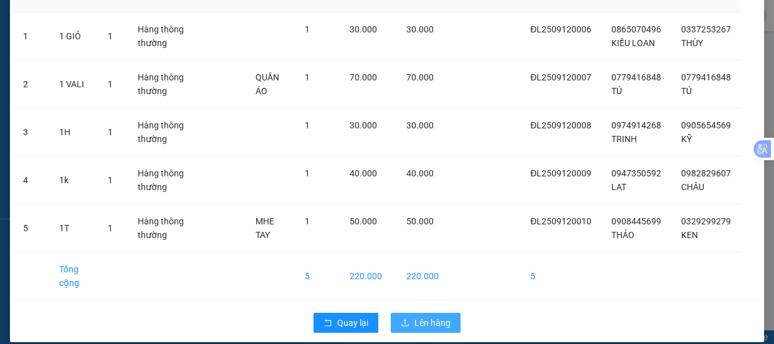
click at [414, 316] on span "Lên hàng" at bounding box center [432, 323] width 36 height 14
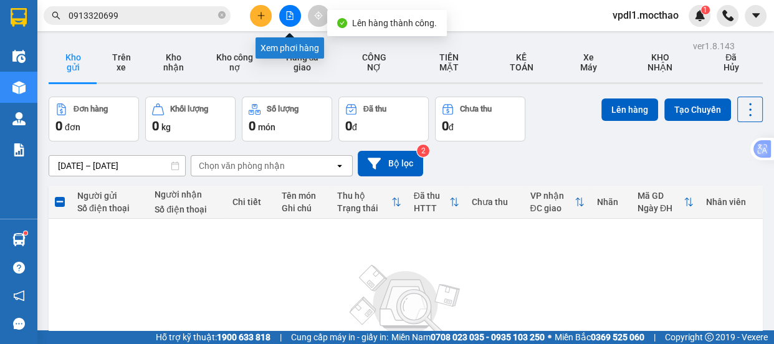
click at [288, 15] on icon "file-add" at bounding box center [289, 15] width 9 height 9
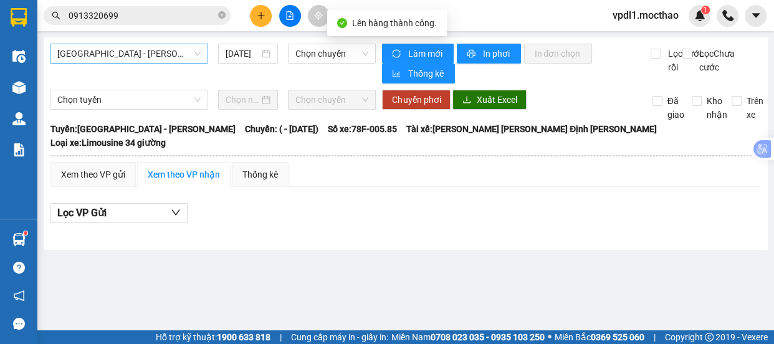
click at [153, 56] on span "[GEOGRAPHIC_DATA] - [GEOGRAPHIC_DATA]" at bounding box center [128, 53] width 143 height 19
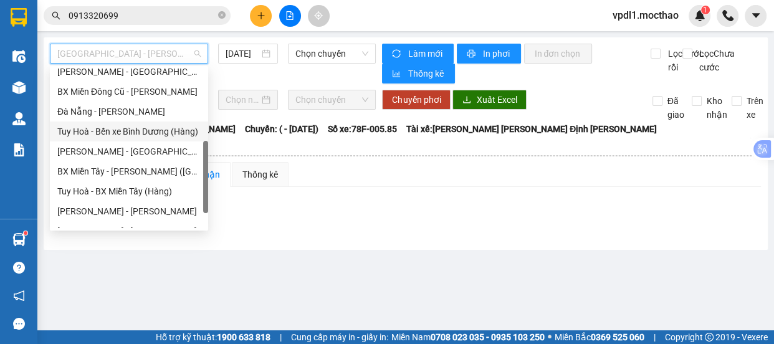
scroll to position [169, 0]
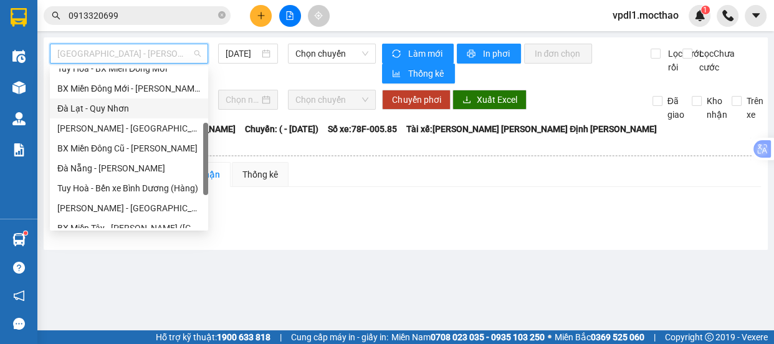
click at [99, 107] on div "Đà Lạt - Quy Nhơn" at bounding box center [128, 109] width 143 height 14
type input "[DATE]"
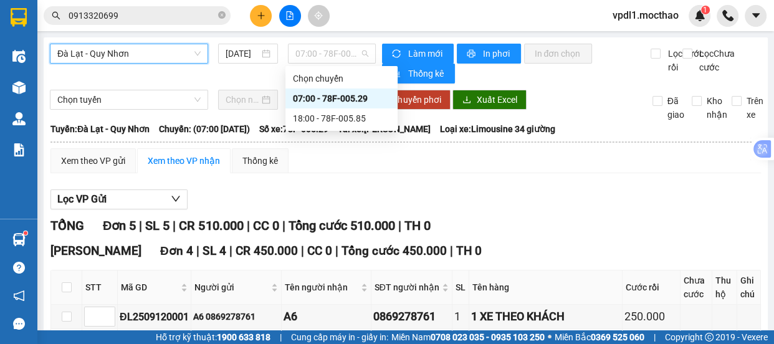
drag, startPoint x: 355, startPoint y: 52, endPoint x: 349, endPoint y: 81, distance: 29.8
click at [355, 54] on span "07:00 - 78F-005.29" at bounding box center [331, 53] width 73 height 19
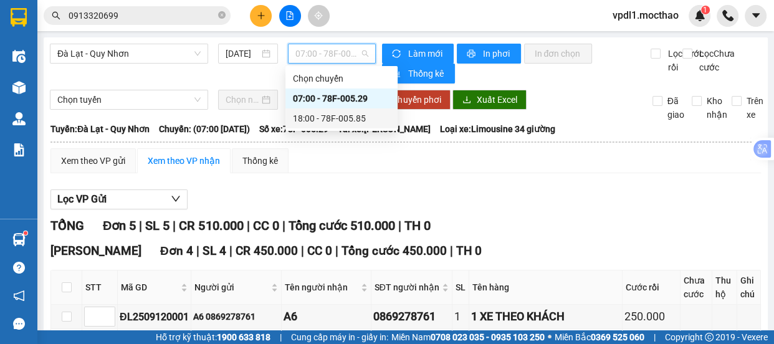
click at [336, 120] on div "18:00 - 78F-005.85" at bounding box center [341, 118] width 97 height 14
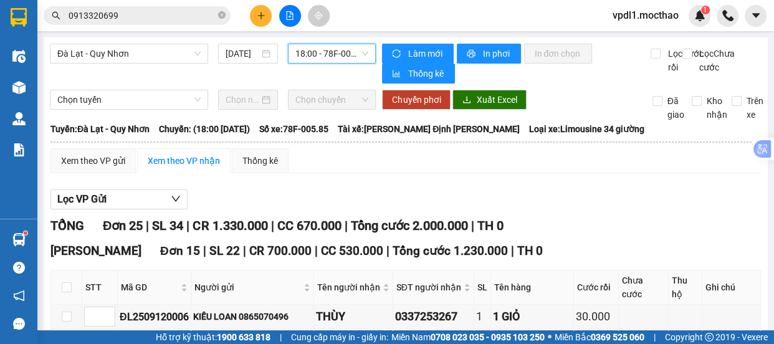
click at [336, 55] on span "18:00 - 78F-005.85" at bounding box center [331, 53] width 73 height 19
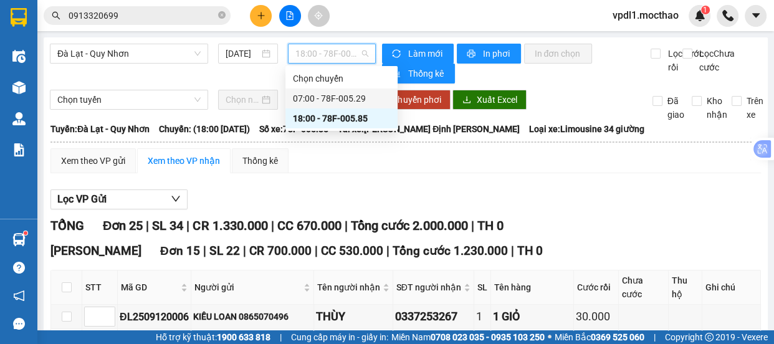
click at [341, 100] on div "07:00 - 78F-005.29" at bounding box center [341, 99] width 97 height 14
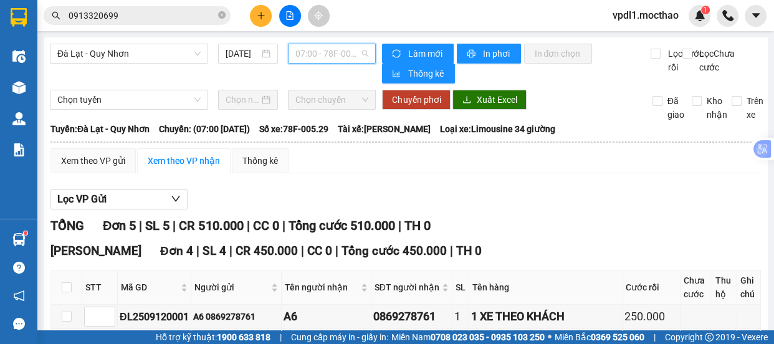
drag, startPoint x: 349, startPoint y: 51, endPoint x: 353, endPoint y: 90, distance: 39.4
click at [349, 52] on span "07:00 - 78F-005.29" at bounding box center [331, 53] width 73 height 19
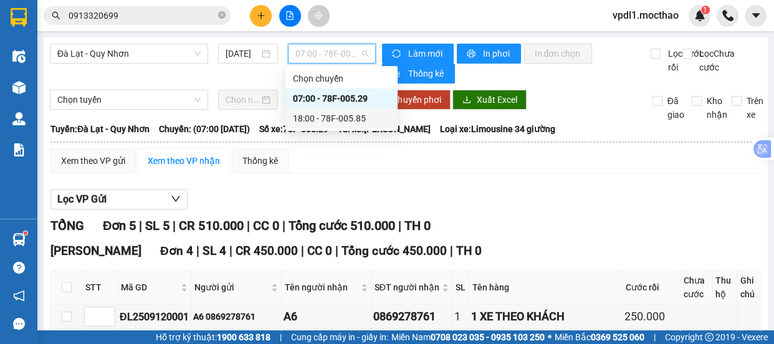
click at [346, 116] on div "18:00 - 78F-005.85" at bounding box center [341, 118] width 97 height 14
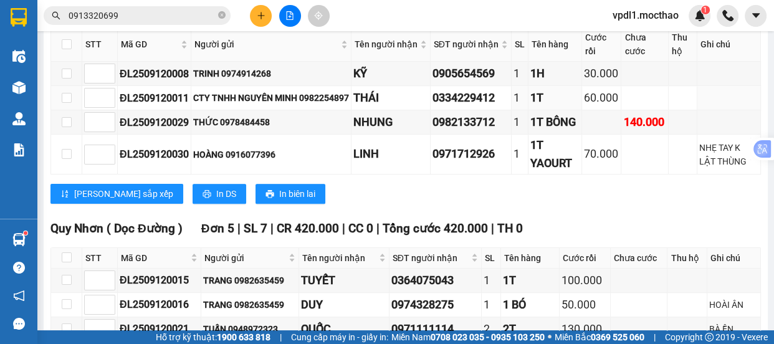
scroll to position [640, 0]
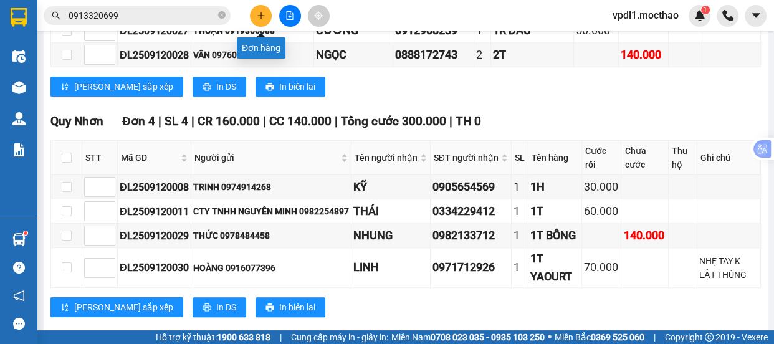
click at [263, 24] on button at bounding box center [261, 16] width 22 height 22
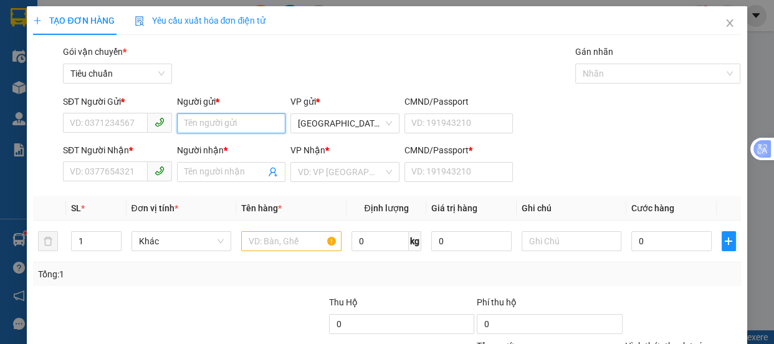
click at [211, 130] on input "Người gửi *" at bounding box center [231, 123] width 109 height 20
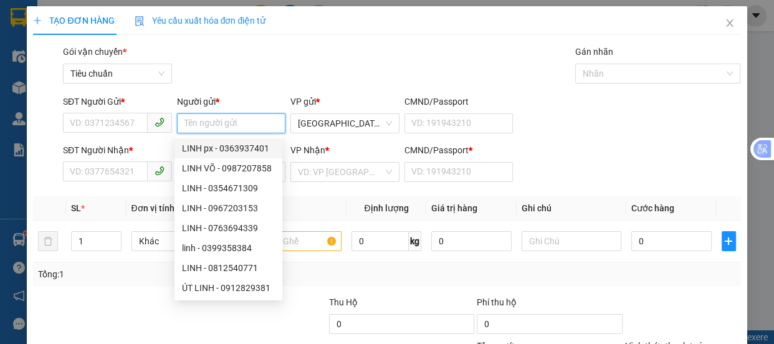
drag, startPoint x: 204, startPoint y: 121, endPoint x: 172, endPoint y: 133, distance: 33.9
click at [206, 119] on input "Người gửi *" at bounding box center [231, 123] width 109 height 20
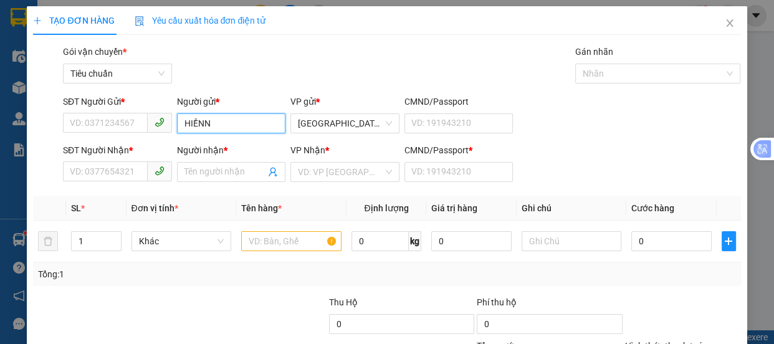
type input "HIỀNN"
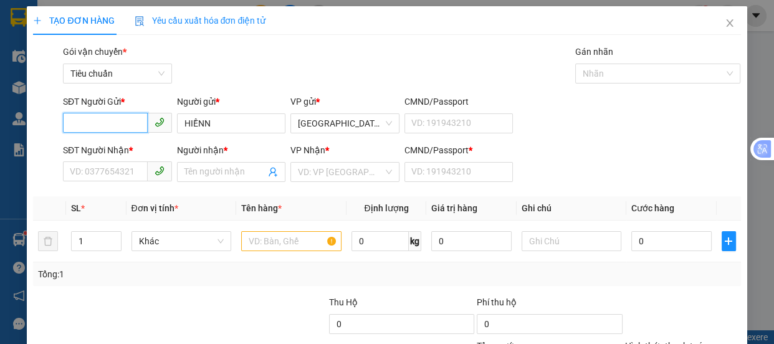
drag, startPoint x: 102, startPoint y: 123, endPoint x: 0, endPoint y: 17, distance: 147.1
click at [102, 123] on input "SĐT Người Gửi *" at bounding box center [105, 123] width 85 height 20
type input "0935674939"
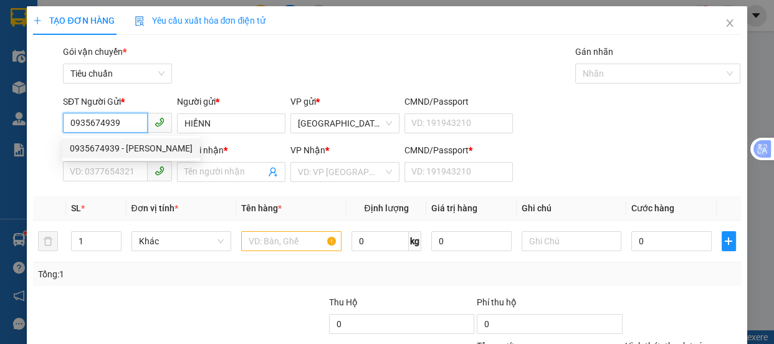
click at [118, 143] on div "0935674939 - HIỀN" at bounding box center [131, 148] width 123 height 14
type input "HIỀN"
type input "0935625197"
type input "LAN"
type input "0"
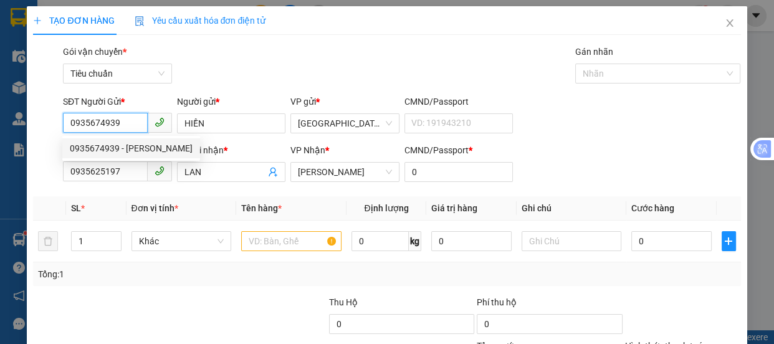
type input "60.000"
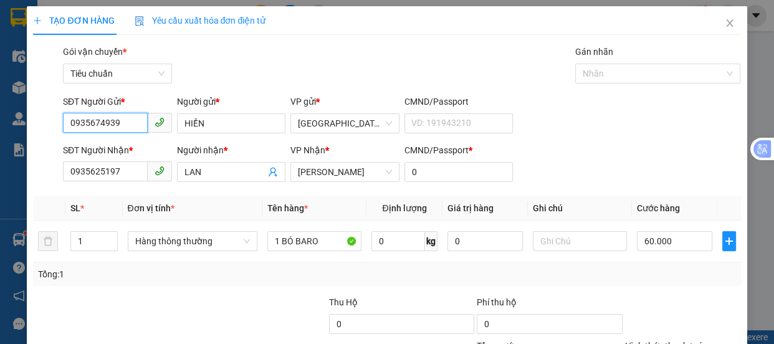
type input "0935674939"
drag, startPoint x: 37, startPoint y: 173, endPoint x: 64, endPoint y: 97, distance: 80.6
click at [0, 168] on div "TẠO ĐƠN HÀNG Yêu cầu xuất hóa đơn điện tử Transit Pickup Surcharge Ids Transit …" at bounding box center [387, 172] width 774 height 344
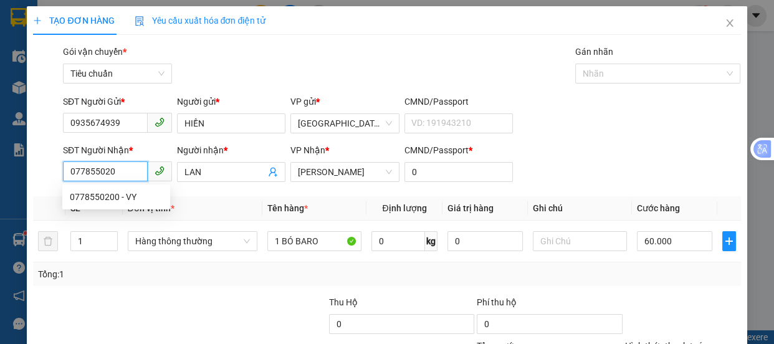
type input "0778550200"
click at [124, 196] on div "0778550200 - VY" at bounding box center [116, 197] width 93 height 14
type input "VY"
type input "30.000"
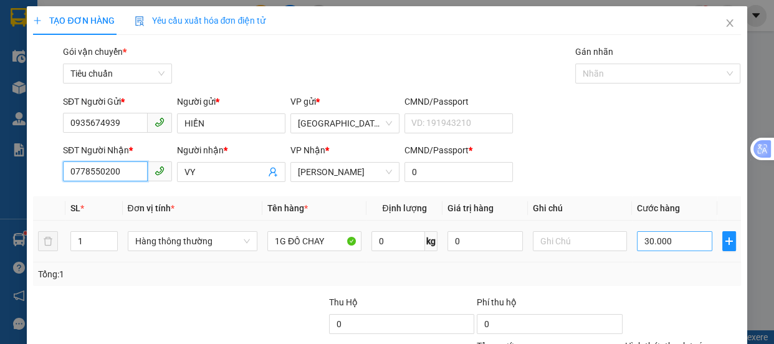
type input "0778550200"
click at [680, 243] on input "30.000" at bounding box center [674, 241] width 75 height 20
type input "6"
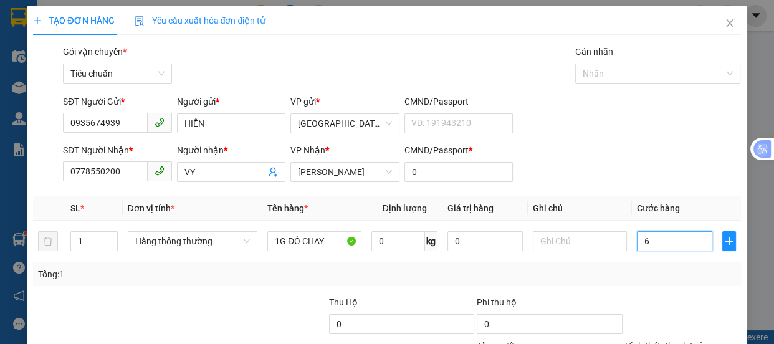
type input "60"
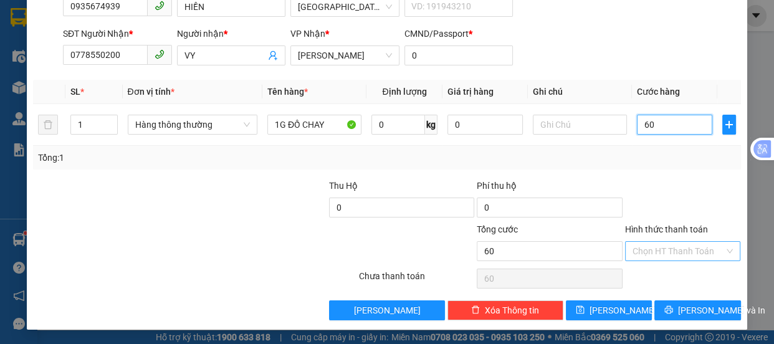
type input "60"
type input "60.000"
click at [643, 250] on input "Hình thức thanh toán" at bounding box center [678, 251] width 92 height 19
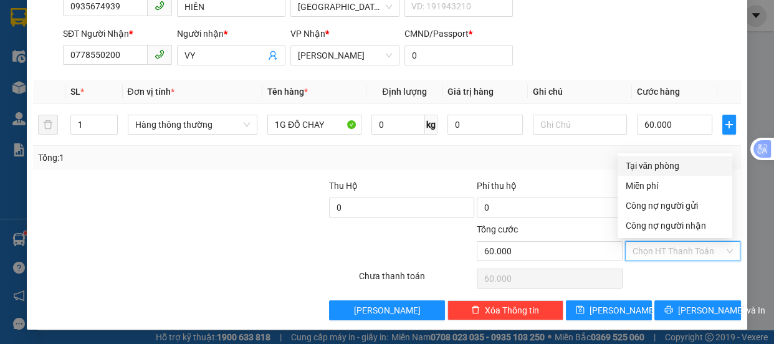
click at [645, 164] on div "Tại văn phòng" at bounding box center [675, 166] width 100 height 14
type input "0"
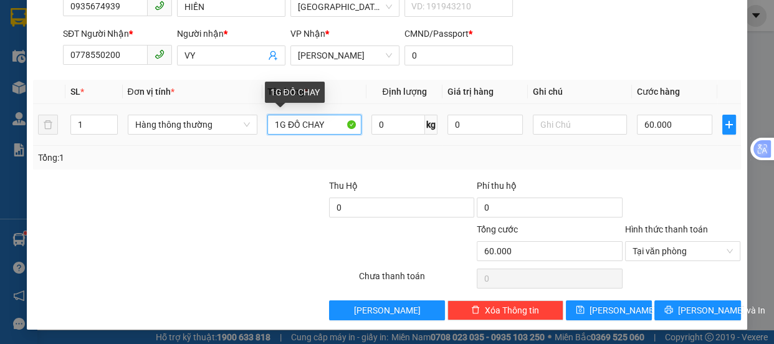
drag, startPoint x: 328, startPoint y: 121, endPoint x: 275, endPoint y: 127, distance: 53.2
click at [275, 127] on input "1G ĐỒ CHAY" at bounding box center [314, 125] width 94 height 20
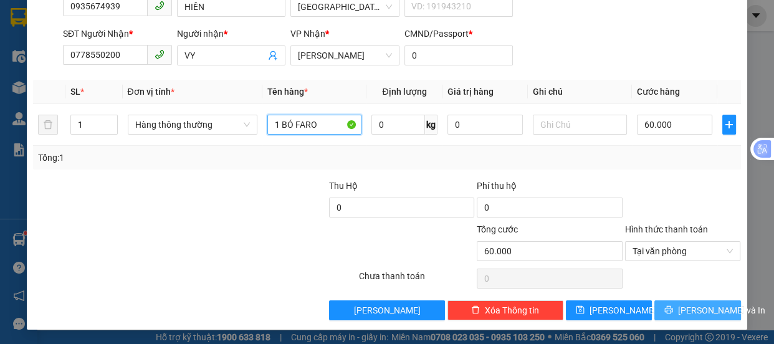
type input "1 BÓ FARO"
click at [673, 313] on icon "printer" at bounding box center [668, 309] width 9 height 9
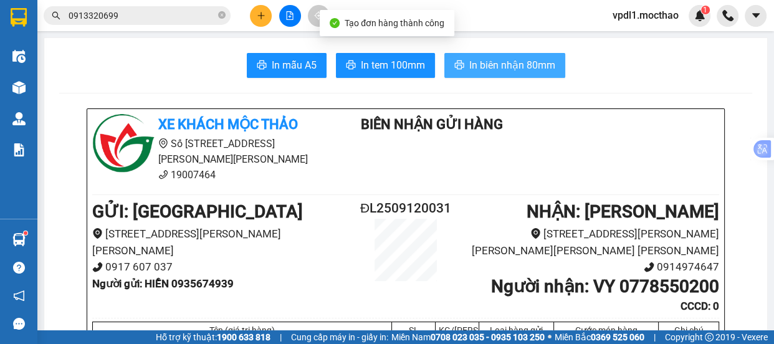
click at [495, 64] on span "In biên nhận 80mm" at bounding box center [512, 65] width 86 height 16
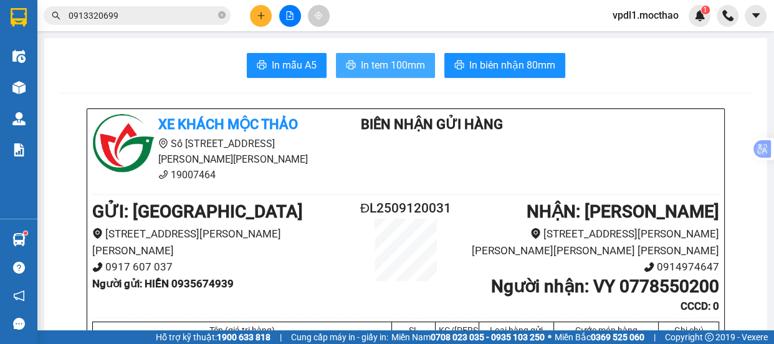
click at [386, 61] on span "In tem 100mm" at bounding box center [393, 65] width 64 height 16
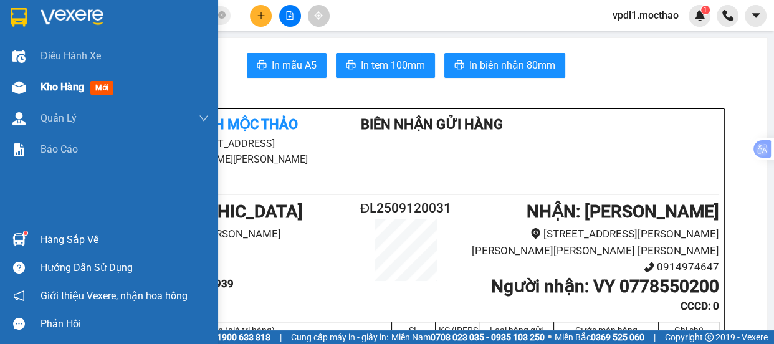
click at [64, 89] on span "Kho hàng" at bounding box center [62, 87] width 44 height 12
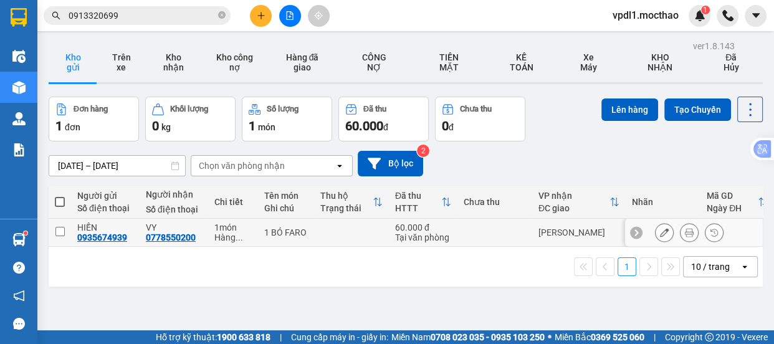
click at [54, 232] on td at bounding box center [60, 233] width 22 height 28
checkbox input "true"
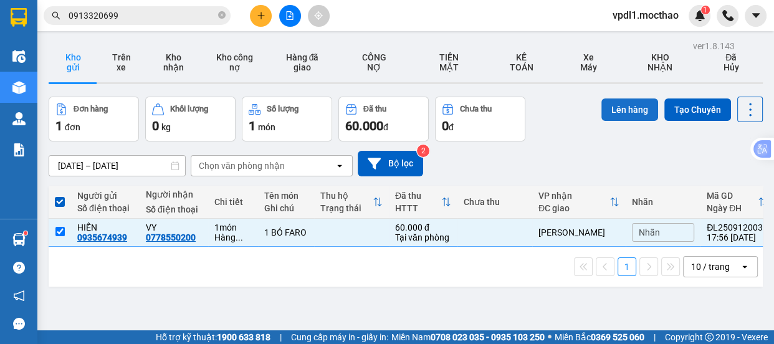
click at [611, 112] on button "Lên hàng" at bounding box center [629, 109] width 57 height 22
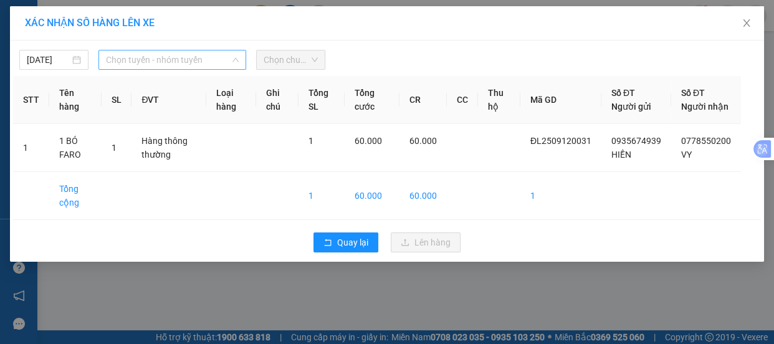
click at [205, 59] on span "Chọn tuyến - nhóm tuyến" at bounding box center [172, 59] width 133 height 19
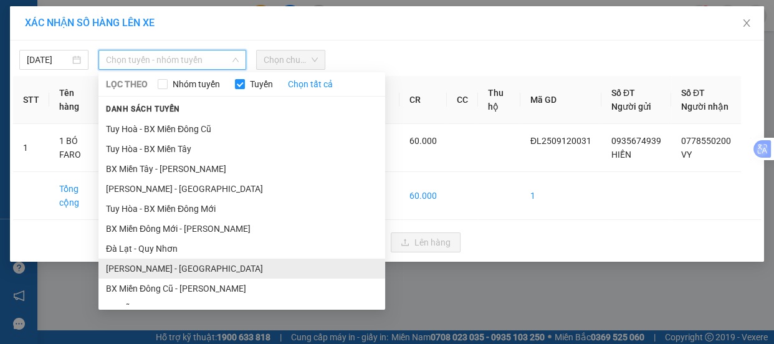
scroll to position [169, 0]
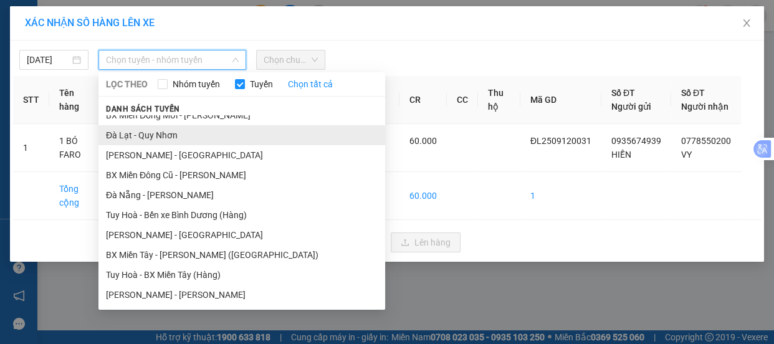
click at [153, 136] on li "Đà Lạt - Quy Nhơn" at bounding box center [241, 135] width 287 height 20
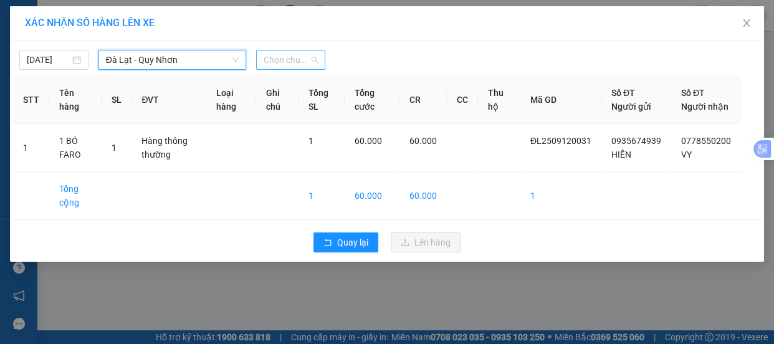
click at [313, 60] on span "Chọn chuyến" at bounding box center [290, 59] width 54 height 19
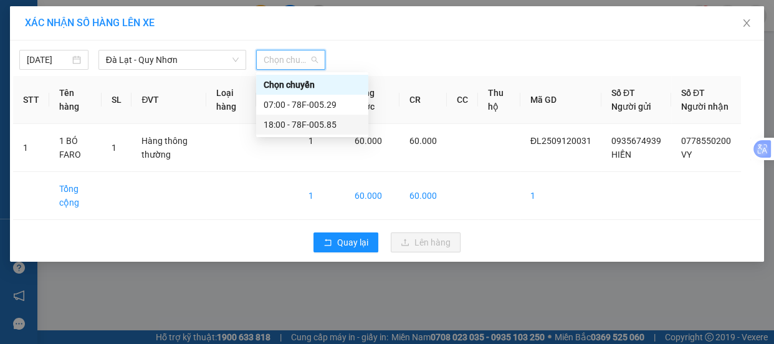
click at [295, 123] on div "18:00 - 78F-005.85" at bounding box center [311, 125] width 97 height 14
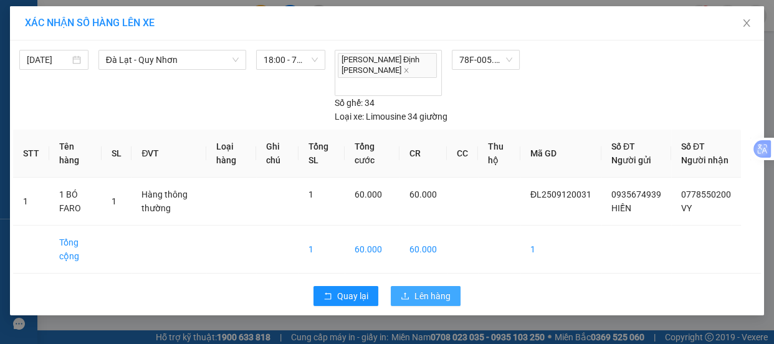
click at [431, 289] on span "Lên hàng" at bounding box center [432, 296] width 36 height 14
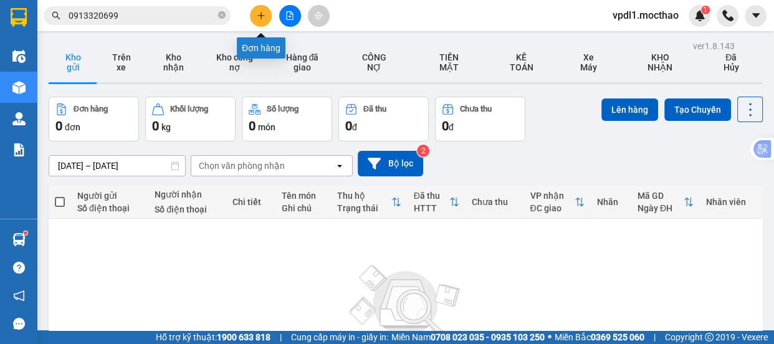
click at [255, 12] on button at bounding box center [261, 16] width 22 height 22
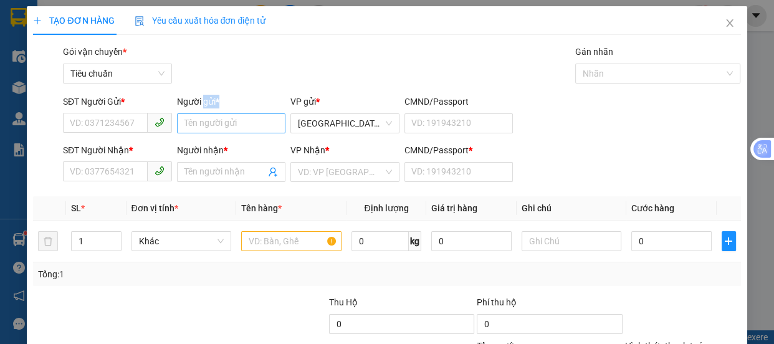
click at [199, 113] on div "Người gửi * Tên người gửi" at bounding box center [231, 117] width 109 height 44
click at [187, 125] on input "Người gửi *" at bounding box center [231, 123] width 109 height 20
type input "DUYÊN"
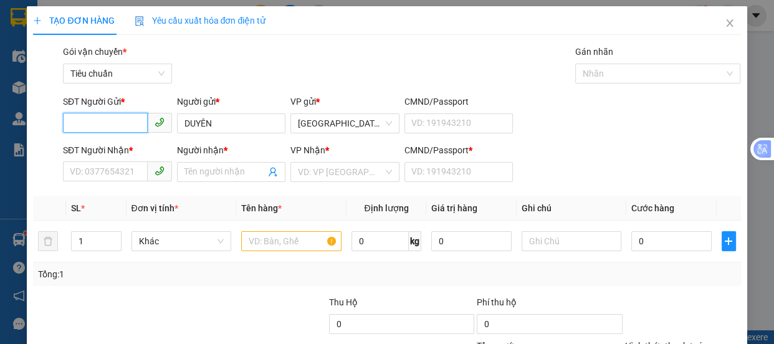
click at [107, 115] on input "SĐT Người Gửi *" at bounding box center [105, 123] width 85 height 20
click at [106, 118] on input "0" at bounding box center [105, 123] width 85 height 20
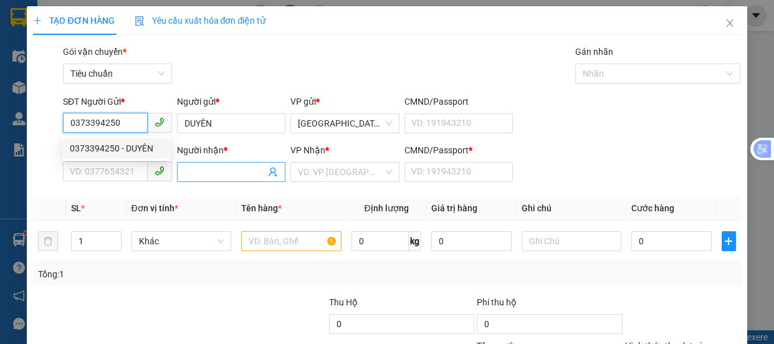
type input "0373394250"
click at [203, 168] on input "Người nhận *" at bounding box center [225, 172] width 82 height 14
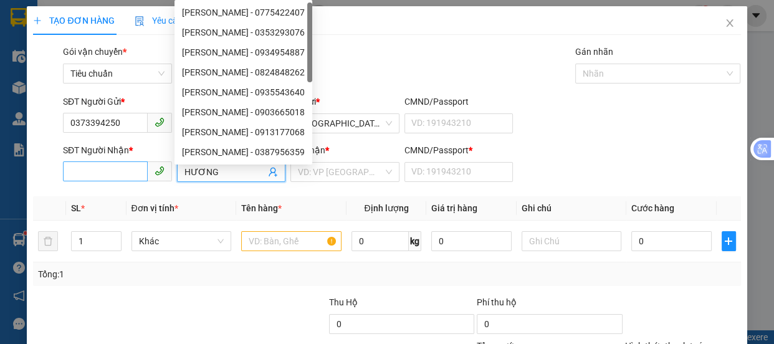
type input "HƯƠNG"
click at [102, 169] on input "SĐT Người Nhận *" at bounding box center [105, 171] width 85 height 20
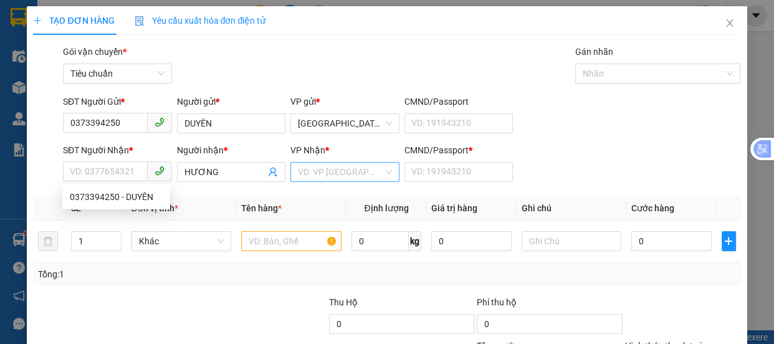
click at [341, 173] on input "search" at bounding box center [340, 172] width 85 height 19
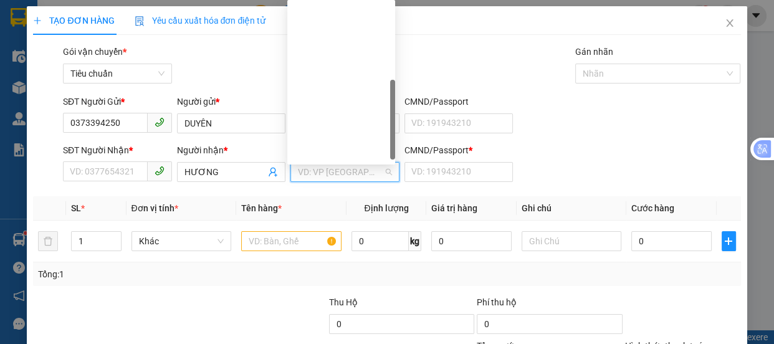
scroll to position [174, 0]
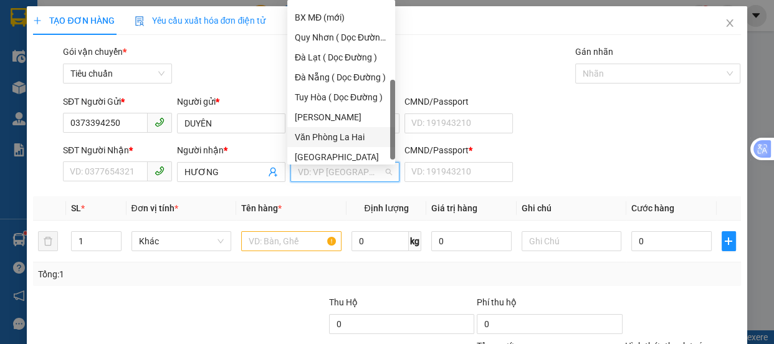
click at [346, 140] on div "Văn Phòng La Hai" at bounding box center [341, 137] width 93 height 14
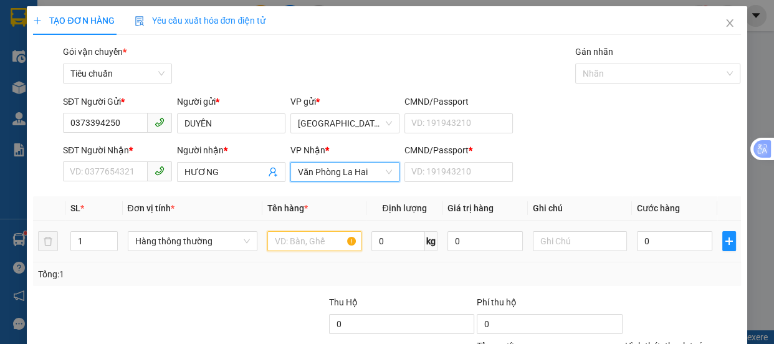
drag, startPoint x: 278, startPoint y: 240, endPoint x: 285, endPoint y: 228, distance: 13.9
click at [281, 232] on input "text" at bounding box center [314, 241] width 94 height 20
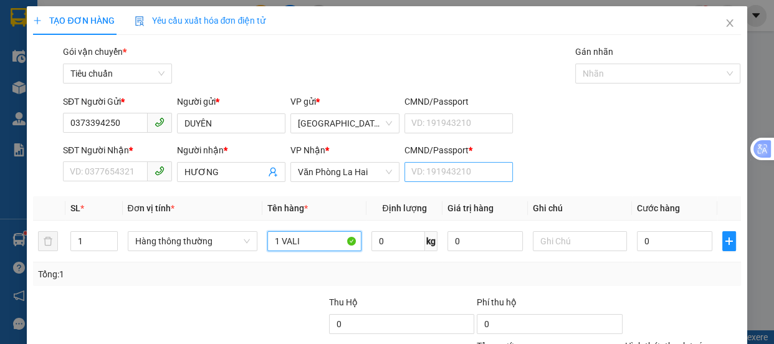
type input "1 VALI"
click at [443, 174] on input "CMND/Passport *" at bounding box center [458, 172] width 109 height 20
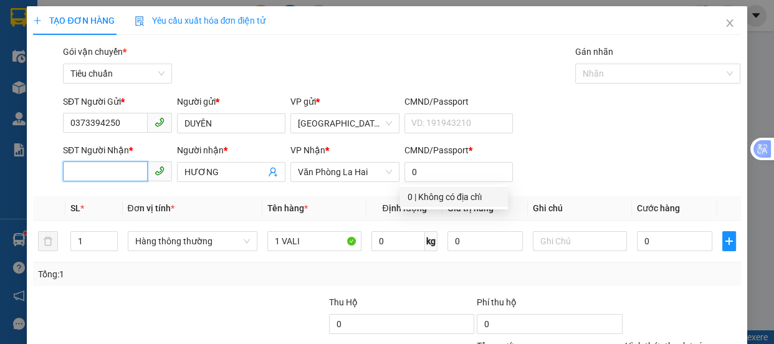
click at [79, 168] on input "SĐT Người Nhận *" at bounding box center [105, 171] width 85 height 20
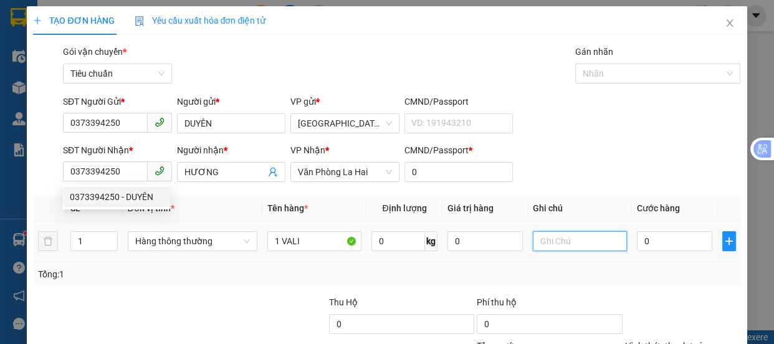
click at [534, 239] on input "text" at bounding box center [580, 241] width 94 height 20
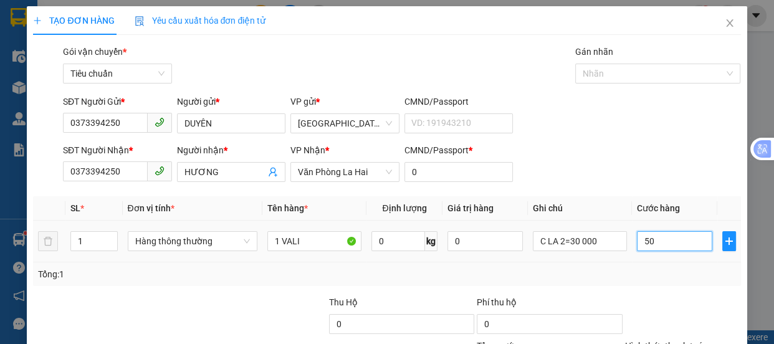
scroll to position [116, 0]
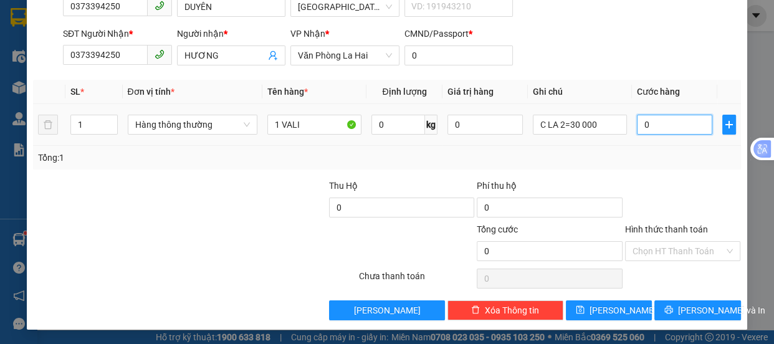
click at [637, 126] on input "0" at bounding box center [674, 125] width 75 height 20
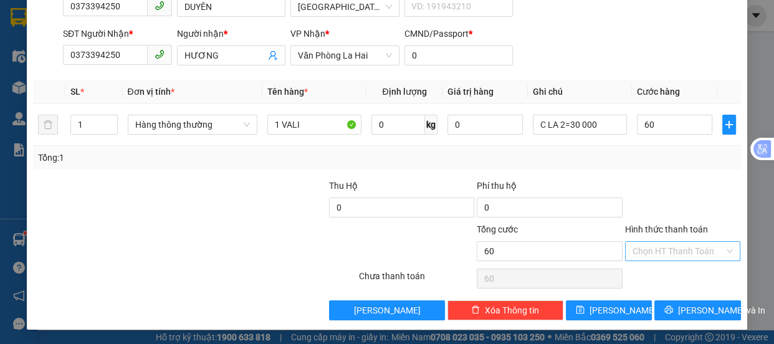
click at [647, 254] on input "Hình thức thanh toán" at bounding box center [678, 251] width 92 height 19
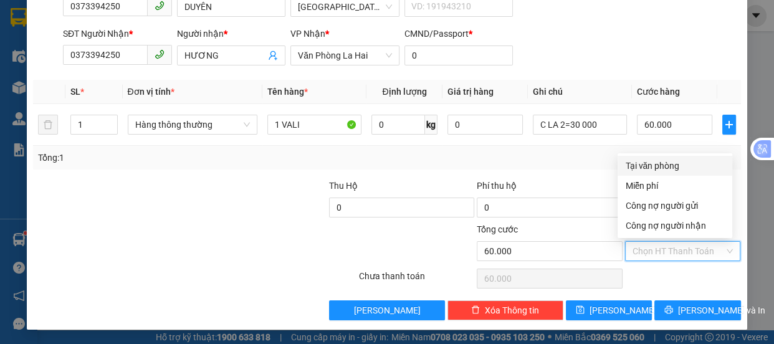
click at [653, 168] on div "Tại văn phòng" at bounding box center [675, 166] width 100 height 14
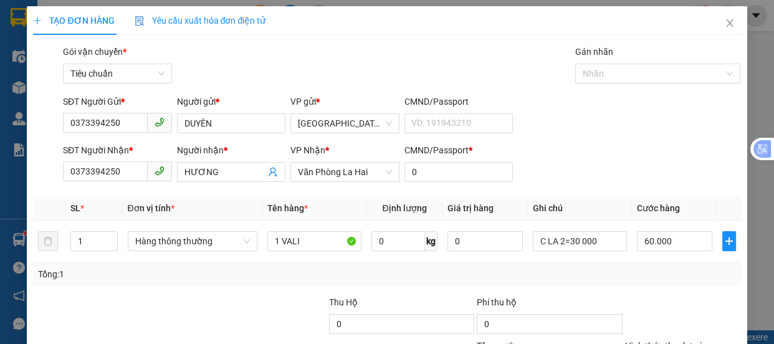
scroll to position [116, 0]
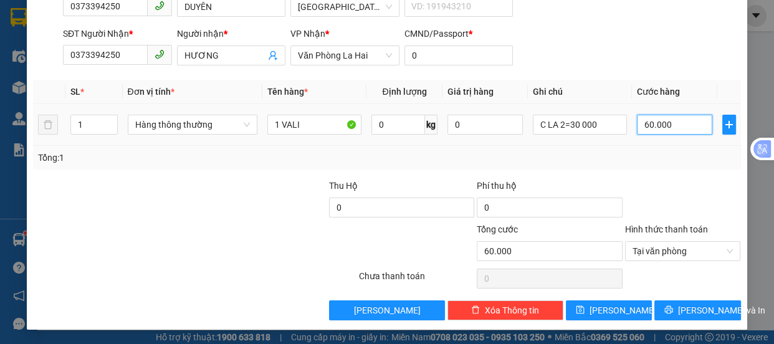
click at [670, 123] on input "60.000" at bounding box center [674, 125] width 75 height 20
type input "5"
type input "50"
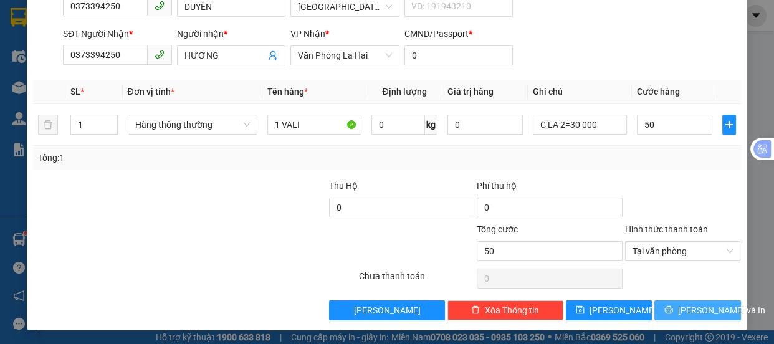
click at [687, 315] on span "[PERSON_NAME] và In" at bounding box center [721, 310] width 87 height 14
type input "50.000"
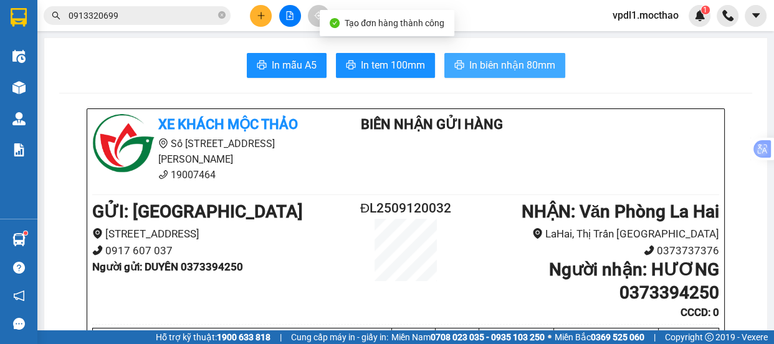
click at [489, 62] on span "In biên nhận 80mm" at bounding box center [512, 65] width 86 height 16
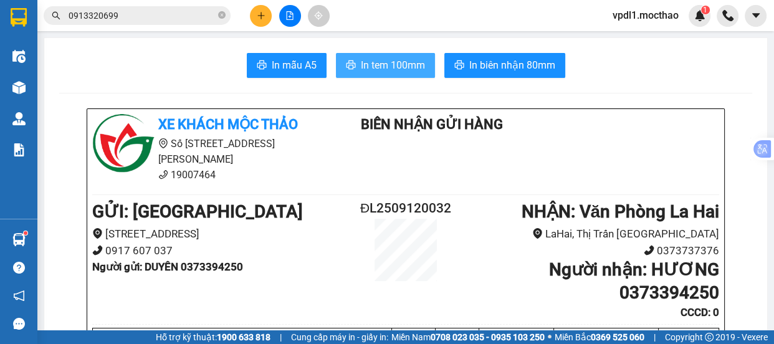
click at [376, 64] on span "In tem 100mm" at bounding box center [393, 65] width 64 height 16
click at [362, 68] on span "In tem 100mm" at bounding box center [393, 65] width 64 height 16
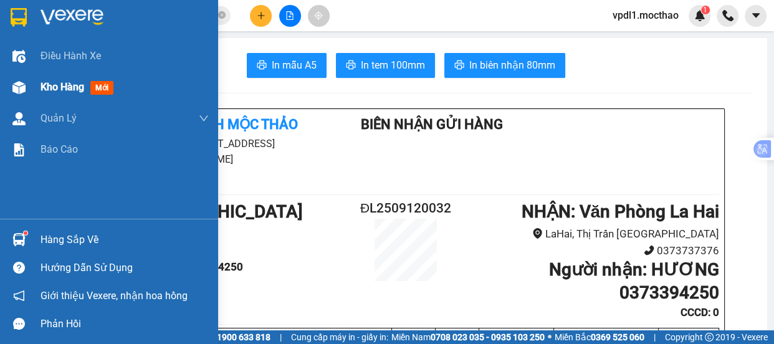
click at [55, 88] on span "Kho hàng" at bounding box center [62, 87] width 44 height 12
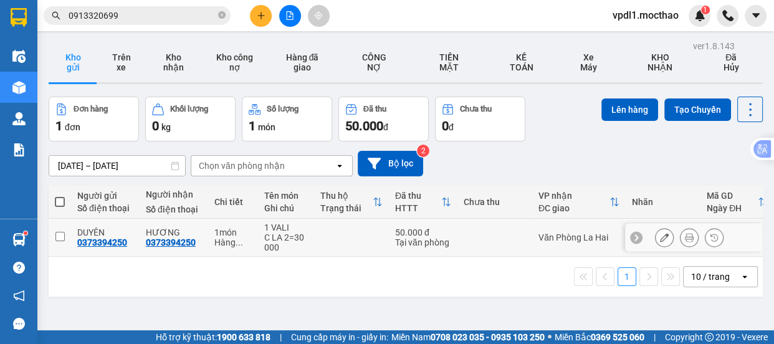
click at [57, 237] on input "checkbox" at bounding box center [59, 236] width 9 height 9
checkbox input "true"
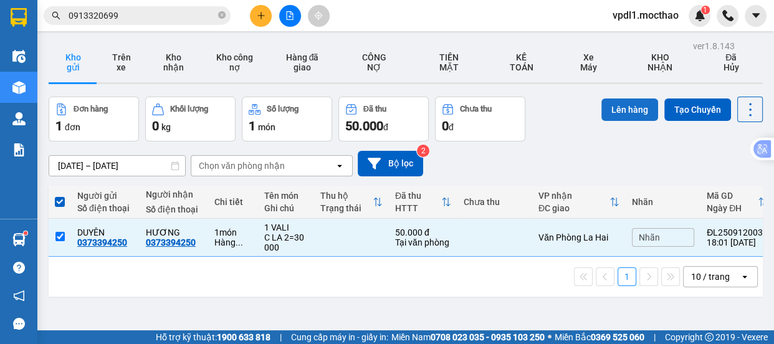
click at [622, 103] on button "Lên hàng" at bounding box center [629, 109] width 57 height 22
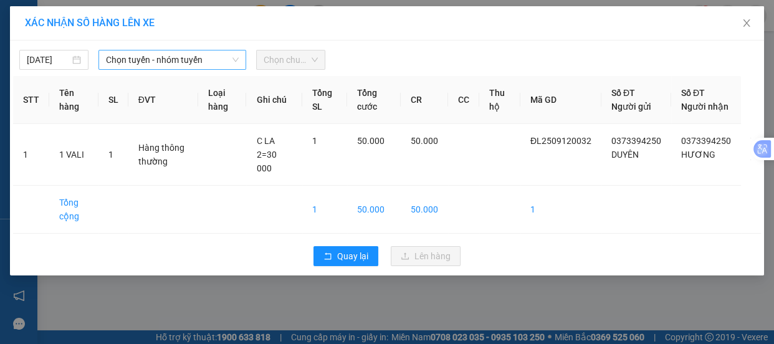
click at [197, 65] on span "Chọn tuyến - nhóm tuyến" at bounding box center [172, 59] width 133 height 19
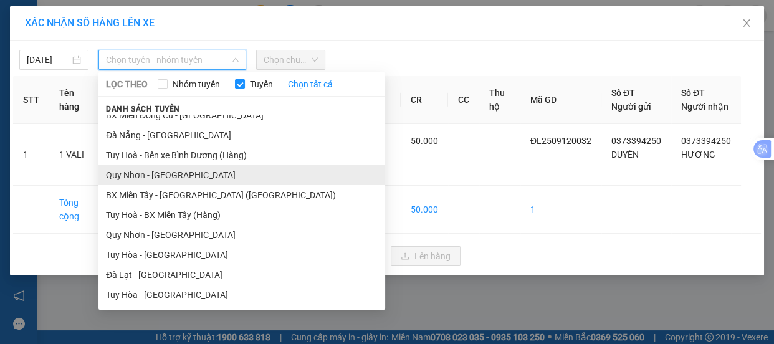
scroll to position [116, 0]
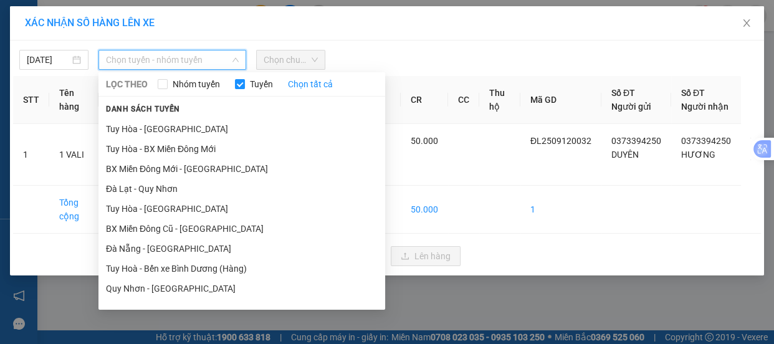
drag, startPoint x: 162, startPoint y: 192, endPoint x: 234, endPoint y: 135, distance: 92.1
click at [162, 190] on li "Đà Lạt - Quy Nhơn" at bounding box center [241, 189] width 287 height 20
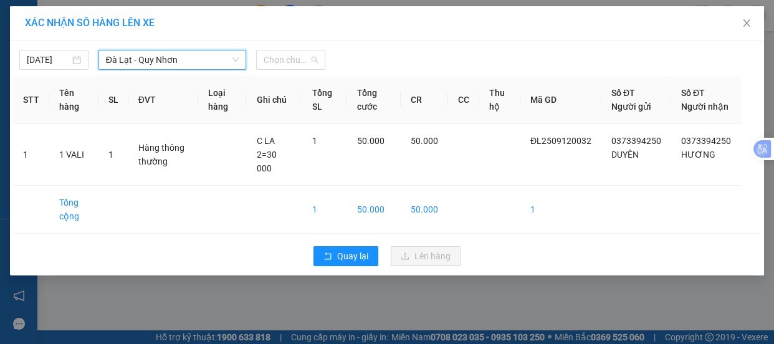
drag, startPoint x: 312, startPoint y: 60, endPoint x: 324, endPoint y: 118, distance: 59.7
click at [313, 60] on span "Chọn chuyến" at bounding box center [290, 59] width 54 height 19
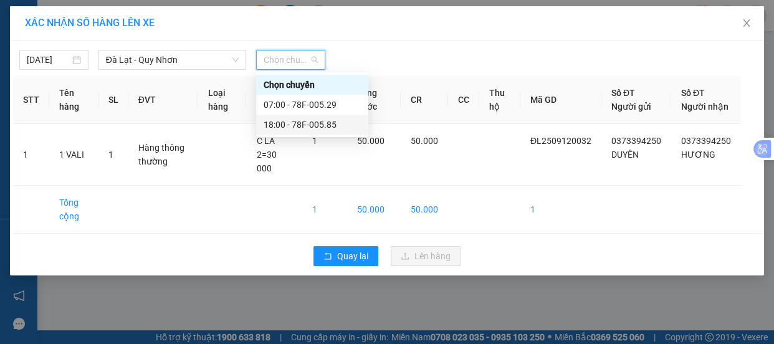
click at [300, 125] on div "18:00 - 78F-005.85" at bounding box center [311, 125] width 97 height 14
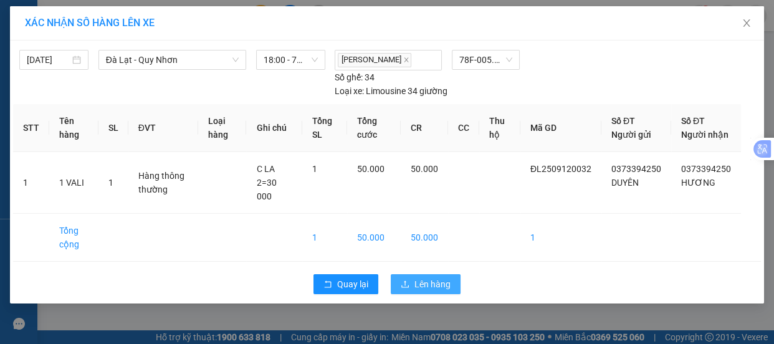
click at [437, 285] on span "Lên hàng" at bounding box center [432, 284] width 36 height 14
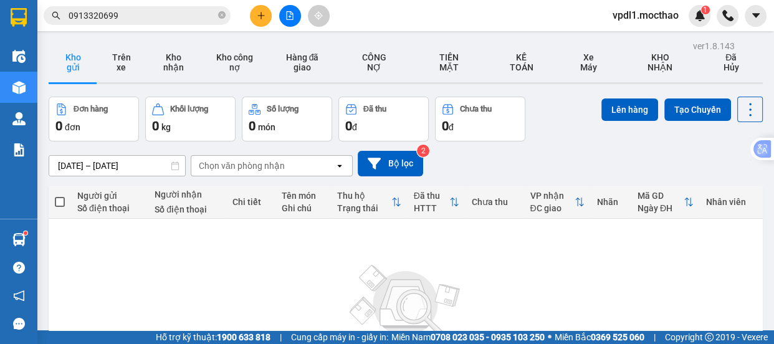
click at [286, 21] on button at bounding box center [290, 16] width 22 height 22
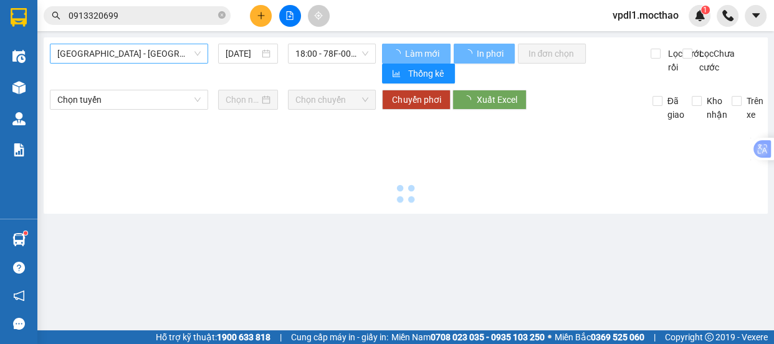
click at [156, 56] on span "[GEOGRAPHIC_DATA] - [GEOGRAPHIC_DATA]" at bounding box center [128, 53] width 143 height 19
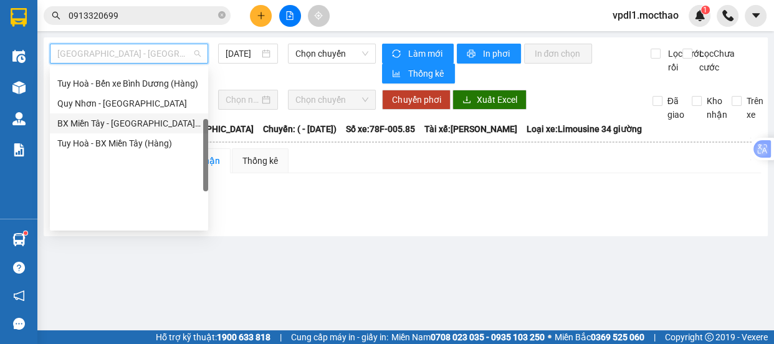
scroll to position [161, 0]
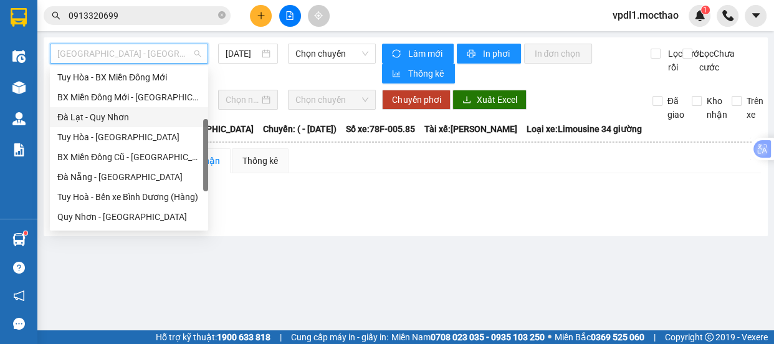
drag, startPoint x: 110, startPoint y: 116, endPoint x: 123, endPoint y: 118, distance: 13.2
click at [110, 116] on div "Đà Lạt - Quy Nhơn" at bounding box center [128, 117] width 143 height 14
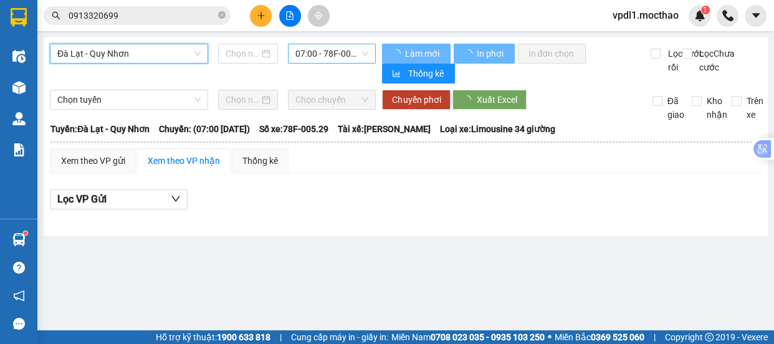
type input "[DATE]"
click at [356, 52] on span "07:00 - 78F-005.29" at bounding box center [331, 53] width 73 height 19
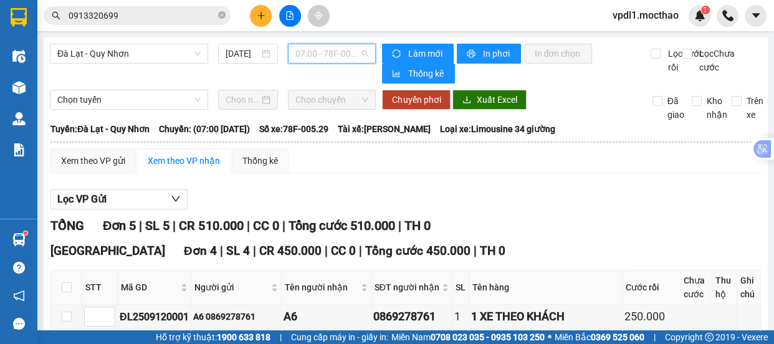
click at [348, 50] on span "07:00 - 78F-005.29" at bounding box center [331, 53] width 73 height 19
click at [349, 58] on span "07:00 - 78F-005.29" at bounding box center [331, 53] width 73 height 19
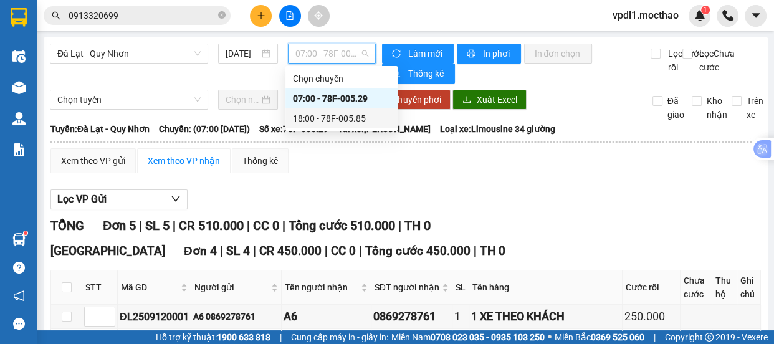
click at [321, 120] on div "18:00 - 78F-005.85" at bounding box center [341, 118] width 97 height 14
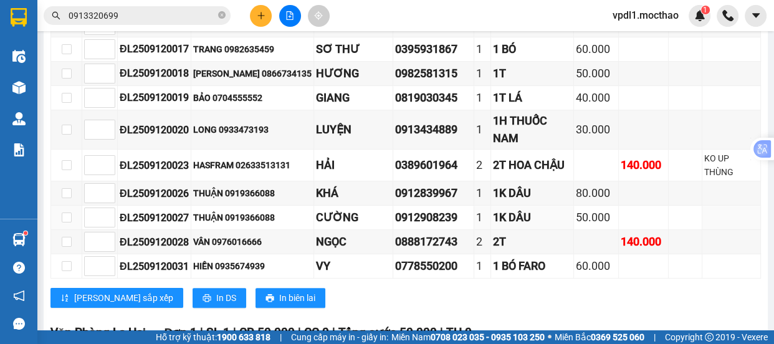
scroll to position [623, 0]
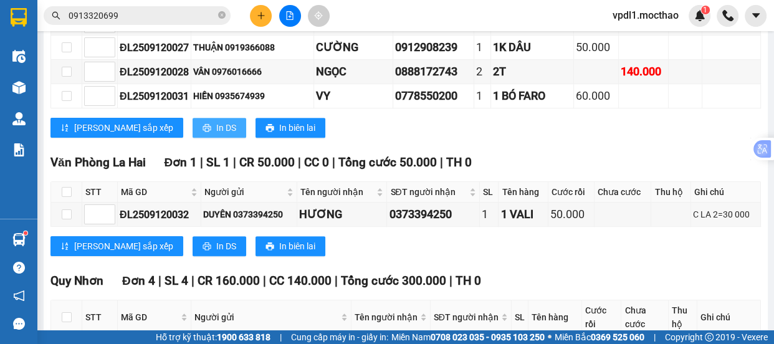
click at [216, 121] on span "In DS" at bounding box center [226, 128] width 20 height 14
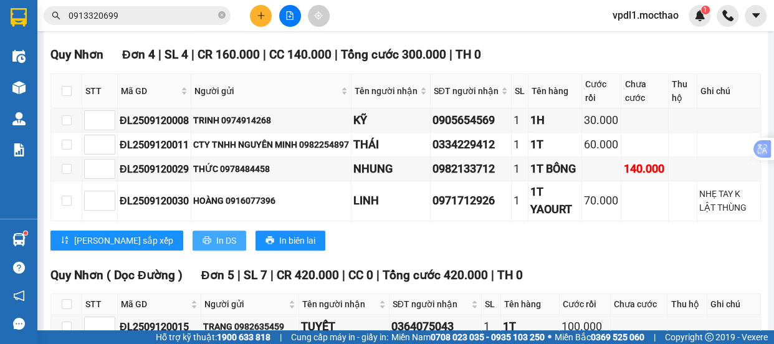
scroll to position [792, 0]
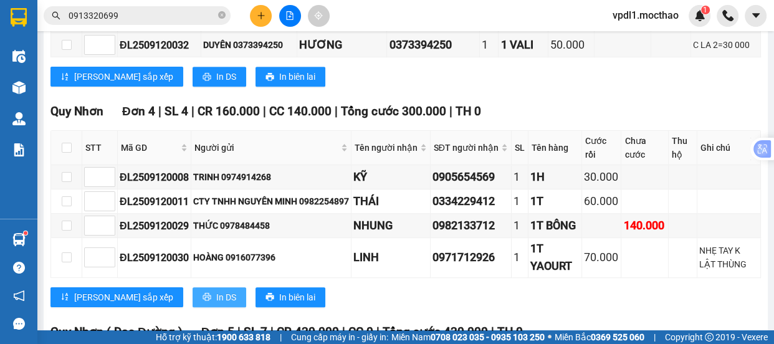
click at [216, 290] on span "In DS" at bounding box center [226, 297] width 20 height 14
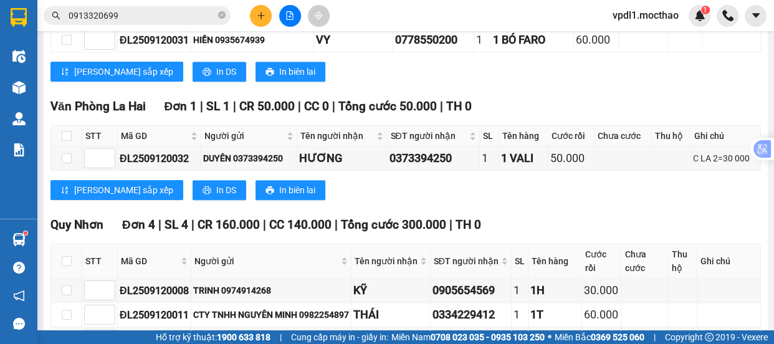
scroll to position [623, 0]
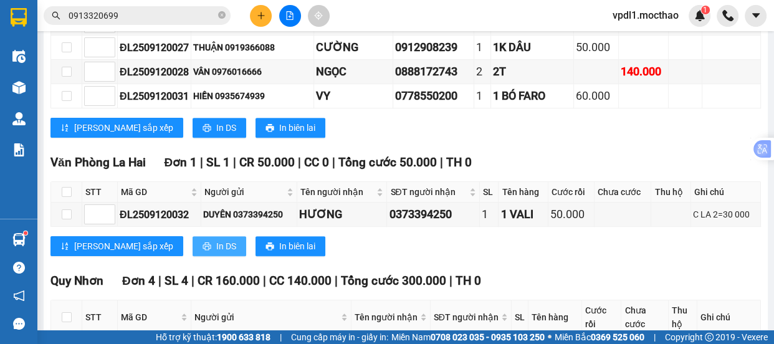
click at [202, 242] on icon "printer" at bounding box center [206, 246] width 8 height 8
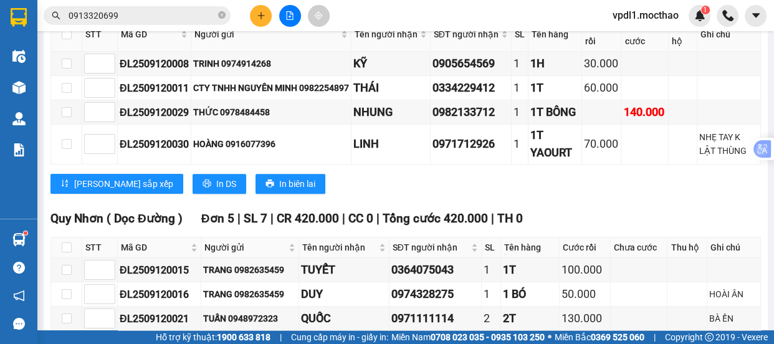
scroll to position [1121, 0]
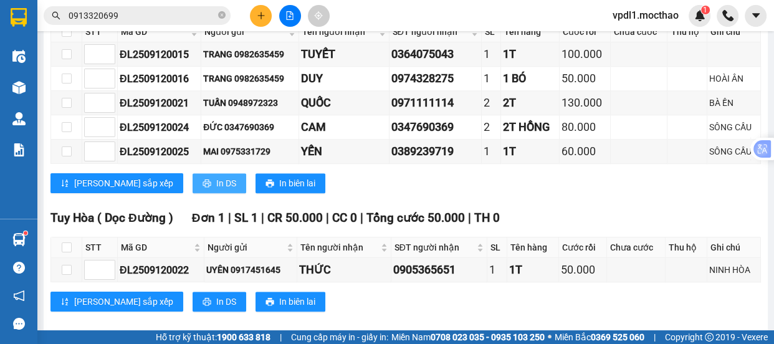
click at [216, 176] on span "In DS" at bounding box center [226, 183] width 20 height 14
click at [216, 295] on span "In DS" at bounding box center [226, 302] width 20 height 14
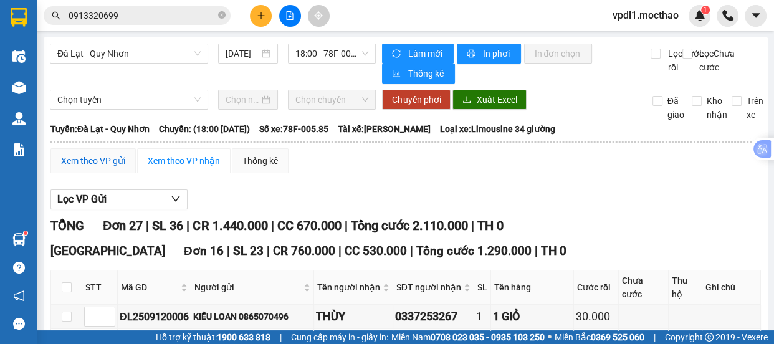
click at [101, 167] on div "Xem theo VP gửi" at bounding box center [93, 161] width 64 height 14
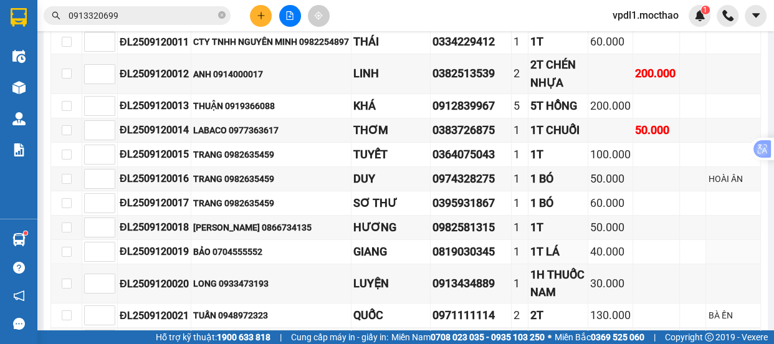
scroll to position [339, 0]
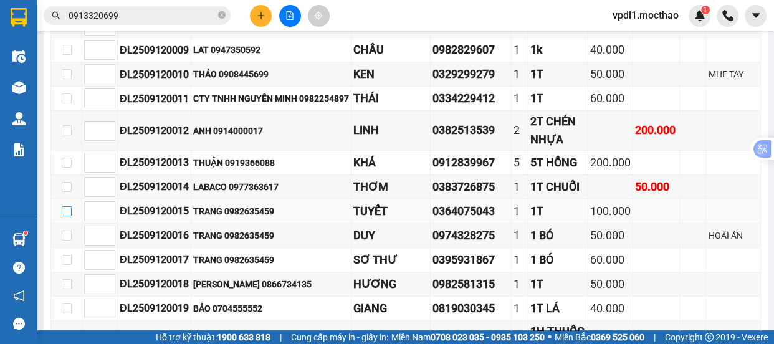
click at [67, 214] on input "checkbox" at bounding box center [67, 211] width 10 height 10
checkbox input "true"
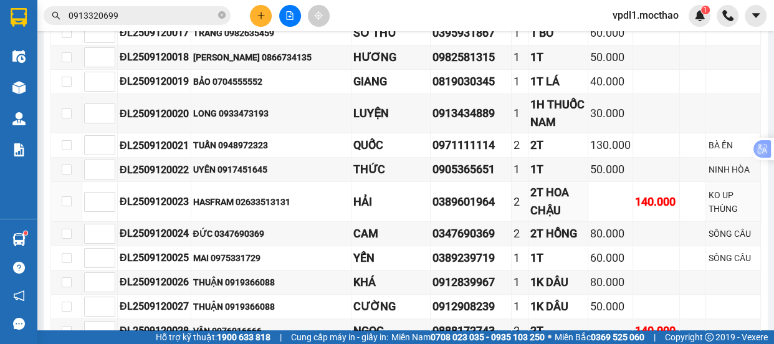
scroll to position [802, 0]
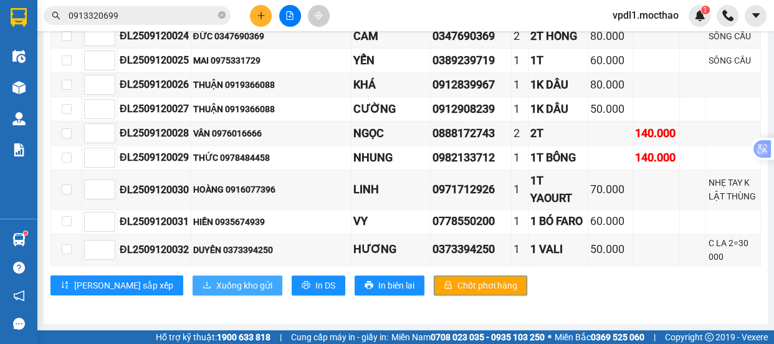
click at [216, 288] on span "Xuống kho gửi" at bounding box center [244, 285] width 56 height 14
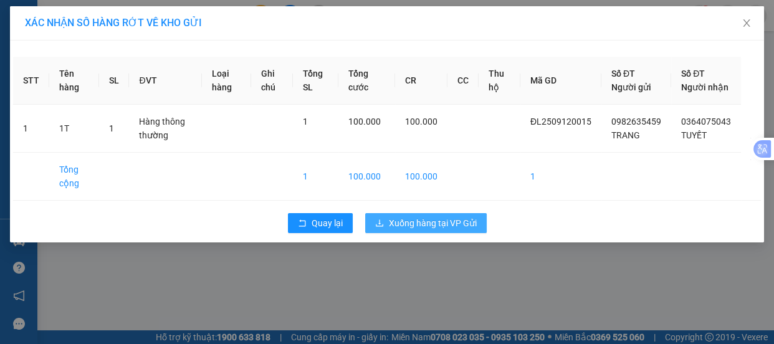
click at [415, 230] on span "Xuống hàng tại VP Gửi" at bounding box center [433, 223] width 88 height 14
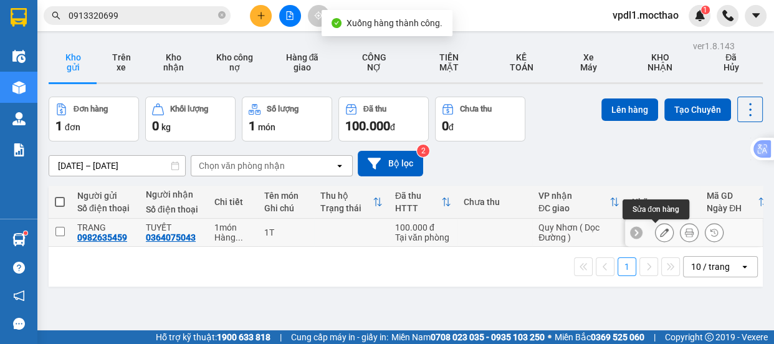
click at [660, 232] on icon at bounding box center [664, 232] width 9 height 9
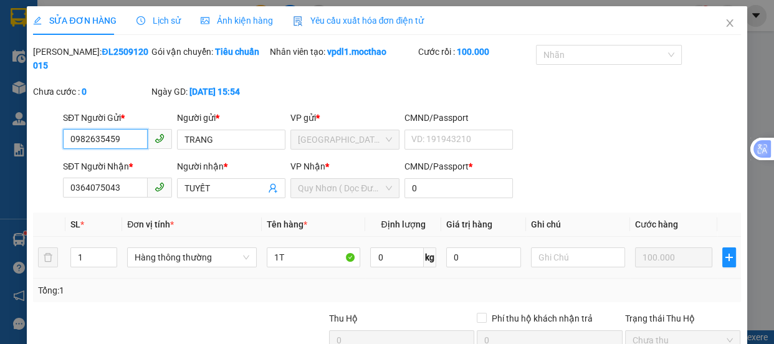
type input "0982635459"
type input "0364075043"
type input "0"
type input "100.000"
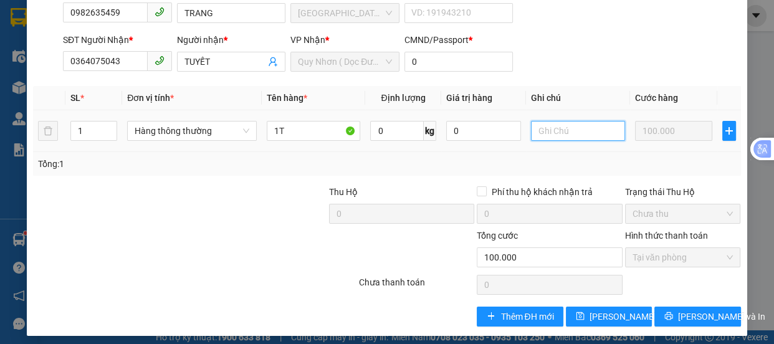
drag, startPoint x: 539, startPoint y: 133, endPoint x: 538, endPoint y: 126, distance: 6.3
click at [539, 131] on input "text" at bounding box center [578, 131] width 94 height 20
type input "HOÀI ÂN"
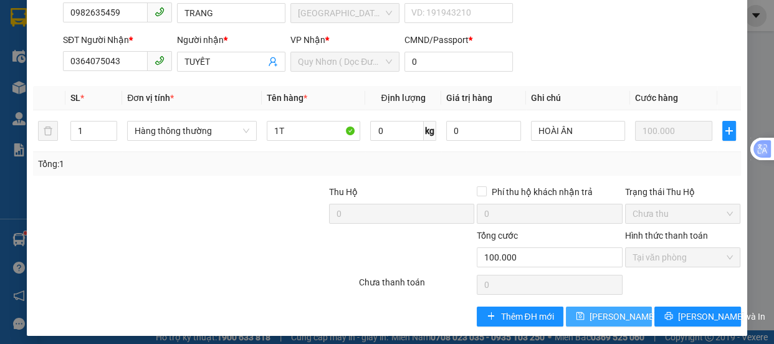
click at [596, 318] on span "Lưu thay đổi" at bounding box center [639, 317] width 100 height 14
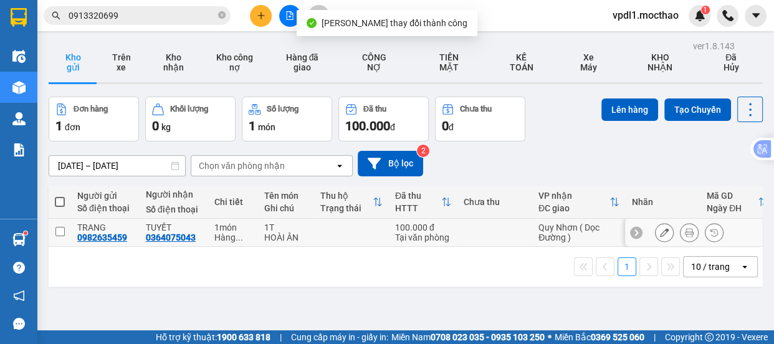
click at [60, 229] on input "checkbox" at bounding box center [59, 231] width 9 height 9
checkbox input "true"
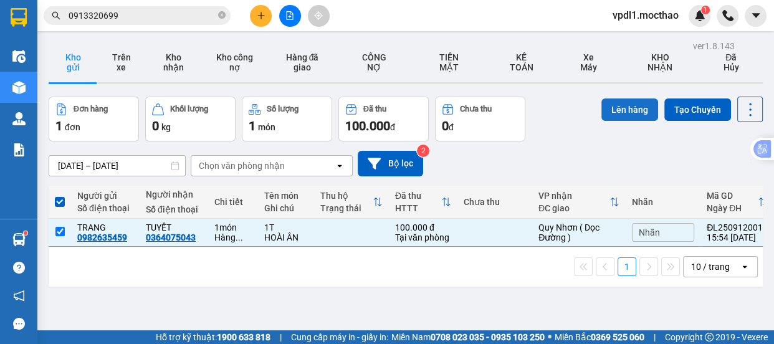
click at [627, 107] on button "Lên hàng" at bounding box center [629, 109] width 57 height 22
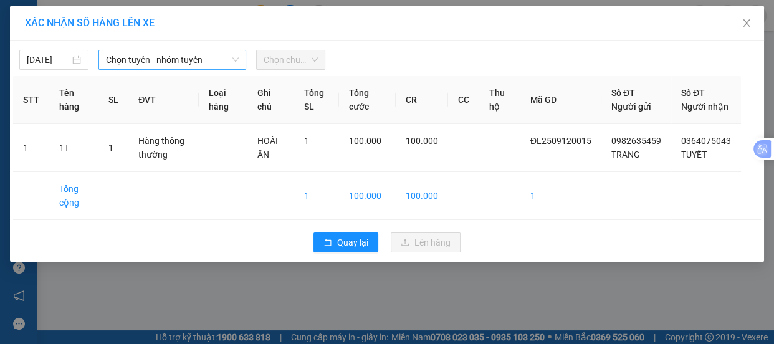
click at [187, 60] on span "Chọn tuyến - nhóm tuyến" at bounding box center [172, 59] width 133 height 19
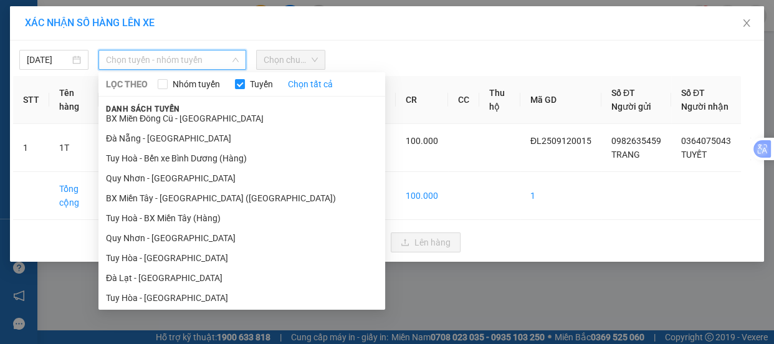
scroll to position [56, 0]
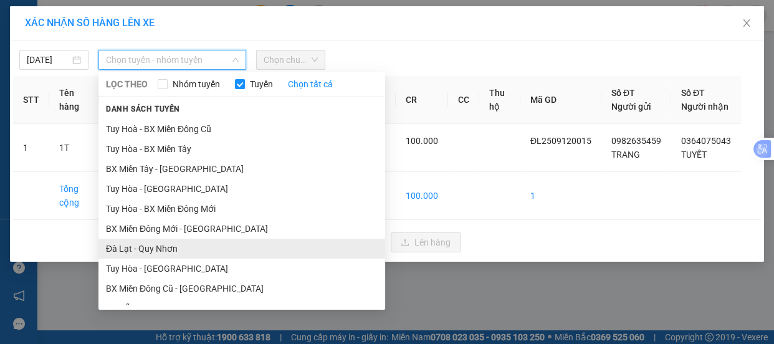
click at [159, 252] on li "Đà Lạt - Quy Nhơn" at bounding box center [241, 249] width 287 height 20
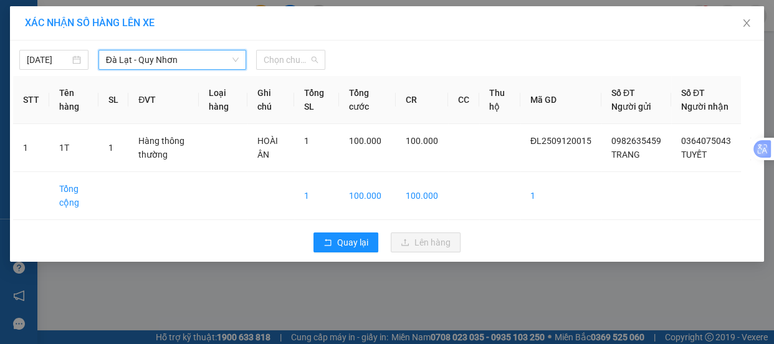
drag, startPoint x: 303, startPoint y: 64, endPoint x: 331, endPoint y: 75, distance: 29.6
click at [307, 62] on span "Chọn chuyến" at bounding box center [290, 59] width 54 height 19
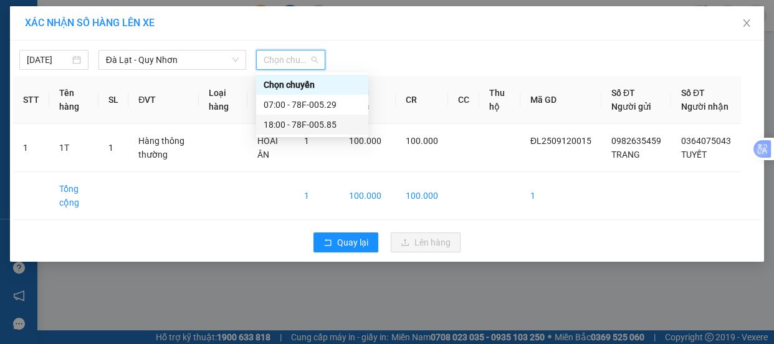
drag, startPoint x: 297, startPoint y: 128, endPoint x: 318, endPoint y: 131, distance: 21.4
click at [298, 130] on div "18:00 - 78F-005.85" at bounding box center [311, 125] width 97 height 14
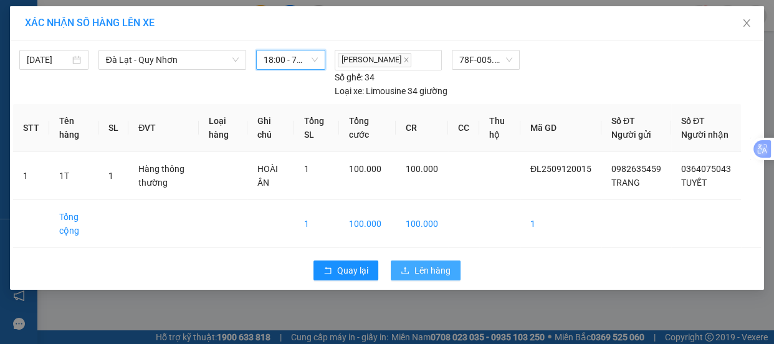
click at [431, 277] on span "Lên hàng" at bounding box center [432, 270] width 36 height 14
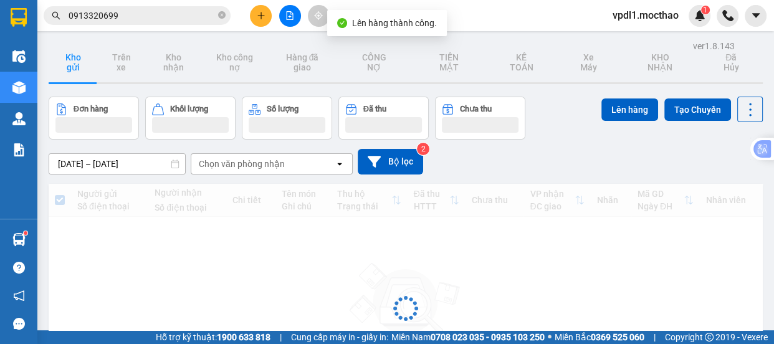
click at [291, 14] on icon "file-add" at bounding box center [289, 15] width 9 height 9
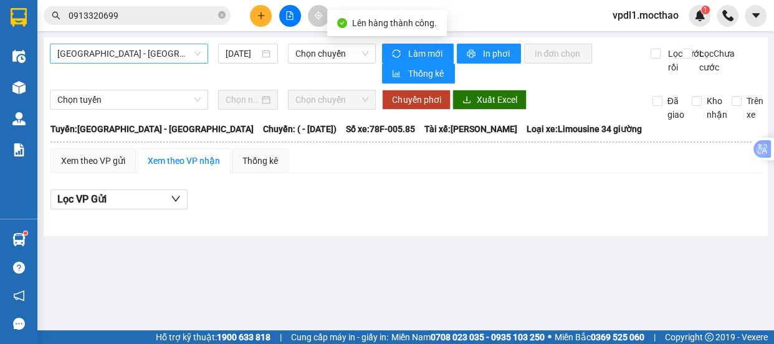
click at [166, 56] on span "[GEOGRAPHIC_DATA] - [GEOGRAPHIC_DATA]" at bounding box center [128, 53] width 143 height 19
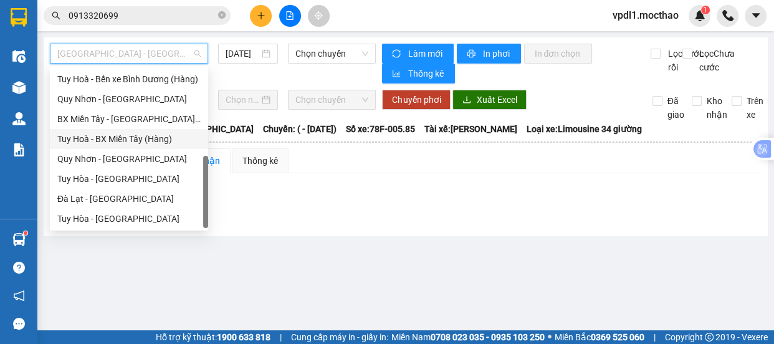
scroll to position [165, 0]
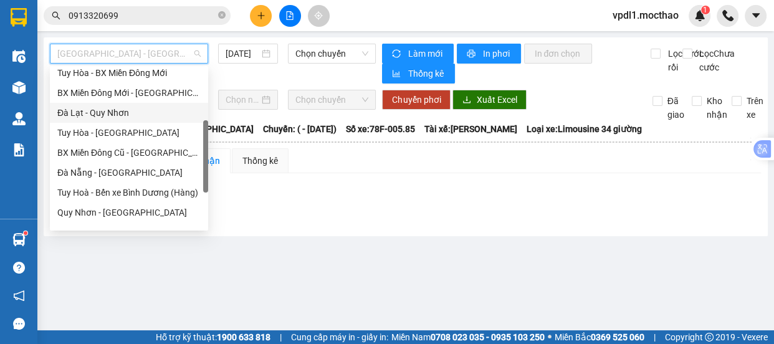
click at [112, 111] on div "Đà Lạt - Quy Nhơn" at bounding box center [128, 113] width 143 height 14
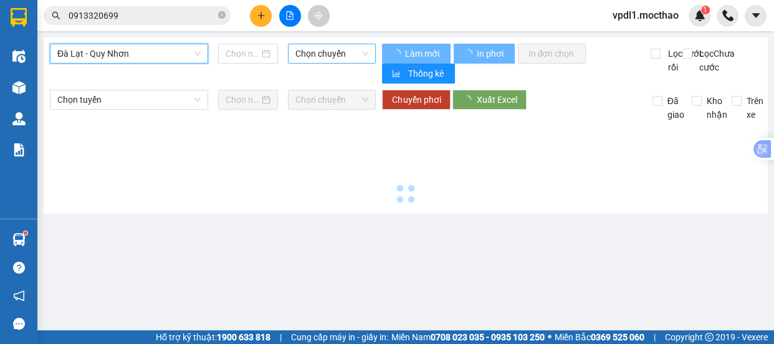
type input "[DATE]"
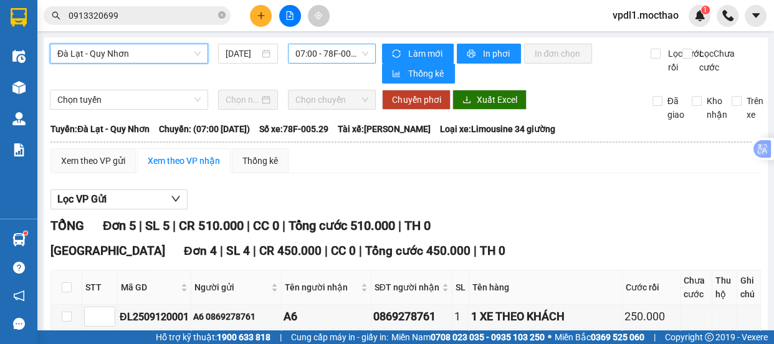
click at [357, 54] on span "07:00 - 78F-005.29" at bounding box center [331, 53] width 73 height 19
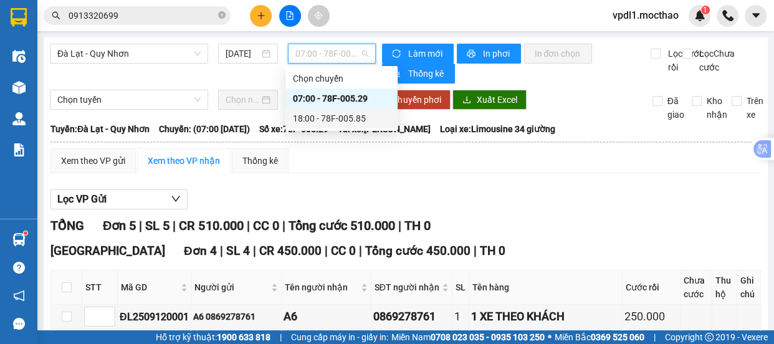
click at [341, 120] on div "18:00 - 78F-005.85" at bounding box center [341, 118] width 97 height 14
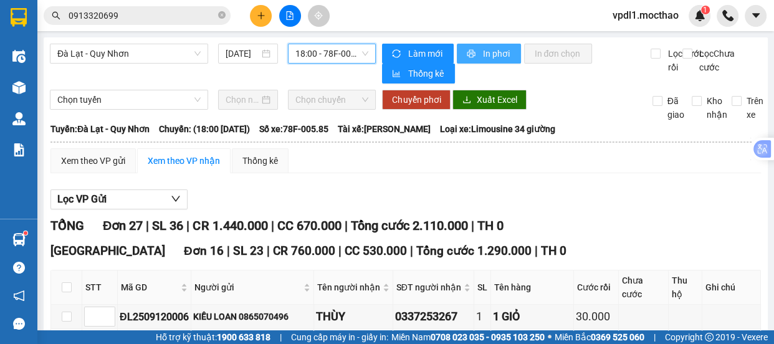
drag, startPoint x: 505, startPoint y: 53, endPoint x: 628, endPoint y: 30, distance: 126.1
click at [503, 54] on span "In phơi" at bounding box center [496, 54] width 29 height 14
click at [359, 55] on span "18:00 - 78F-005.85" at bounding box center [331, 53] width 73 height 19
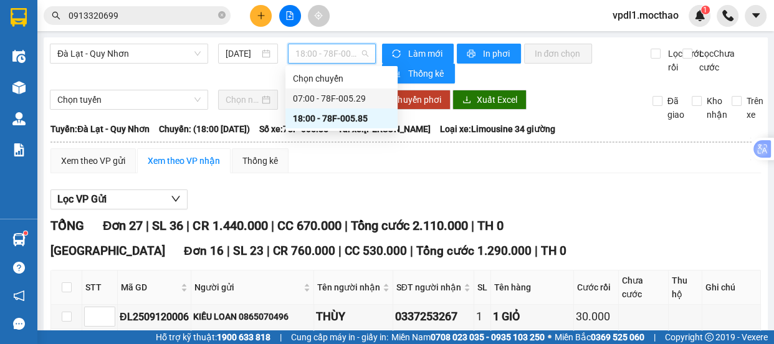
click at [343, 100] on div "07:00 - 78F-005.29" at bounding box center [341, 99] width 97 height 14
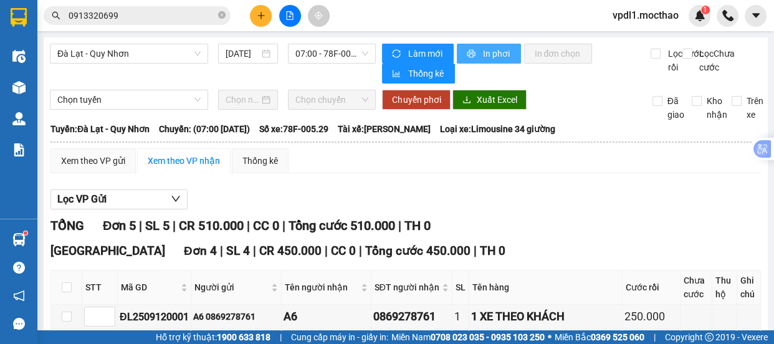
click at [486, 49] on span "In phơi" at bounding box center [496, 54] width 29 height 14
